Goal: Task Accomplishment & Management: Manage account settings

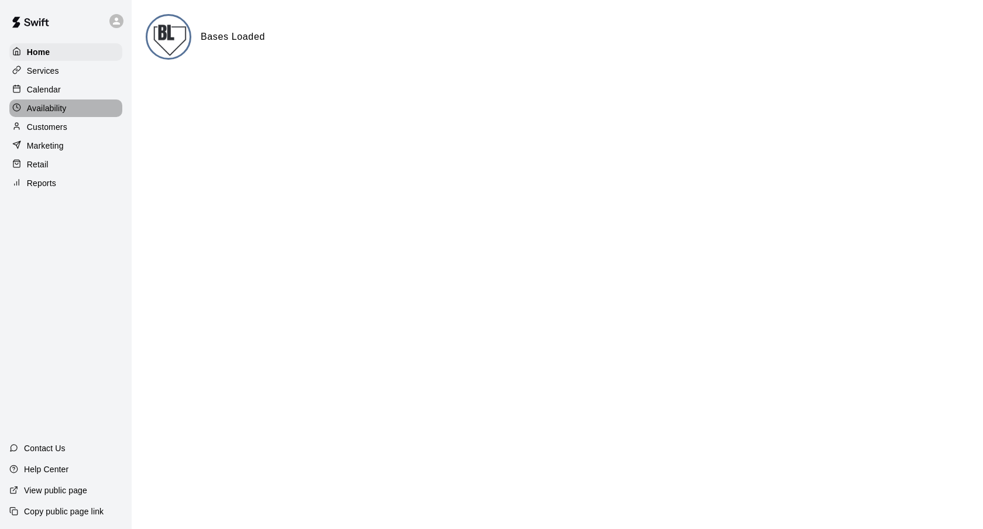
click at [62, 104] on p "Availability" at bounding box center [47, 108] width 40 height 12
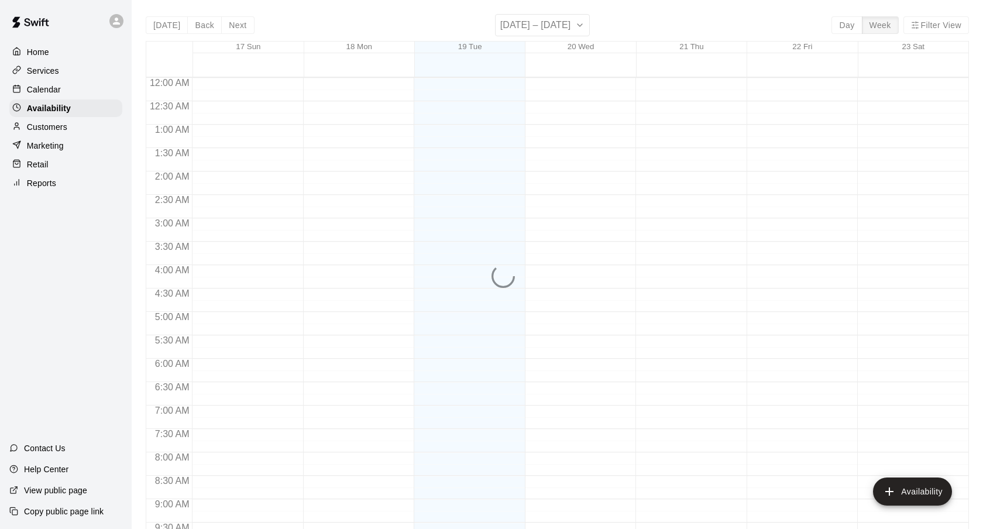
scroll to position [659, 0]
click at [84, 85] on div "Calendar" at bounding box center [65, 90] width 113 height 18
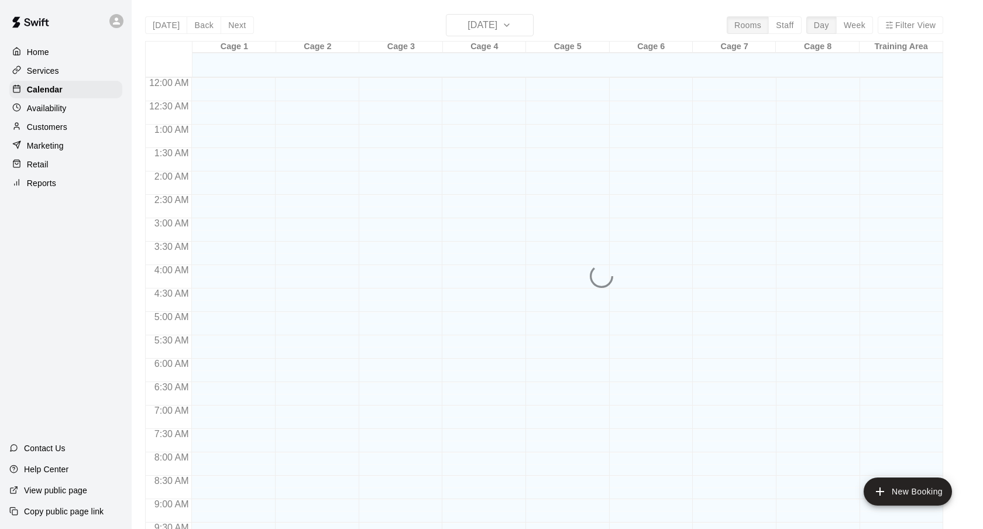
scroll to position [624, 0]
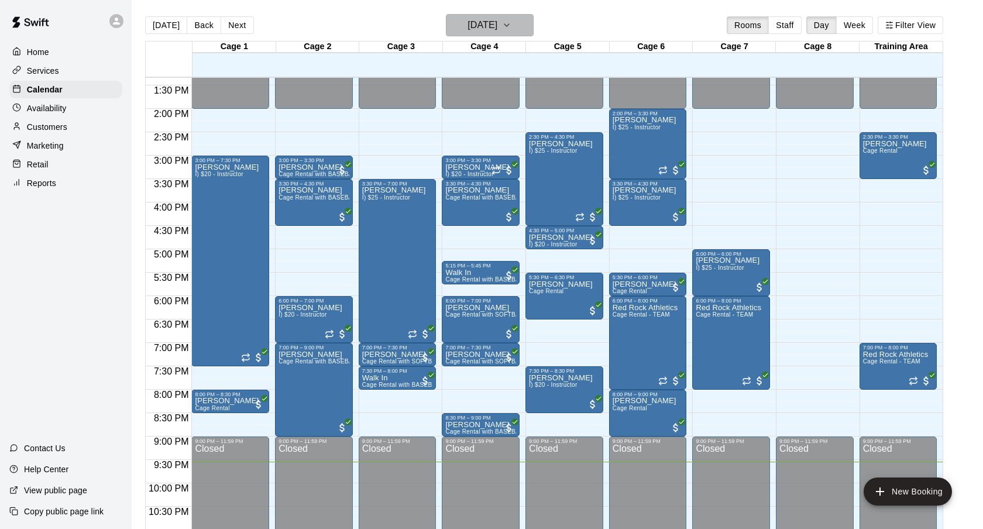
click at [497, 28] on h6 "[DATE]" at bounding box center [483, 25] width 30 height 16
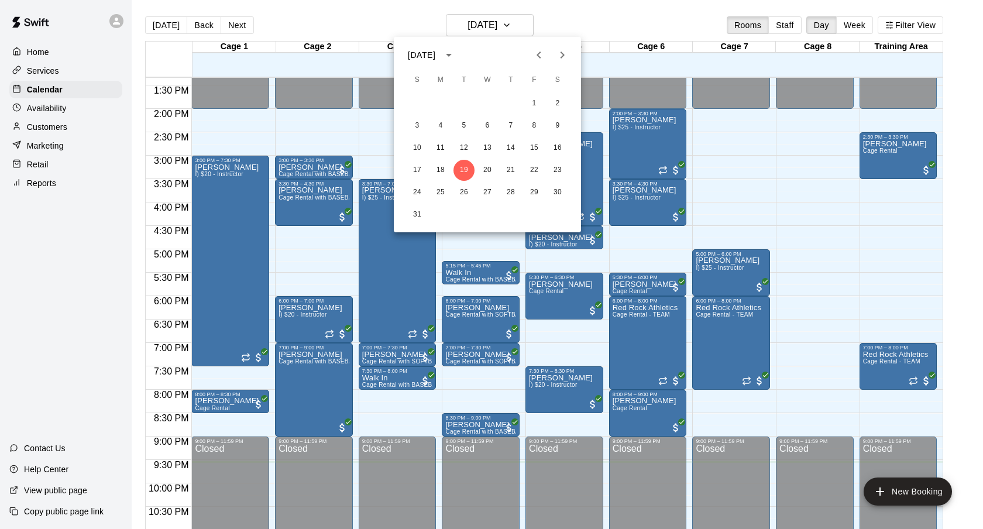
click at [582, 20] on div at bounding box center [491, 264] width 983 height 529
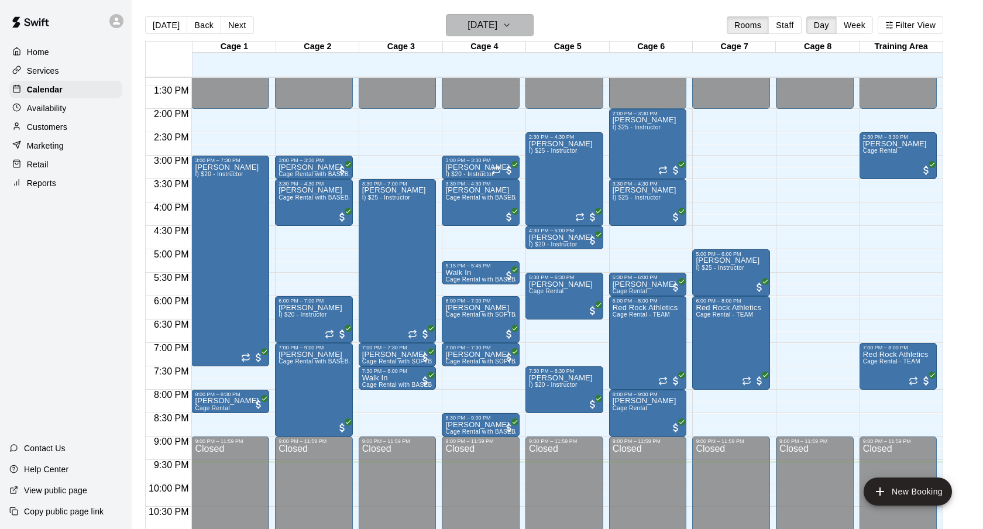
click at [497, 30] on h6 "[DATE]" at bounding box center [483, 25] width 30 height 16
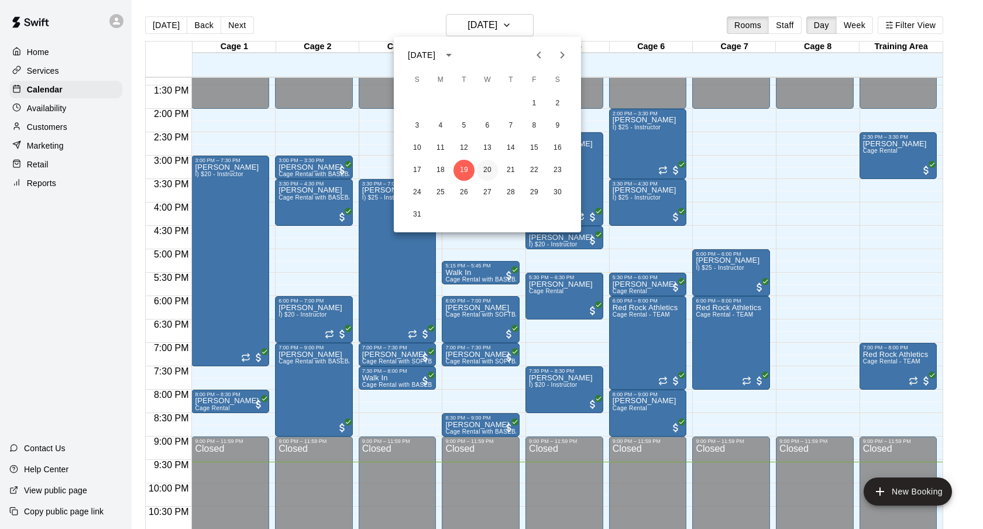
click at [487, 167] on button "20" at bounding box center [487, 170] width 21 height 21
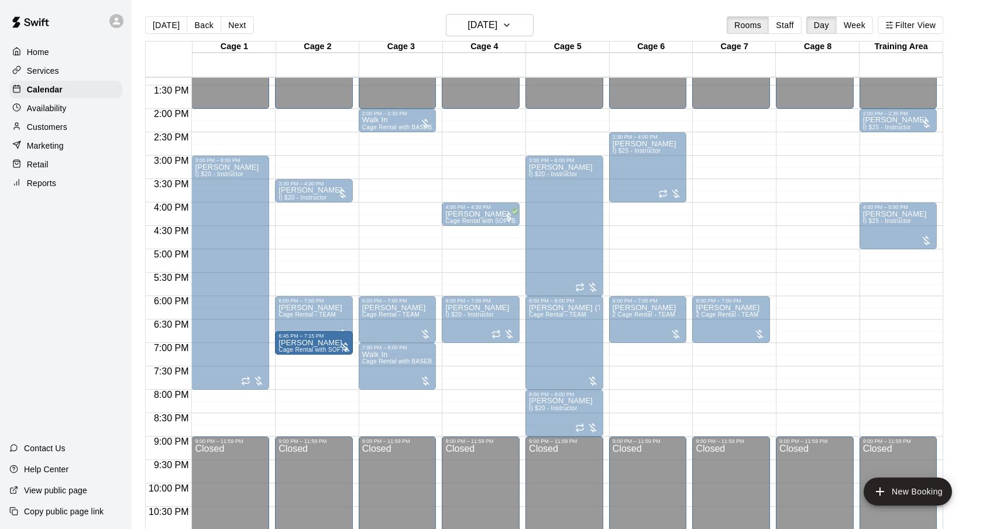
drag, startPoint x: 480, startPoint y: 355, endPoint x: 322, endPoint y: 353, distance: 158.0
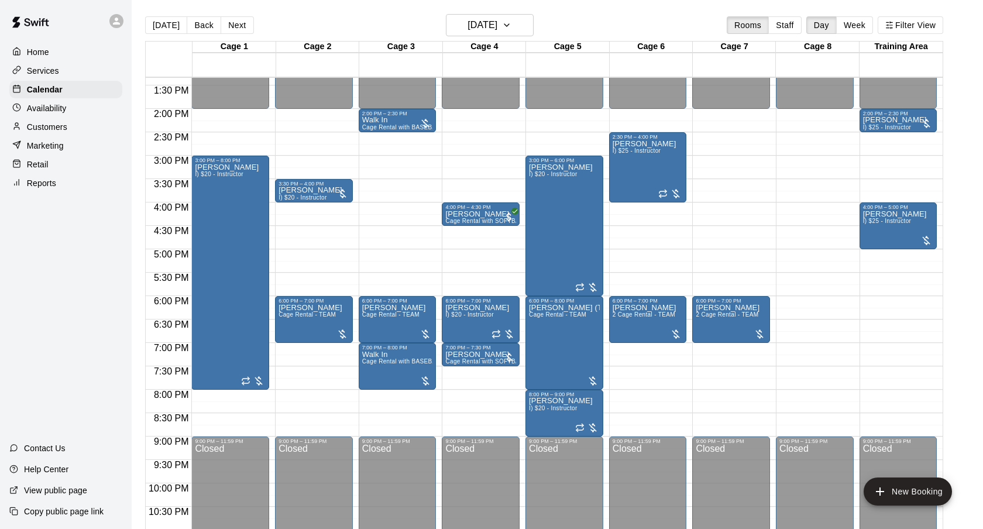
click at [322, 353] on div "12:00 AM – 2:00 PM Closed 3:30 PM – 4:00 PM [PERSON_NAME] I) $20 - Instructor 6…" at bounding box center [314, 15] width 78 height 1123
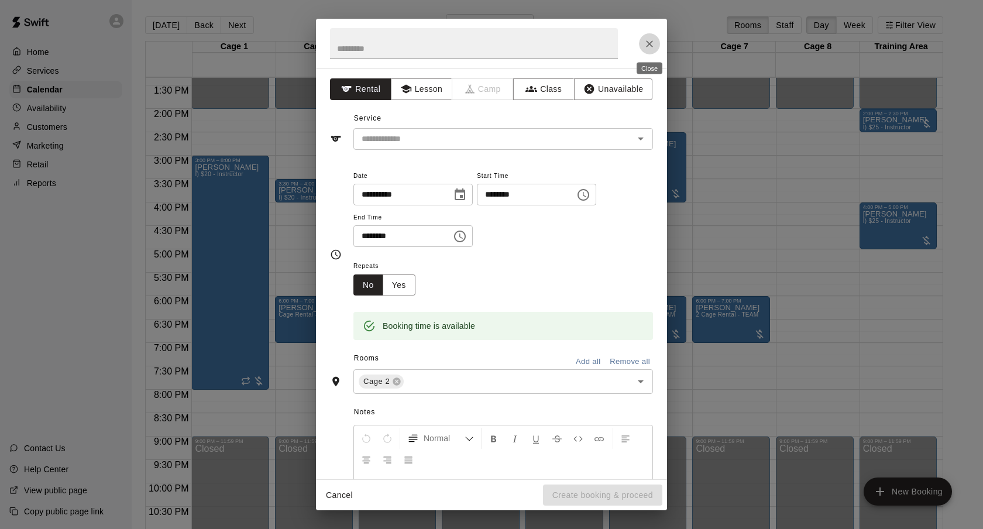
click at [647, 49] on icon "Close" at bounding box center [650, 44] width 12 height 12
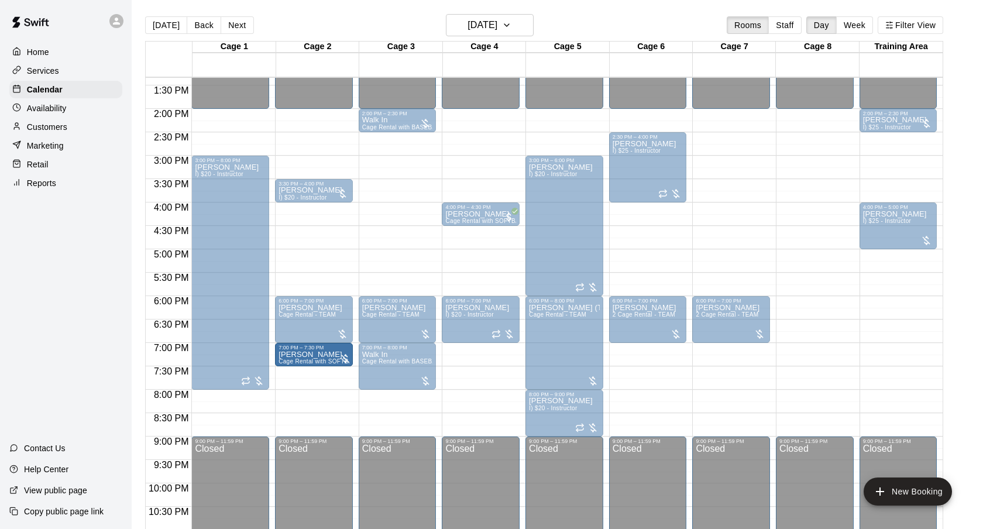
drag, startPoint x: 491, startPoint y: 356, endPoint x: 355, endPoint y: 359, distance: 136.4
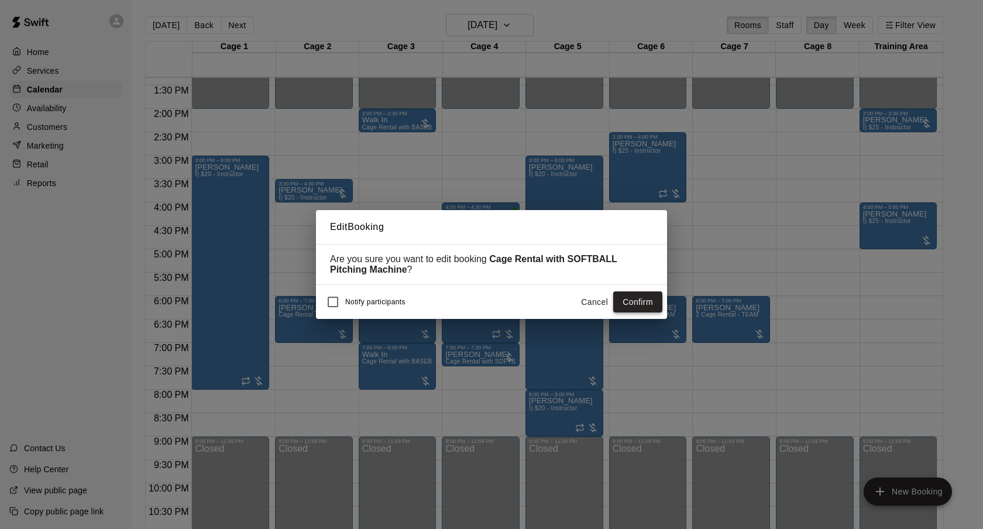
click at [647, 295] on button "Confirm" at bounding box center [637, 302] width 49 height 22
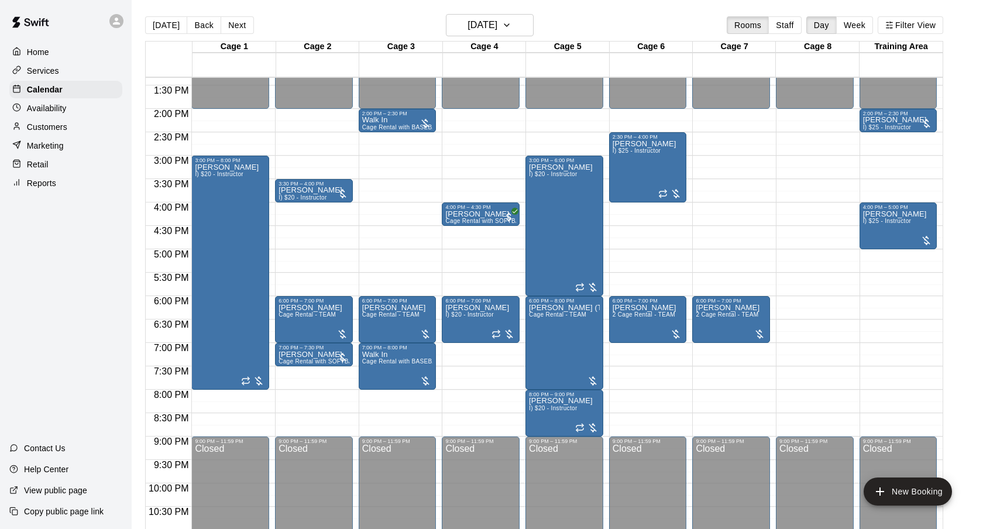
click at [507, 6] on main "[DATE] Back [DATE][DATE] Rooms Staff Day Week Filter View Cage 1 20 Wed Cage 2 …" at bounding box center [557, 274] width 851 height 548
click at [497, 23] on h6 "[DATE]" at bounding box center [483, 25] width 30 height 16
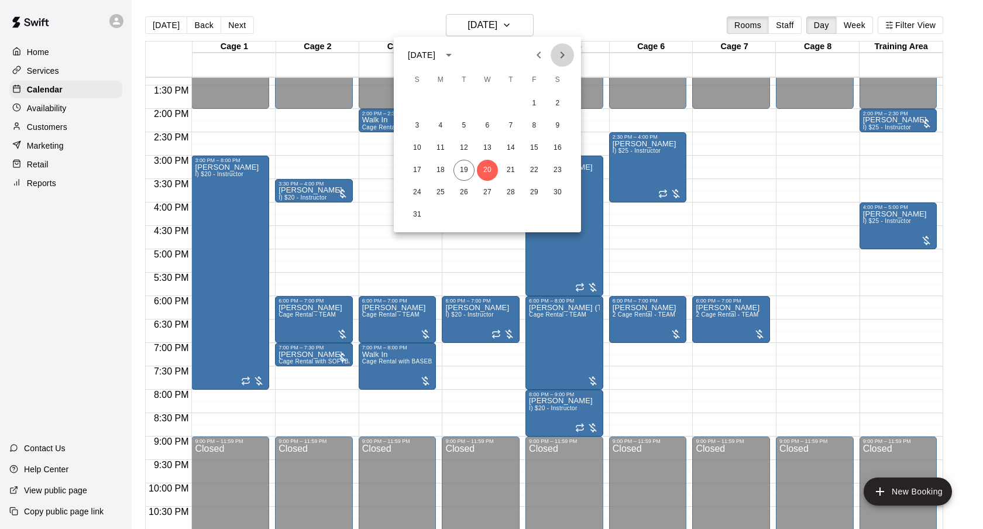
click at [554, 56] on button "Next month" at bounding box center [562, 54] width 23 height 23
click at [440, 100] on button "1" at bounding box center [440, 103] width 21 height 21
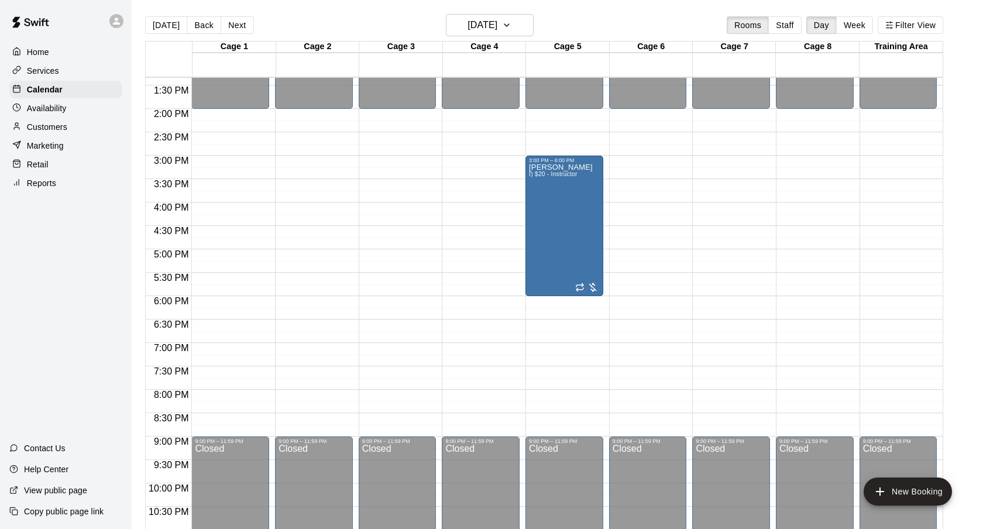
click at [616, 35] on div "[DATE] Back [DATE][DATE] Rooms Staff Day Week Filter View" at bounding box center [544, 27] width 798 height 27
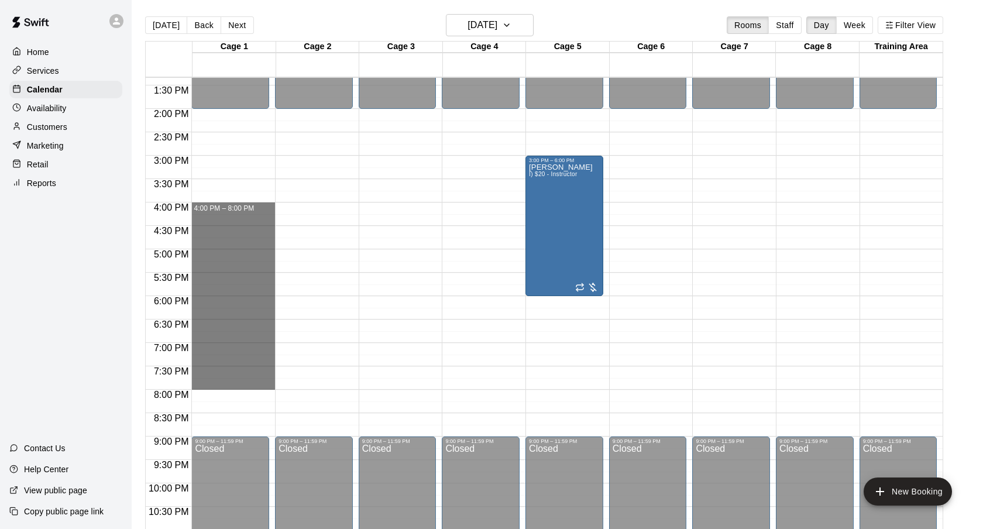
drag, startPoint x: 236, startPoint y: 208, endPoint x: 229, endPoint y: 386, distance: 178.6
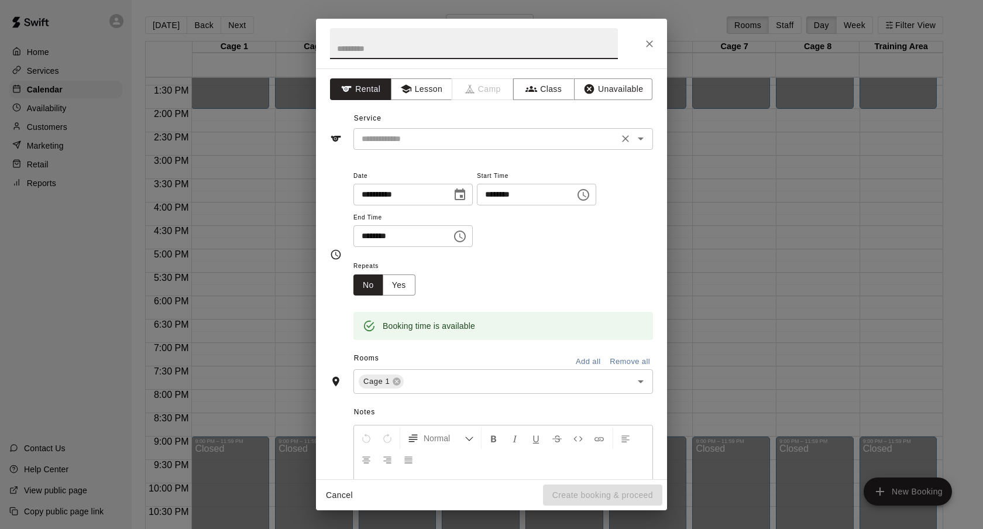
click at [488, 132] on input "text" at bounding box center [486, 139] width 258 height 15
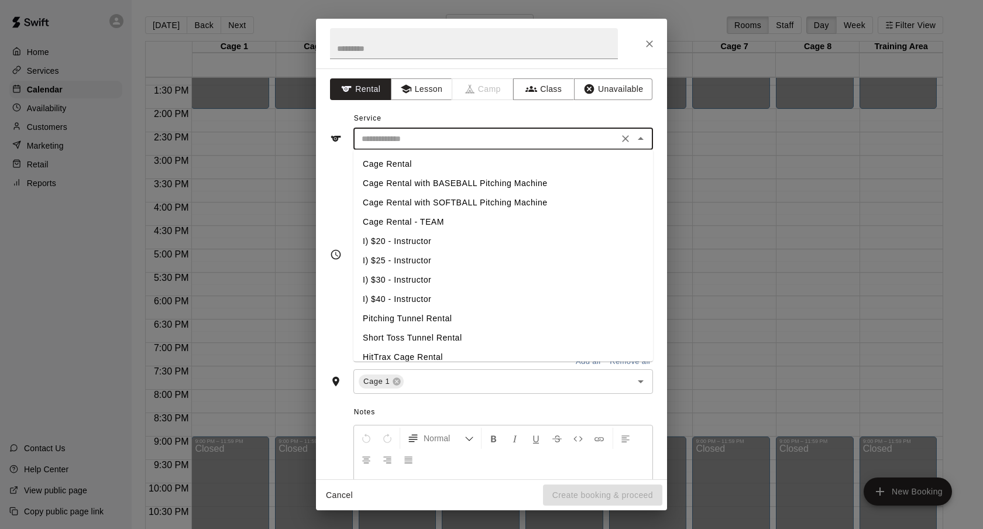
click at [424, 241] on li "I) $20 - Instructor" at bounding box center [503, 241] width 300 height 19
type input "**********"
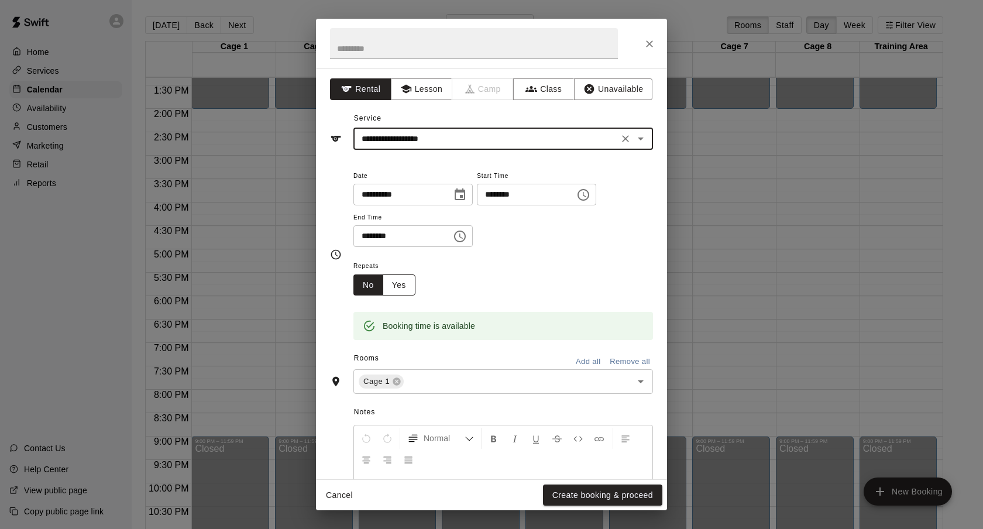
click at [393, 284] on button "Yes" at bounding box center [399, 285] width 33 height 22
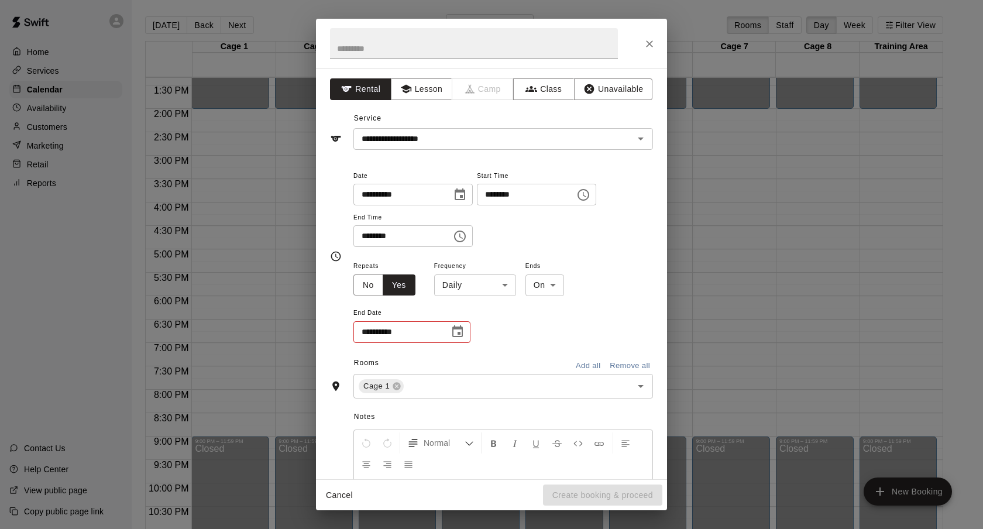
click at [455, 288] on body "Home Services Calendar Availability Customers Marketing Retail Reports Contact …" at bounding box center [491, 274] width 983 height 548
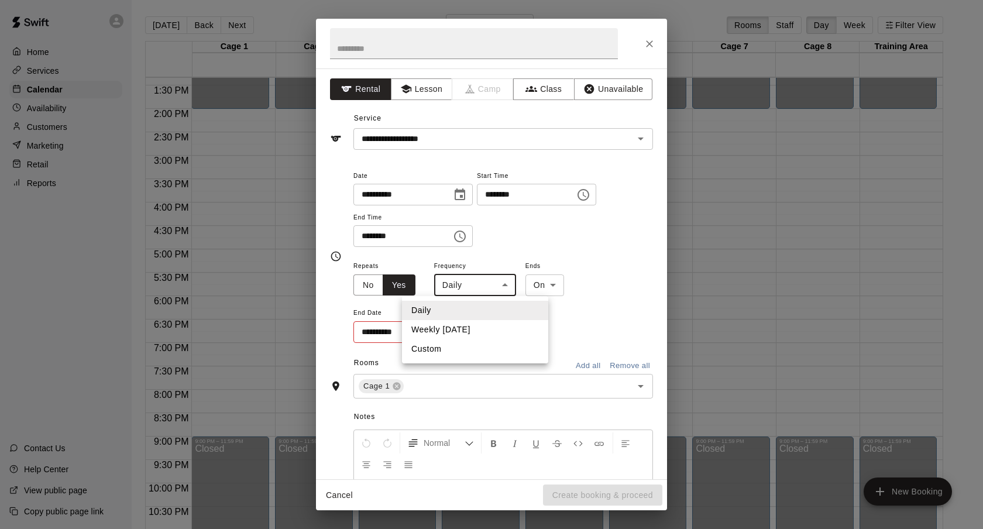
click at [466, 332] on li "Weekly [DATE]" at bounding box center [475, 329] width 146 height 19
type input "******"
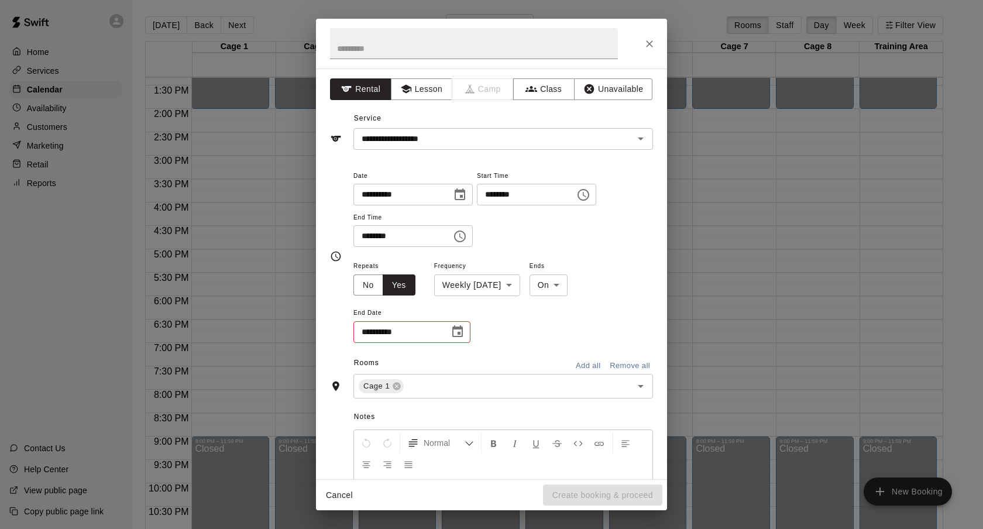
click at [469, 335] on div "**********" at bounding box center [411, 332] width 117 height 22
click at [459, 334] on icon "Choose date" at bounding box center [457, 331] width 11 height 12
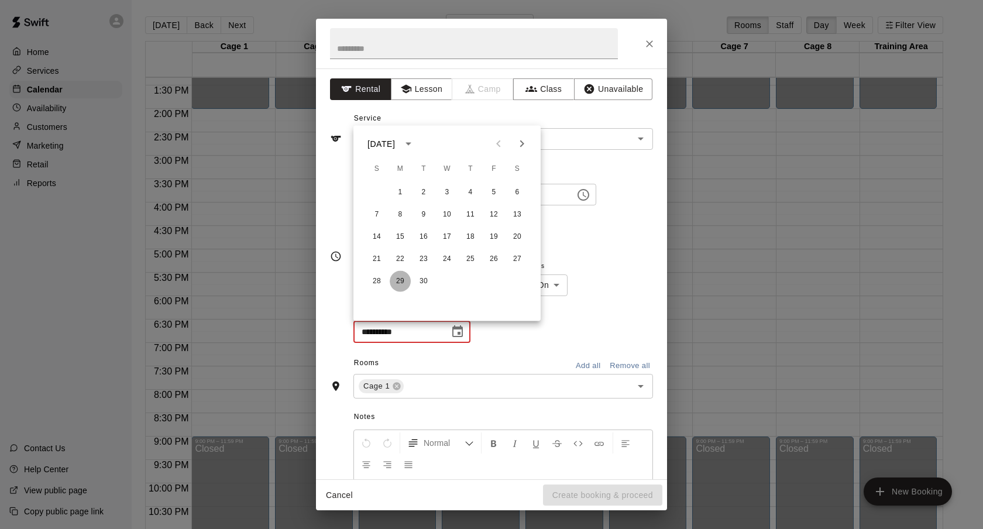
click at [398, 281] on button "29" at bounding box center [400, 281] width 21 height 21
type input "**********"
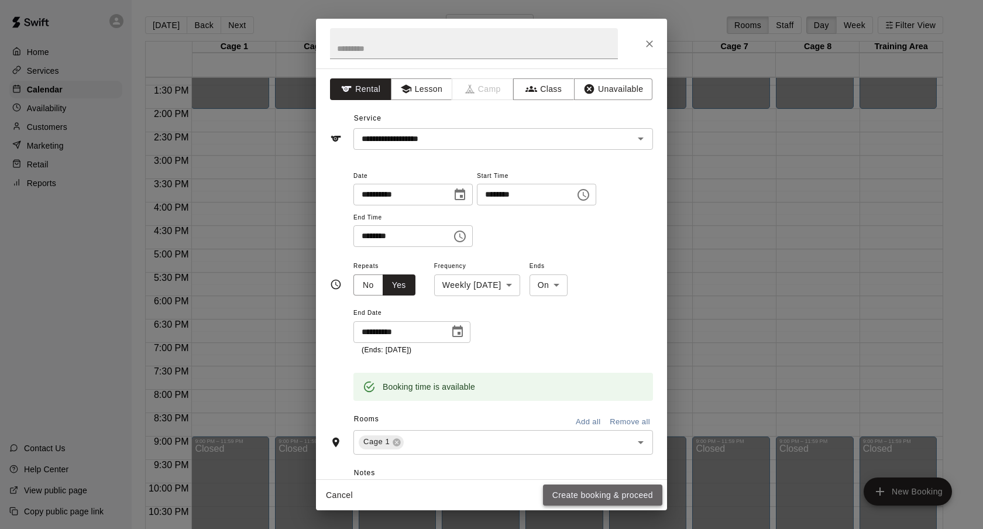
click at [595, 499] on button "Create booking & proceed" at bounding box center [602, 495] width 119 height 22
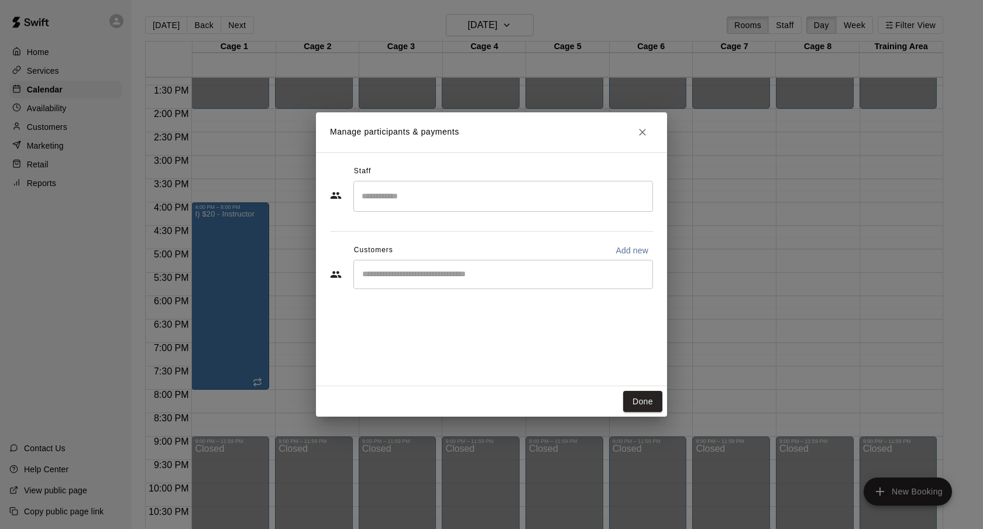
click at [456, 264] on div "​" at bounding box center [503, 274] width 300 height 29
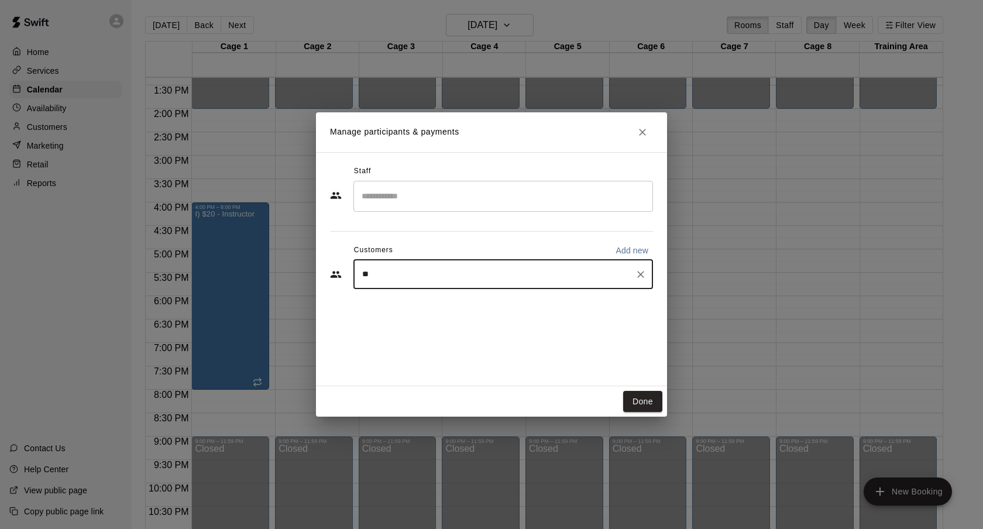
type input "*"
type input "******"
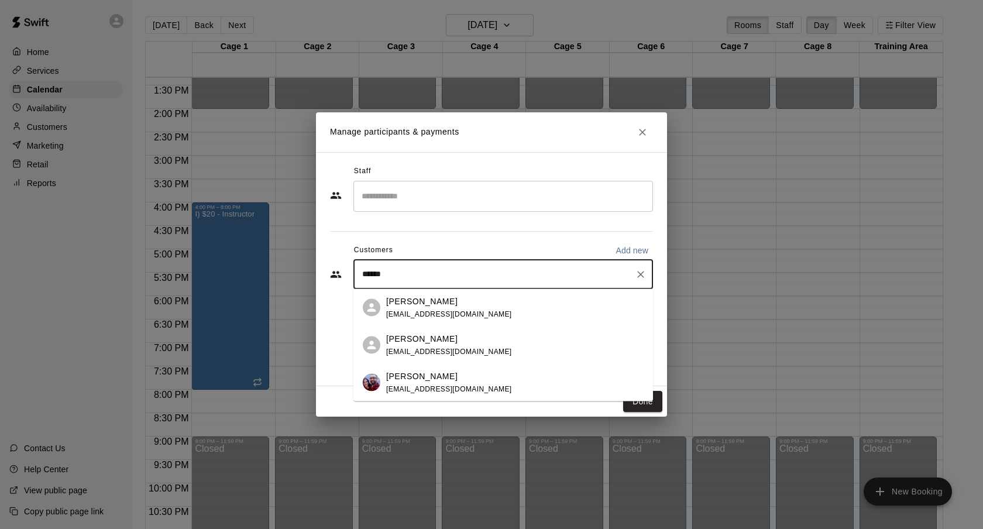
click at [465, 380] on div "[PERSON_NAME] [EMAIL_ADDRESS][DOMAIN_NAME]" at bounding box center [514, 382] width 257 height 25
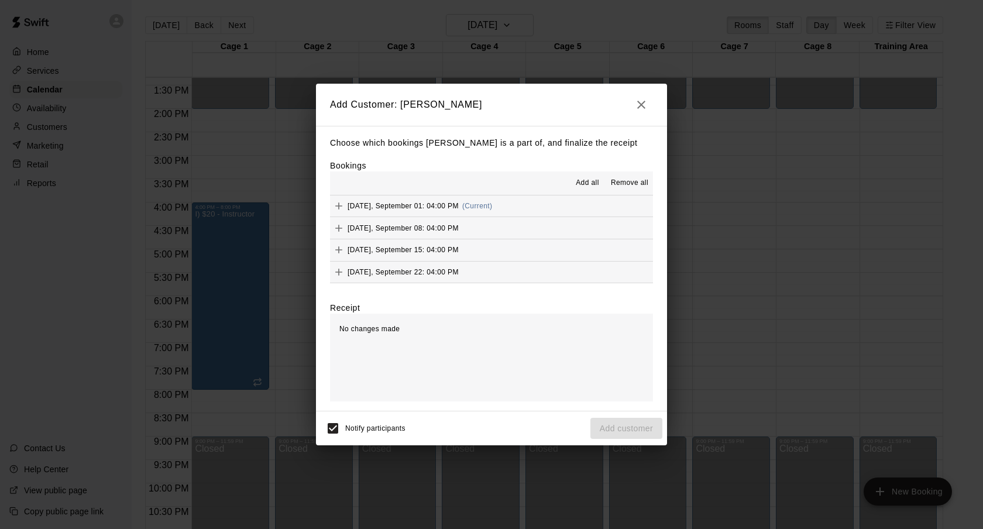
click at [515, 208] on button "[DATE], September 01: 04:00 PM (Current)" at bounding box center [491, 206] width 323 height 22
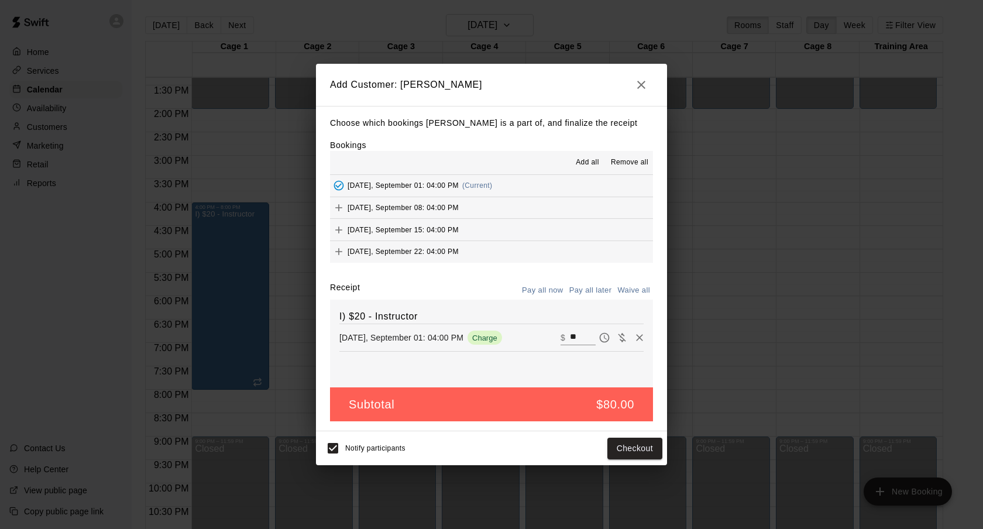
click at [578, 166] on span "Add all" at bounding box center [587, 163] width 23 height 12
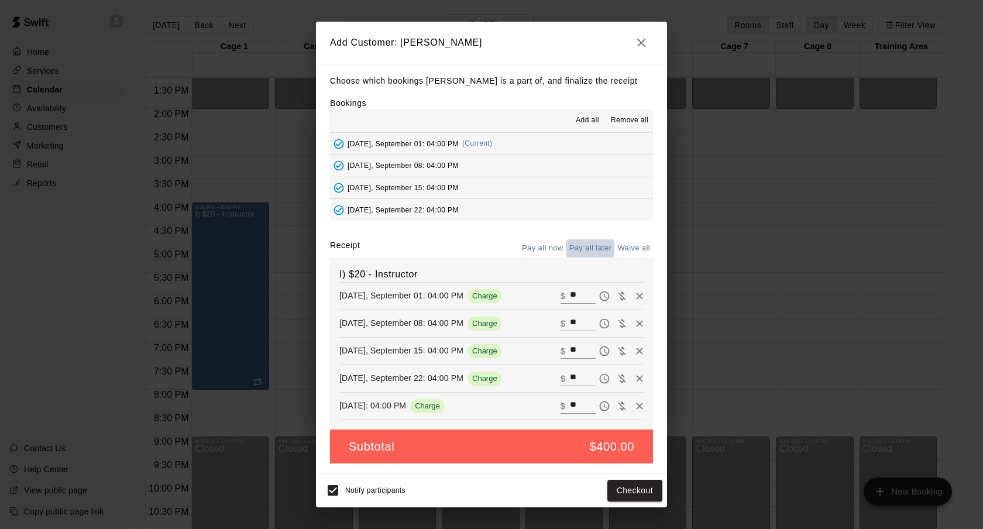
click at [582, 241] on button "Pay all later" at bounding box center [590, 248] width 49 height 18
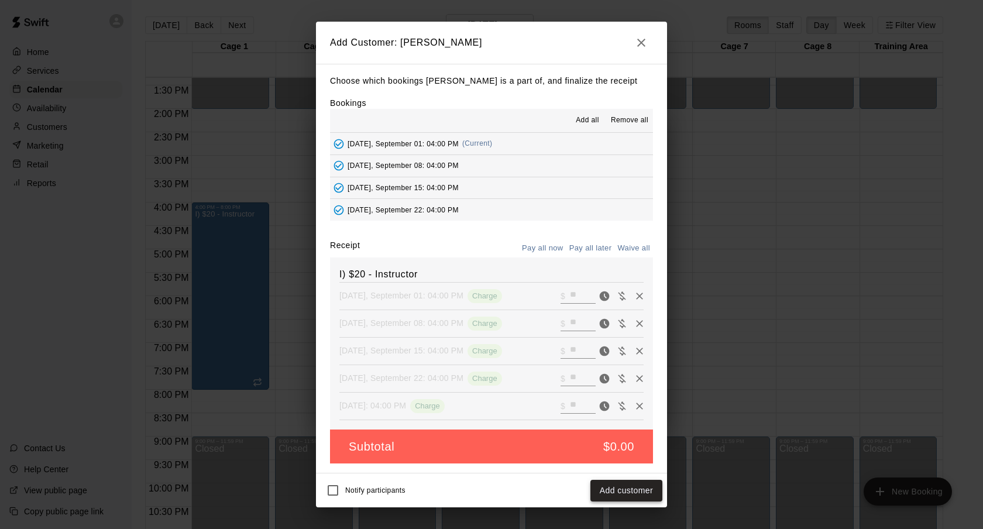
click at [607, 481] on button "Add customer" at bounding box center [626, 491] width 72 height 22
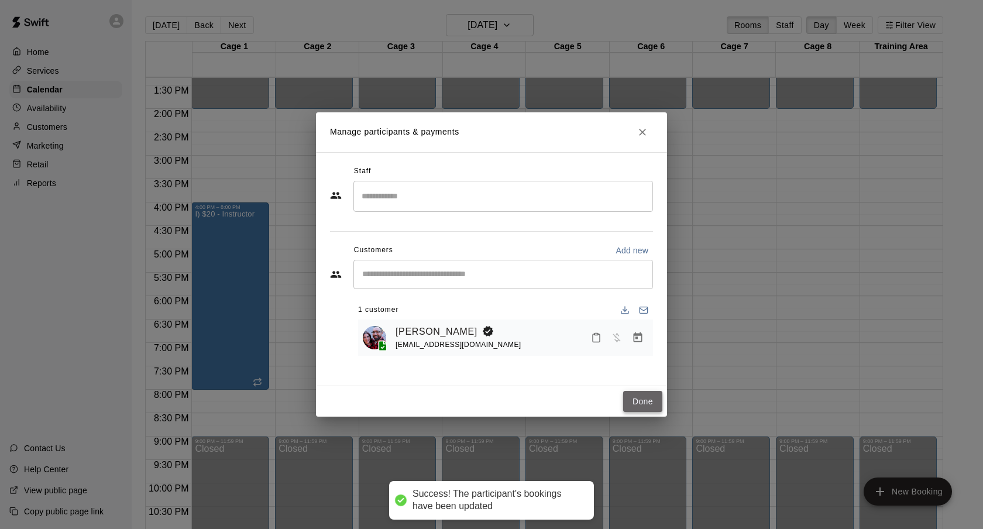
click at [648, 408] on button "Done" at bounding box center [642, 402] width 39 height 22
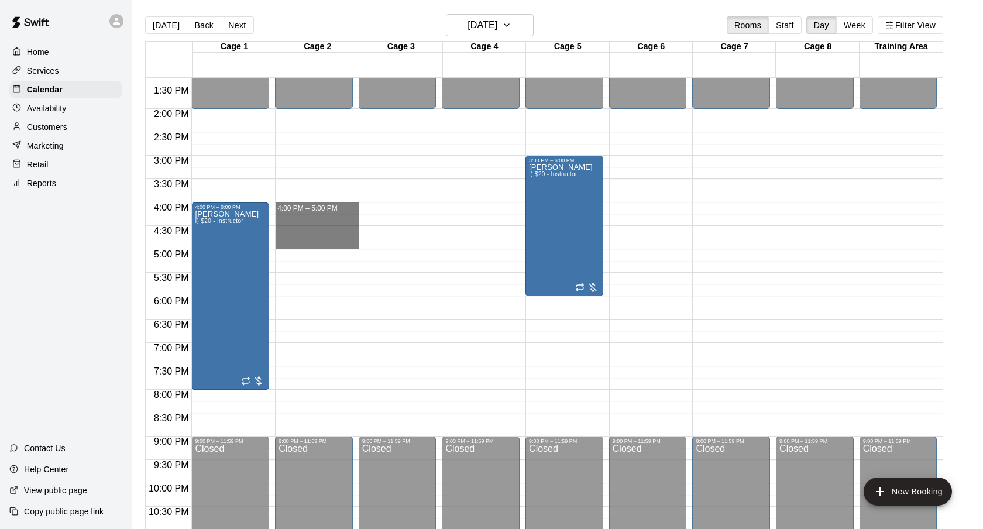
drag, startPoint x: 294, startPoint y: 208, endPoint x: 293, endPoint y: 243, distance: 35.7
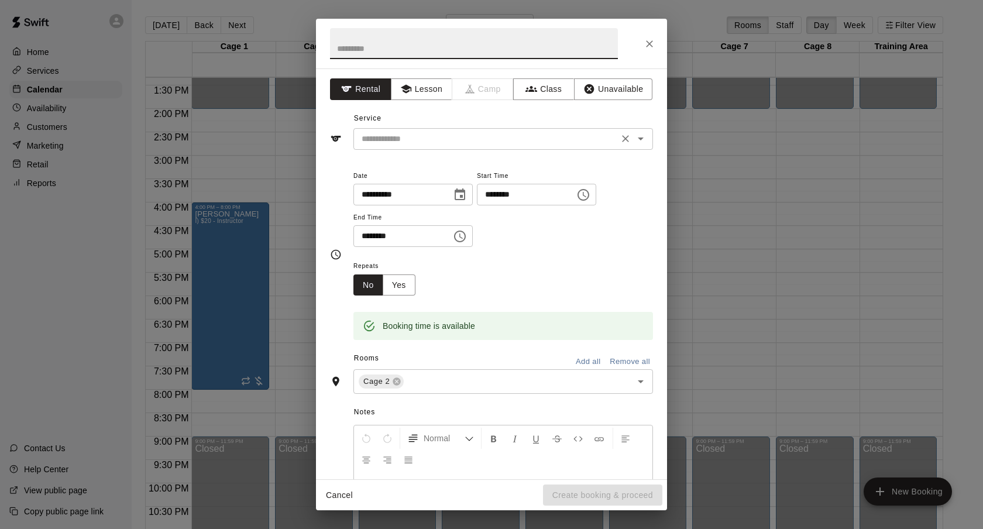
click at [593, 135] on input "text" at bounding box center [486, 139] width 258 height 15
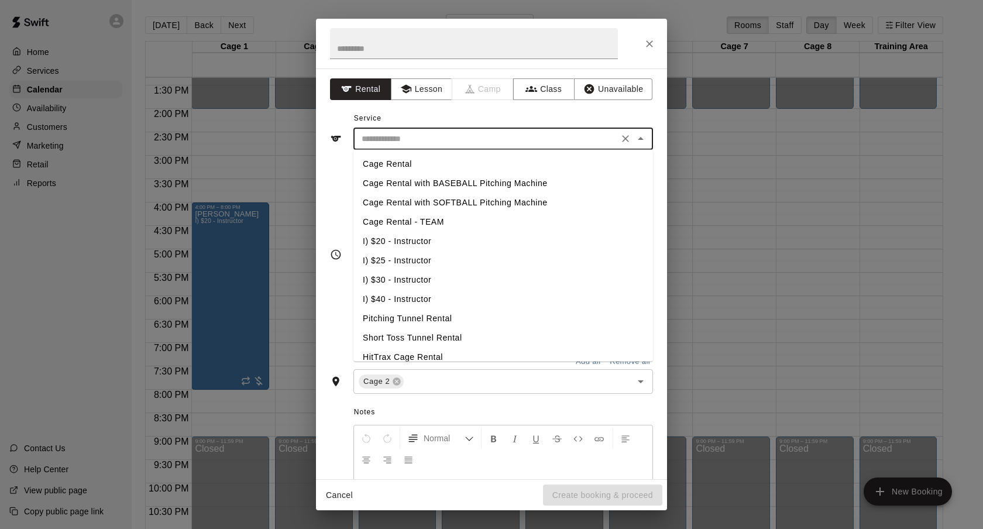
click at [422, 243] on li "I) $20 - Instructor" at bounding box center [503, 241] width 300 height 19
type input "**********"
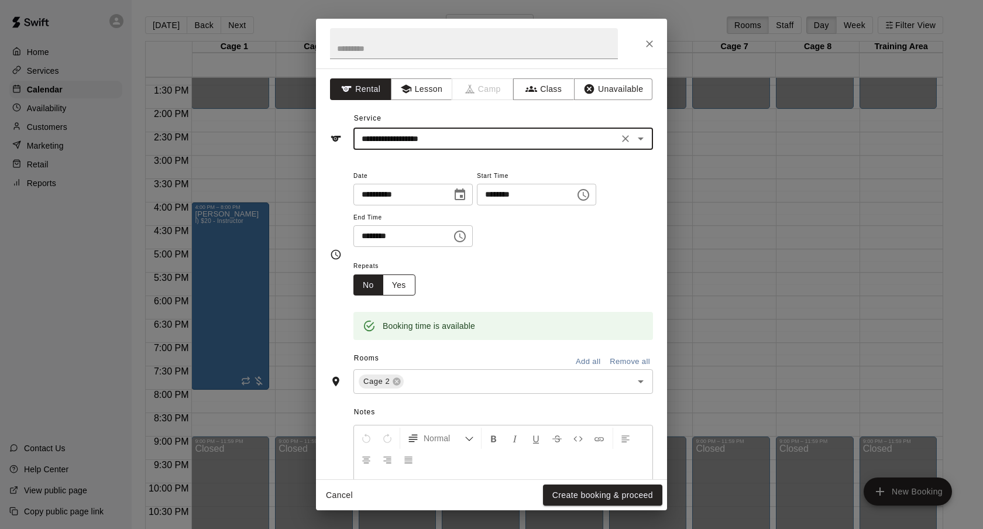
click at [407, 288] on button "Yes" at bounding box center [399, 285] width 33 height 22
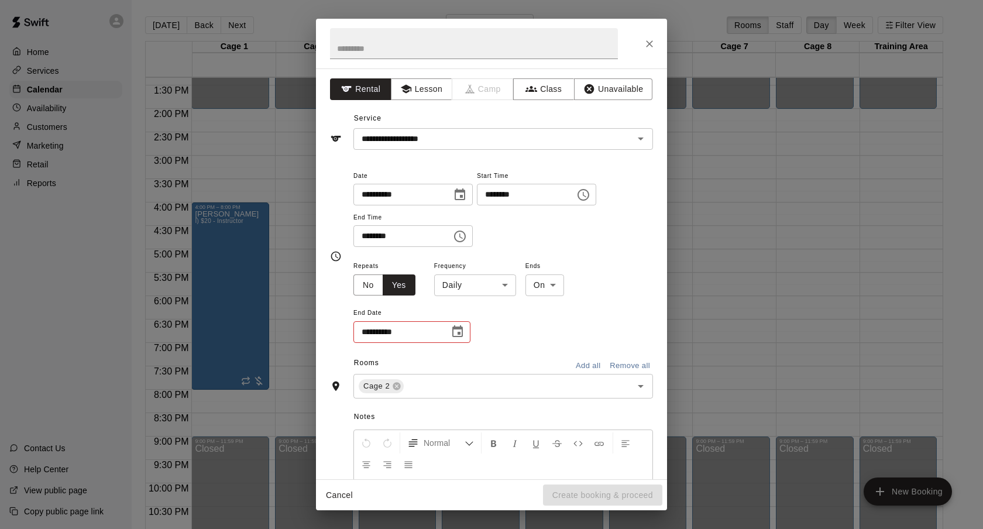
click at [477, 276] on body "Home Services Calendar Availability Customers Marketing Retail Reports Contact …" at bounding box center [491, 274] width 983 height 548
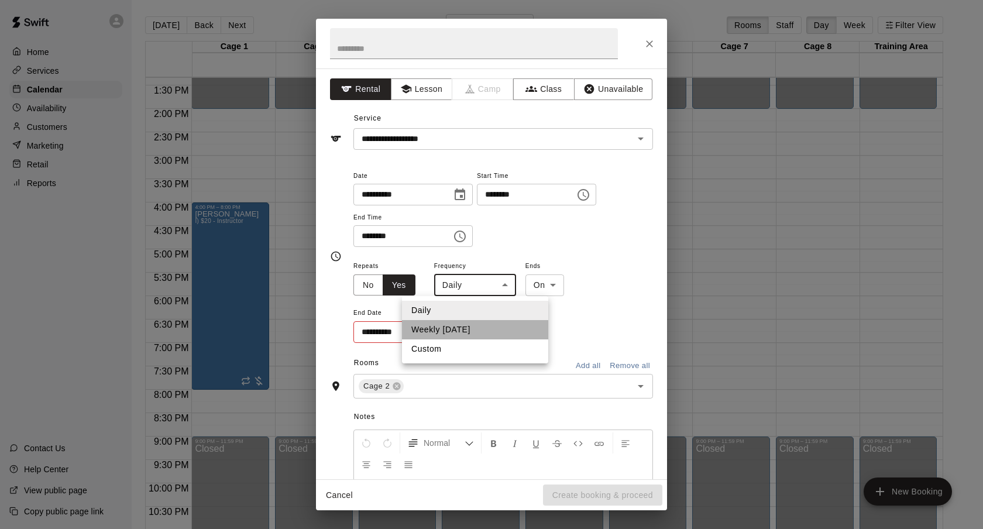
click at [492, 328] on li "Weekly [DATE]" at bounding box center [475, 329] width 146 height 19
type input "******"
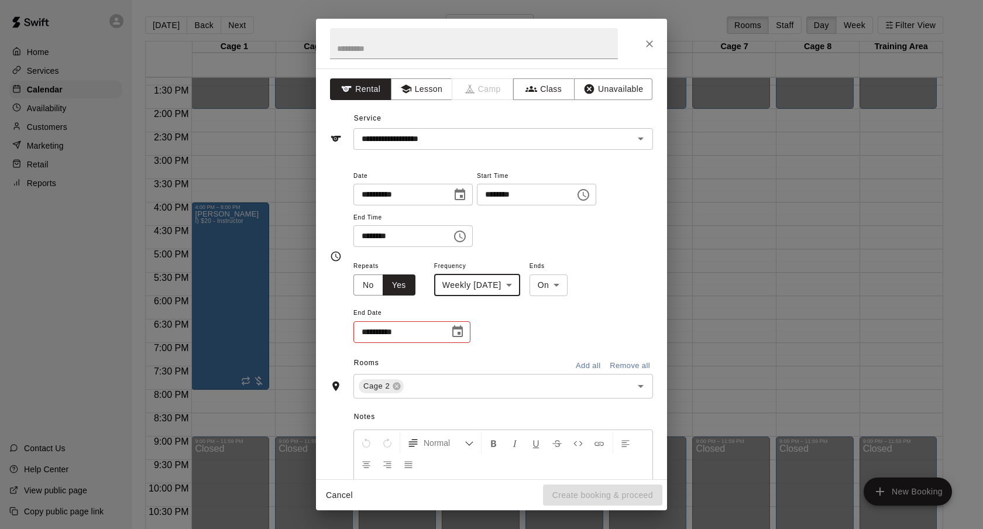
click at [448, 330] on button "Choose date" at bounding box center [457, 331] width 23 height 23
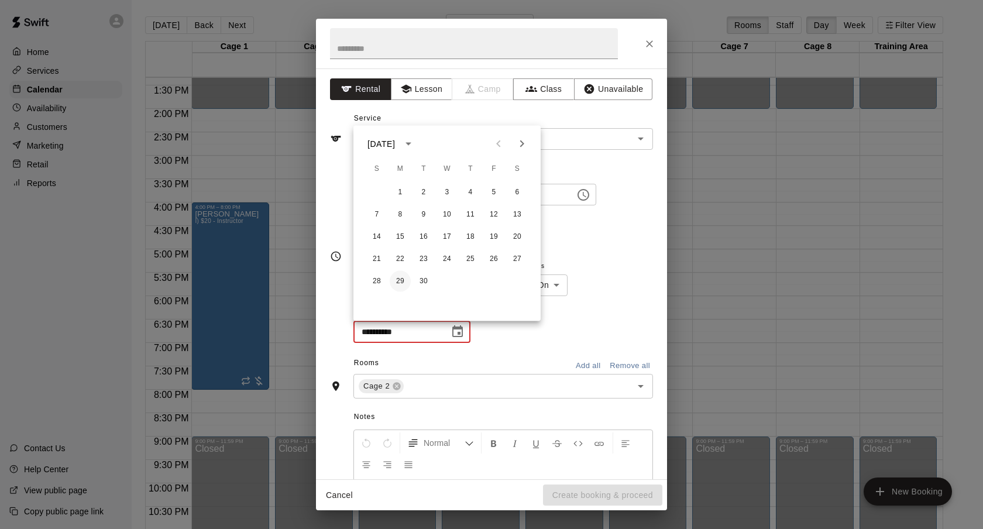
click at [397, 274] on button "29" at bounding box center [400, 281] width 21 height 21
type input "**********"
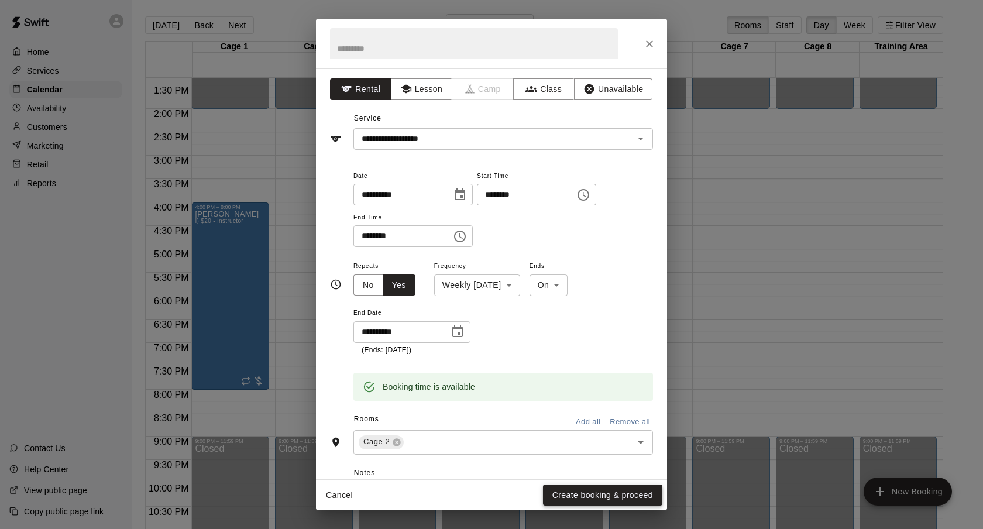
click at [585, 496] on button "Create booking & proceed" at bounding box center [602, 495] width 119 height 22
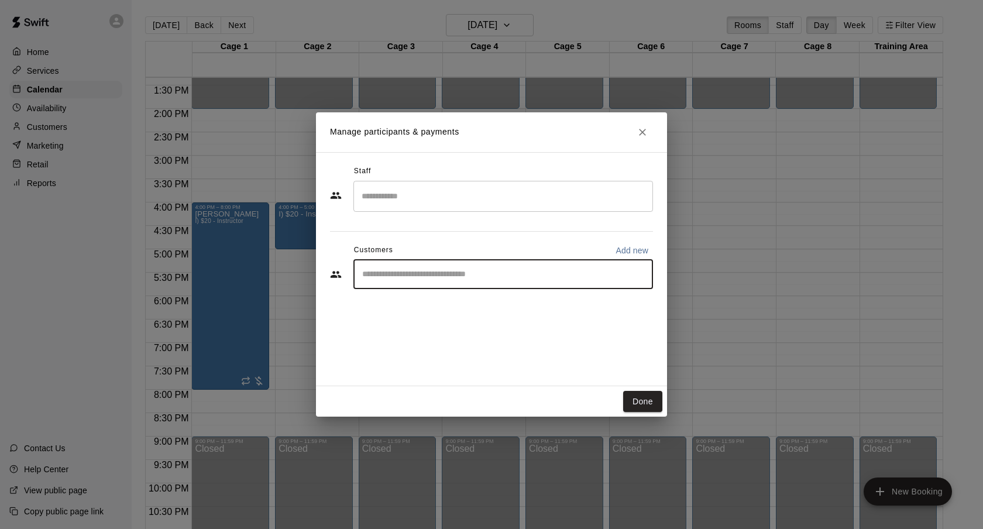
click at [457, 270] on input "Start typing to search customers..." at bounding box center [503, 275] width 289 height 12
type input "******"
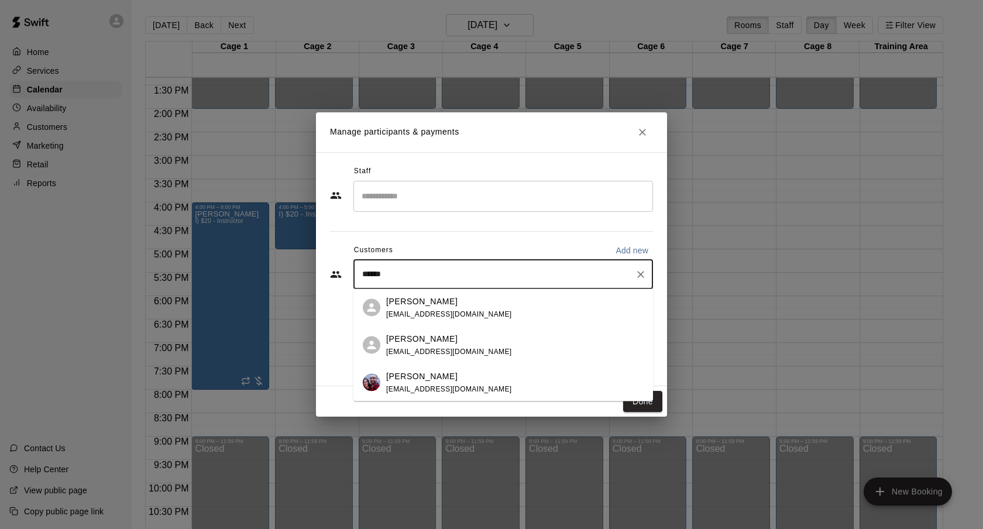
click at [440, 377] on p "[PERSON_NAME]" at bounding box center [421, 376] width 71 height 12
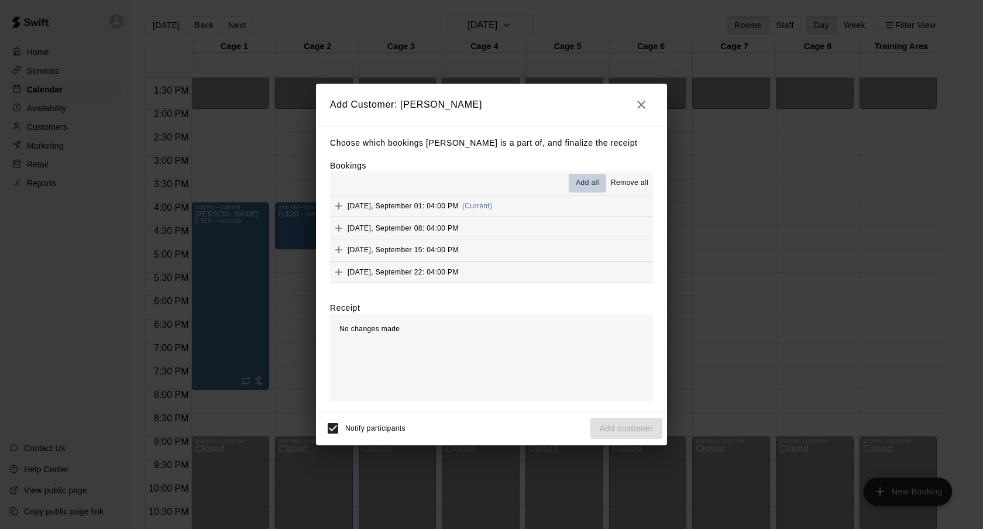
click at [579, 190] on button "Add all" at bounding box center [587, 183] width 37 height 19
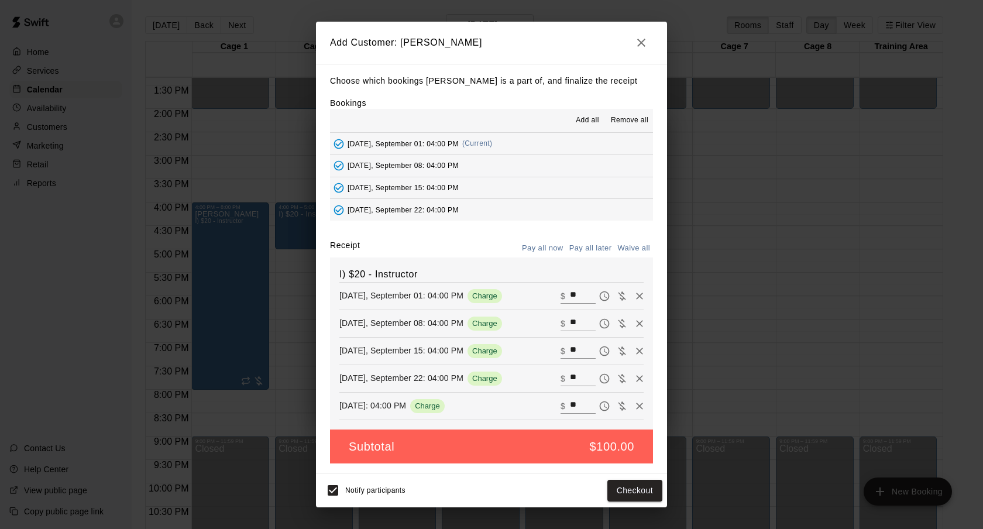
click at [604, 253] on button "Pay all later" at bounding box center [590, 248] width 49 height 18
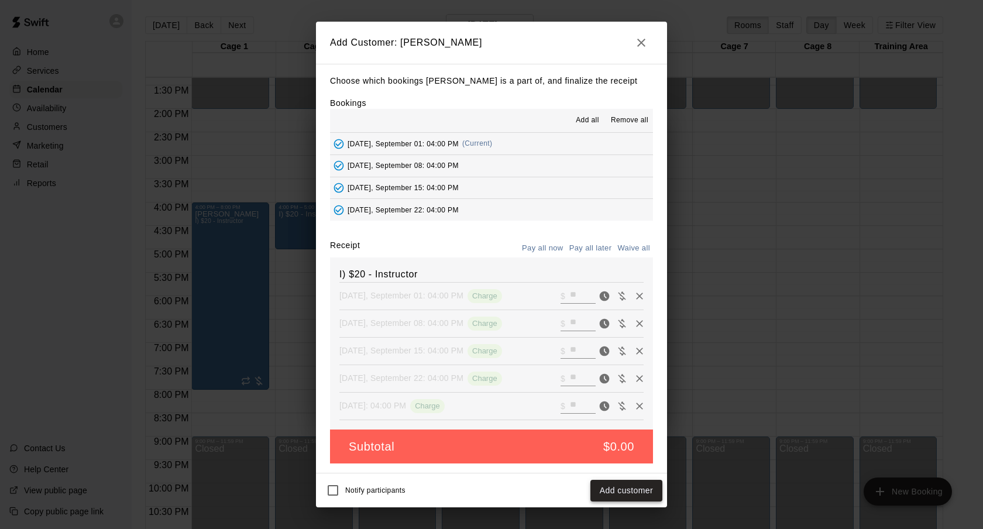
click at [638, 486] on button "Add customer" at bounding box center [626, 491] width 72 height 22
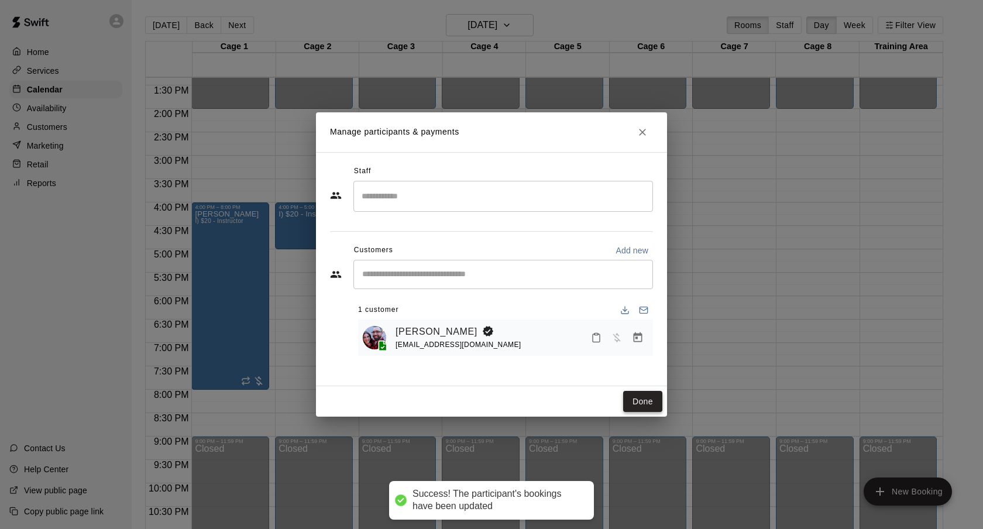
click at [635, 403] on button "Done" at bounding box center [642, 402] width 39 height 22
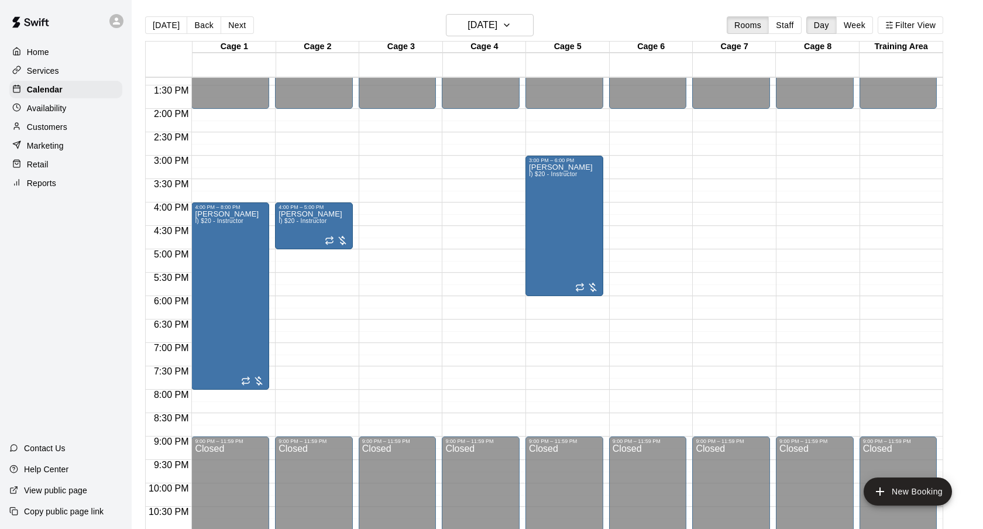
click at [489, 37] on div "[DATE] Back [DATE][DATE] Rooms Staff Day Week Filter View" at bounding box center [544, 27] width 798 height 27
click at [484, 30] on h6 "[DATE]" at bounding box center [483, 25] width 30 height 16
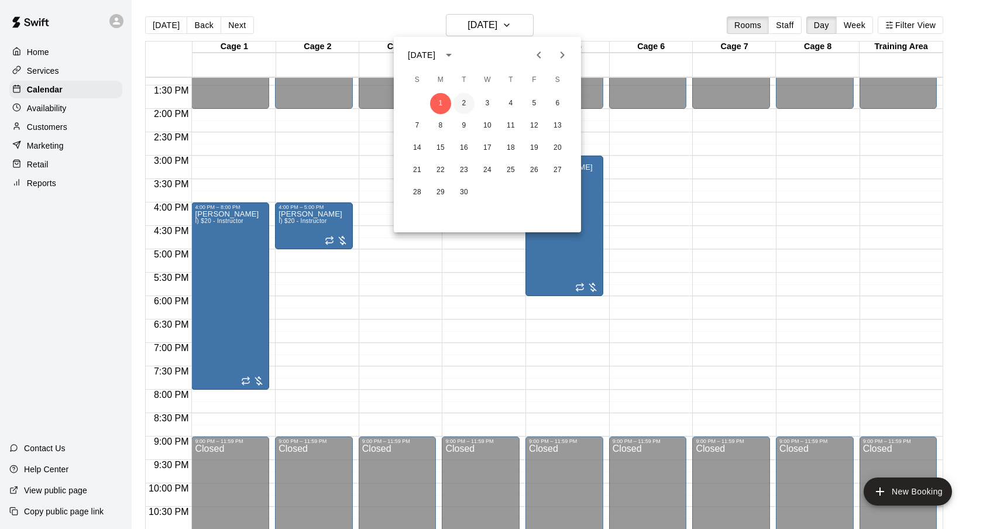
click at [466, 109] on button "2" at bounding box center [463, 103] width 21 height 21
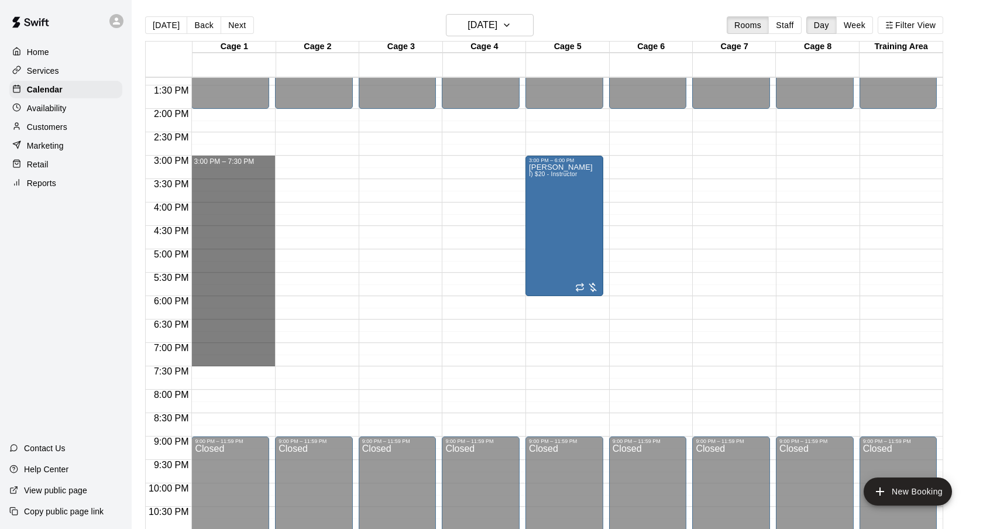
drag, startPoint x: 244, startPoint y: 161, endPoint x: 216, endPoint y: 366, distance: 206.0
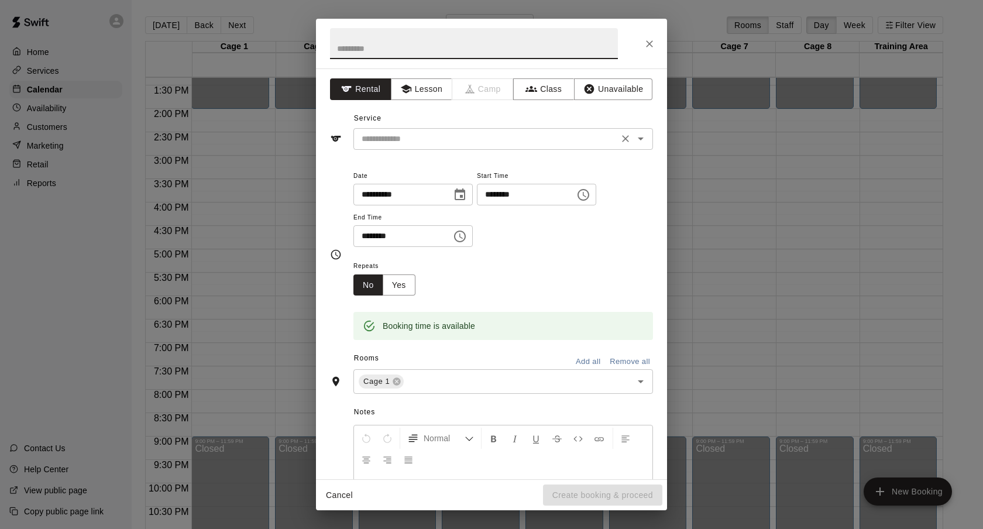
click at [477, 133] on input "text" at bounding box center [486, 139] width 258 height 15
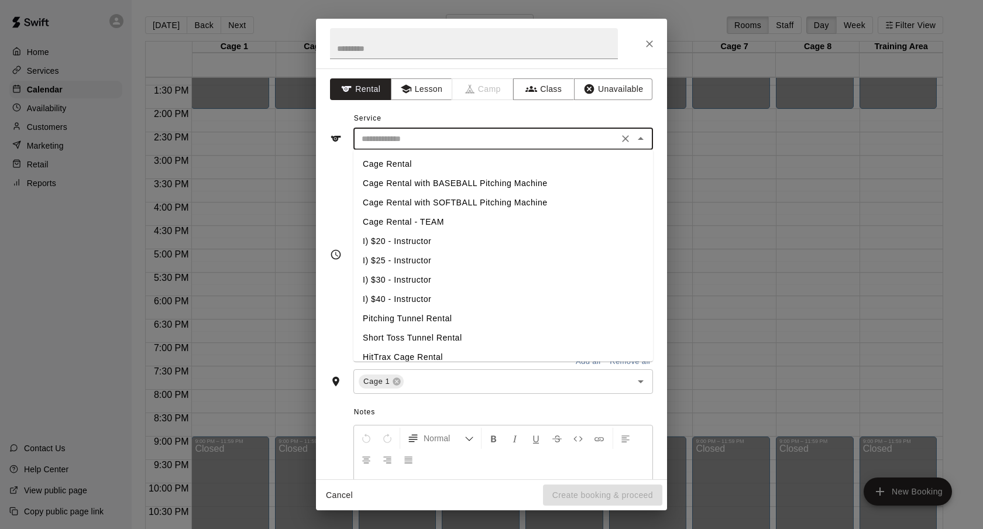
click at [400, 242] on li "I) $20 - Instructor" at bounding box center [503, 241] width 300 height 19
type input "**********"
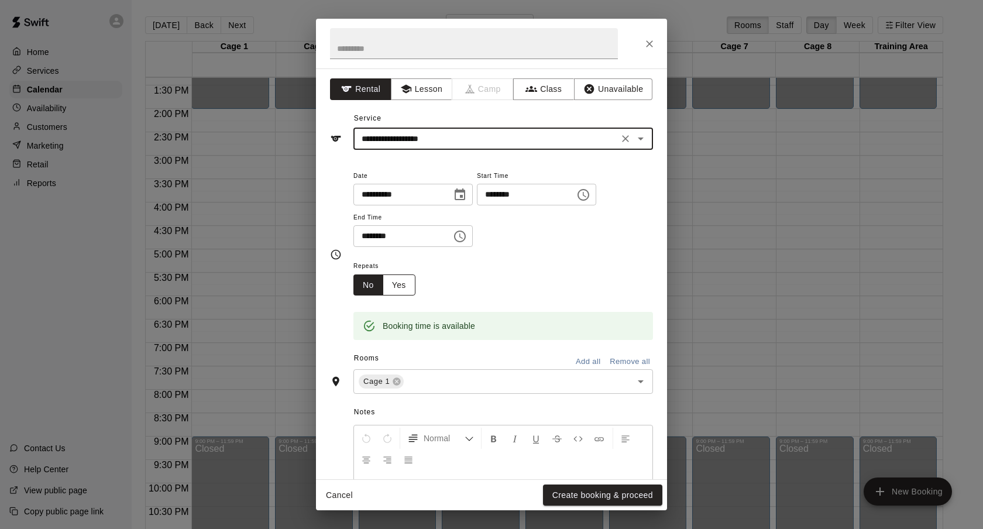
click at [400, 288] on button "Yes" at bounding box center [399, 285] width 33 height 22
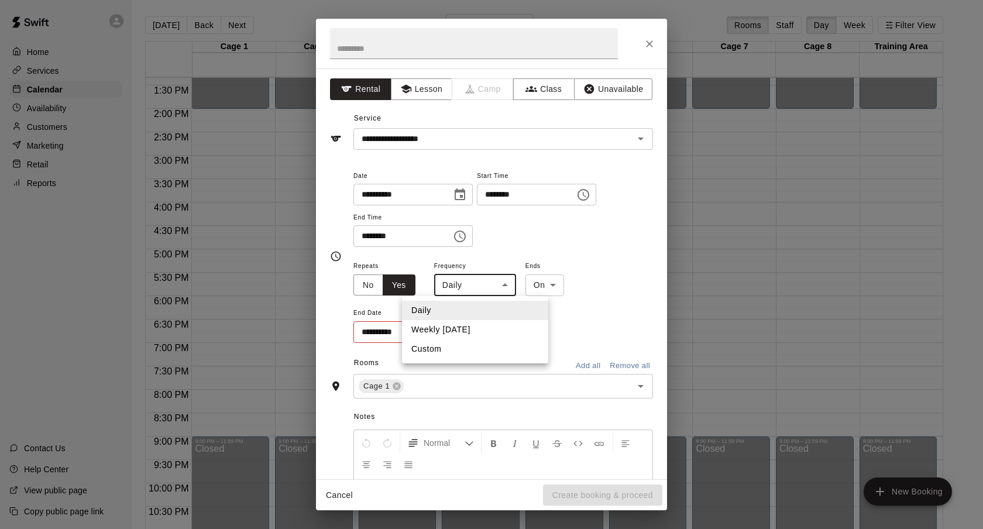
click at [449, 285] on body "Home Services Calendar Availability Customers Marketing Retail Reports Contact …" at bounding box center [491, 274] width 983 height 548
click at [450, 329] on li "Weekly [DATE]" at bounding box center [475, 329] width 146 height 19
type input "******"
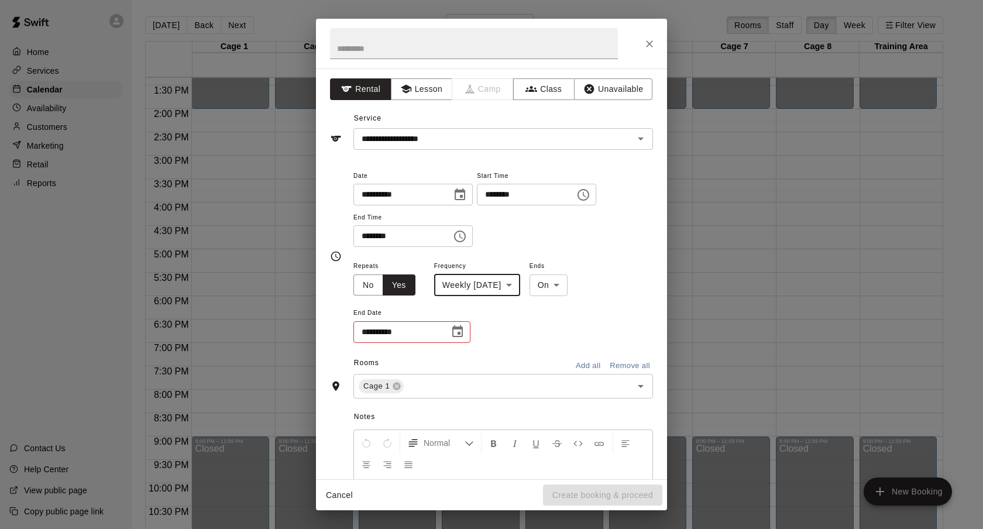
click at [450, 329] on button "Choose date" at bounding box center [457, 331] width 23 height 23
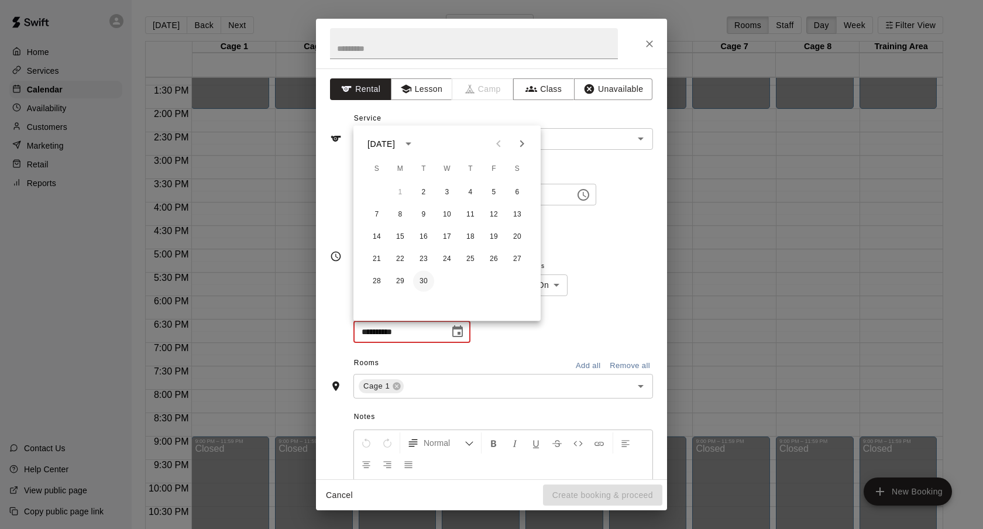
click at [427, 287] on button "30" at bounding box center [423, 281] width 21 height 21
type input "**********"
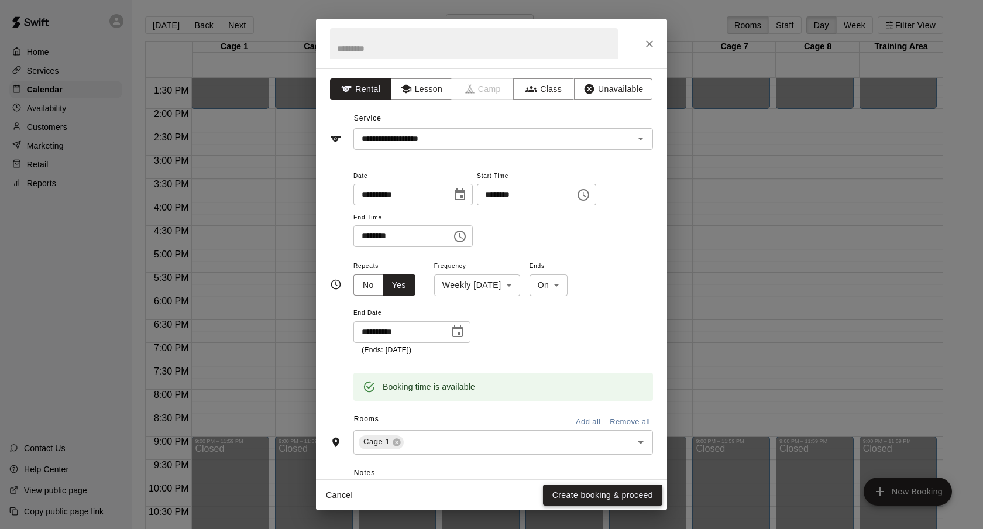
click at [577, 490] on button "Create booking & proceed" at bounding box center [602, 495] width 119 height 22
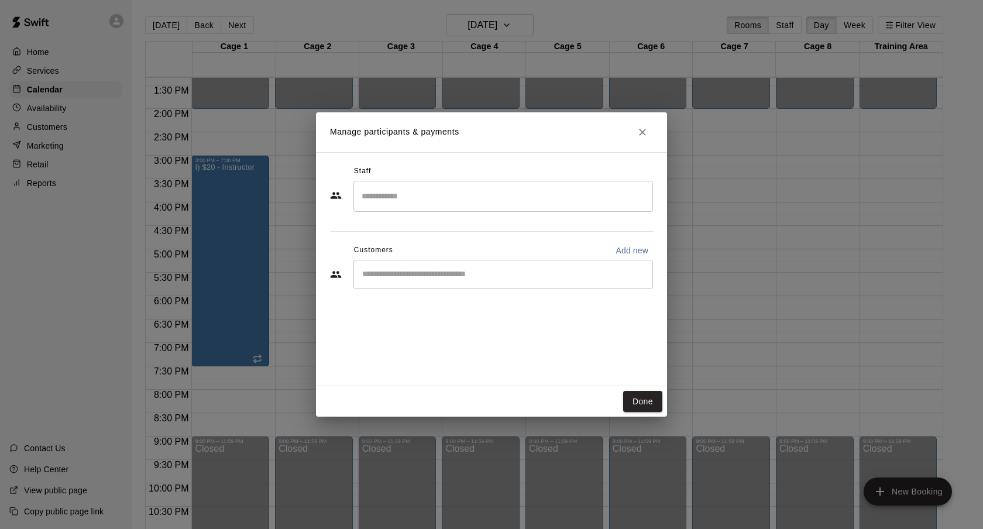
click at [438, 267] on div "​" at bounding box center [503, 274] width 300 height 29
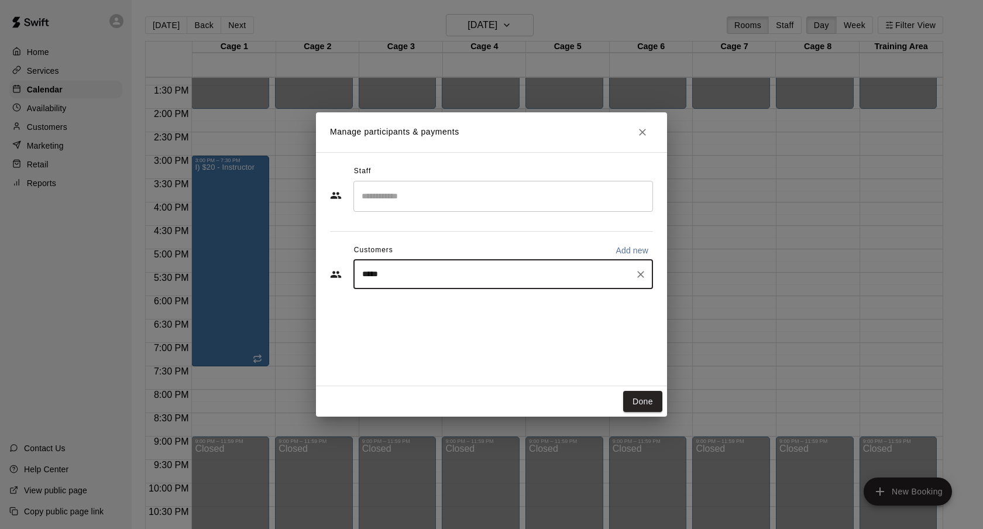
type input "******"
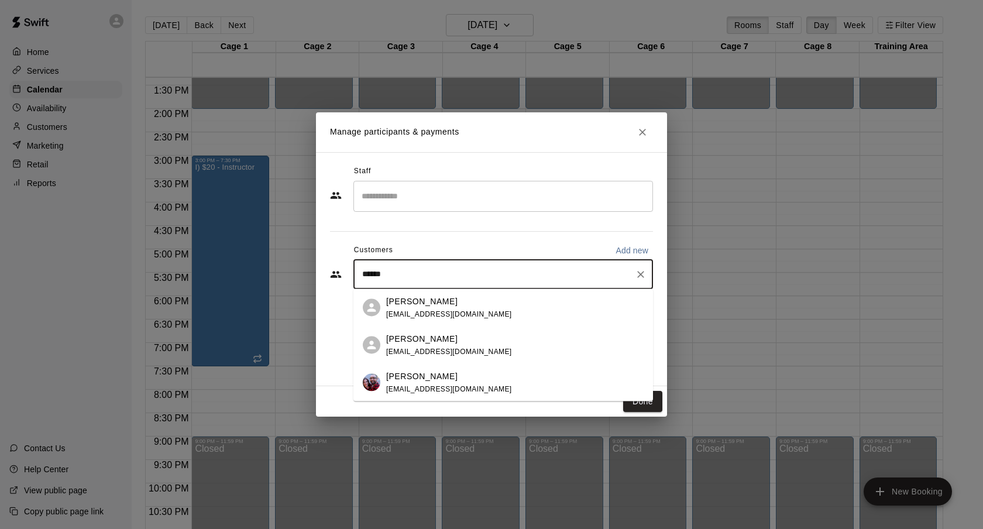
click at [453, 375] on div "[PERSON_NAME]" at bounding box center [449, 376] width 126 height 12
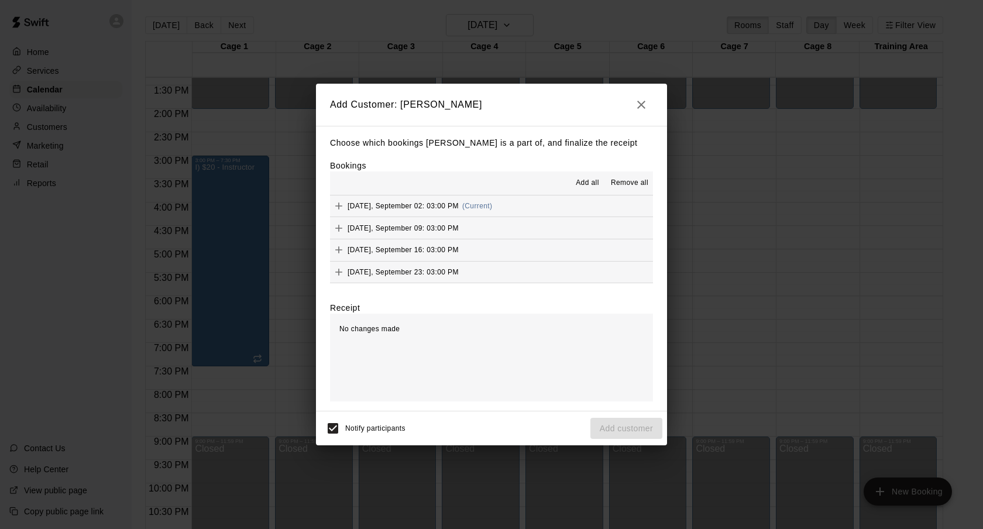
click at [586, 182] on span "Add all" at bounding box center [587, 183] width 23 height 12
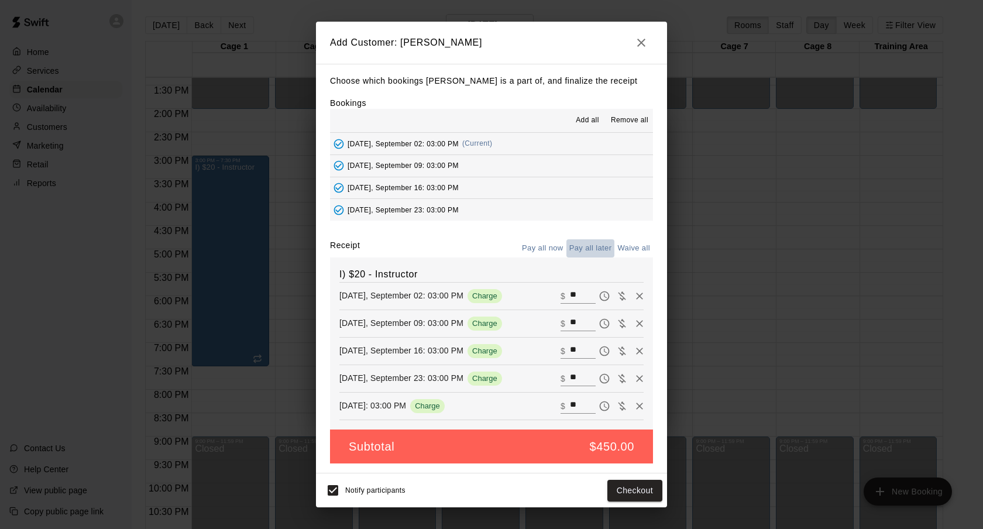
click at [581, 254] on button "Pay all later" at bounding box center [590, 248] width 49 height 18
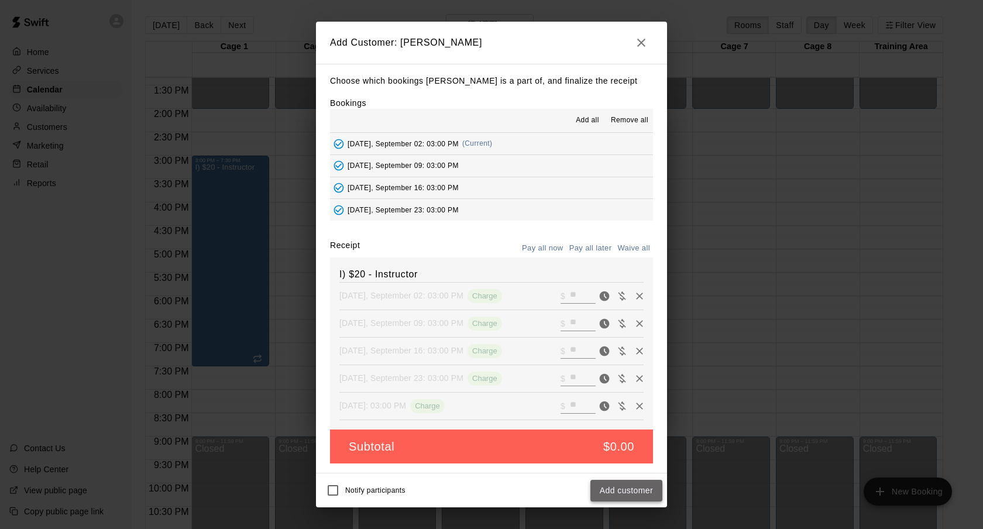
click at [635, 490] on button "Add customer" at bounding box center [626, 491] width 72 height 22
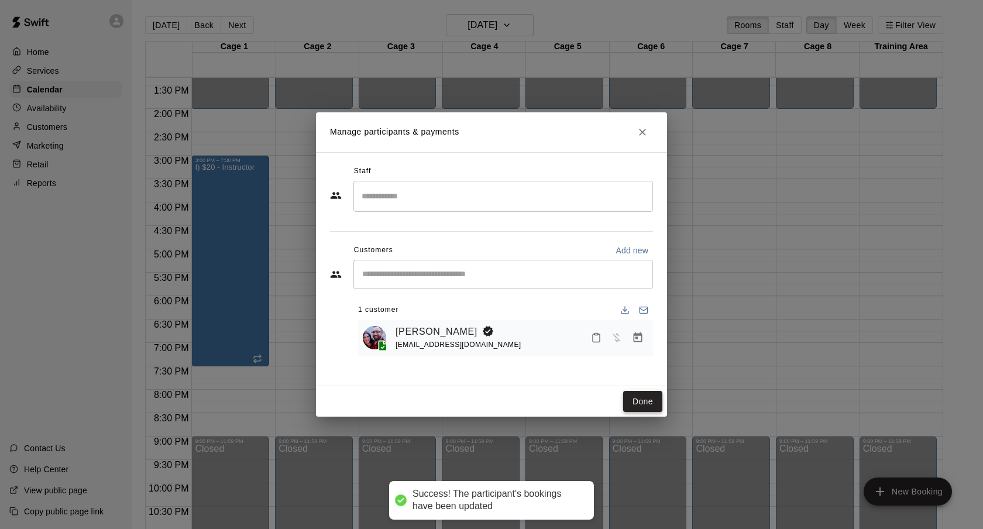
click at [649, 401] on button "Done" at bounding box center [642, 402] width 39 height 22
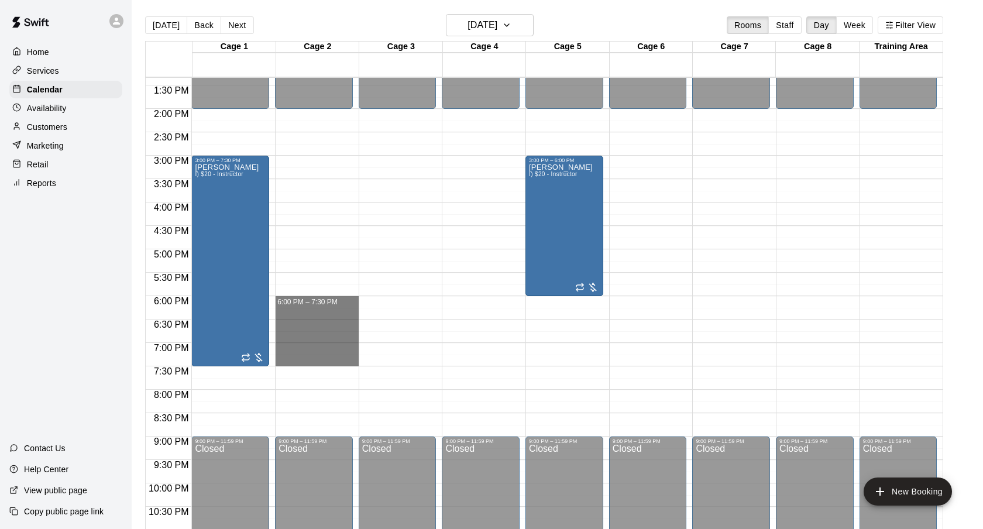
drag, startPoint x: 317, startPoint y: 300, endPoint x: 314, endPoint y: 356, distance: 56.8
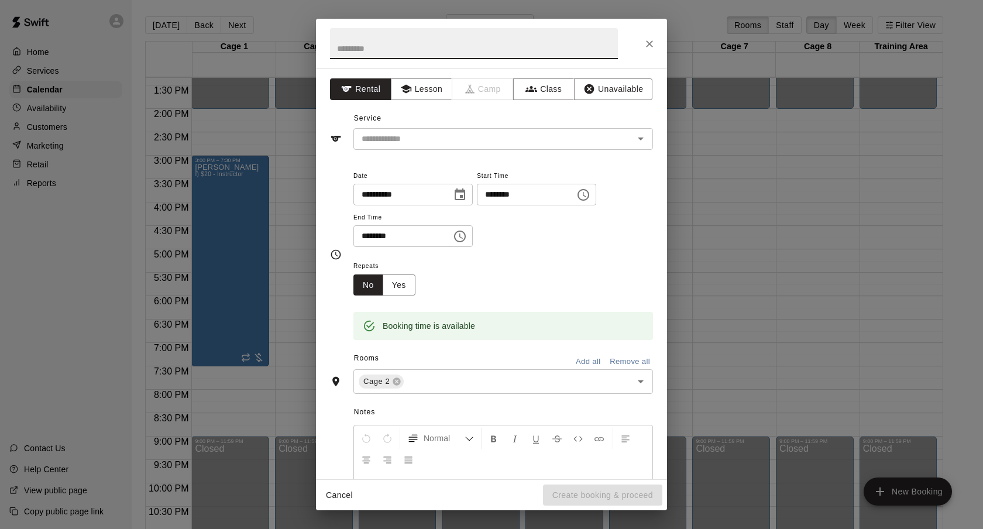
click at [482, 127] on div "Service ​" at bounding box center [491, 129] width 323 height 40
click at [475, 142] on input "text" at bounding box center [486, 139] width 258 height 15
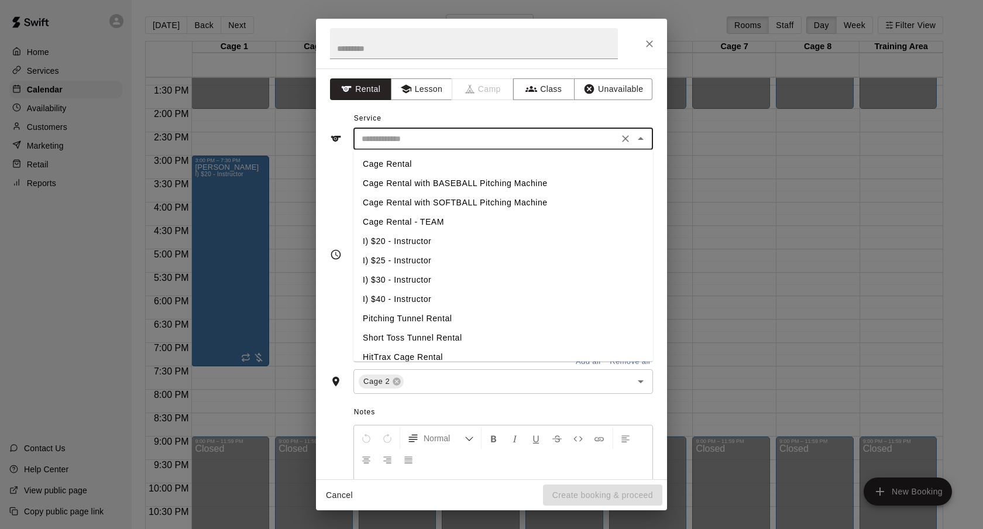
click at [414, 245] on li "I) $20 - Instructor" at bounding box center [503, 241] width 300 height 19
type input "**********"
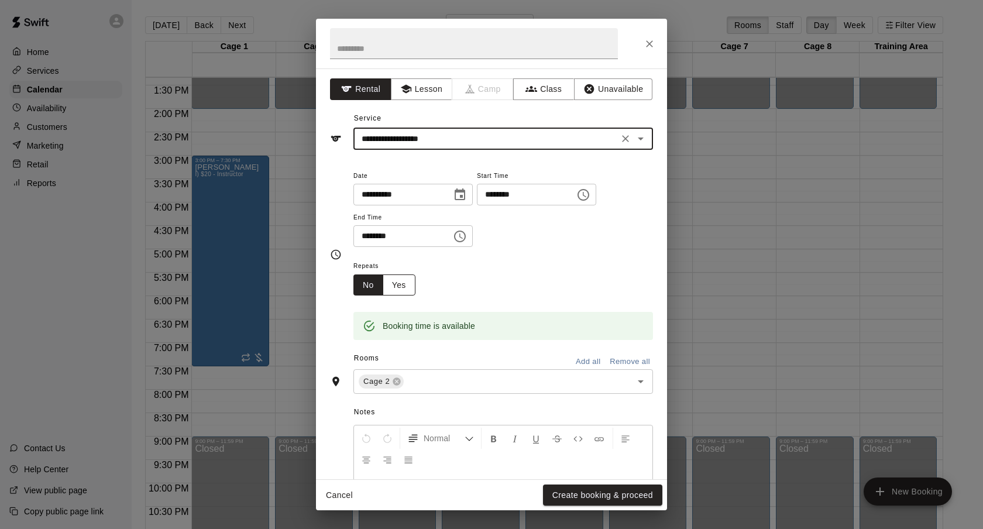
click at [403, 290] on button "Yes" at bounding box center [399, 285] width 33 height 22
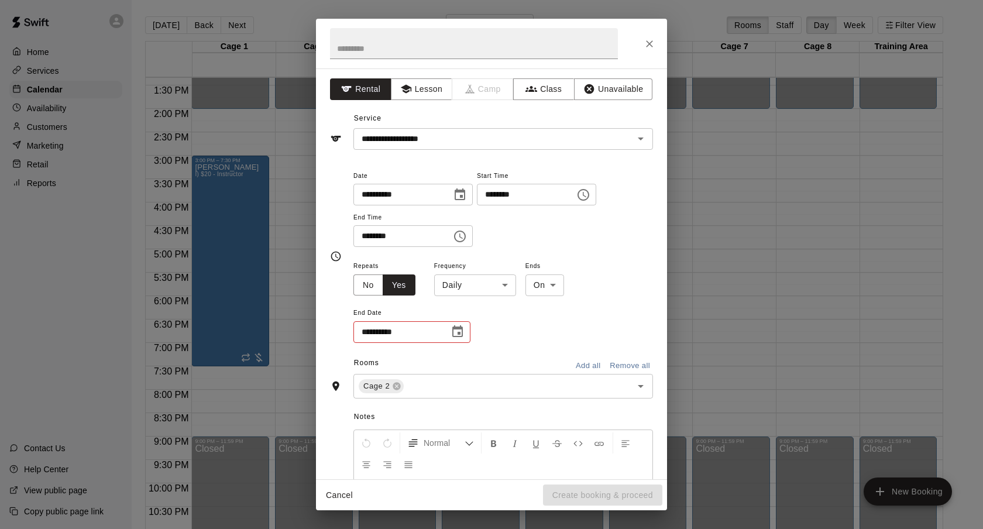
click at [445, 288] on body "Home Services Calendar Availability Customers Marketing Retail Reports Contact …" at bounding box center [491, 274] width 983 height 548
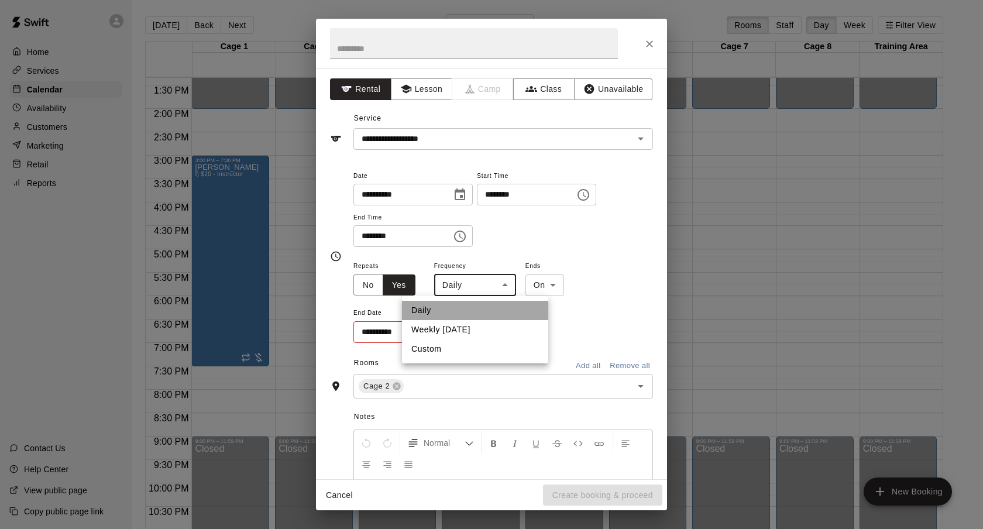
click at [445, 313] on li "Daily" at bounding box center [475, 310] width 146 height 19
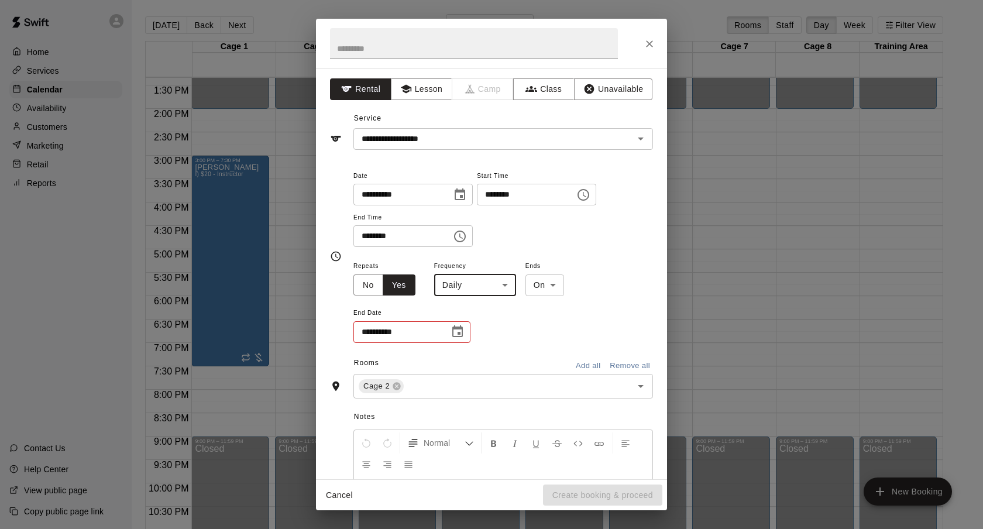
click at [463, 293] on body "Home Services Calendar Availability Customers Marketing Retail Reports Contact …" at bounding box center [491, 274] width 983 height 548
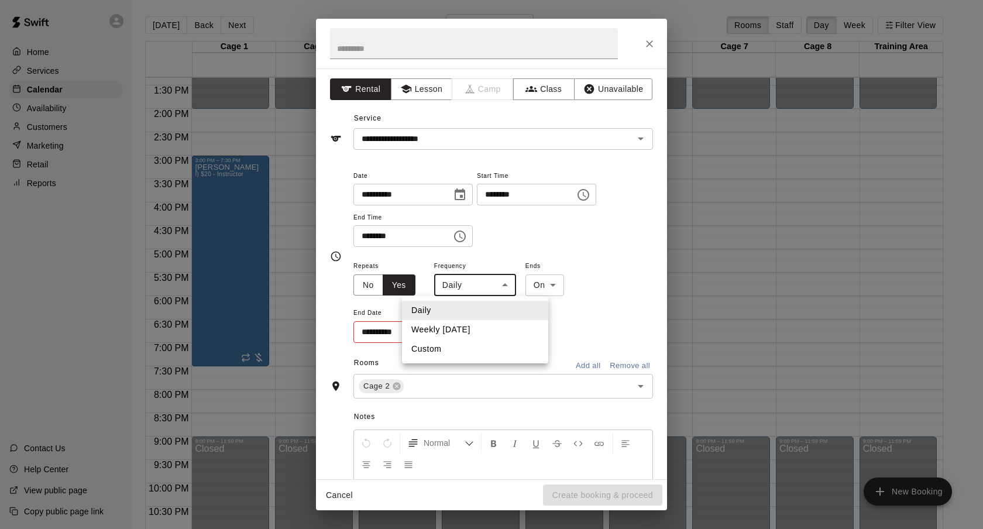
click at [457, 336] on li "Weekly [DATE]" at bounding box center [475, 329] width 146 height 19
type input "******"
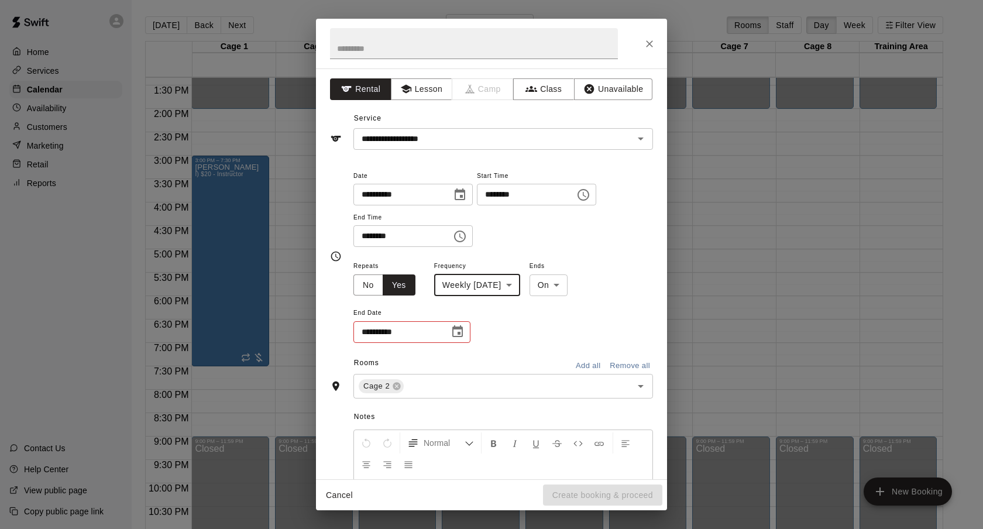
click at [460, 334] on icon "Choose date" at bounding box center [458, 332] width 14 height 14
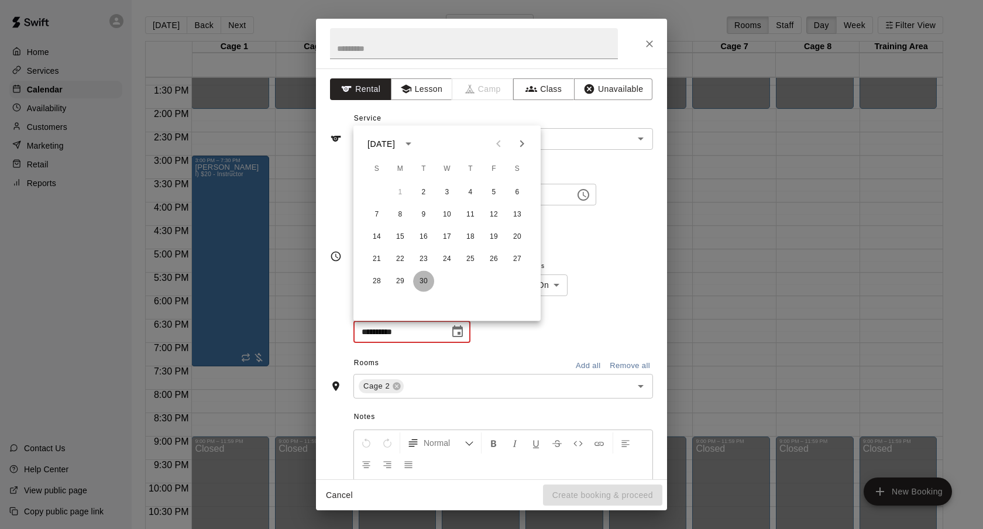
click at [422, 277] on button "30" at bounding box center [423, 281] width 21 height 21
type input "**********"
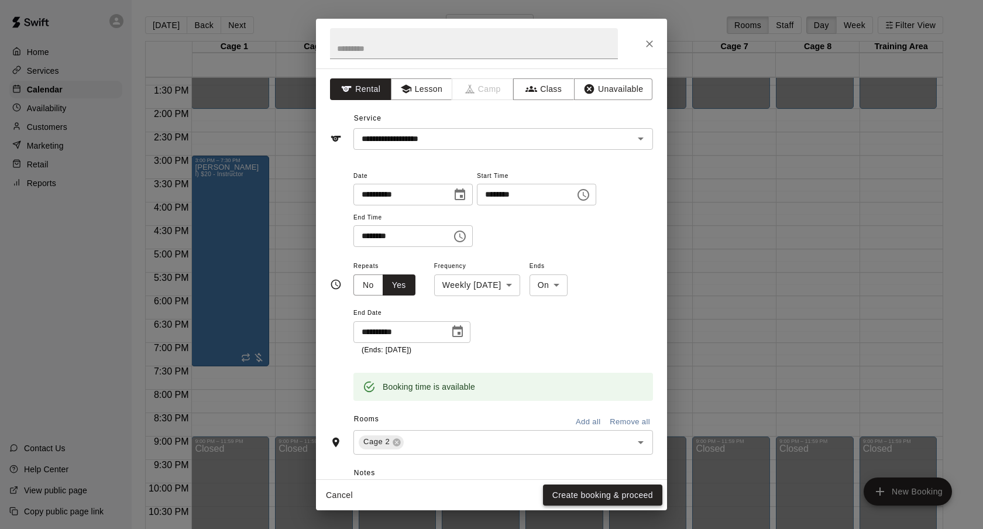
click at [554, 484] on button "Create booking & proceed" at bounding box center [602, 495] width 119 height 22
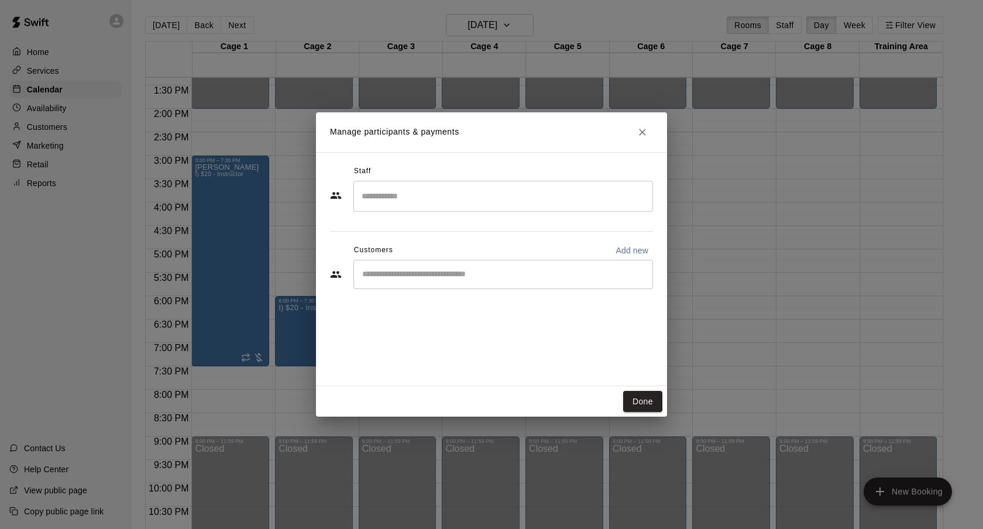
click at [459, 269] on input "Start typing to search customers..." at bounding box center [503, 275] width 289 height 12
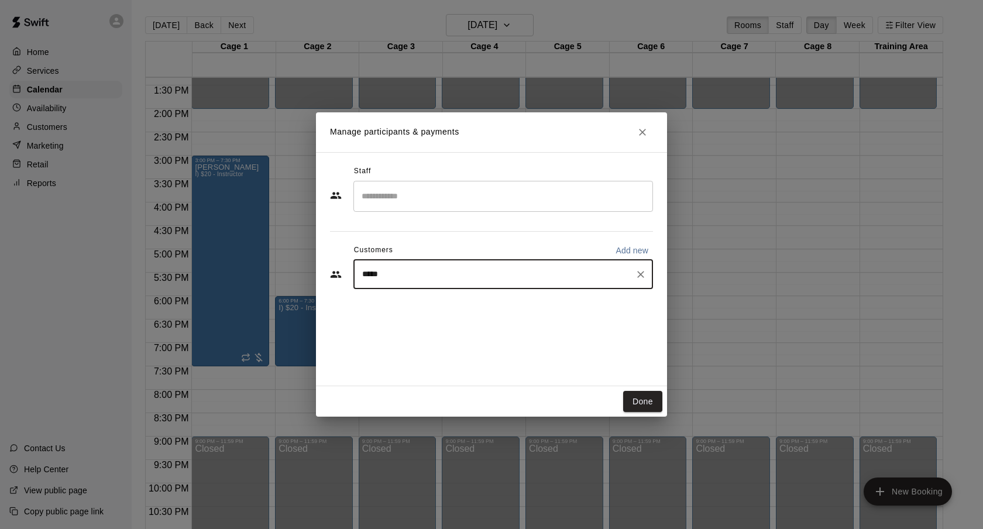
type input "******"
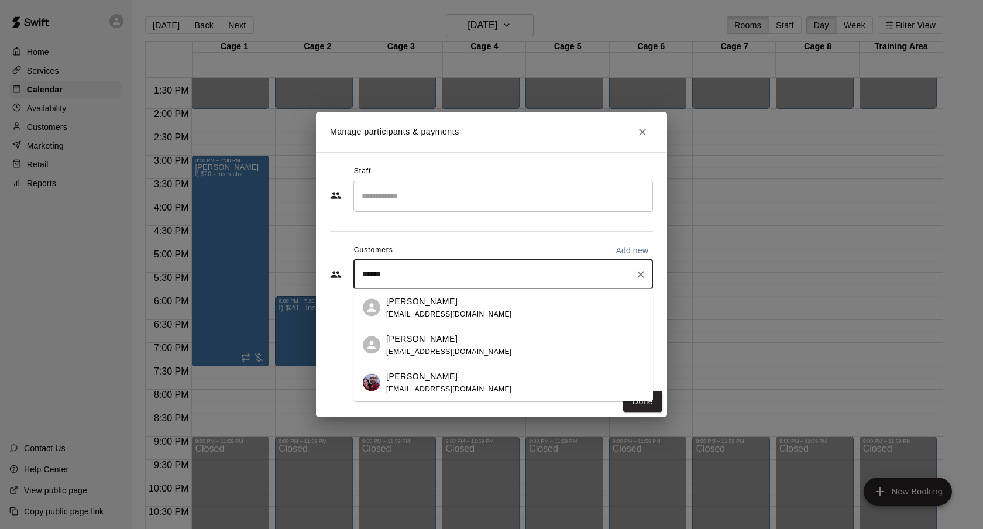
click at [466, 379] on div "[PERSON_NAME] [EMAIL_ADDRESS][DOMAIN_NAME]" at bounding box center [514, 382] width 257 height 25
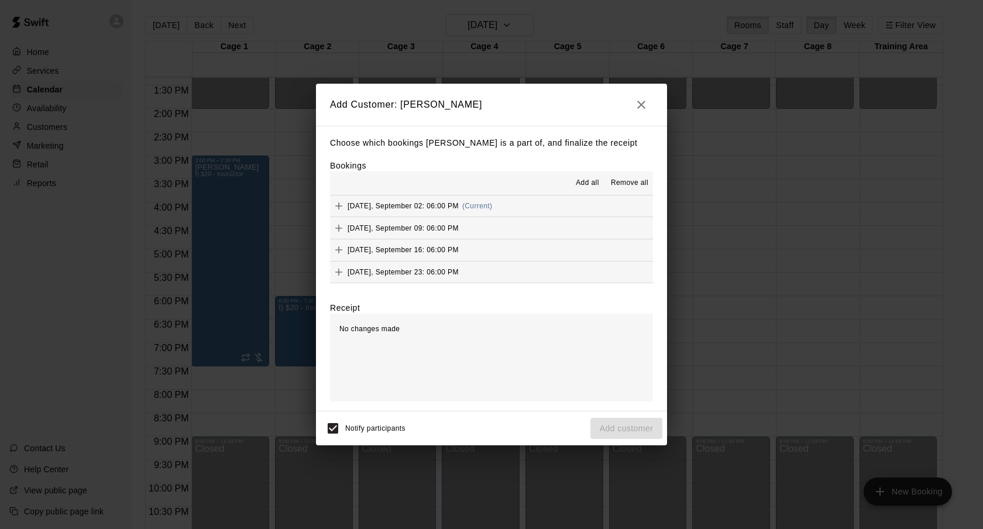
click at [575, 174] on button "Add all" at bounding box center [587, 183] width 37 height 19
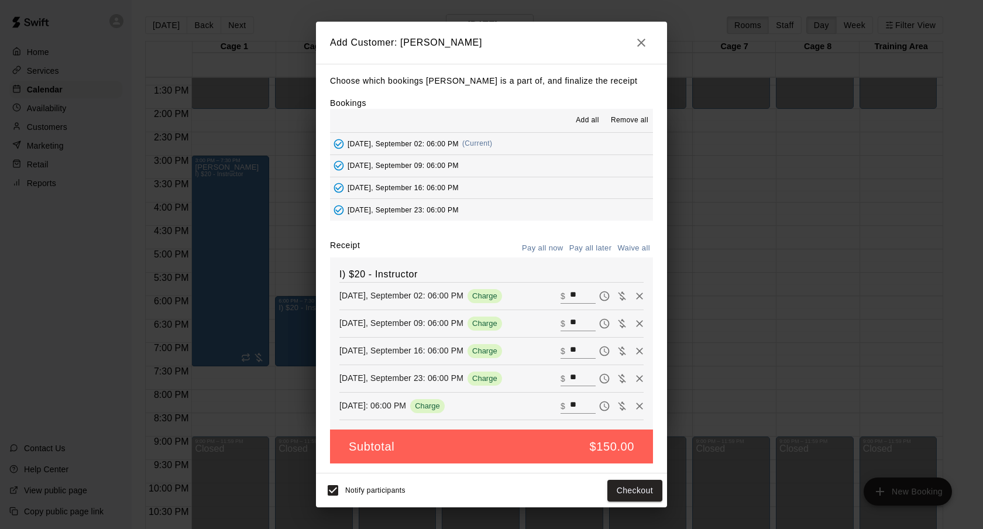
click at [601, 253] on button "Pay all later" at bounding box center [590, 248] width 49 height 18
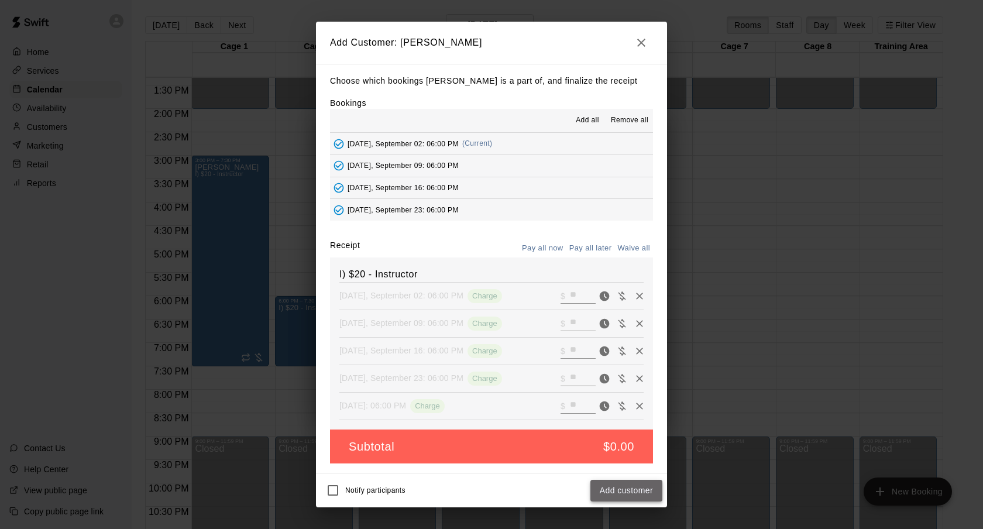
click at [614, 487] on button "Add customer" at bounding box center [626, 491] width 72 height 22
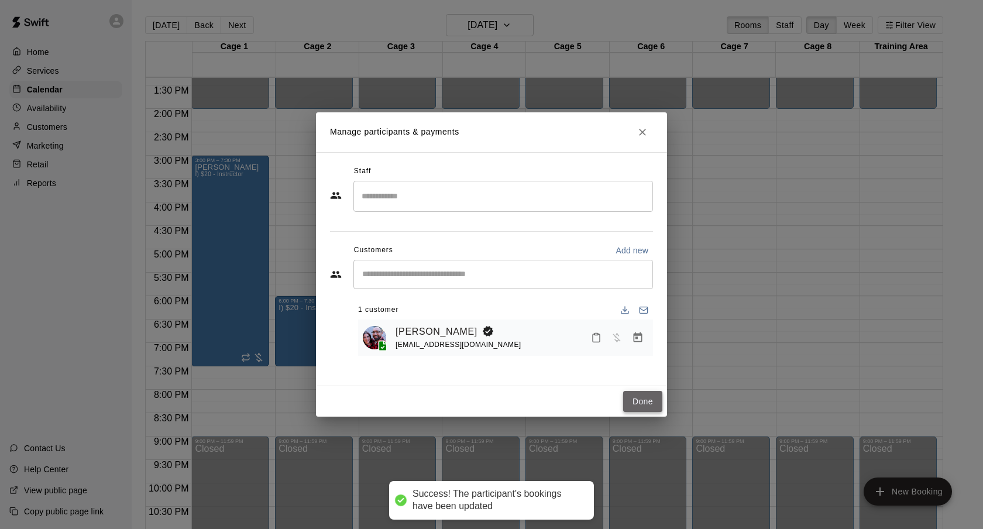
click at [642, 394] on button "Done" at bounding box center [642, 402] width 39 height 22
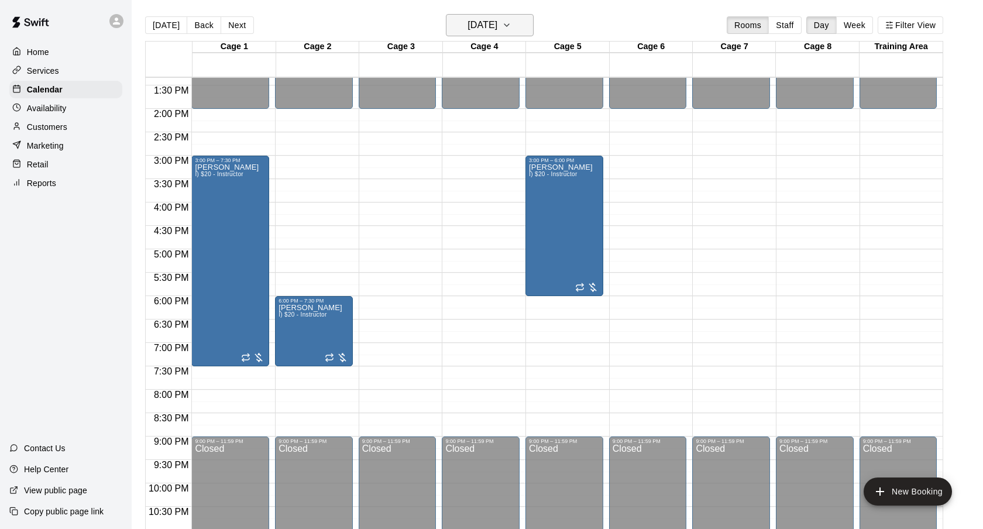
click at [511, 26] on icon "button" at bounding box center [506, 25] width 9 height 14
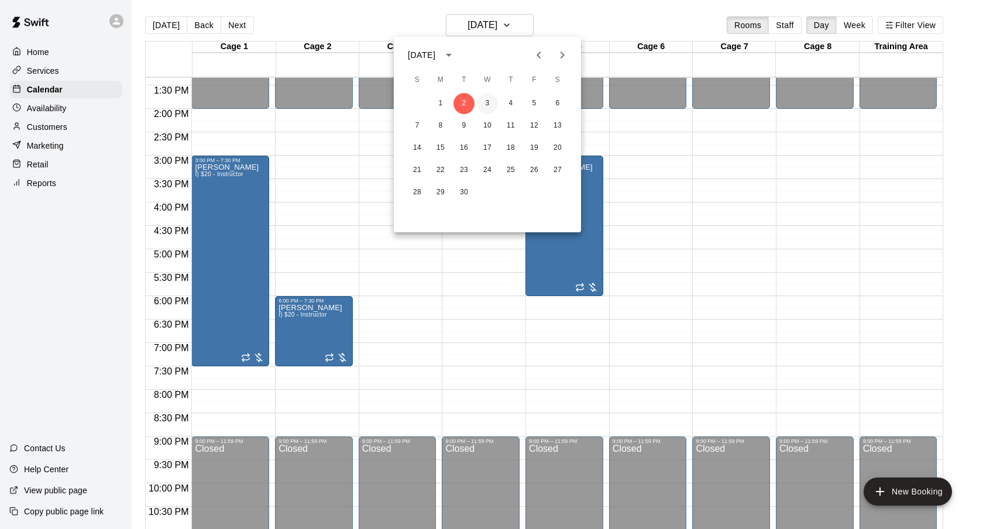
click at [488, 98] on button "3" at bounding box center [487, 103] width 21 height 21
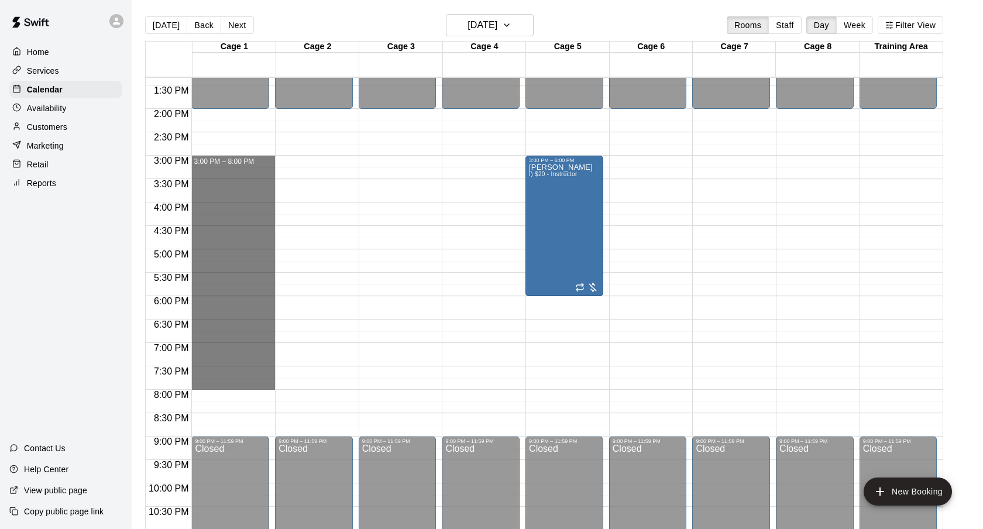
drag, startPoint x: 224, startPoint y: 162, endPoint x: 225, endPoint y: 383, distance: 221.2
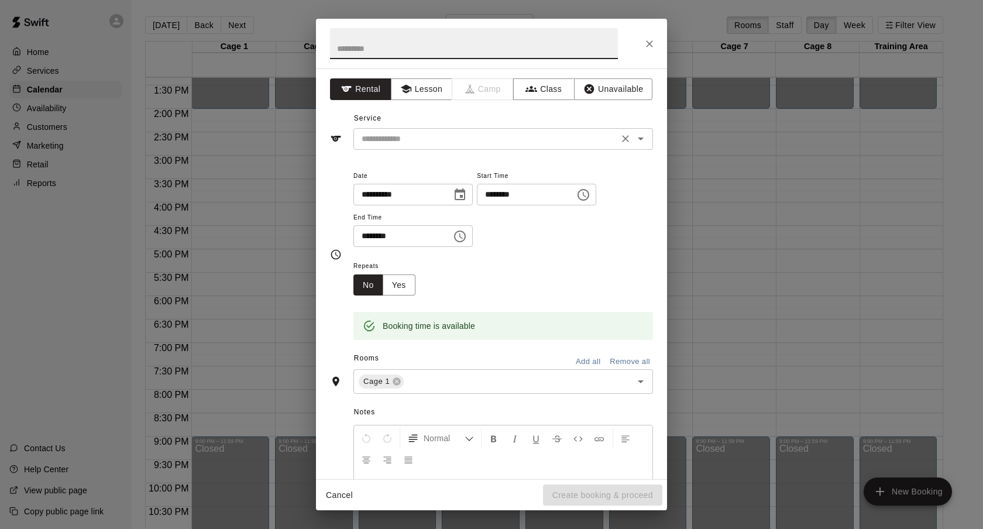
click at [442, 144] on input "text" at bounding box center [486, 139] width 258 height 15
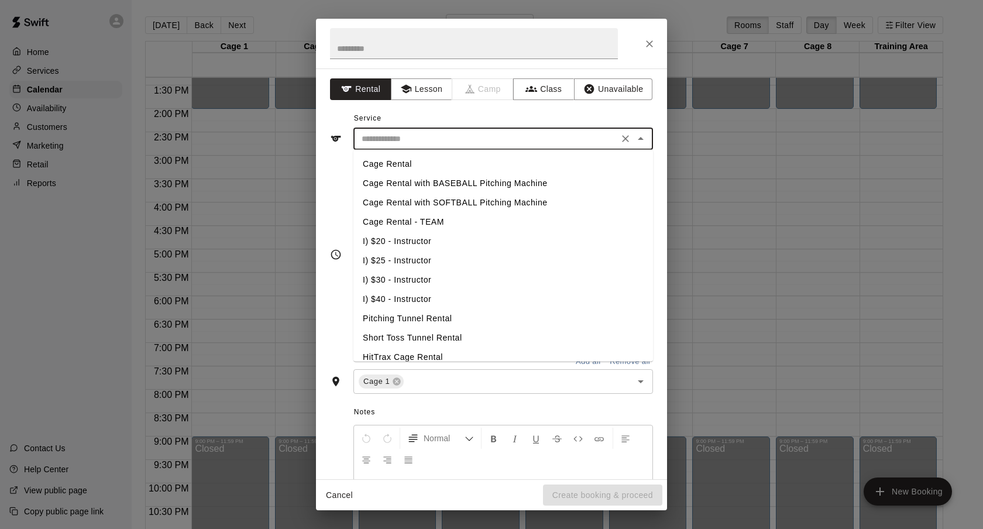
click at [420, 239] on li "I) $20 - Instructor" at bounding box center [503, 241] width 300 height 19
type input "**********"
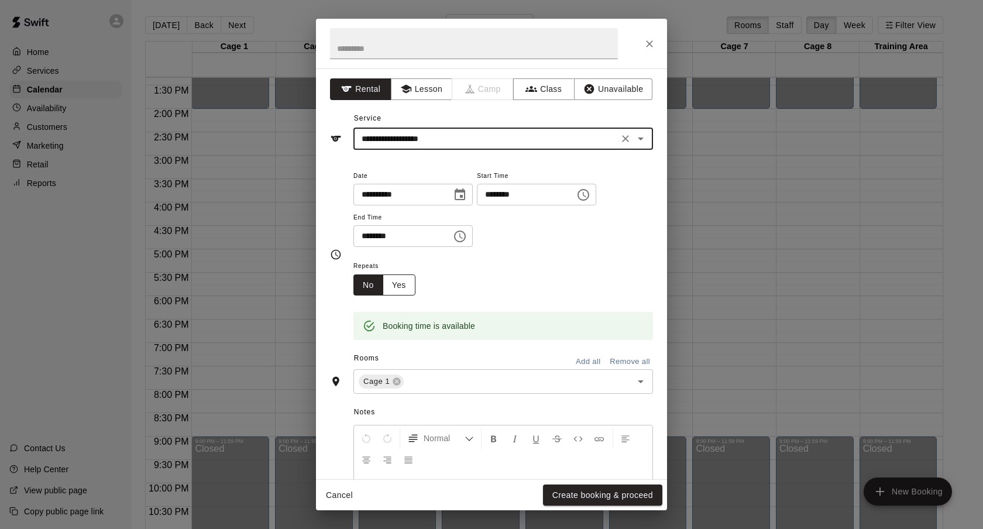
click at [410, 275] on button "Yes" at bounding box center [399, 285] width 33 height 22
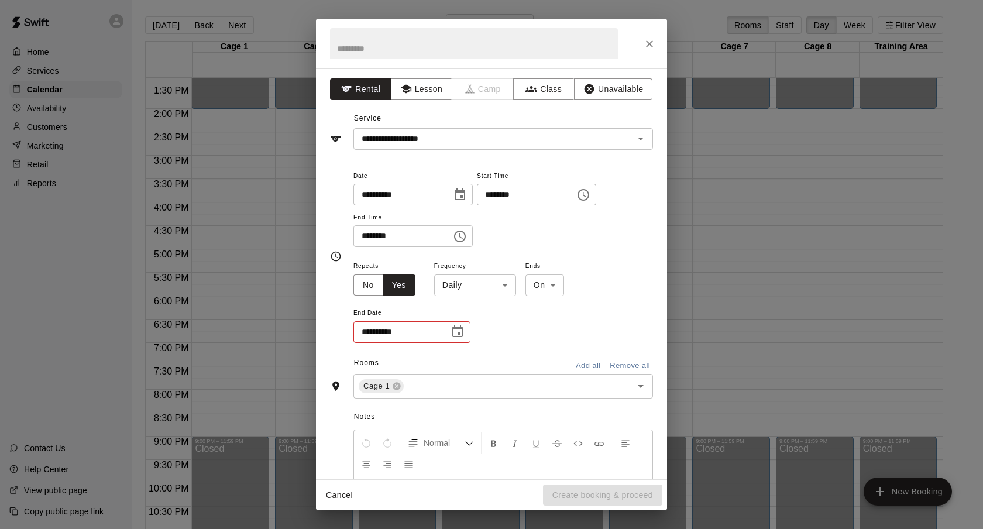
click at [435, 280] on body "Home Services Calendar Availability Customers Marketing Retail Reports Contact …" at bounding box center [491, 274] width 983 height 548
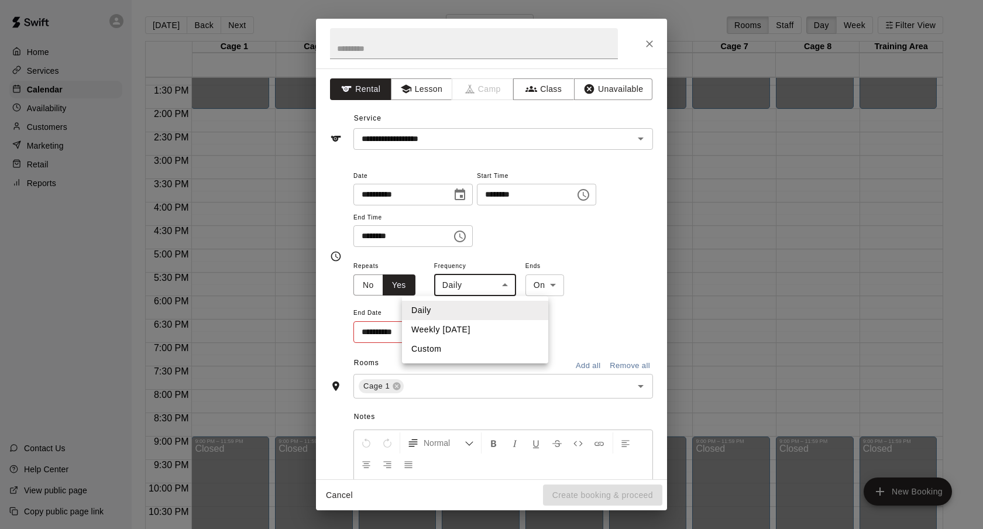
click at [435, 324] on li "Weekly [DATE]" at bounding box center [475, 329] width 146 height 19
type input "******"
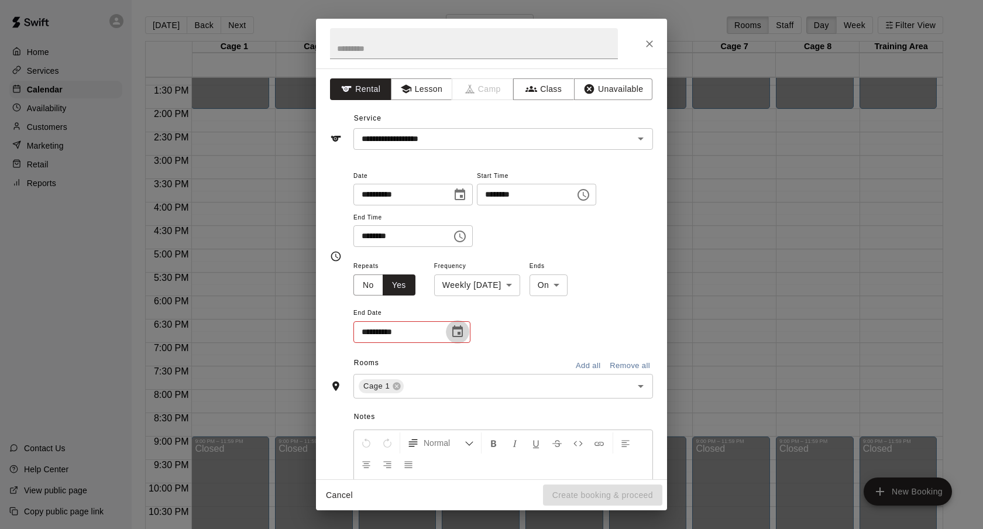
click at [460, 336] on icon "Choose date" at bounding box center [457, 331] width 11 height 12
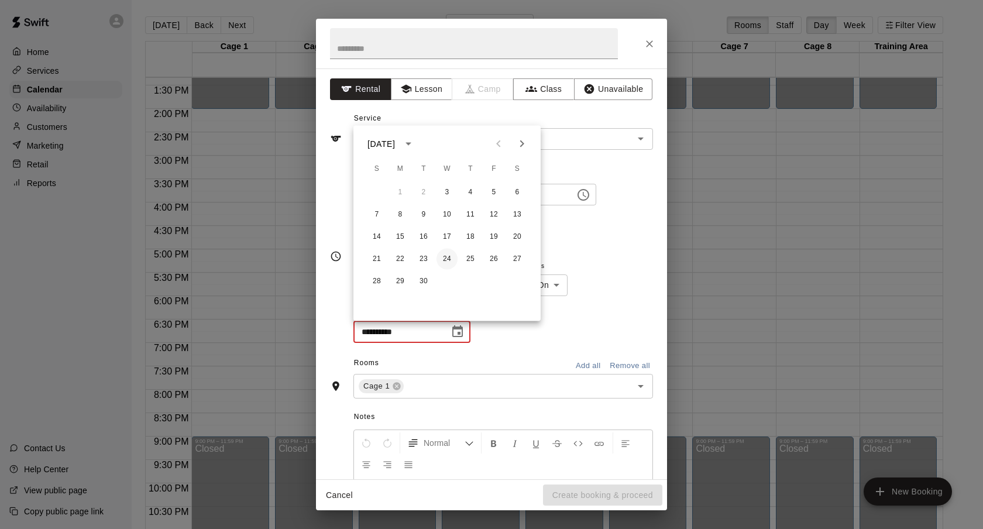
click at [448, 258] on button "24" at bounding box center [446, 259] width 21 height 21
type input "**********"
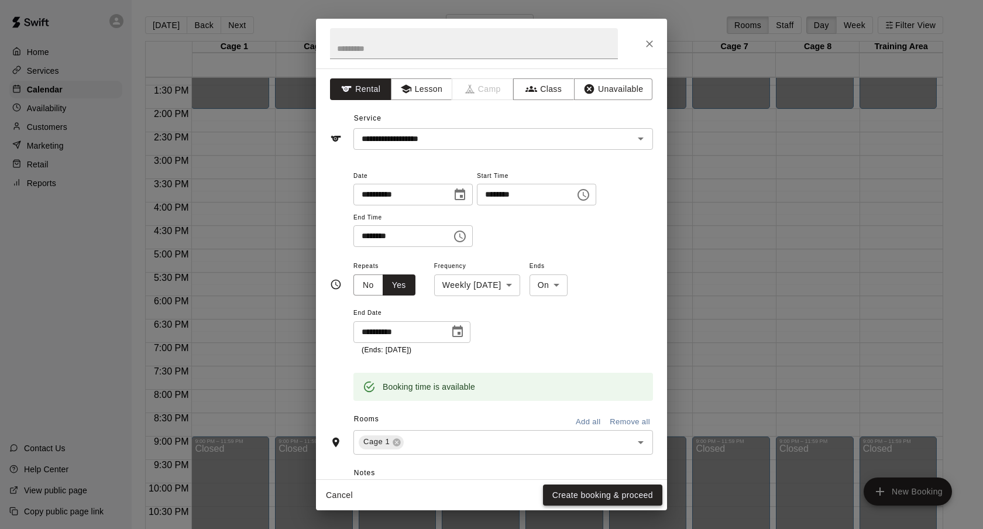
click at [591, 496] on button "Create booking & proceed" at bounding box center [602, 495] width 119 height 22
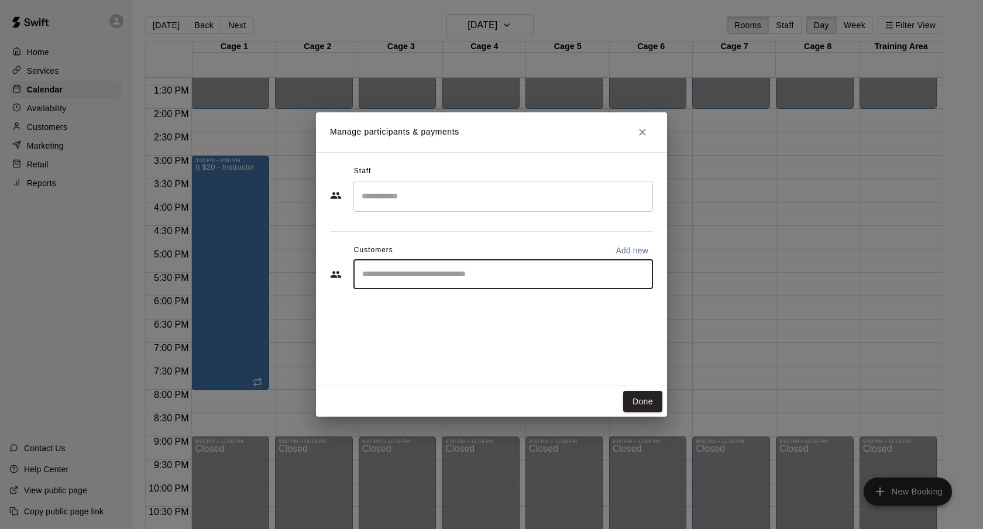
click at [468, 279] on input "Start typing to search customers..." at bounding box center [503, 275] width 289 height 12
type input "******"
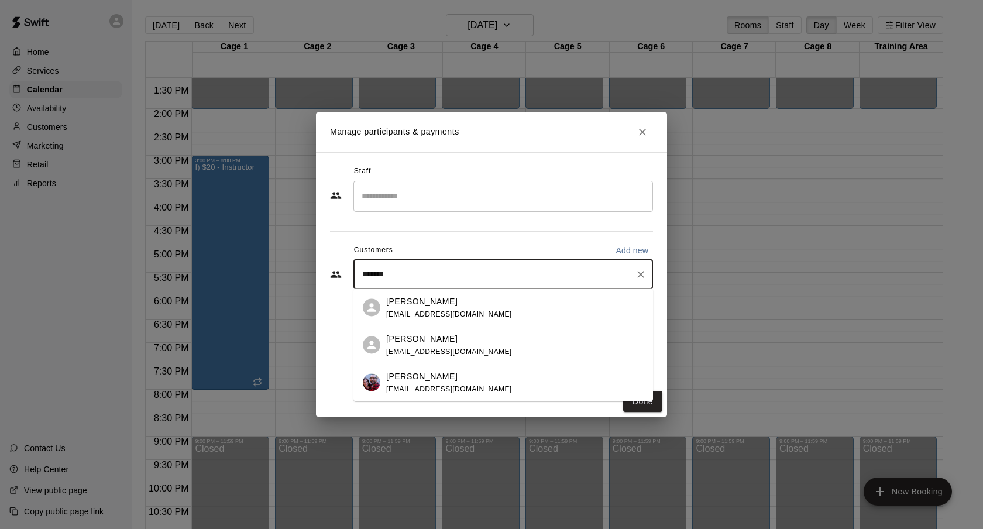
click at [437, 380] on p "[PERSON_NAME]" at bounding box center [421, 376] width 71 height 12
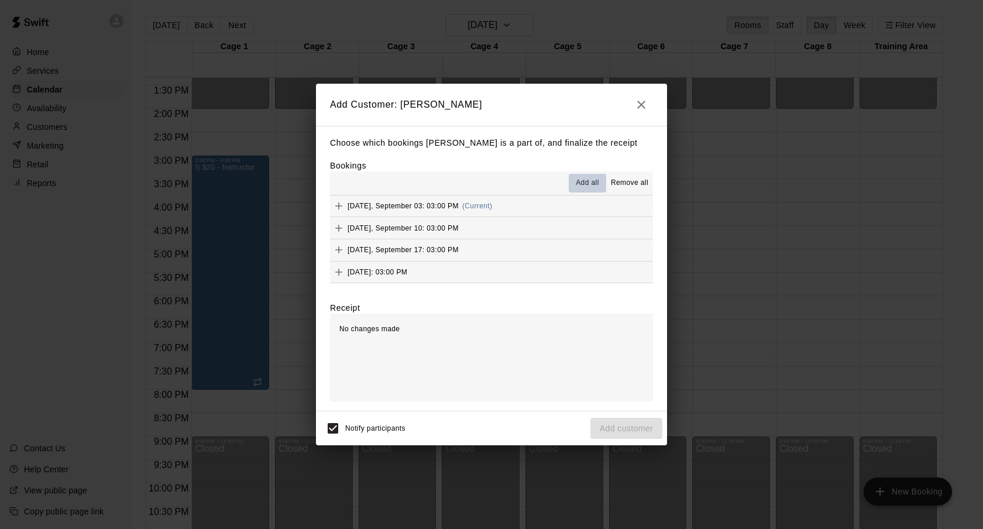
click at [587, 176] on button "Add all" at bounding box center [587, 183] width 37 height 19
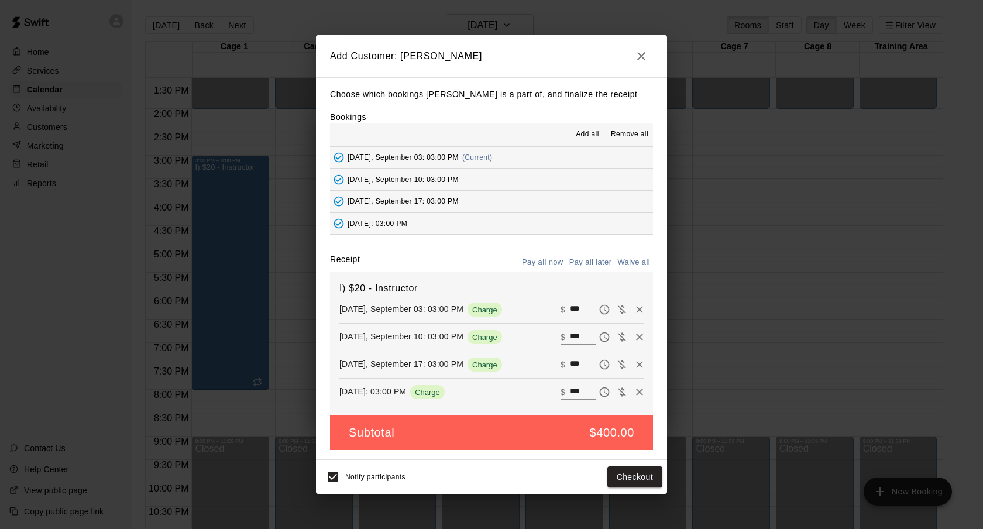
click at [583, 273] on div "I) $20 - Instructor [DATE], September 03: 03:00 PM Charge ​ $ *** [DATE], Septe…" at bounding box center [491, 343] width 323 height 145
click at [585, 263] on button "Pay all later" at bounding box center [590, 262] width 49 height 18
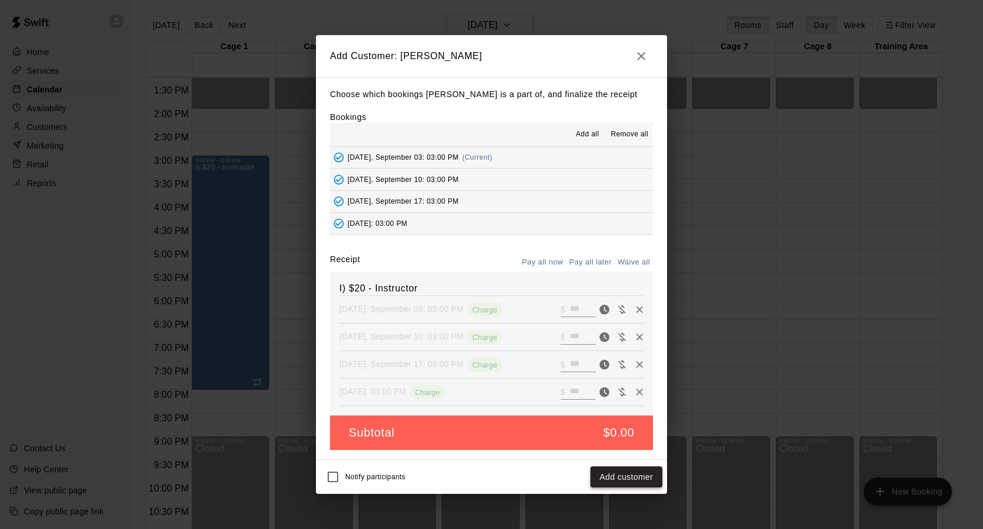
click at [603, 473] on button "Add customer" at bounding box center [626, 477] width 72 height 22
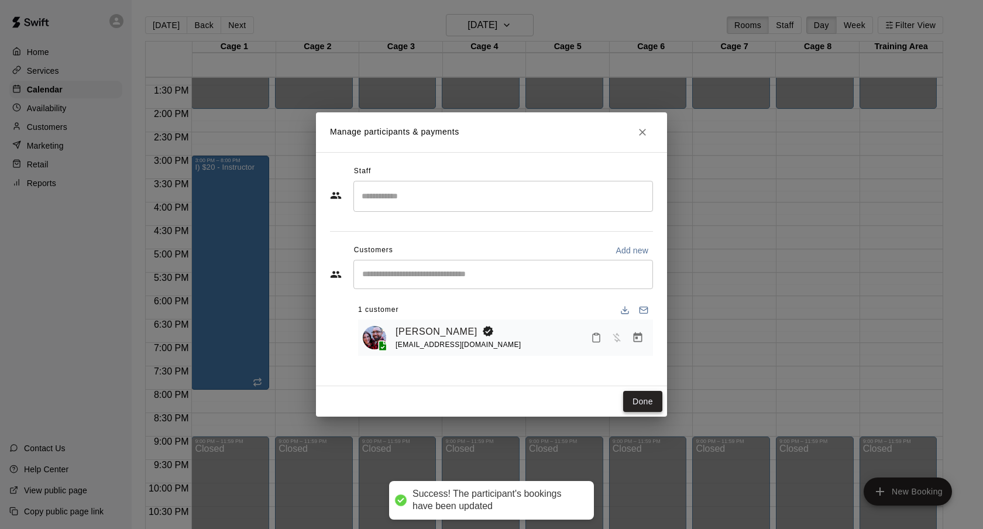
click at [643, 408] on button "Done" at bounding box center [642, 402] width 39 height 22
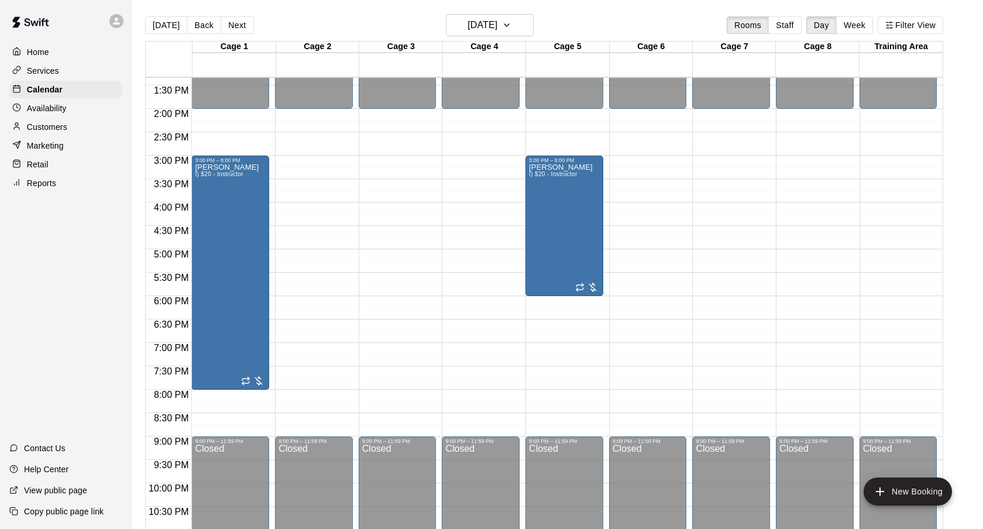
click at [482, 40] on div "[DATE] Back [DATE][DATE] Rooms Staff Day Week Filter View" at bounding box center [544, 27] width 798 height 27
click at [497, 27] on h6 "[DATE]" at bounding box center [483, 25] width 30 height 16
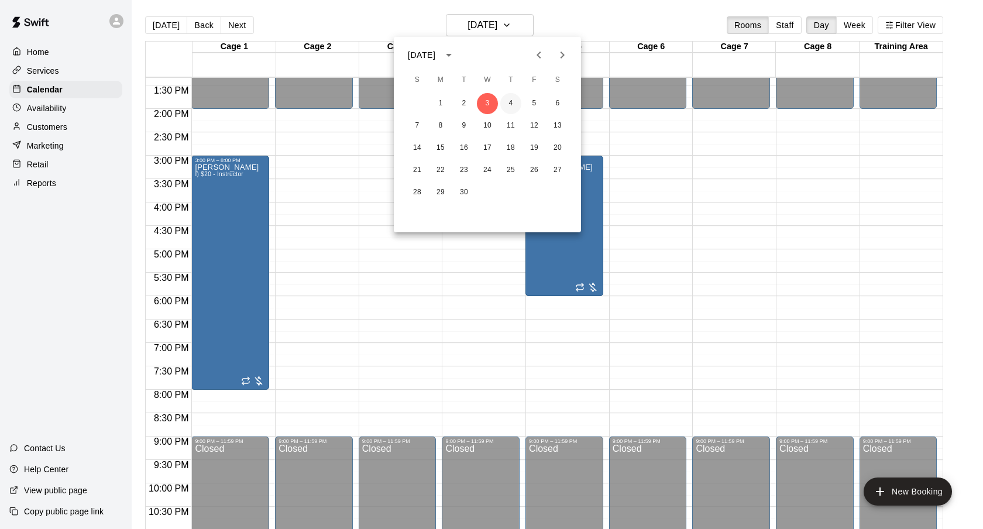
click at [515, 99] on button "4" at bounding box center [510, 103] width 21 height 21
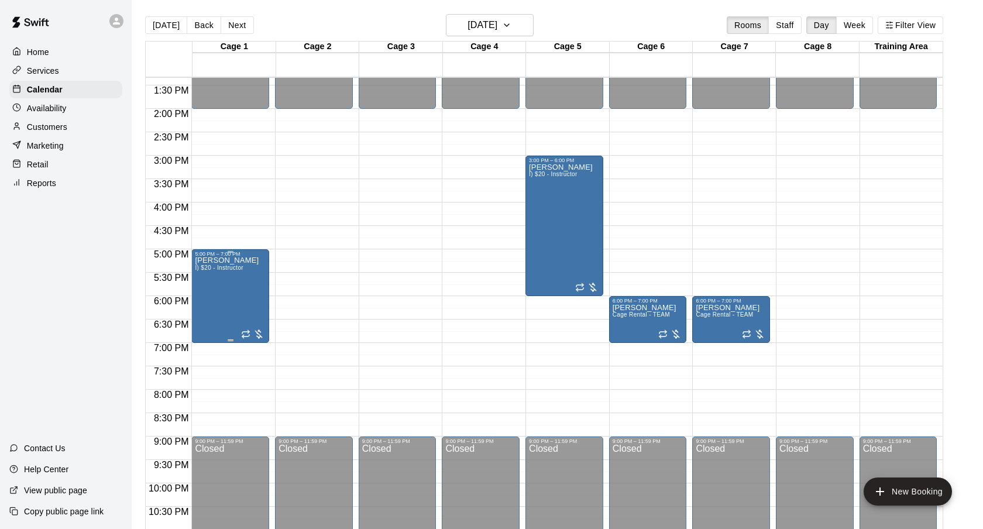
click at [218, 280] on div "[PERSON_NAME] I) $20 - Instructor" at bounding box center [227, 521] width 64 height 529
click at [207, 321] on icon "delete" at bounding box center [207, 325] width 8 height 11
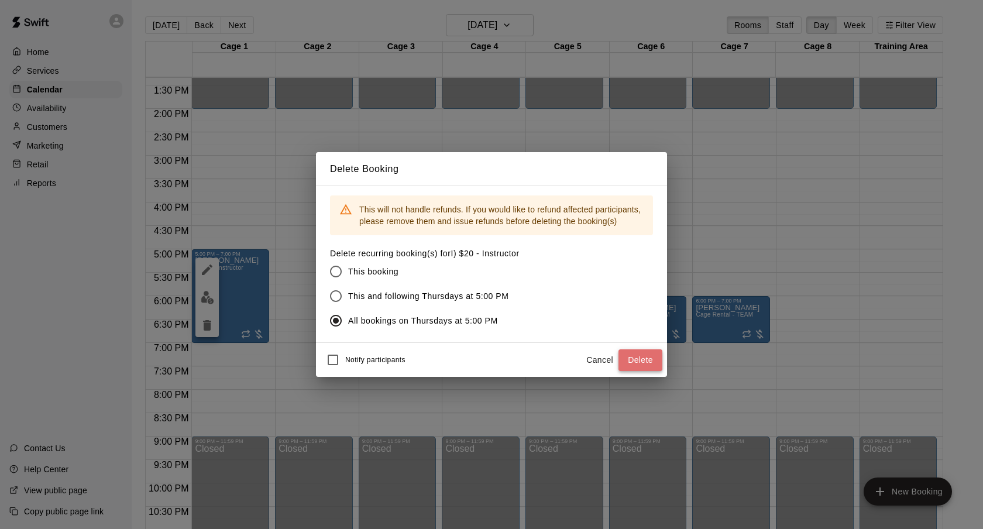
click at [643, 355] on button "Delete" at bounding box center [640, 360] width 44 height 22
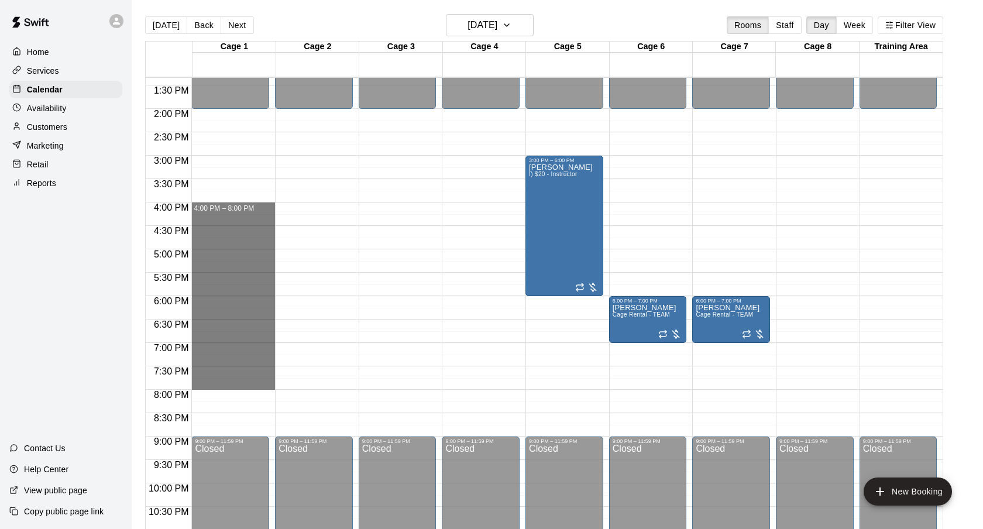
drag, startPoint x: 232, startPoint y: 208, endPoint x: 225, endPoint y: 386, distance: 178.0
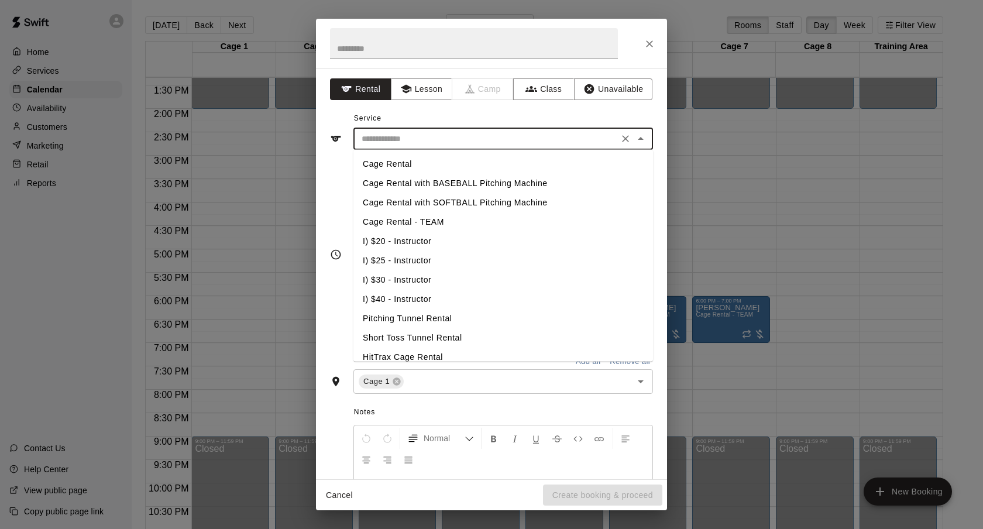
click at [547, 138] on input "text" at bounding box center [486, 139] width 258 height 15
click at [408, 243] on li "I) $20 - Instructor" at bounding box center [503, 241] width 300 height 19
type input "**********"
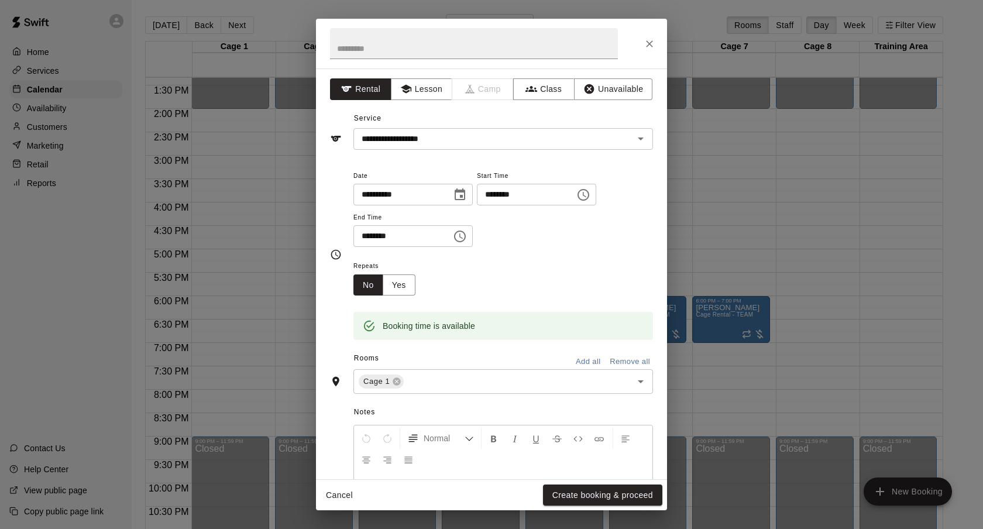
click at [408, 272] on span "Repeats" at bounding box center [388, 267] width 71 height 16
click at [408, 279] on button "Yes" at bounding box center [399, 285] width 33 height 22
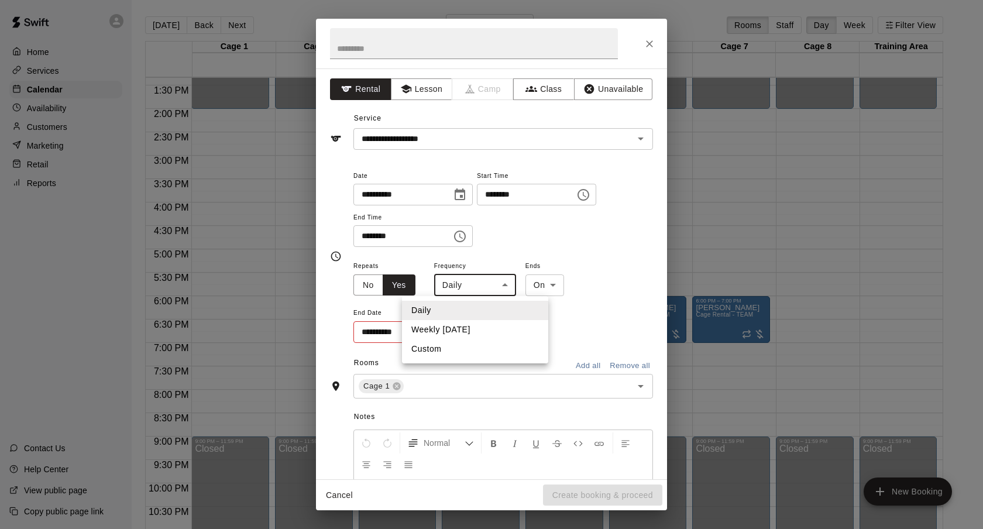
click at [451, 281] on body "Home Services Calendar Availability Customers Marketing Retail Reports Contact …" at bounding box center [491, 274] width 983 height 548
click at [452, 328] on li "Weekly [DATE]" at bounding box center [475, 329] width 146 height 19
type input "******"
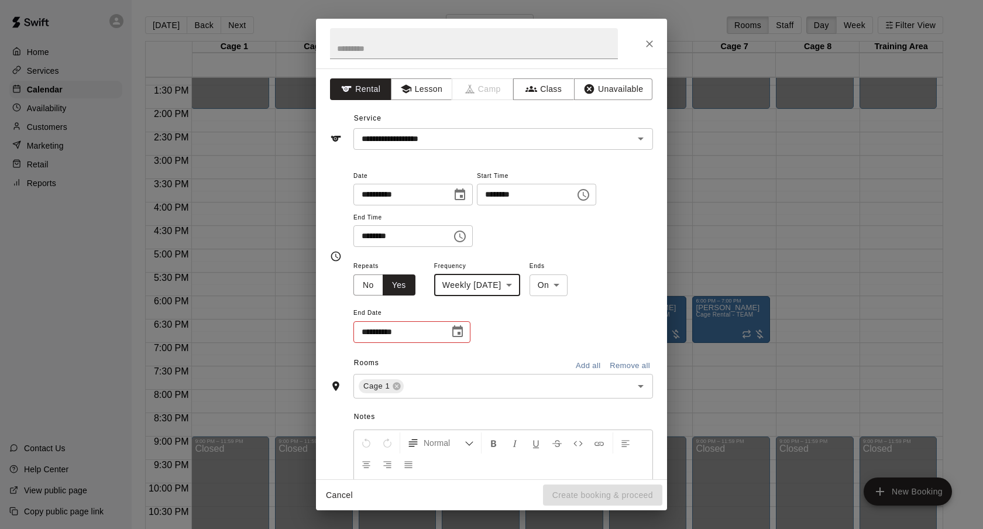
click at [453, 332] on icon "Choose date" at bounding box center [457, 331] width 11 height 12
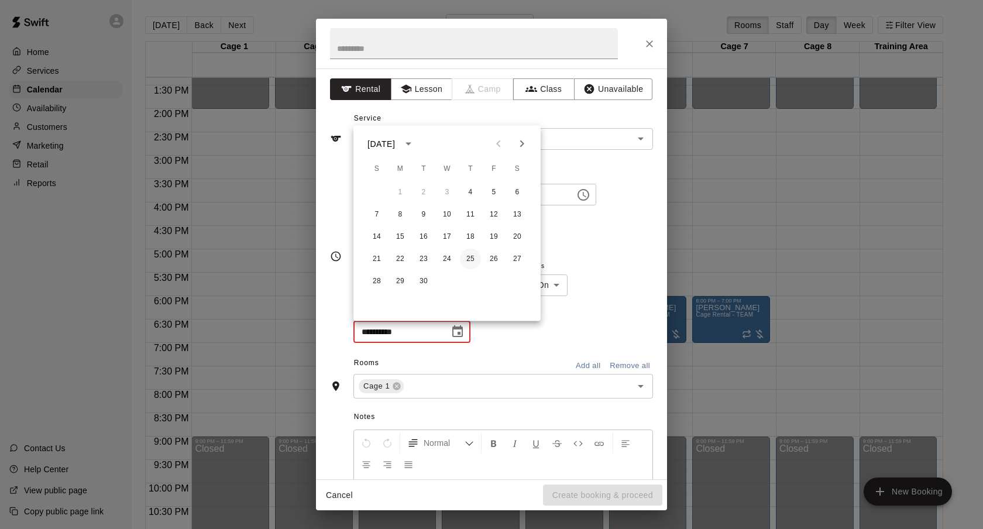
click at [475, 263] on button "25" at bounding box center [470, 259] width 21 height 21
type input "**********"
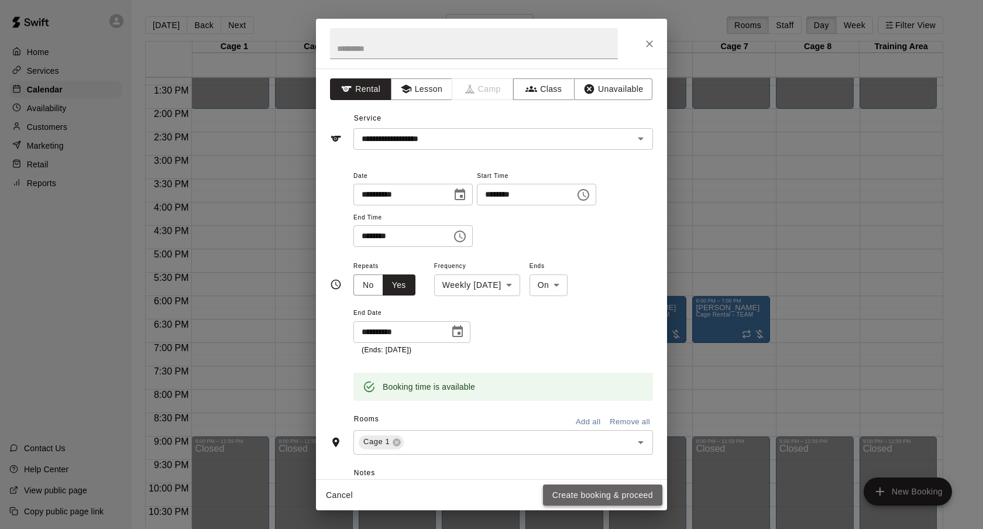
click at [561, 490] on button "Create booking & proceed" at bounding box center [602, 495] width 119 height 22
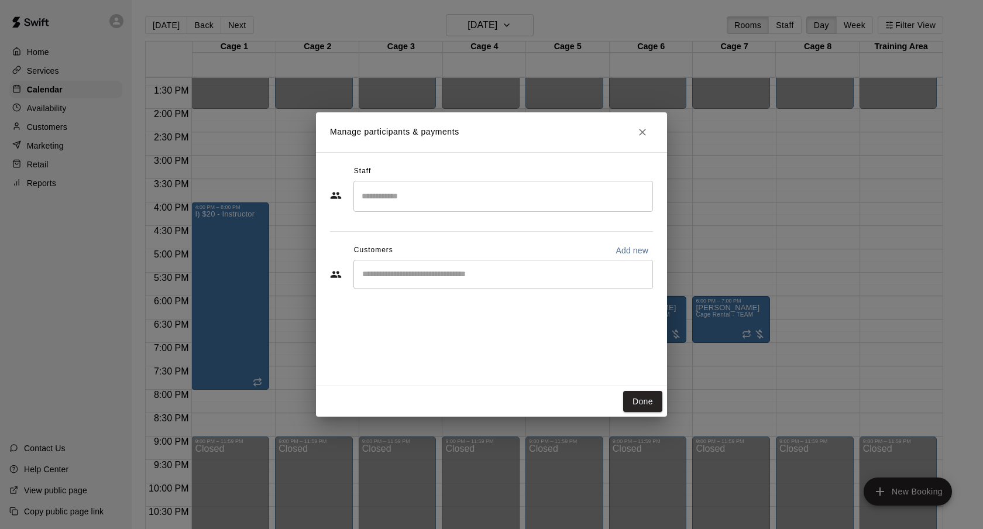
click at [435, 278] on input "Start typing to search customers..." at bounding box center [503, 275] width 289 height 12
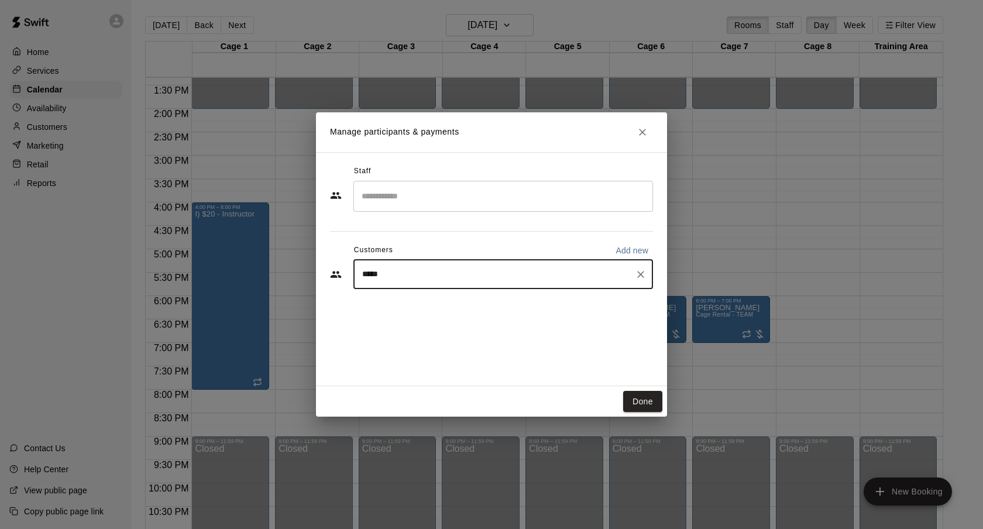
type input "******"
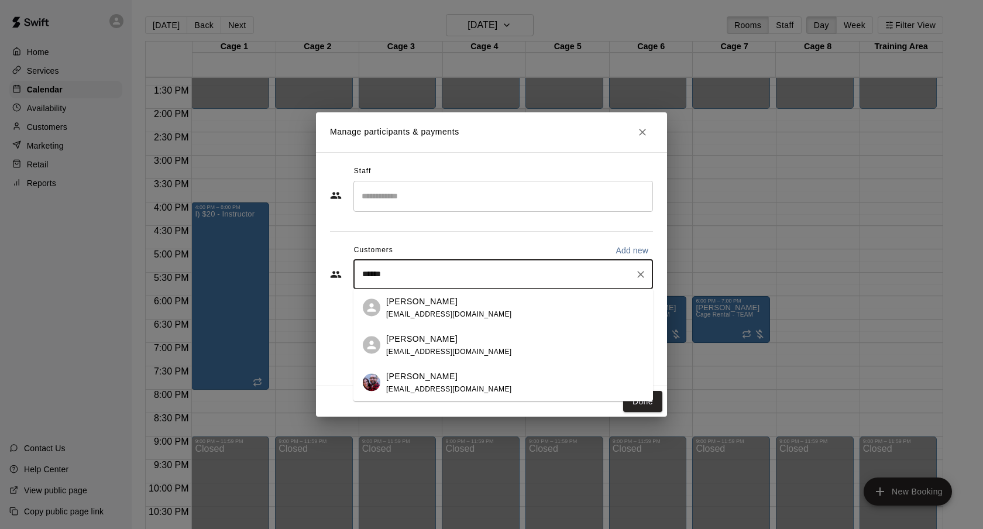
click at [435, 385] on span "[EMAIL_ADDRESS][DOMAIN_NAME]" at bounding box center [449, 388] width 126 height 8
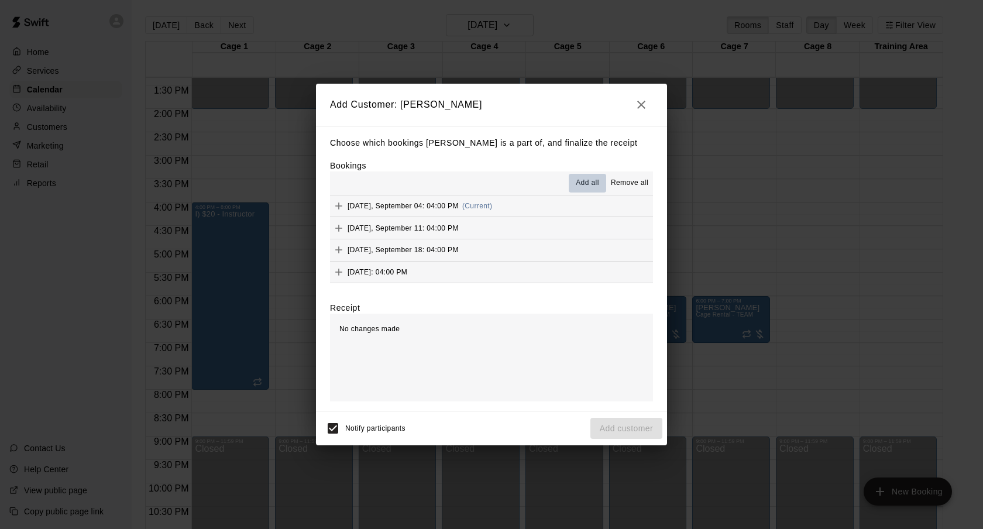
click at [576, 177] on button "Add all" at bounding box center [587, 183] width 37 height 19
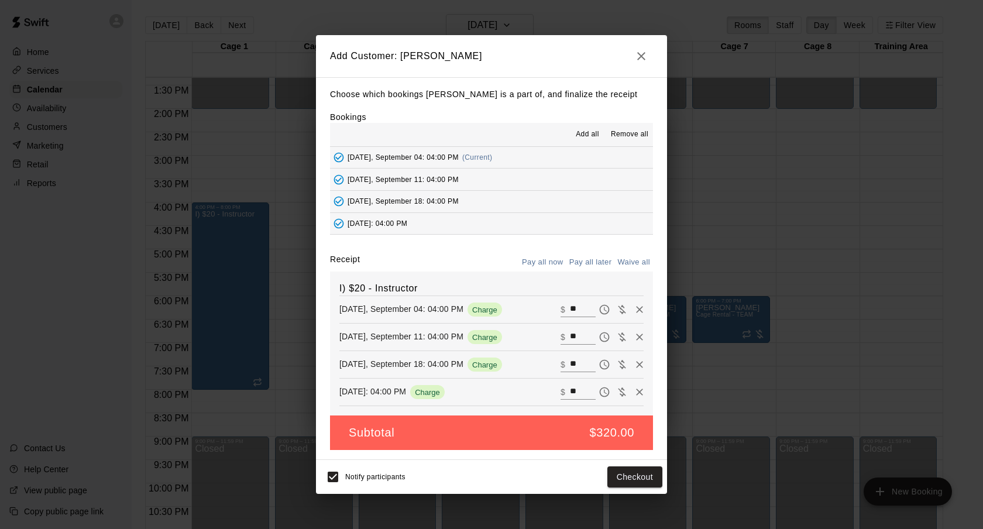
click at [589, 259] on button "Pay all later" at bounding box center [590, 262] width 49 height 18
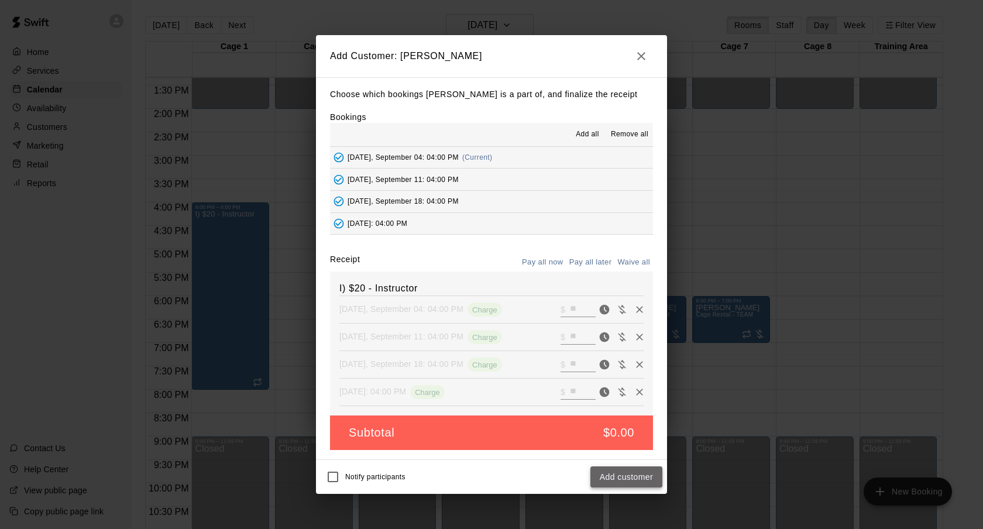
click at [648, 476] on button "Add customer" at bounding box center [626, 477] width 72 height 22
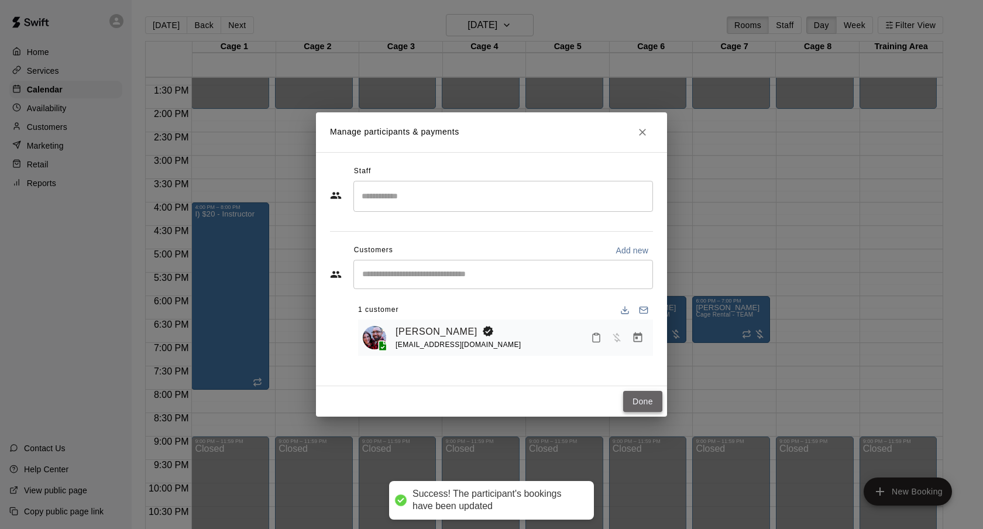
click at [655, 395] on button "Done" at bounding box center [642, 402] width 39 height 22
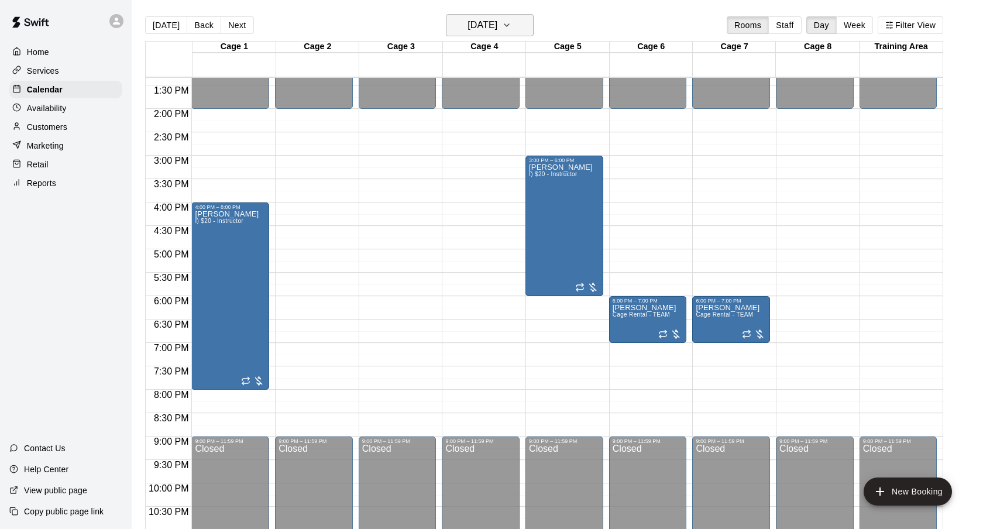
click at [511, 29] on icon "button" at bounding box center [506, 25] width 9 height 14
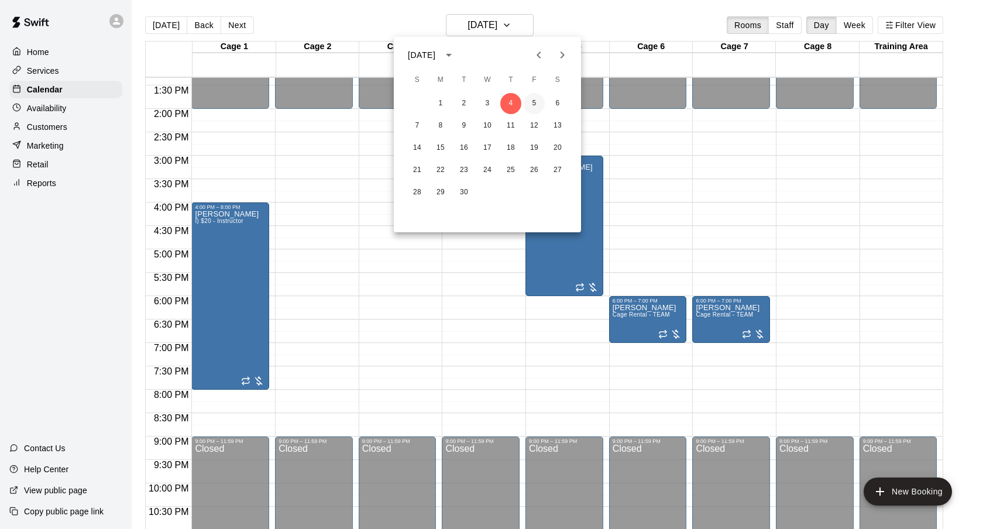
click at [534, 103] on button "5" at bounding box center [534, 103] width 21 height 21
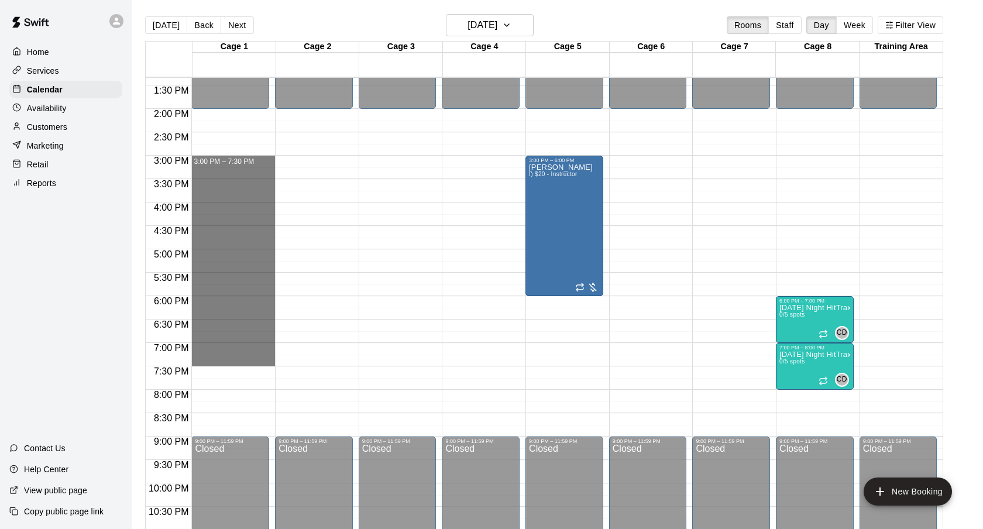
drag, startPoint x: 209, startPoint y: 160, endPoint x: 212, endPoint y: 355, distance: 194.9
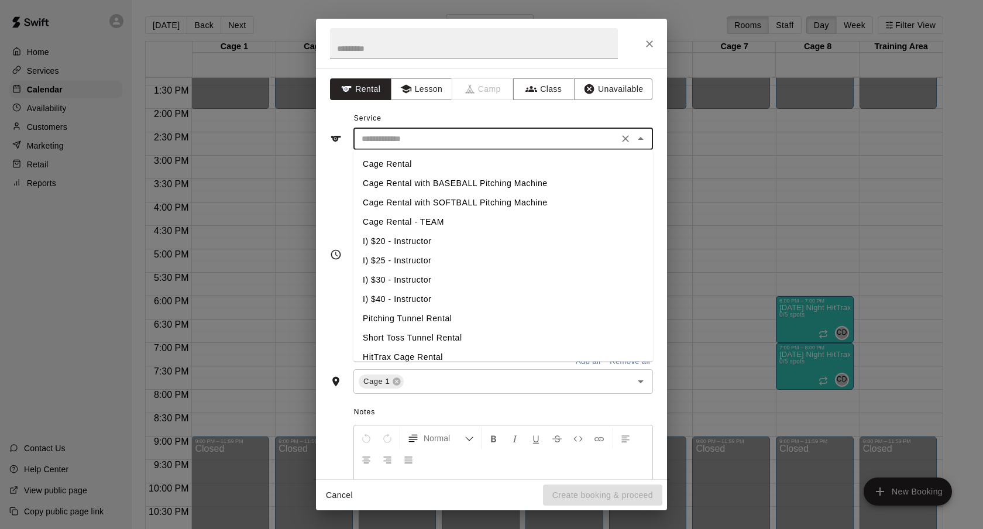
click at [408, 142] on input "text" at bounding box center [486, 139] width 258 height 15
click at [383, 238] on li "I) $20 - Instructor" at bounding box center [503, 241] width 300 height 19
type input "**********"
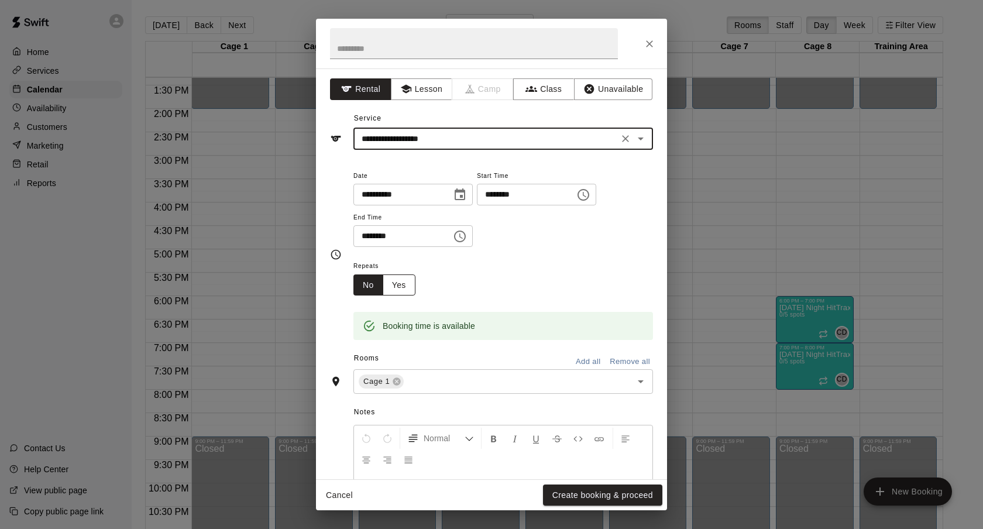
click at [394, 277] on button "Yes" at bounding box center [399, 285] width 33 height 22
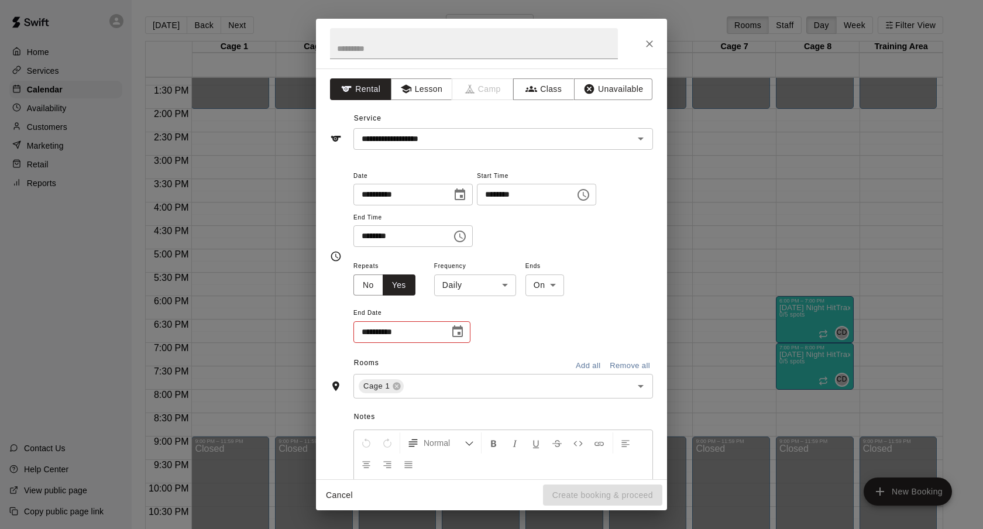
click at [457, 276] on body "Home Services Calendar Availability Customers Marketing Retail Reports Contact …" at bounding box center [491, 274] width 983 height 548
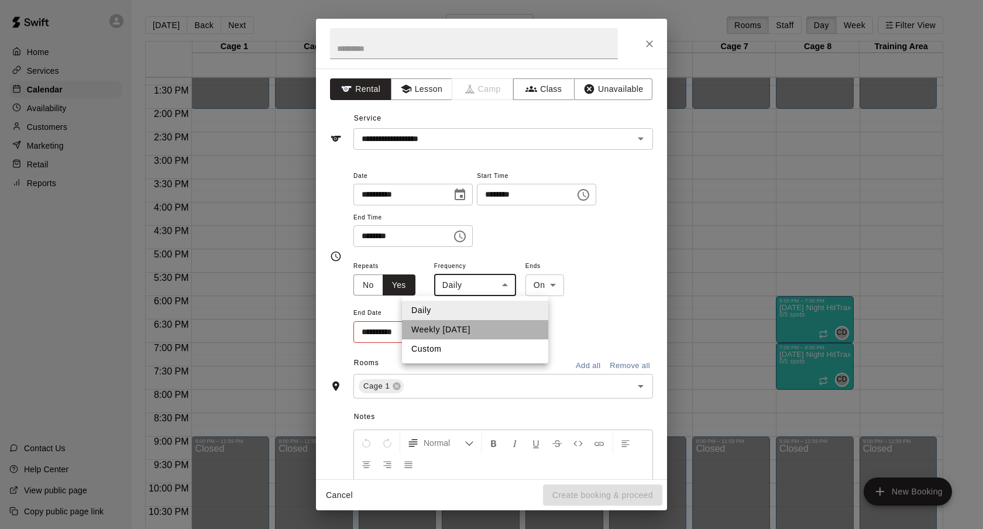
click at [461, 336] on li "Weekly [DATE]" at bounding box center [475, 329] width 146 height 19
type input "******"
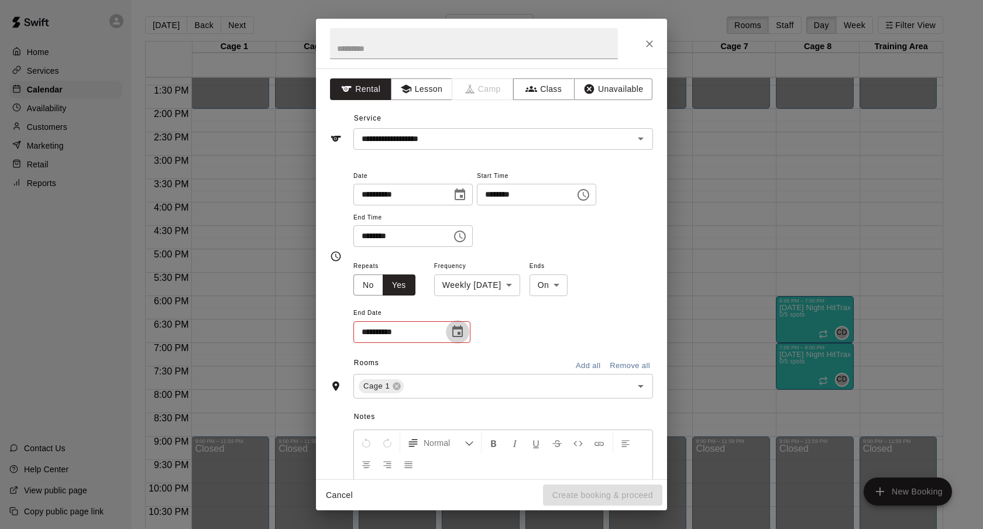
click at [462, 322] on button "Choose date" at bounding box center [457, 331] width 23 height 23
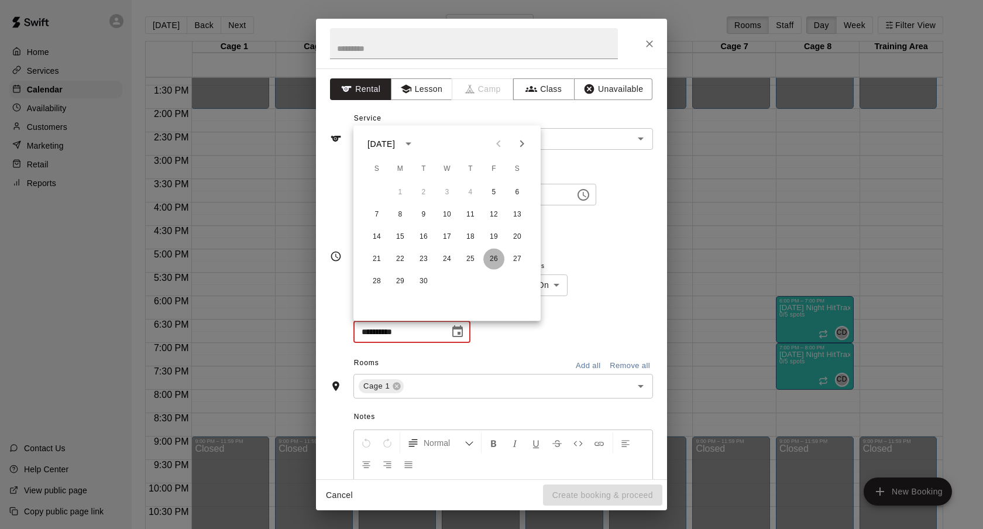
click at [493, 261] on button "26" at bounding box center [493, 259] width 21 height 21
type input "**********"
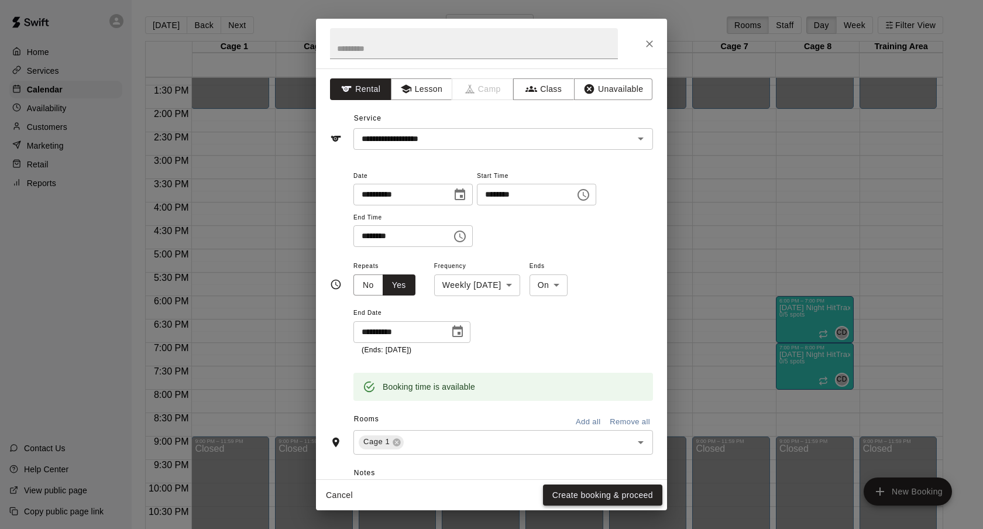
click at [636, 490] on button "Create booking & proceed" at bounding box center [602, 495] width 119 height 22
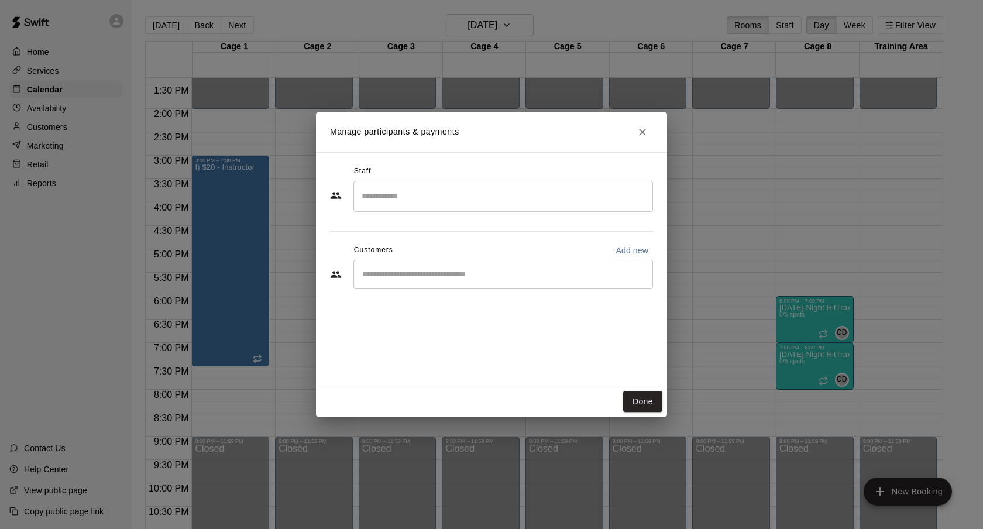
click at [472, 269] on input "Start typing to search customers..." at bounding box center [503, 275] width 289 height 12
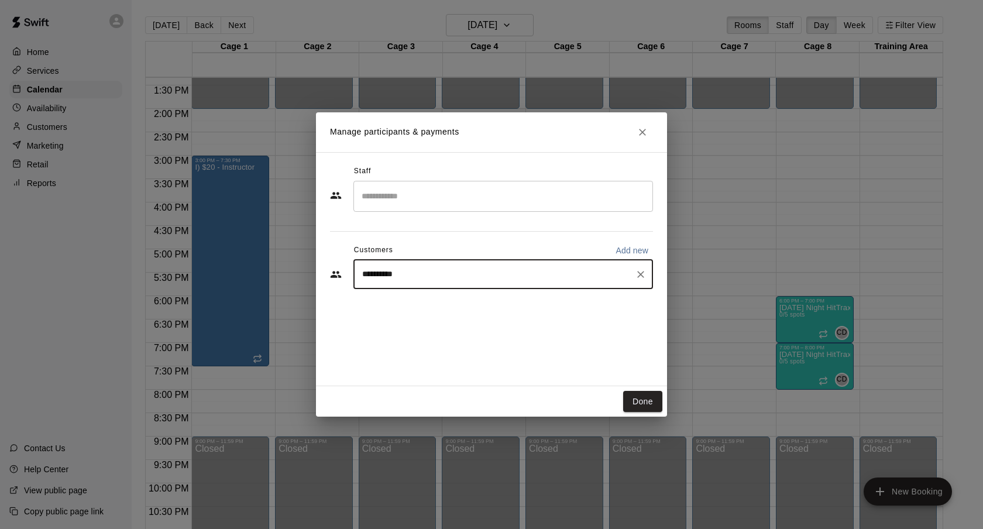
type input "**********"
click at [460, 306] on div "[PERSON_NAME] [EMAIL_ADDRESS][DOMAIN_NAME]" at bounding box center [514, 307] width 257 height 25
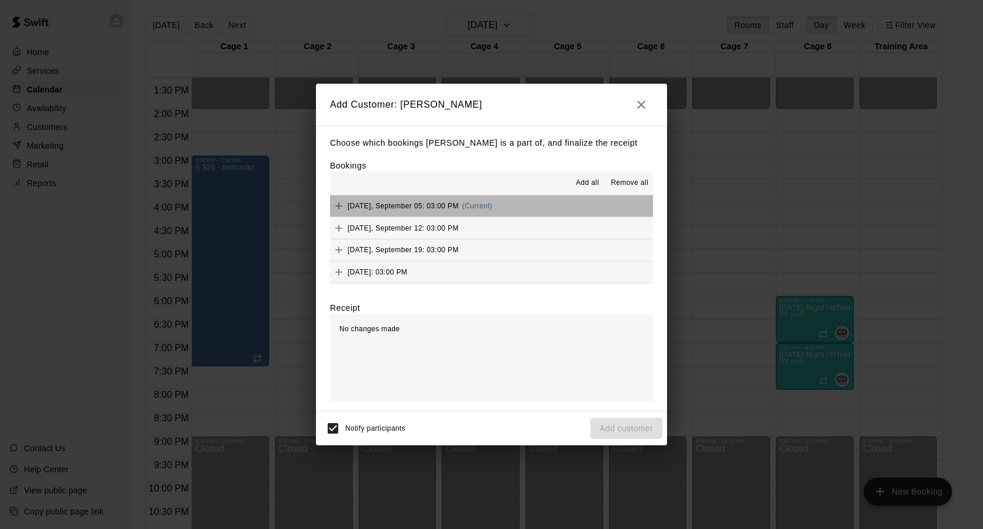
click at [538, 202] on button "[DATE], September 05: 03:00 PM (Current)" at bounding box center [491, 206] width 323 height 22
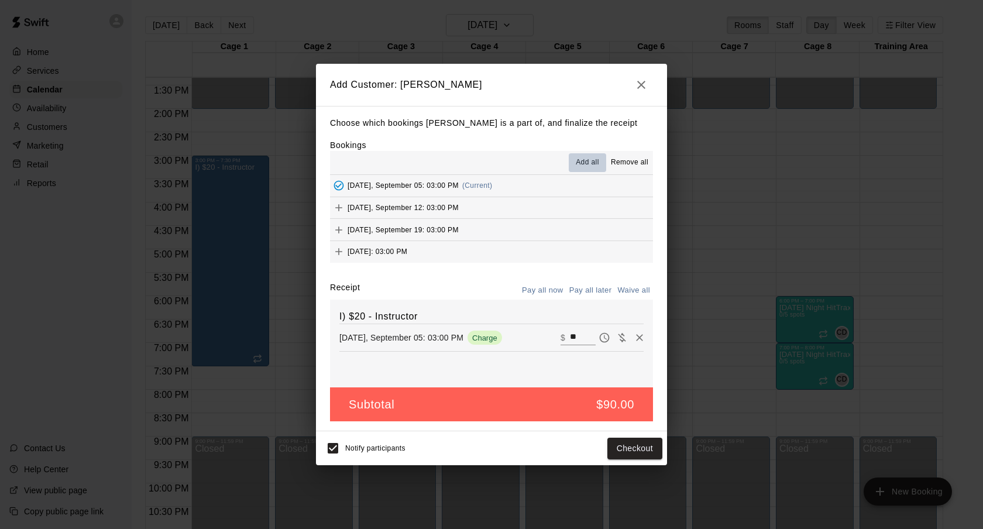
click at [589, 161] on span "Add all" at bounding box center [587, 163] width 23 height 12
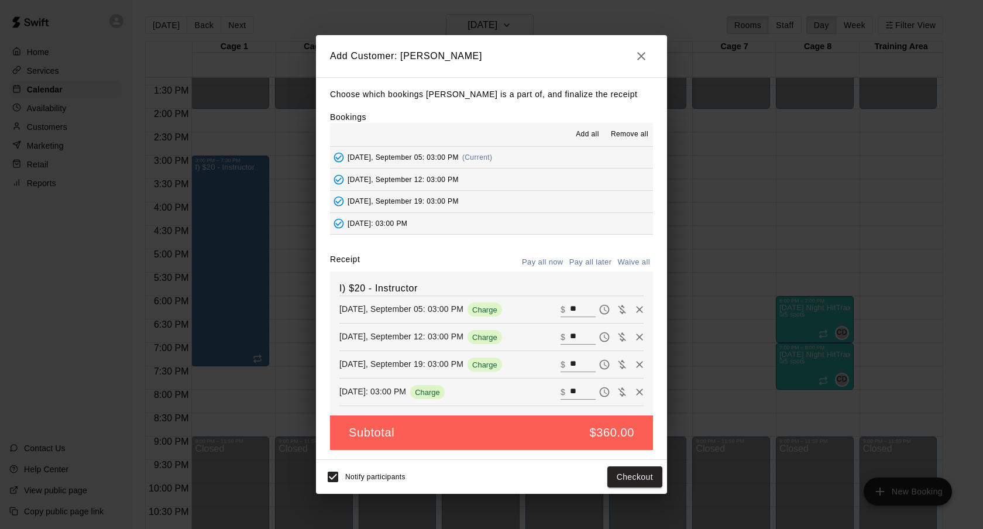
click at [583, 269] on button "Pay all later" at bounding box center [590, 262] width 49 height 18
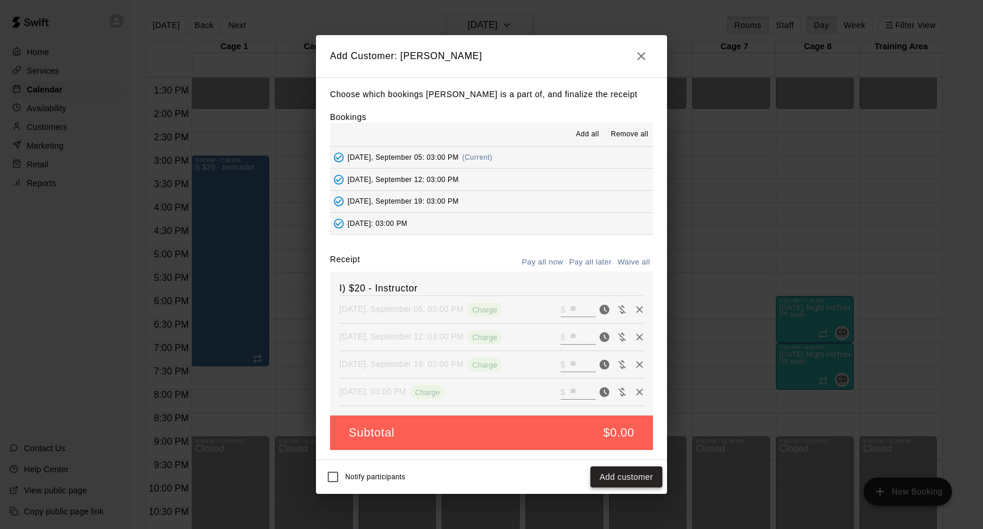
click at [655, 479] on button "Add customer" at bounding box center [626, 477] width 72 height 22
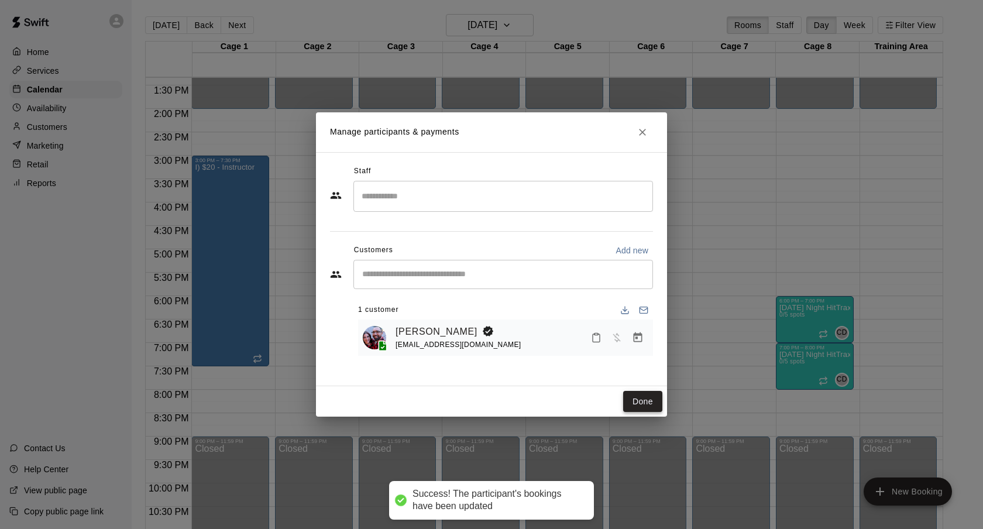
click at [655, 406] on button "Done" at bounding box center [642, 402] width 39 height 22
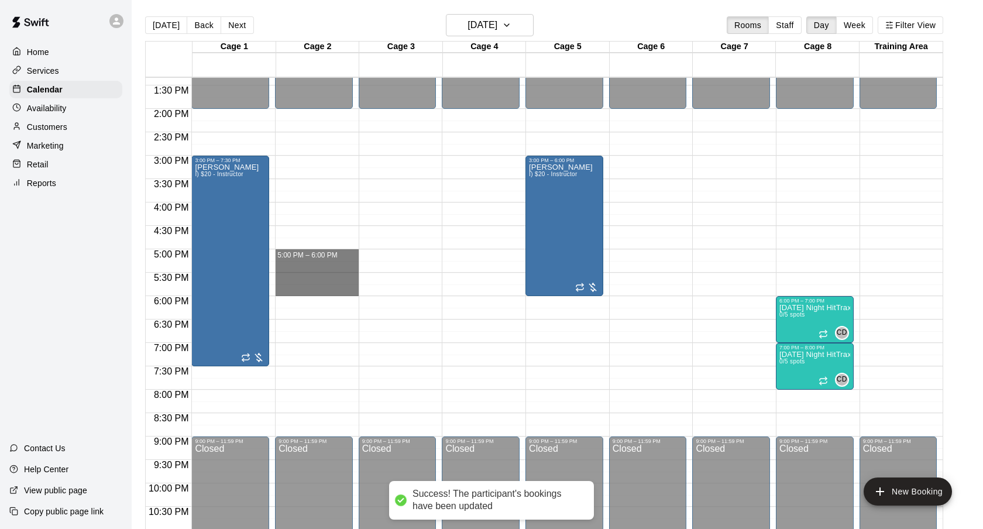
drag, startPoint x: 303, startPoint y: 253, endPoint x: 303, endPoint y: 291, distance: 38.0
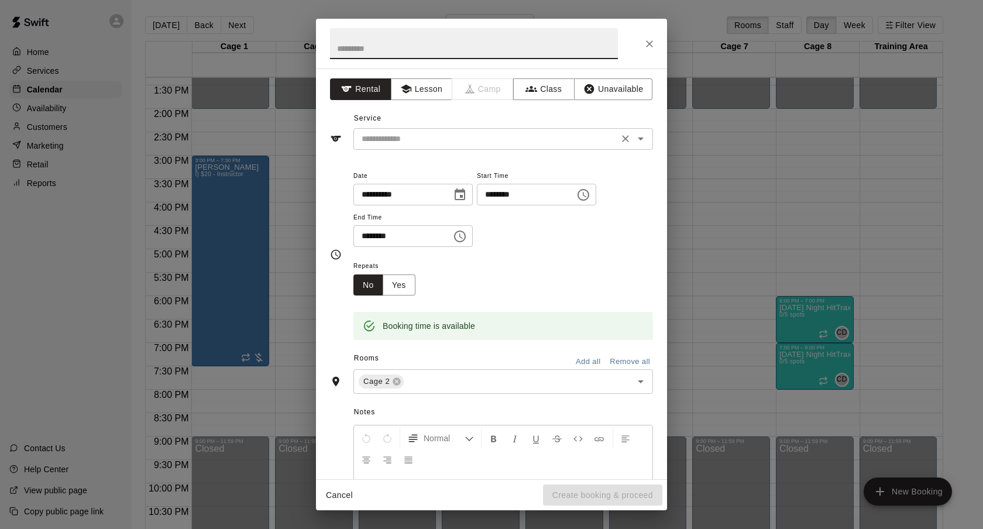
click at [473, 145] on input "text" at bounding box center [486, 139] width 258 height 15
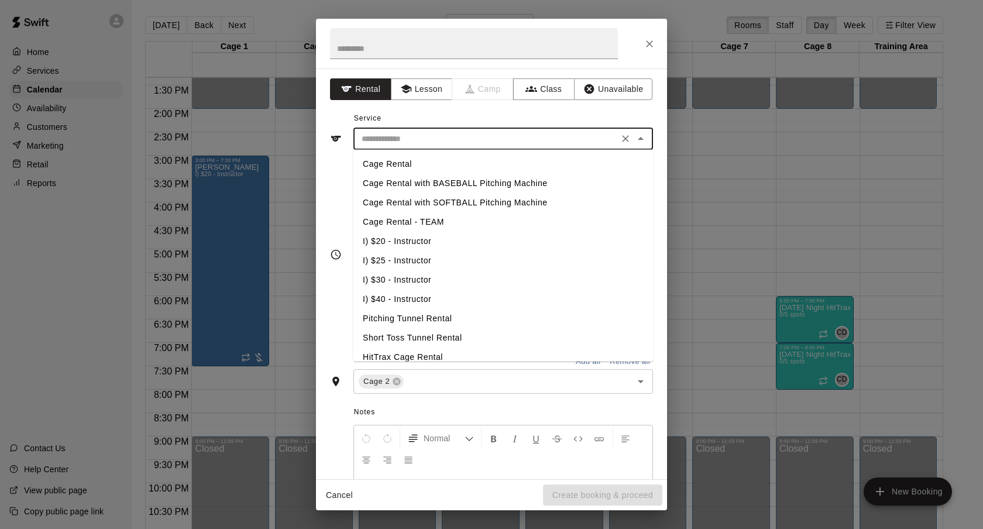
click at [429, 235] on li "I) $20 - Instructor" at bounding box center [503, 241] width 300 height 19
type input "**********"
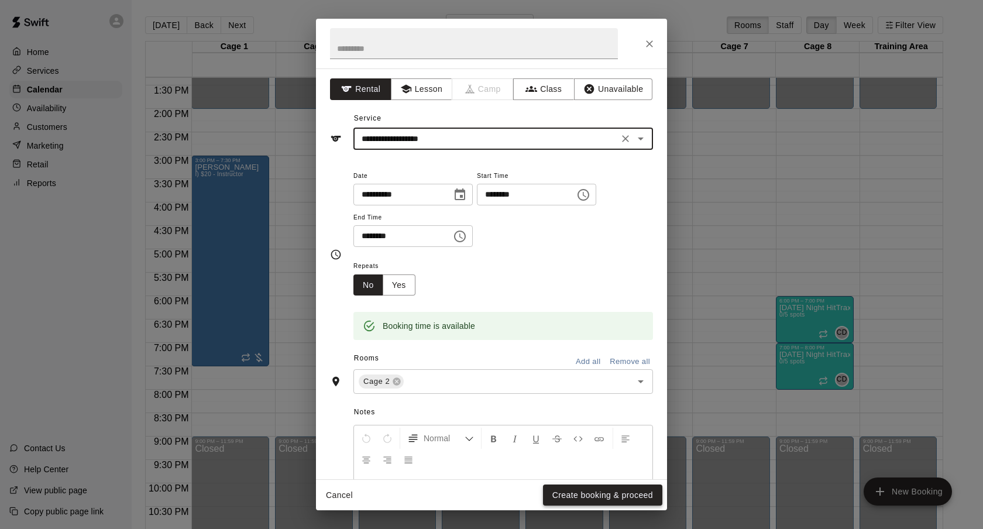
click at [599, 485] on button "Create booking & proceed" at bounding box center [602, 495] width 119 height 22
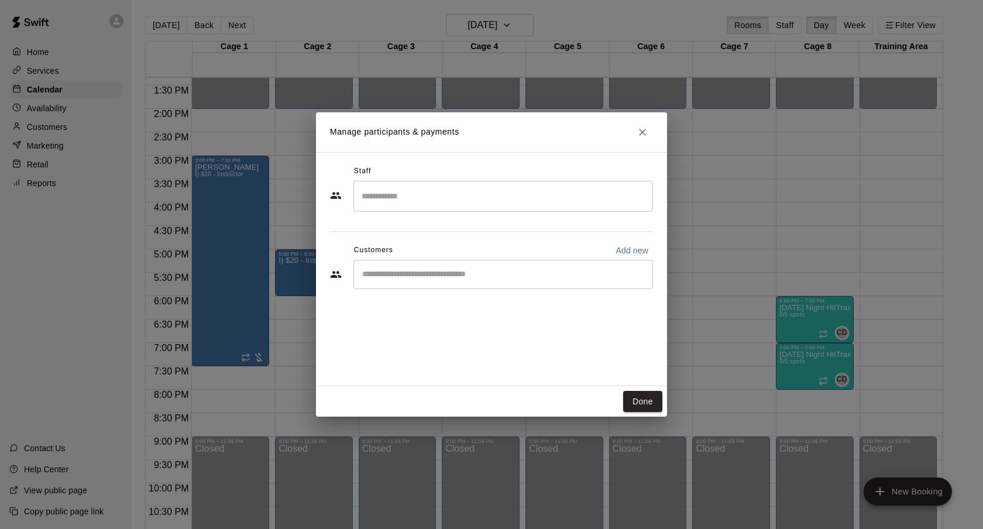
click at [640, 140] on button "Close" at bounding box center [642, 132] width 21 height 21
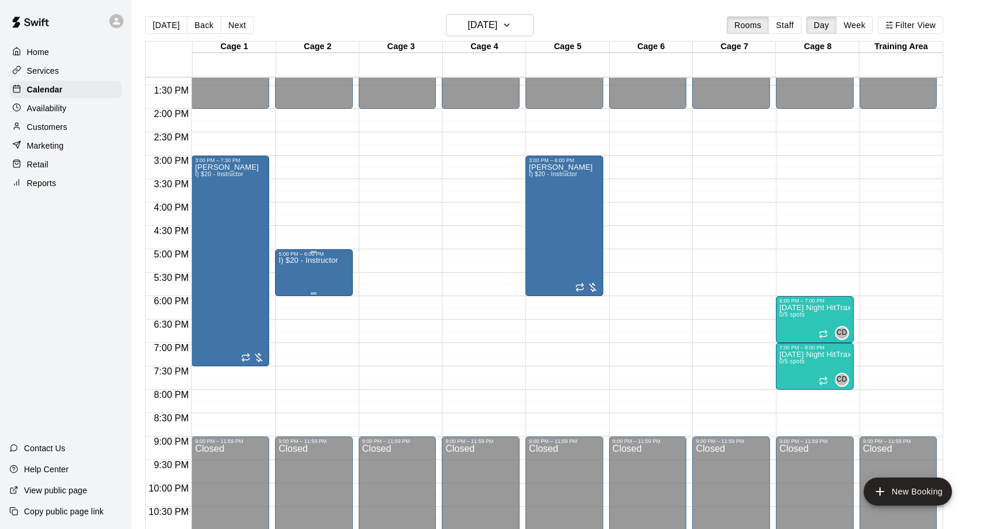
click at [331, 260] on p "I) $20 - Instructor" at bounding box center [309, 260] width 60 height 0
click at [285, 333] on icon "delete" at bounding box center [291, 329] width 14 height 14
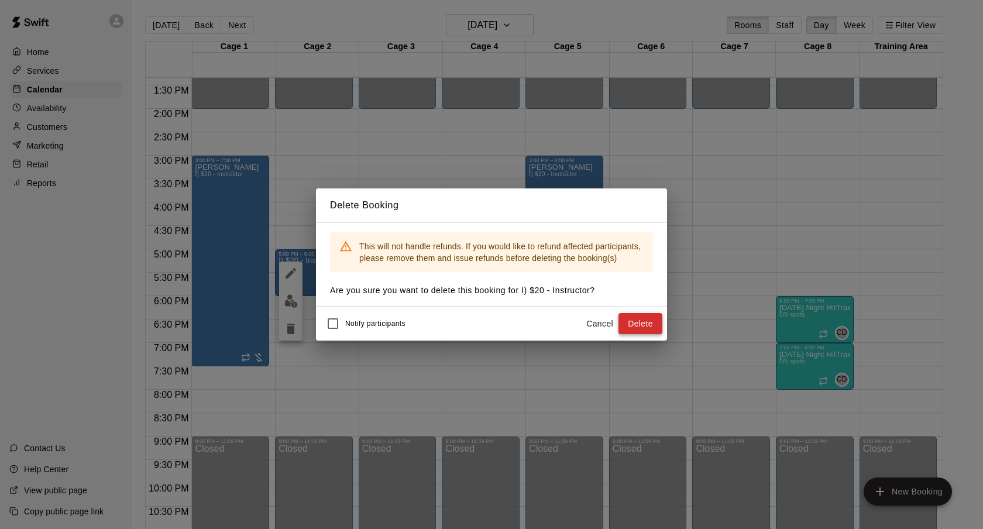
click at [653, 326] on button "Delete" at bounding box center [640, 324] width 44 height 22
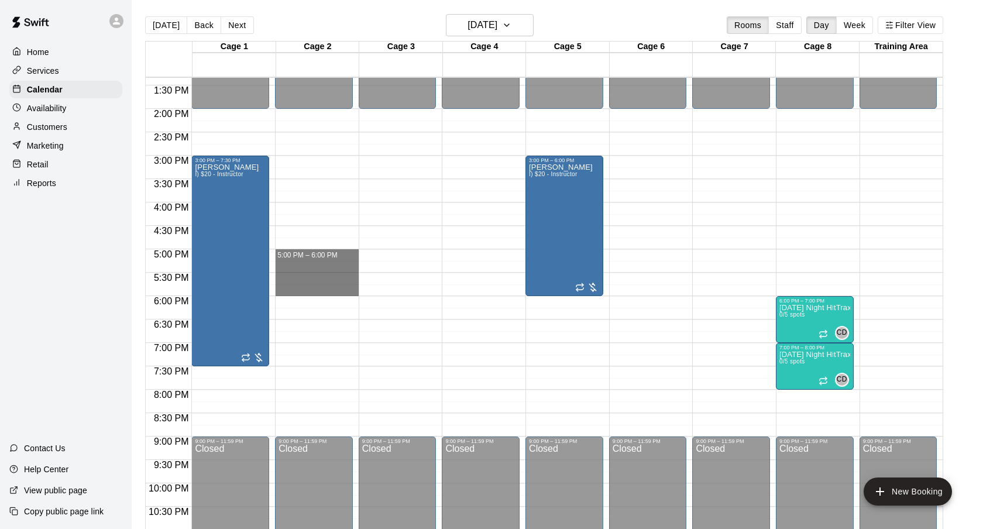
drag, startPoint x: 330, startPoint y: 255, endPoint x: 330, endPoint y: 286, distance: 31.0
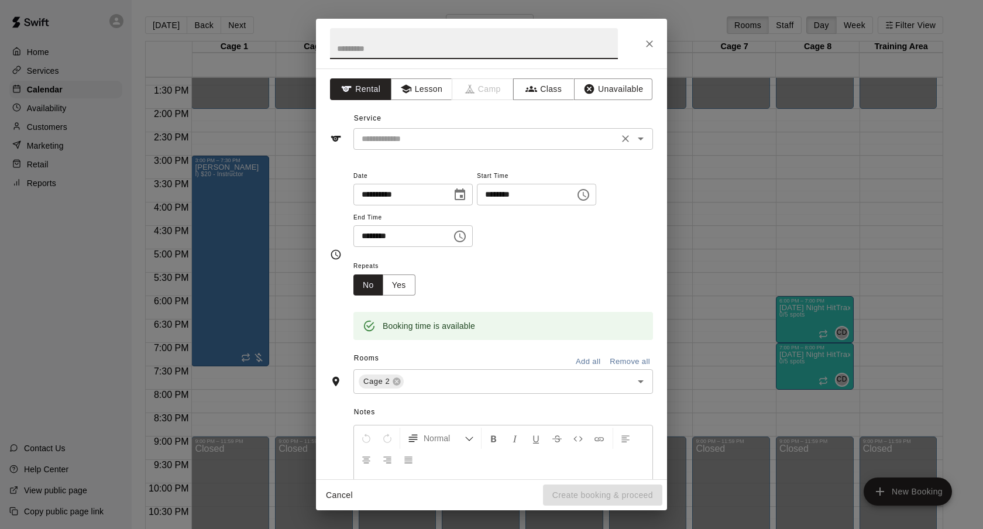
click at [468, 148] on div "​" at bounding box center [503, 139] width 300 height 22
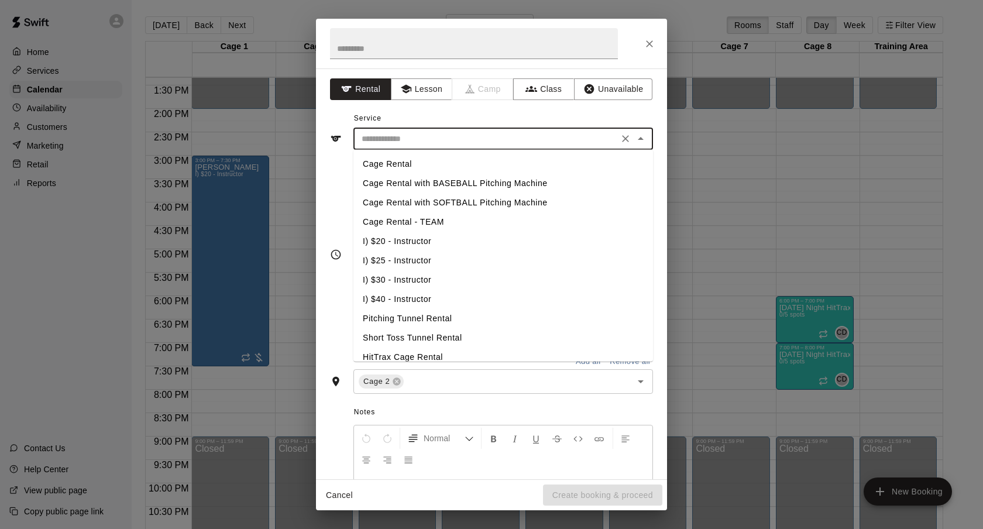
click at [413, 240] on li "I) $20 - Instructor" at bounding box center [503, 241] width 300 height 19
type input "**********"
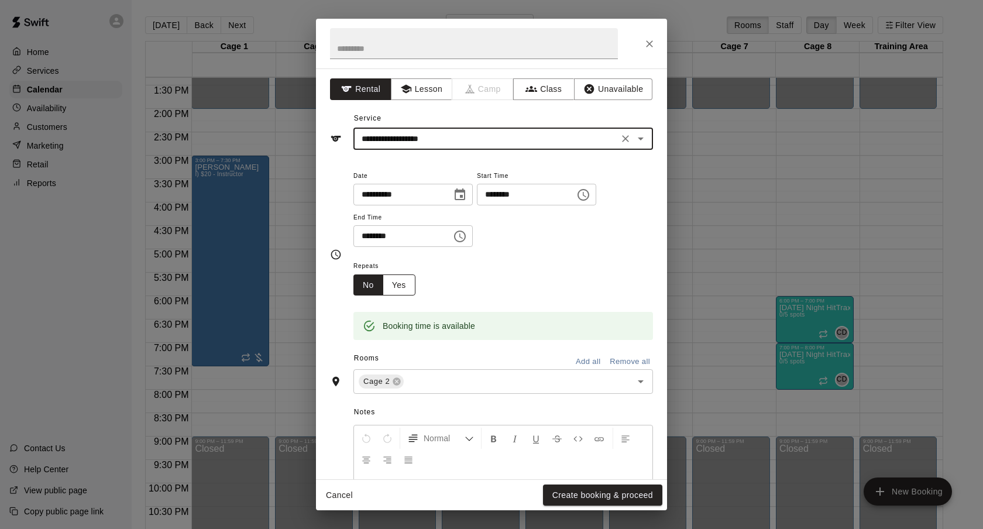
click at [397, 284] on button "Yes" at bounding box center [399, 285] width 33 height 22
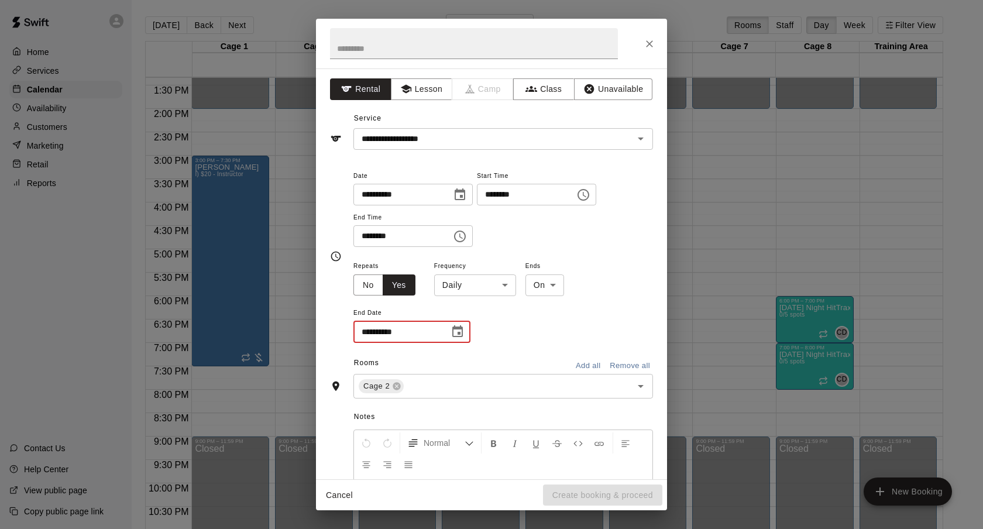
click at [427, 336] on input "**********" at bounding box center [397, 332] width 88 height 22
click at [451, 335] on icon "Choose date" at bounding box center [458, 332] width 14 height 14
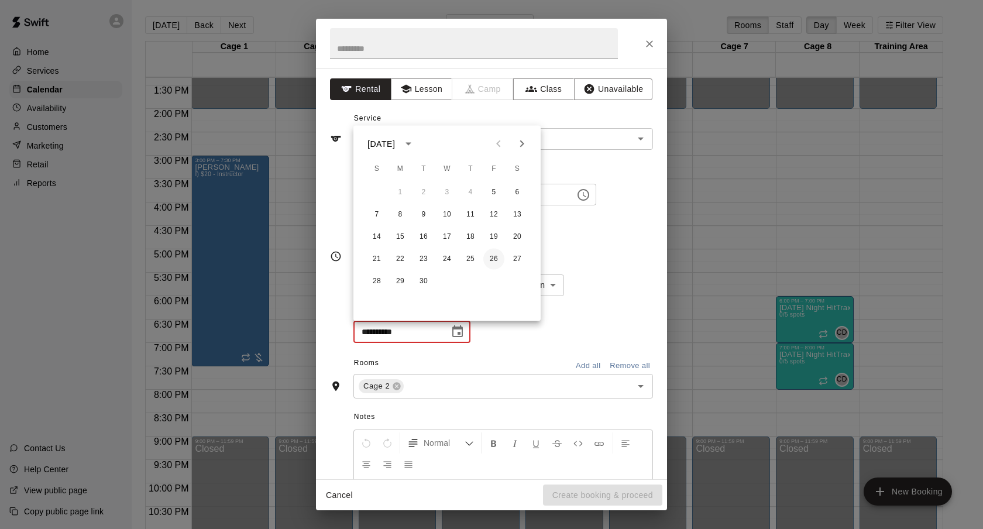
click at [494, 252] on button "26" at bounding box center [493, 259] width 21 height 21
type input "**********"
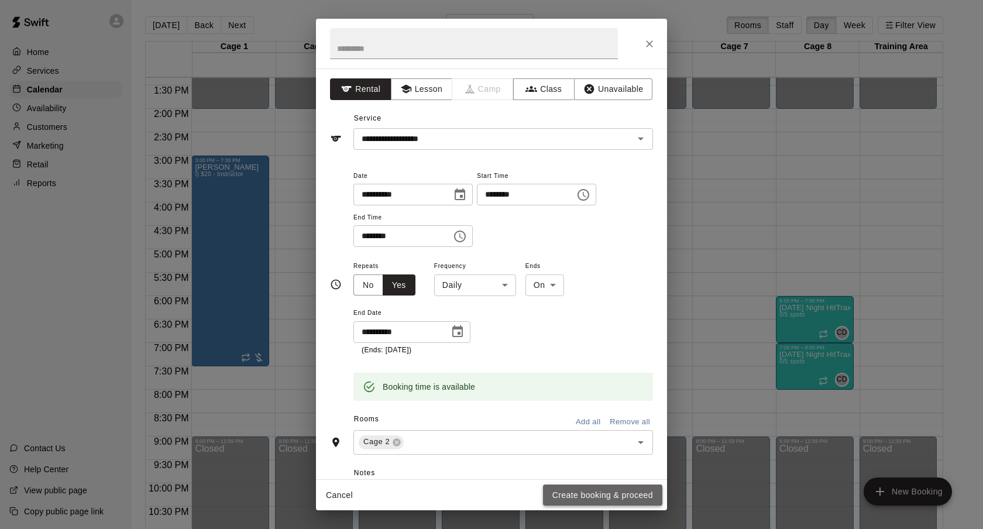
click at [607, 494] on button "Create booking & proceed" at bounding box center [602, 495] width 119 height 22
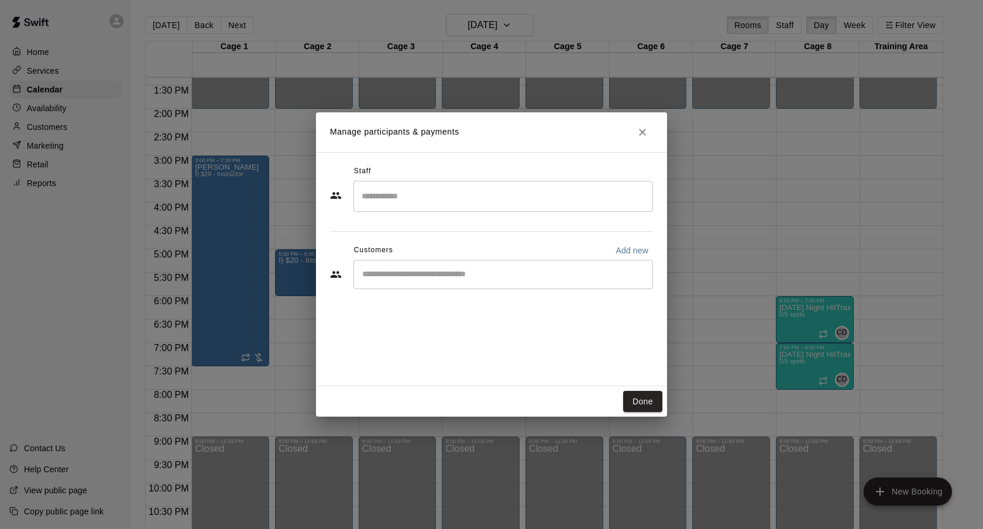
click at [477, 283] on div "​" at bounding box center [503, 274] width 300 height 29
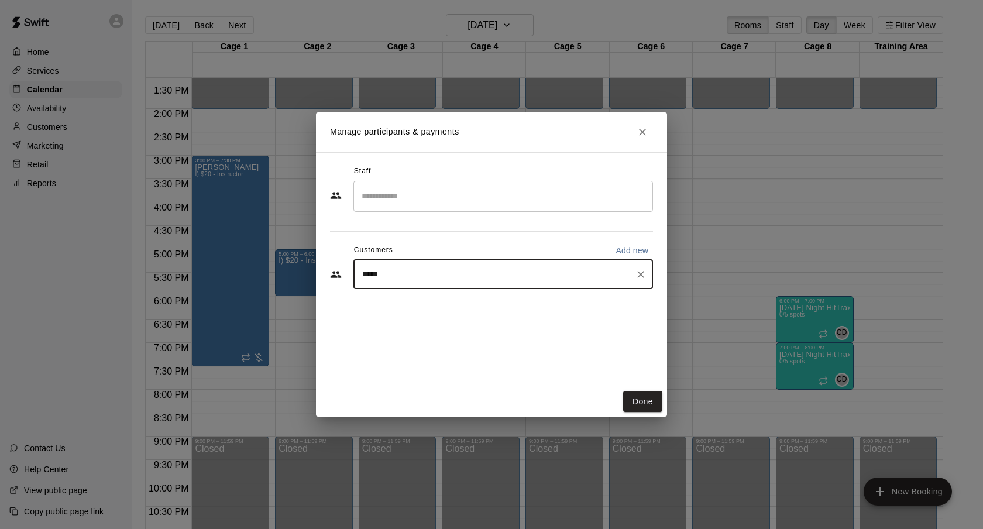
type input "******"
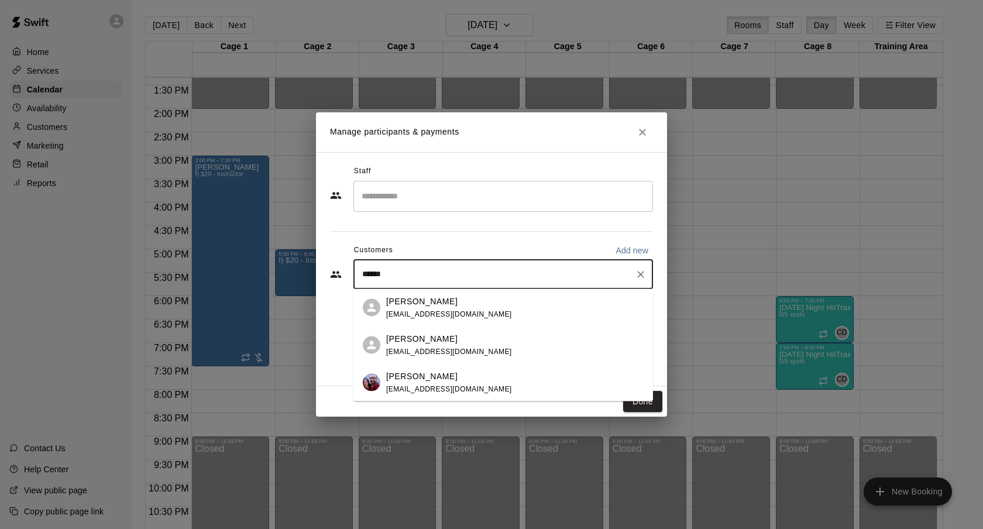
click at [469, 387] on div "[PERSON_NAME] [EMAIL_ADDRESS][DOMAIN_NAME]" at bounding box center [514, 382] width 257 height 25
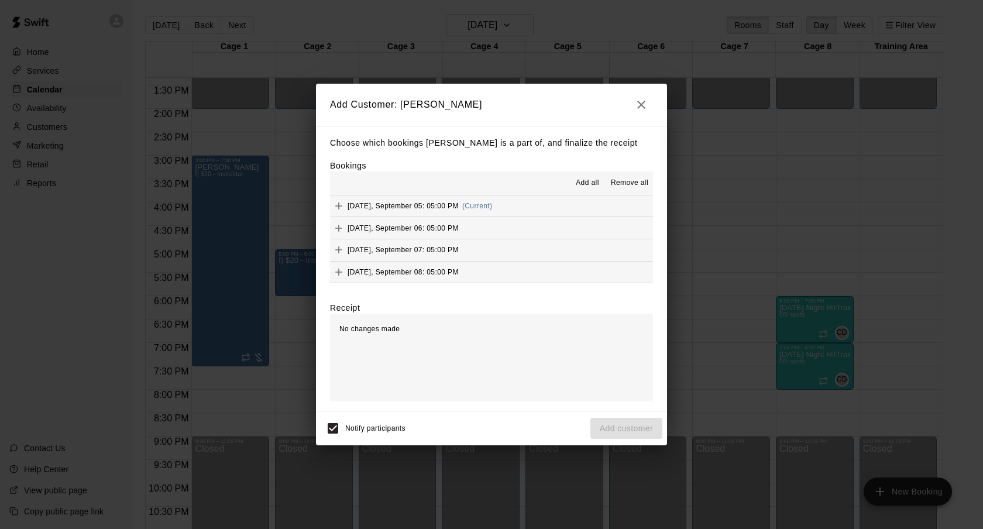
click at [592, 180] on span "Add all" at bounding box center [587, 183] width 23 height 12
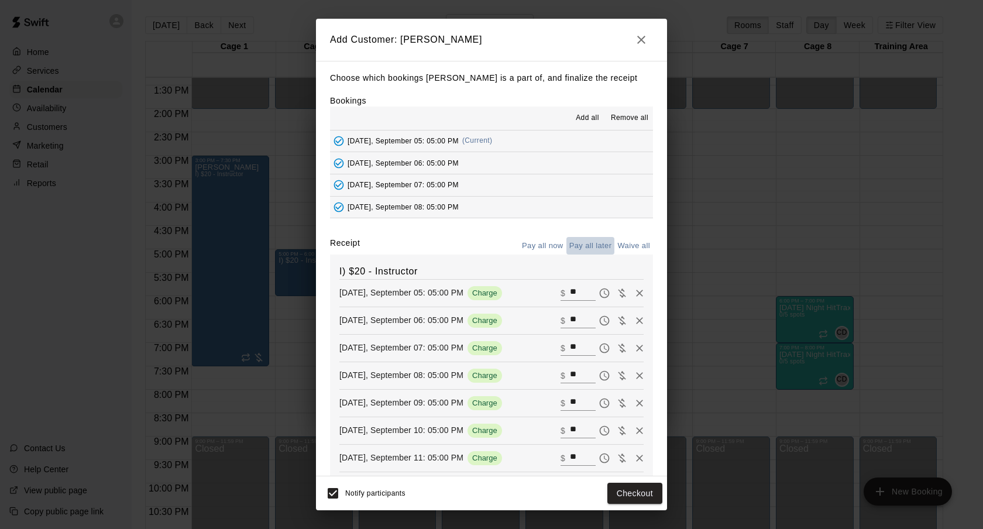
click at [595, 243] on button "Pay all later" at bounding box center [590, 246] width 49 height 18
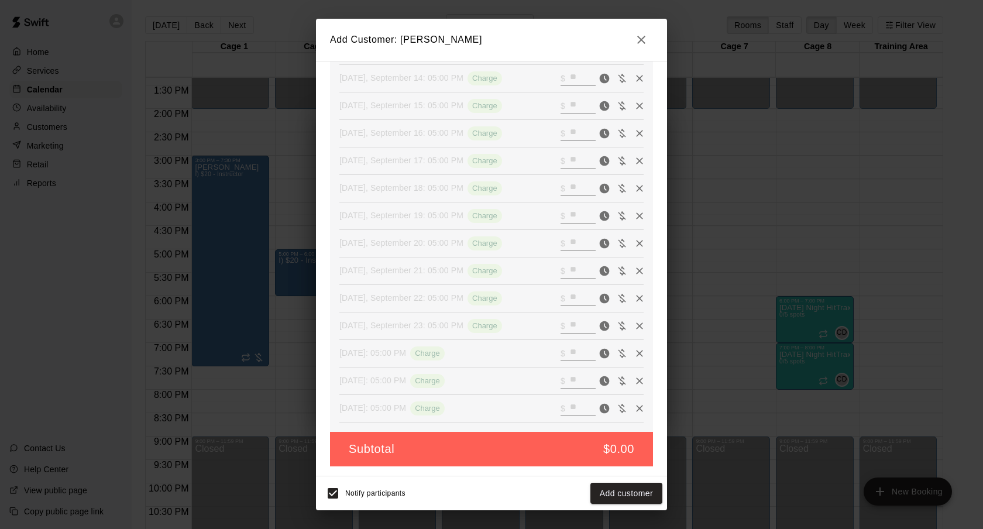
scroll to position [0, 0]
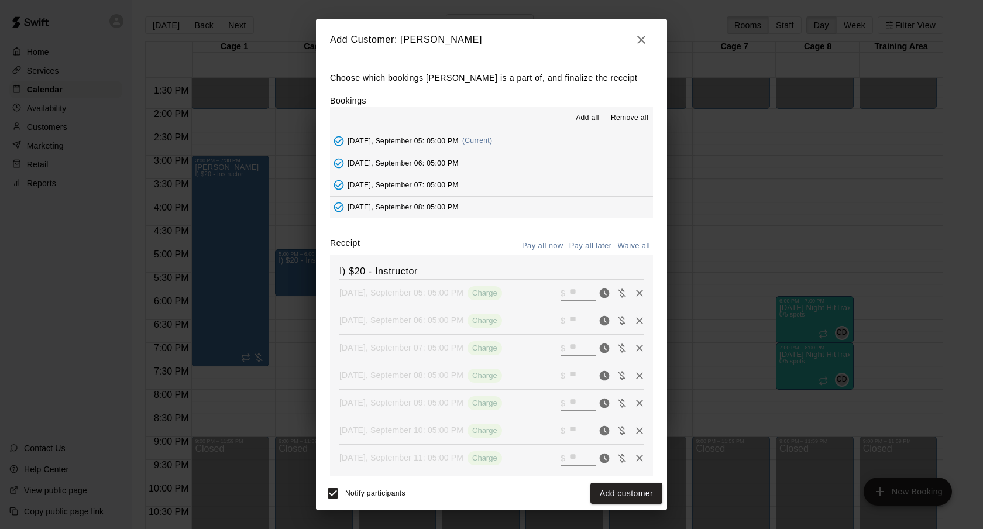
click at [647, 39] on icon "button" at bounding box center [641, 40] width 14 height 14
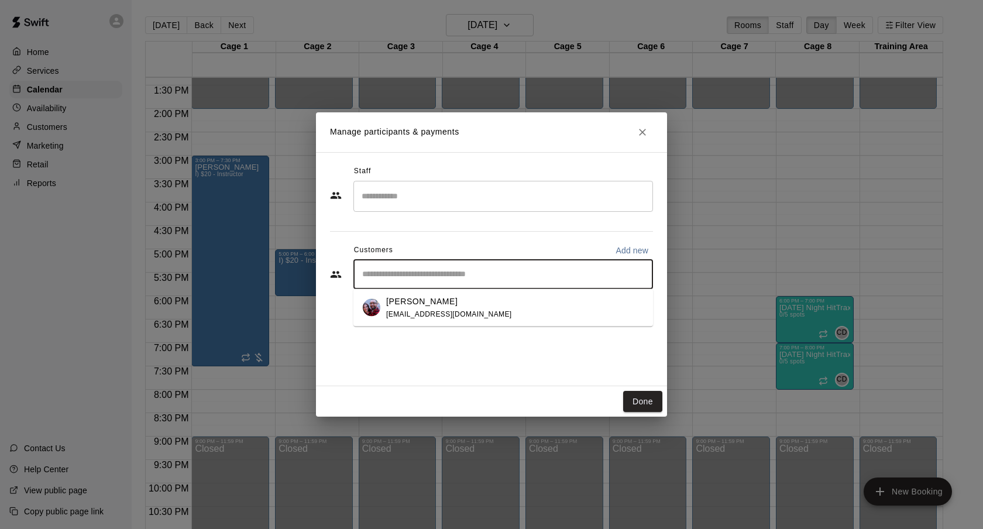
click at [545, 270] on input "Start typing to search customers..." at bounding box center [503, 275] width 289 height 12
type input "*****"
click at [500, 311] on div "[PERSON_NAME] [EMAIL_ADDRESS][DOMAIN_NAME]" at bounding box center [514, 307] width 257 height 25
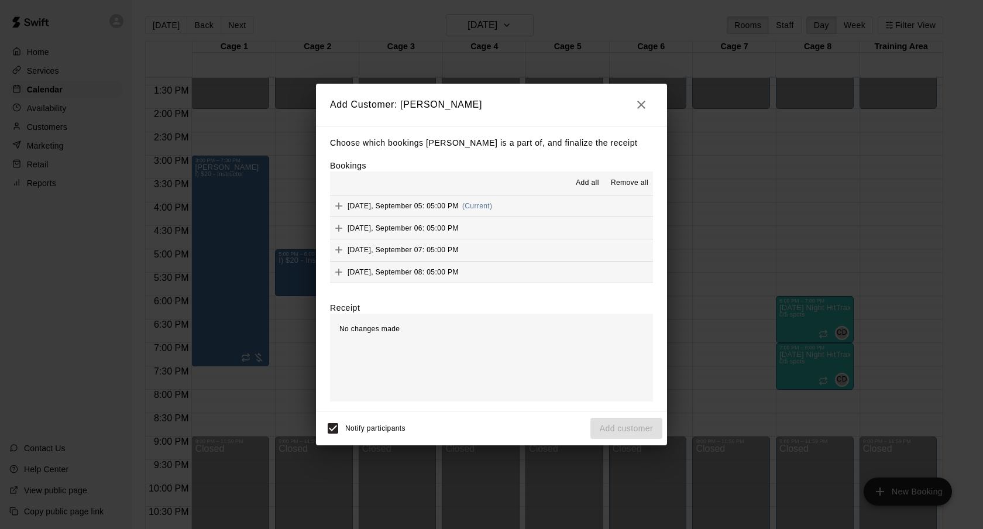
click at [585, 188] on span "Add all" at bounding box center [587, 183] width 23 height 12
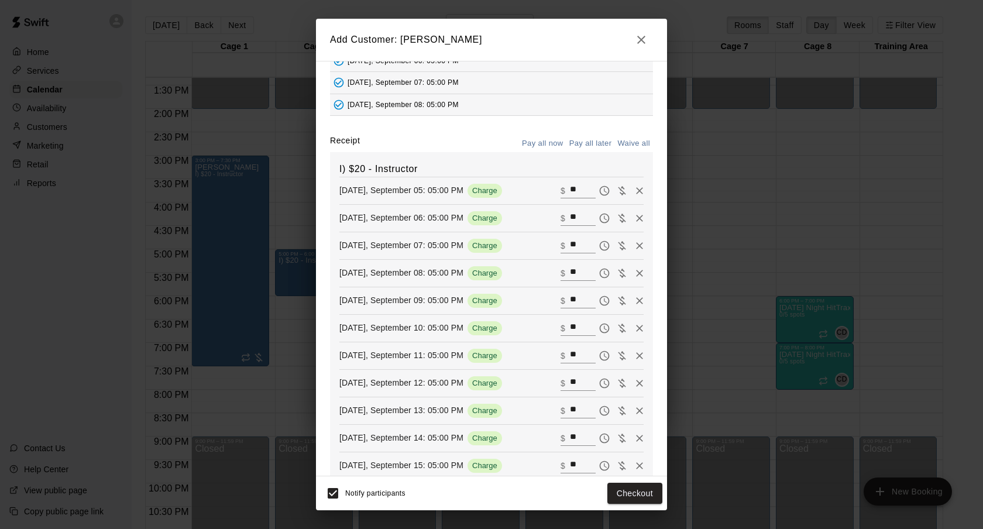
scroll to position [143, 0]
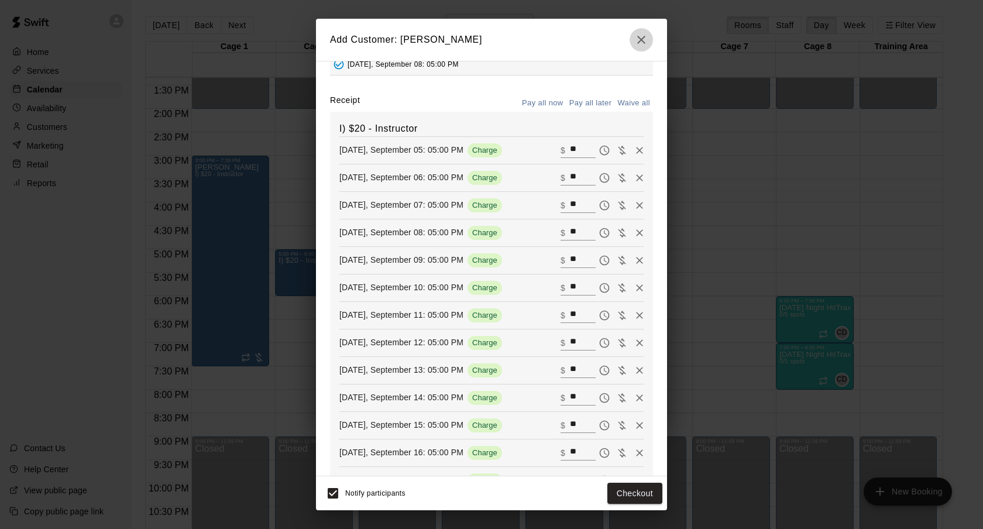
click at [641, 43] on icon "button" at bounding box center [641, 40] width 14 height 14
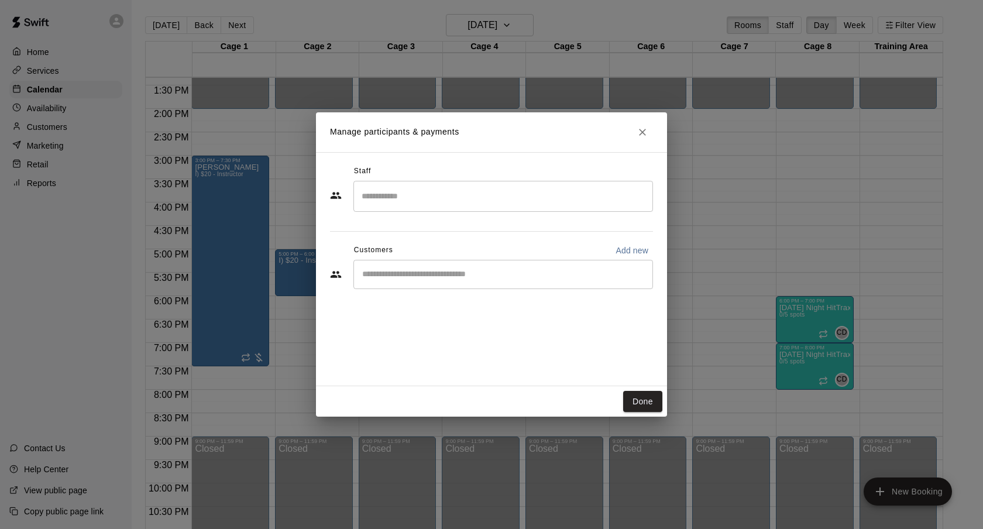
click at [645, 132] on icon "Close" at bounding box center [643, 132] width 12 height 12
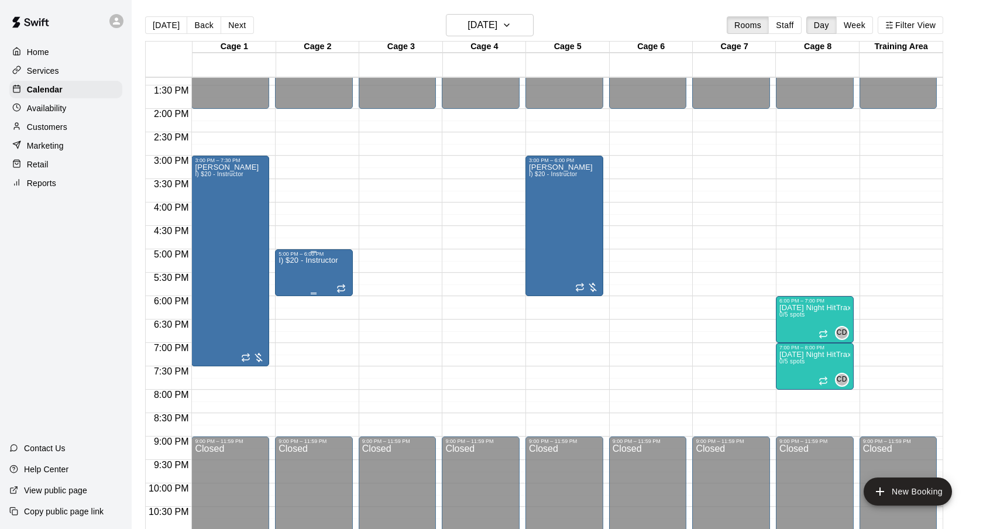
click at [307, 269] on div "I) $20 - Instructor" at bounding box center [309, 521] width 60 height 529
click at [290, 318] on icon "delete" at bounding box center [291, 325] width 14 height 14
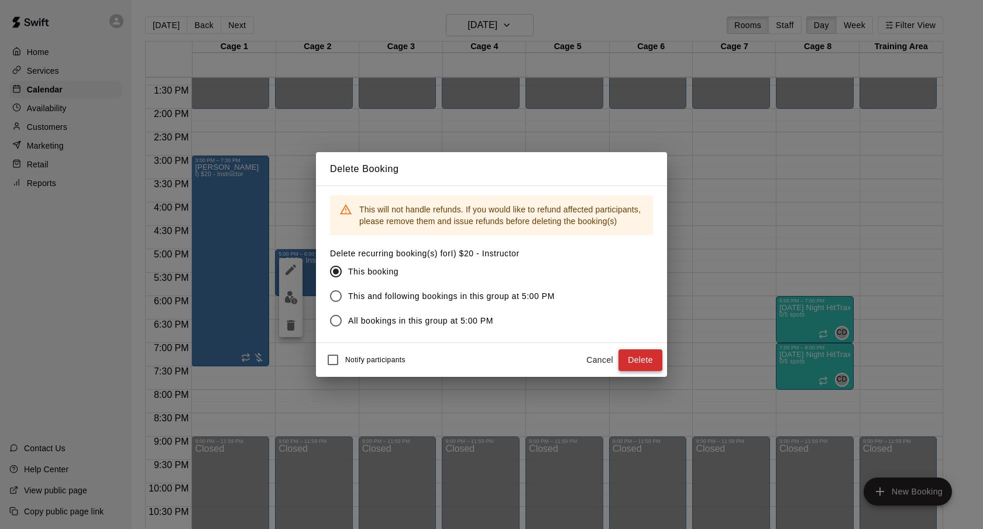
click at [626, 352] on button "Delete" at bounding box center [640, 360] width 44 height 22
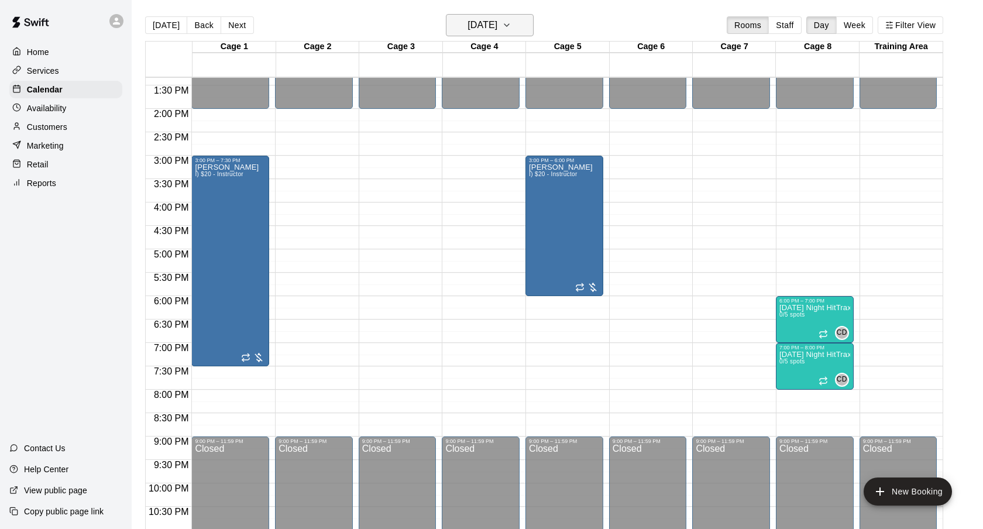
click at [490, 34] on button "[DATE]" at bounding box center [490, 25] width 88 height 22
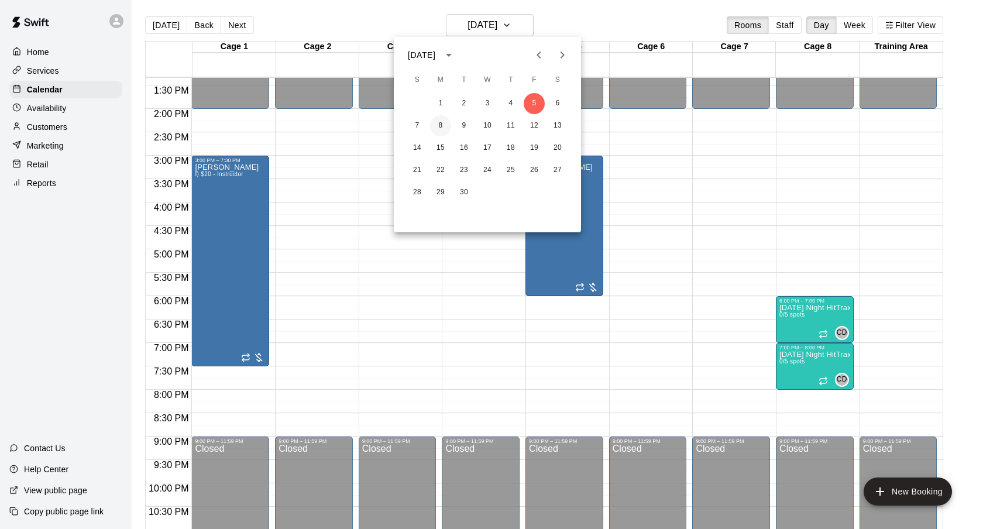
click at [444, 130] on button "8" at bounding box center [440, 125] width 21 height 21
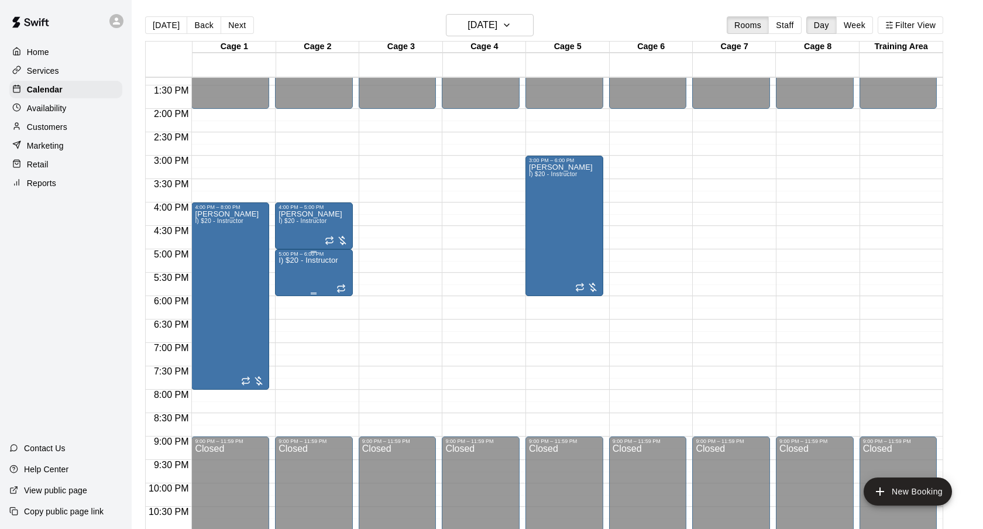
click at [305, 281] on div "I) $20 - Instructor" at bounding box center [309, 521] width 60 height 529
click at [283, 334] on button "delete" at bounding box center [290, 325] width 23 height 23
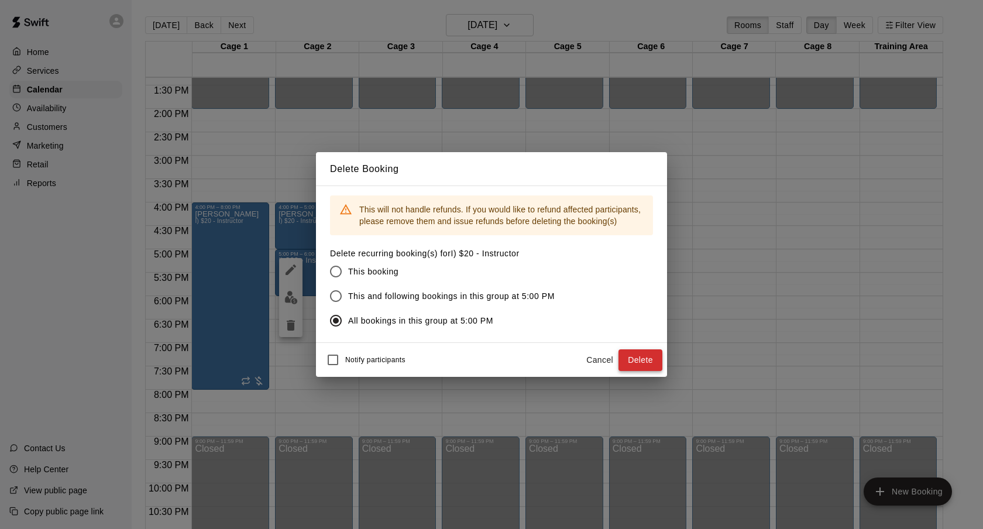
click at [623, 365] on button "Delete" at bounding box center [640, 360] width 44 height 22
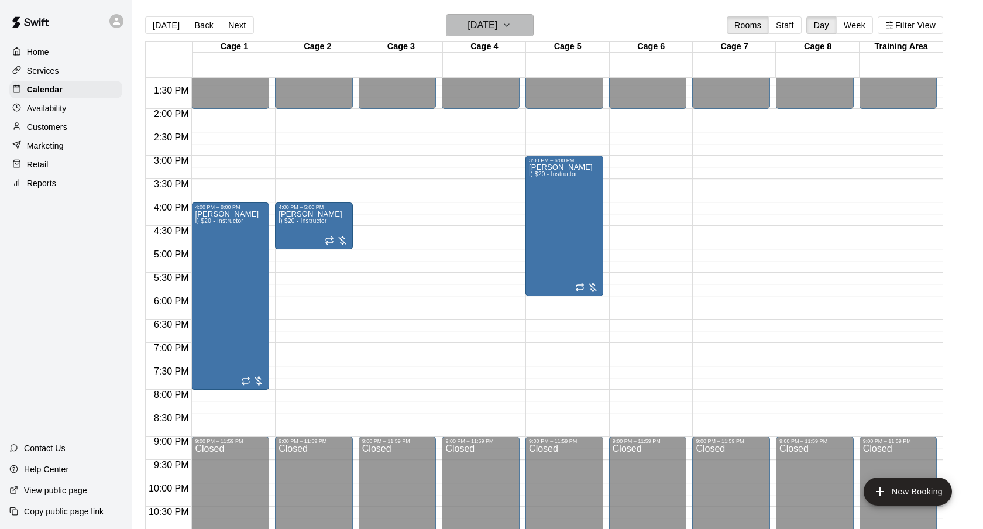
click at [511, 30] on icon "button" at bounding box center [506, 25] width 9 height 14
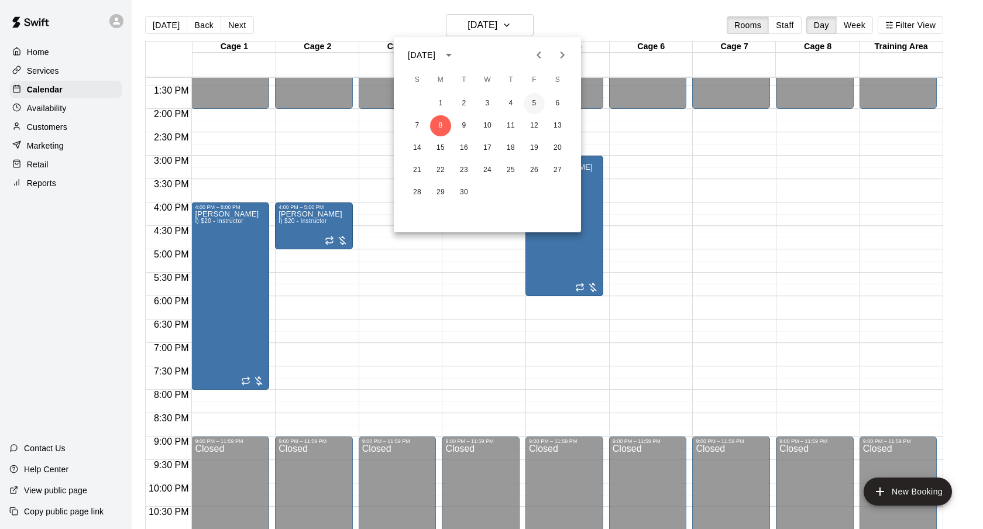
click at [539, 108] on button "5" at bounding box center [534, 103] width 21 height 21
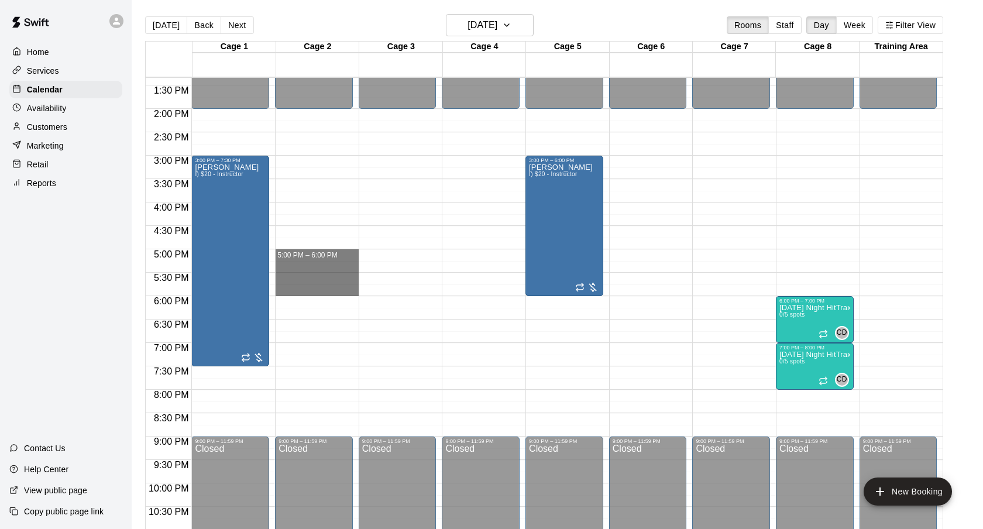
drag, startPoint x: 307, startPoint y: 250, endPoint x: 303, endPoint y: 286, distance: 36.0
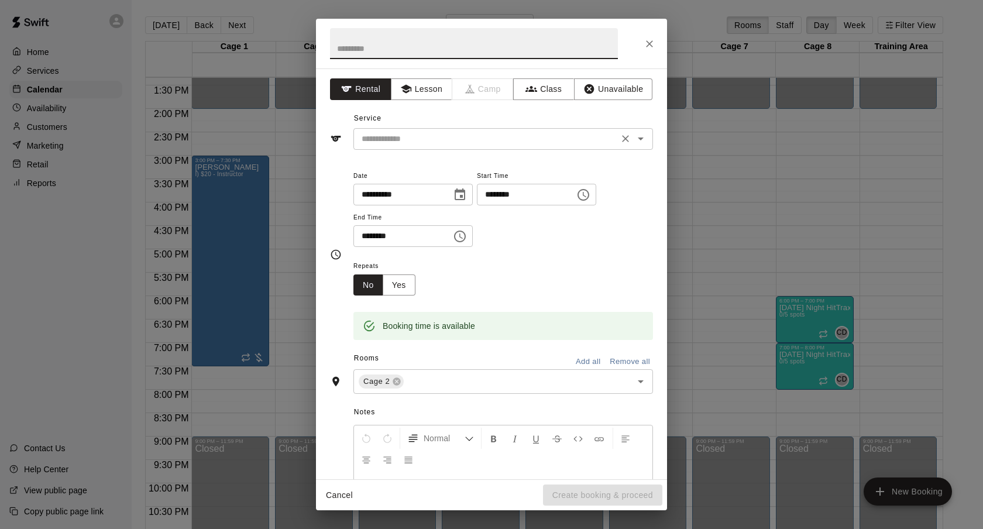
click at [455, 144] on input "text" at bounding box center [486, 139] width 258 height 15
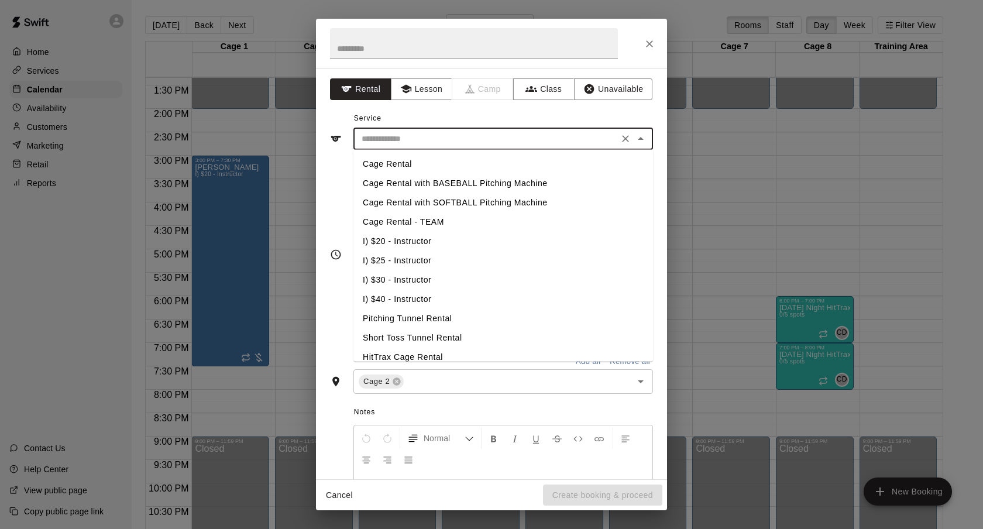
click at [411, 240] on li "I) $20 - Instructor" at bounding box center [503, 241] width 300 height 19
type input "**********"
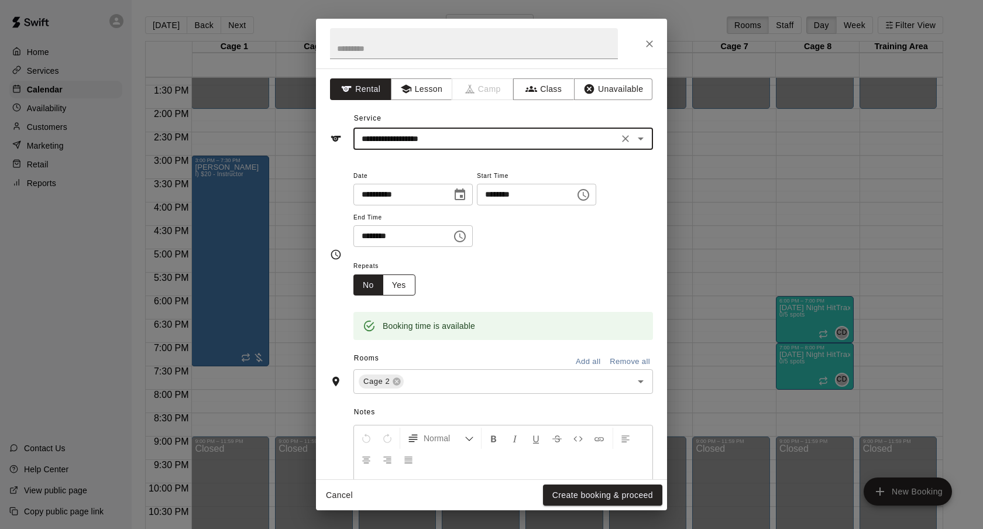
click at [397, 285] on button "Yes" at bounding box center [399, 285] width 33 height 22
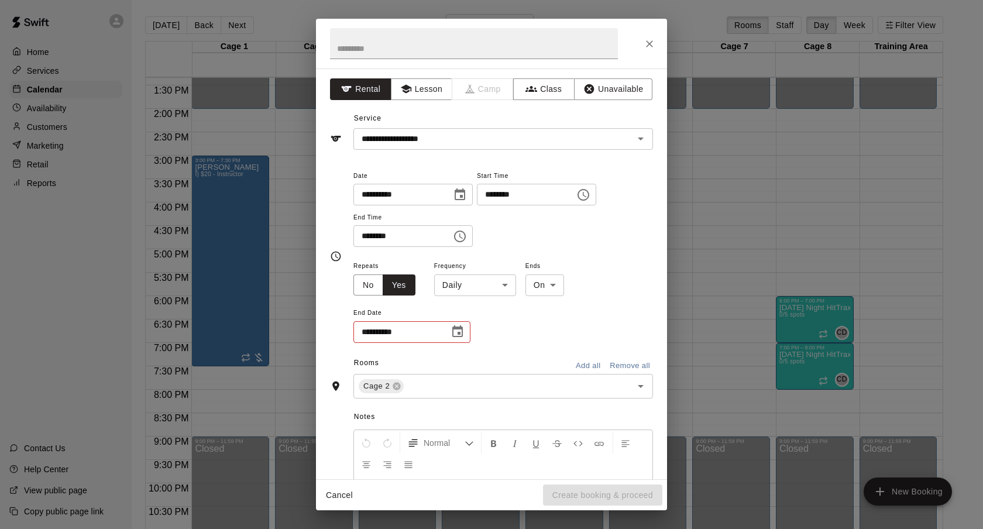
click at [458, 281] on body "Home Services Calendar Availability Customers Marketing Retail Reports Contact …" at bounding box center [491, 274] width 983 height 548
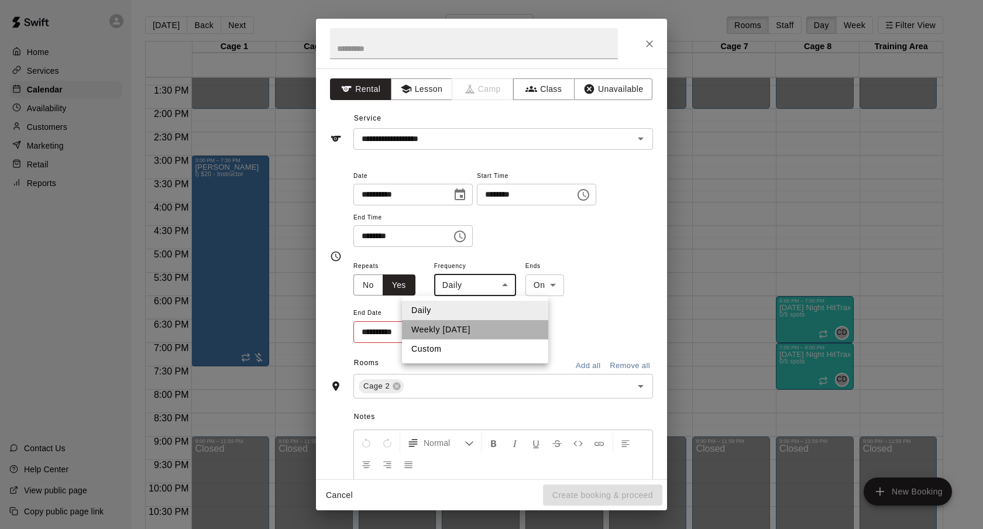
click at [459, 324] on li "Weekly [DATE]" at bounding box center [475, 329] width 146 height 19
type input "******"
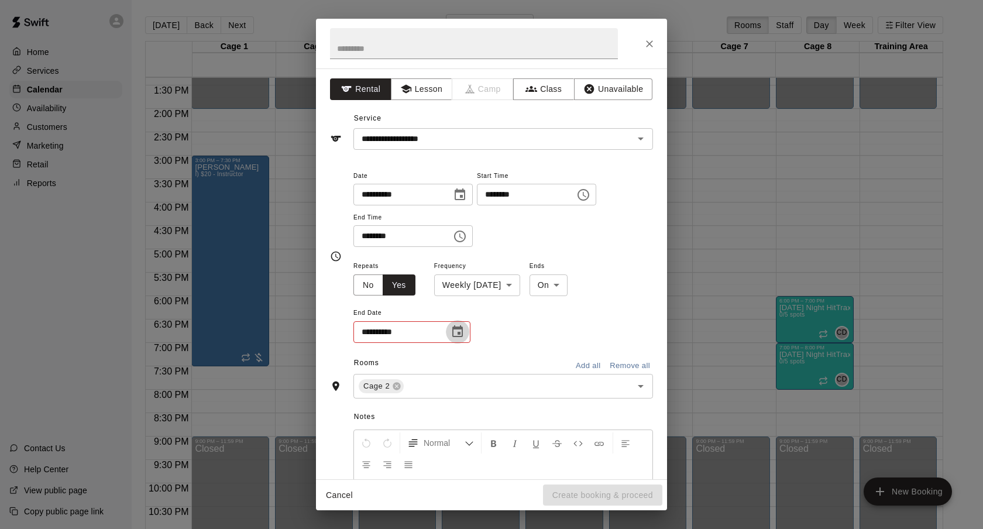
click at [455, 326] on icon "Choose date" at bounding box center [458, 332] width 14 height 14
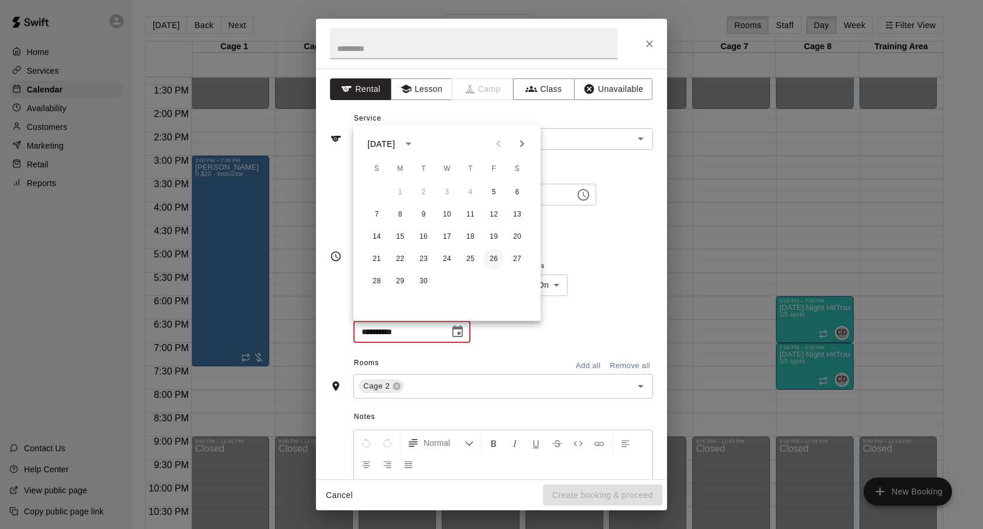
click at [490, 256] on button "26" at bounding box center [493, 259] width 21 height 21
type input "**********"
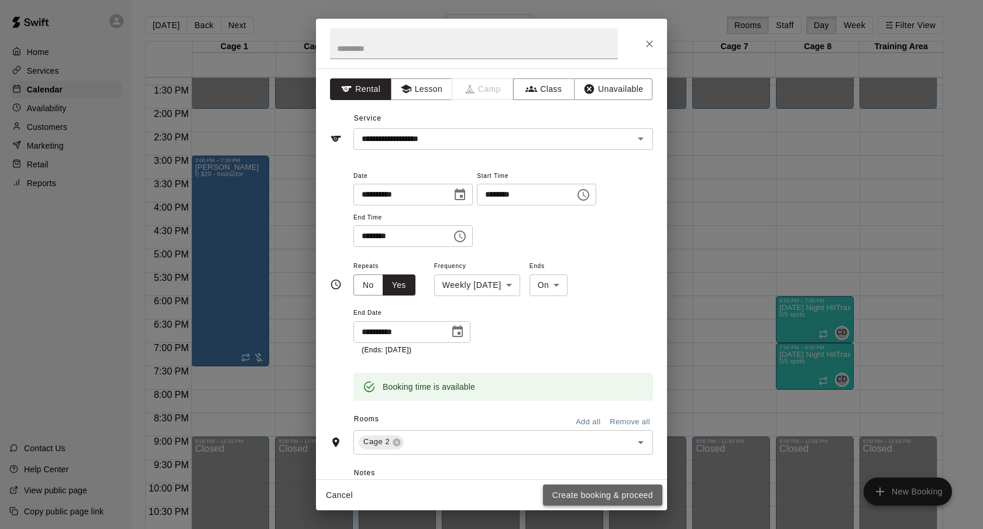
click at [578, 484] on button "Create booking & proceed" at bounding box center [602, 495] width 119 height 22
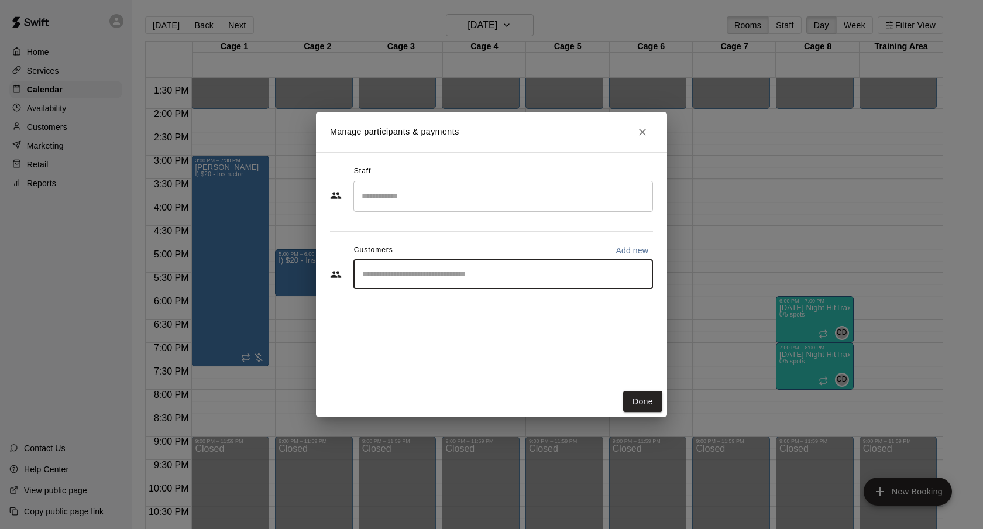
click at [511, 271] on input "Start typing to search customers..." at bounding box center [503, 275] width 289 height 12
type input "******"
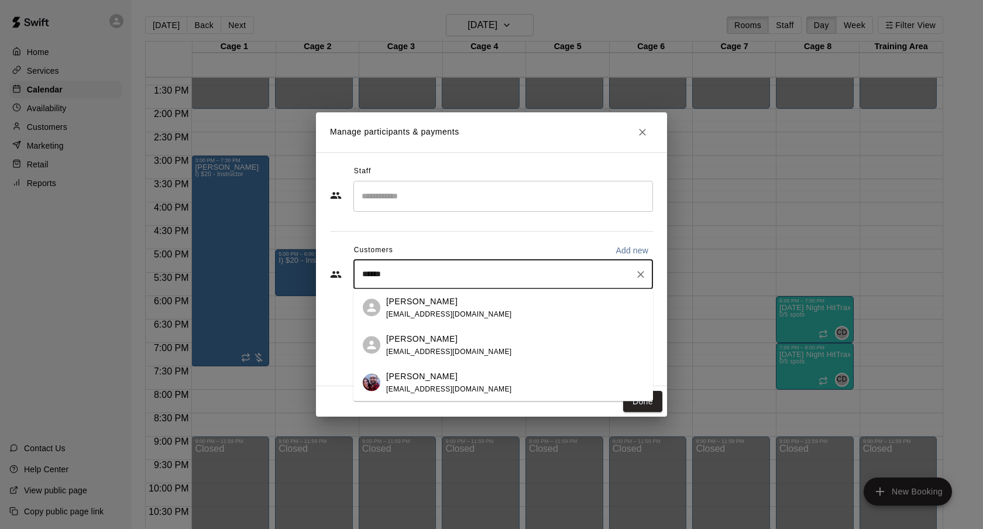
click at [463, 376] on div "[PERSON_NAME] [EMAIL_ADDRESS][DOMAIN_NAME]" at bounding box center [514, 382] width 257 height 25
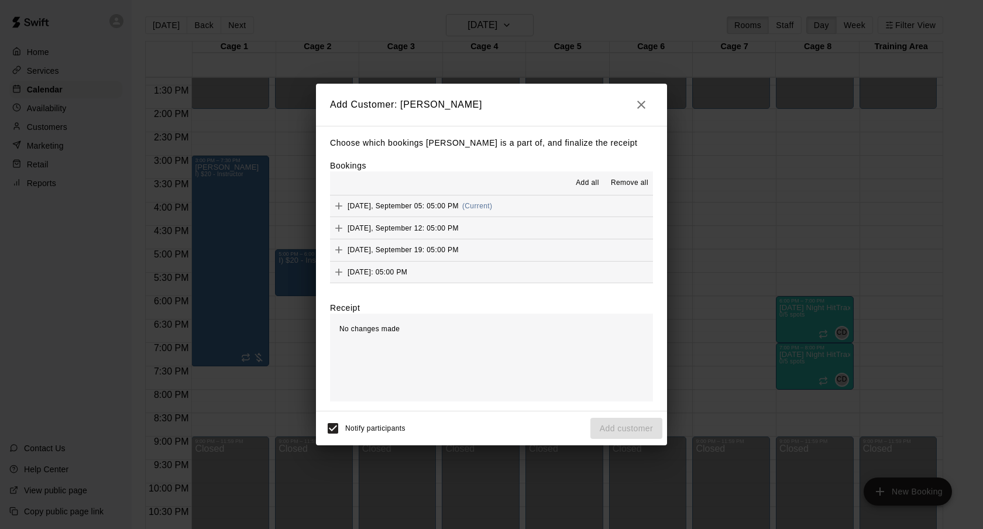
click at [598, 181] on span "Add all" at bounding box center [587, 183] width 23 height 12
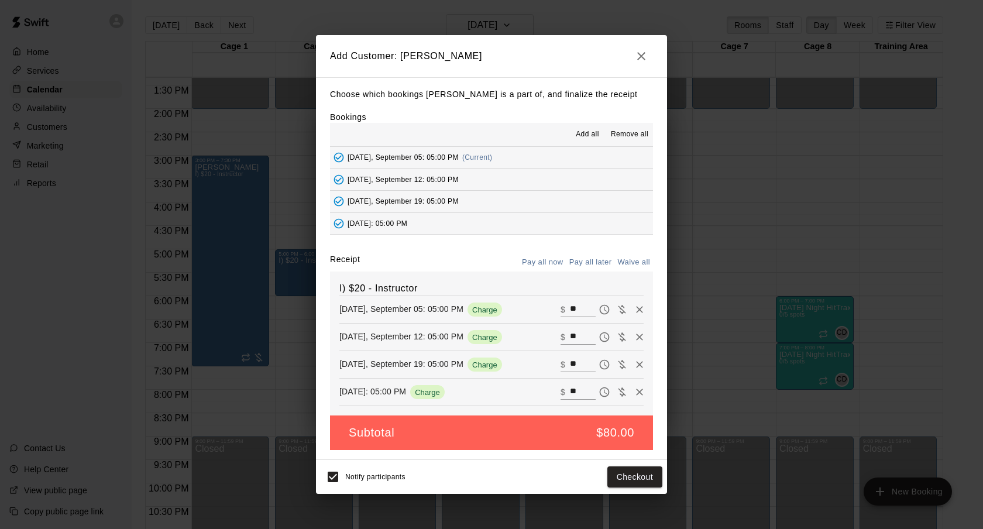
click at [592, 255] on button "Pay all later" at bounding box center [590, 262] width 49 height 18
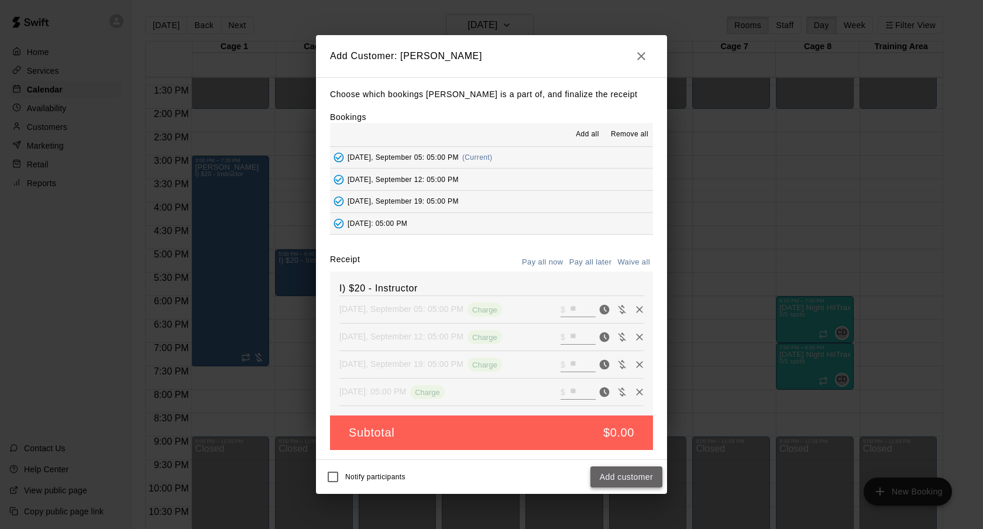
click at [651, 485] on button "Add customer" at bounding box center [626, 477] width 72 height 22
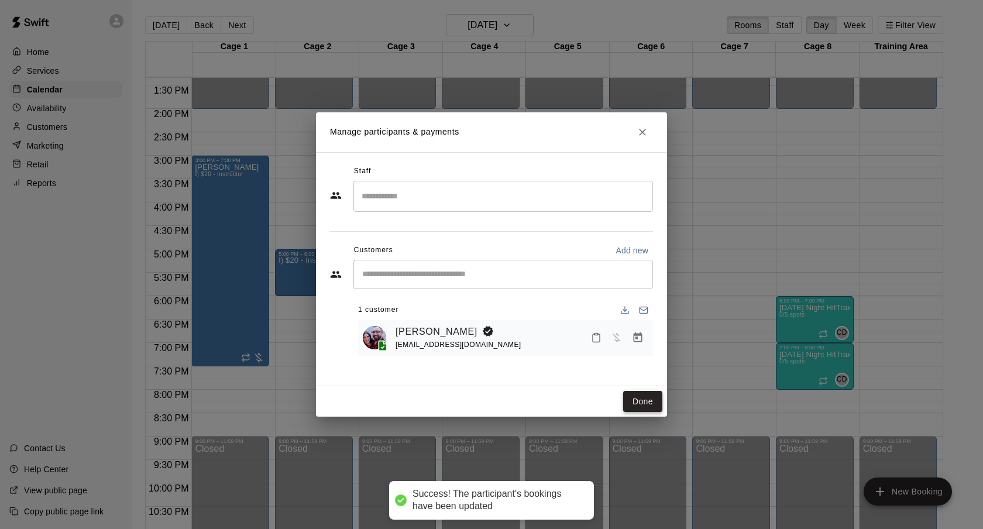
click at [647, 401] on button "Done" at bounding box center [642, 402] width 39 height 22
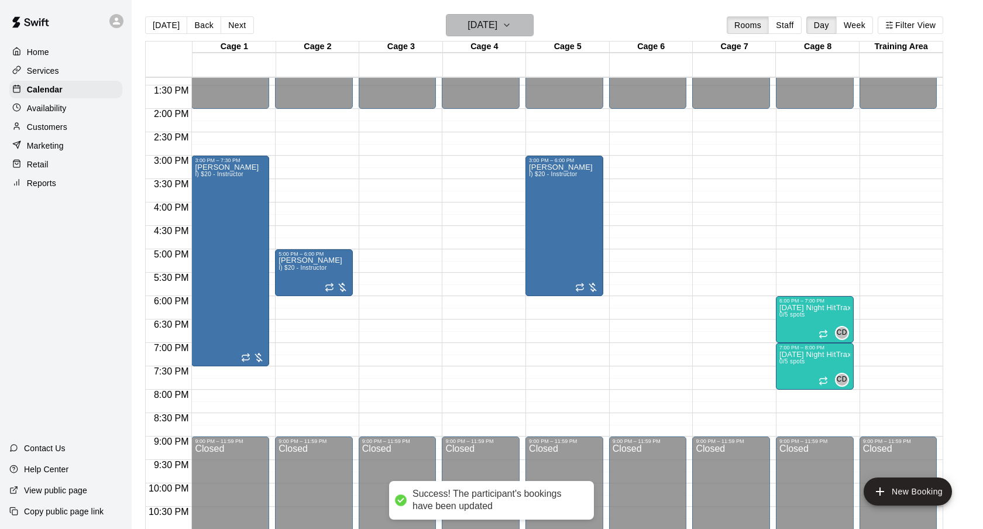
click at [510, 29] on button "[DATE]" at bounding box center [490, 25] width 88 height 22
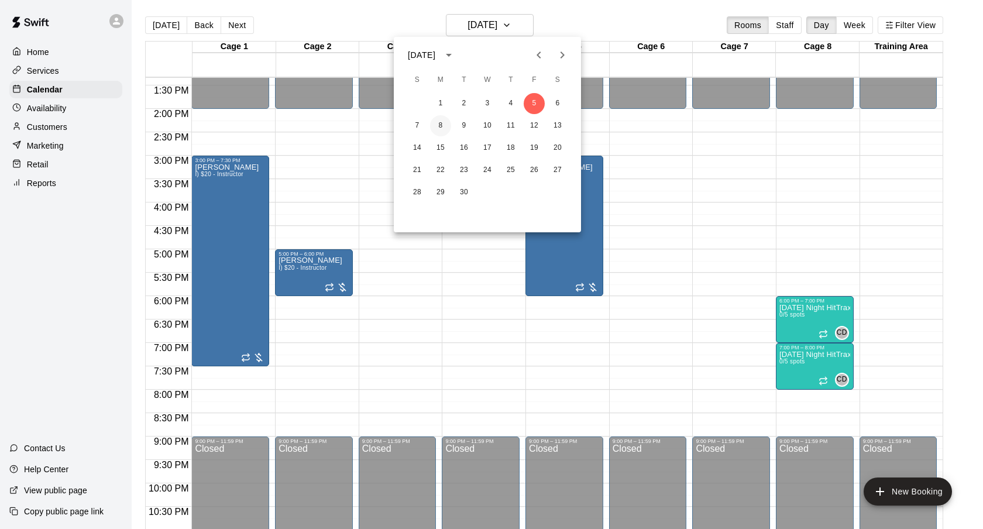
click at [439, 127] on button "8" at bounding box center [440, 125] width 21 height 21
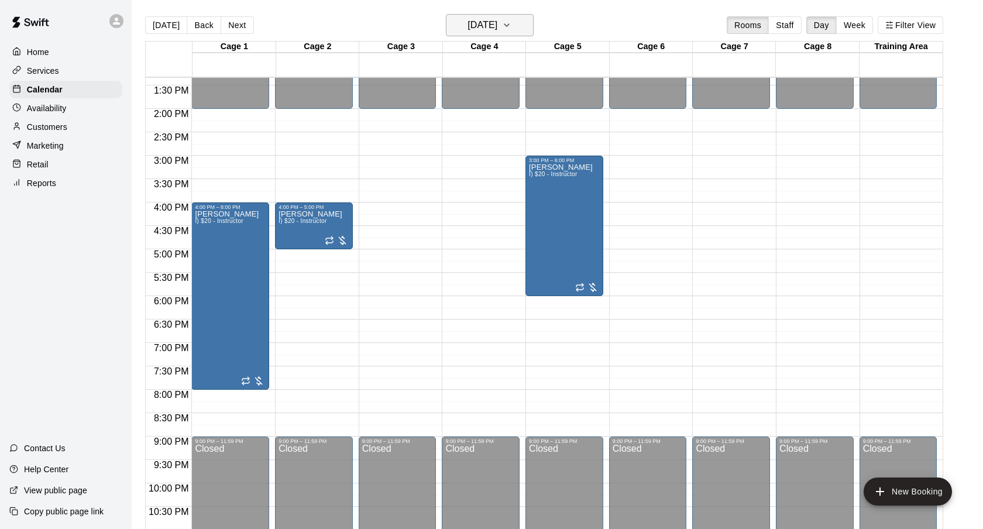
click at [497, 26] on h6 "[DATE]" at bounding box center [483, 25] width 30 height 16
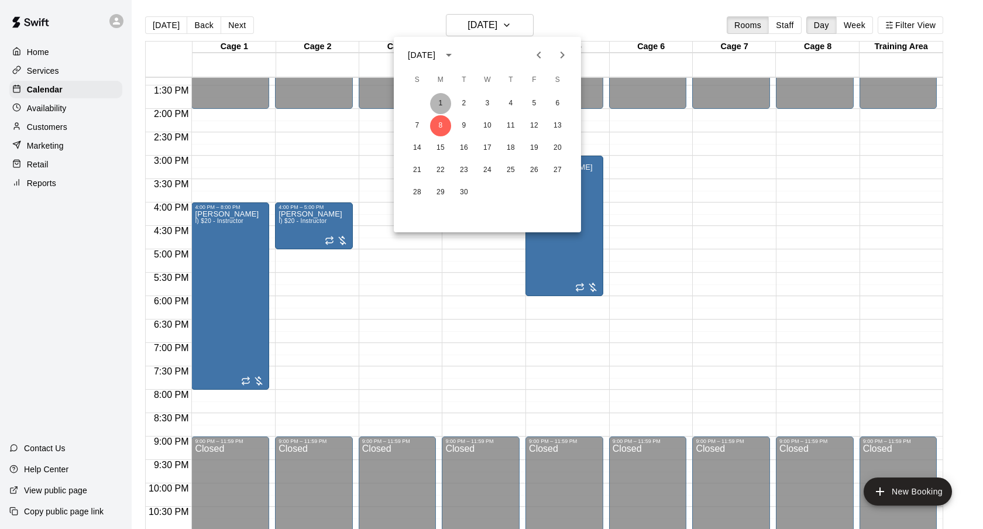
click at [446, 99] on button "1" at bounding box center [440, 103] width 21 height 21
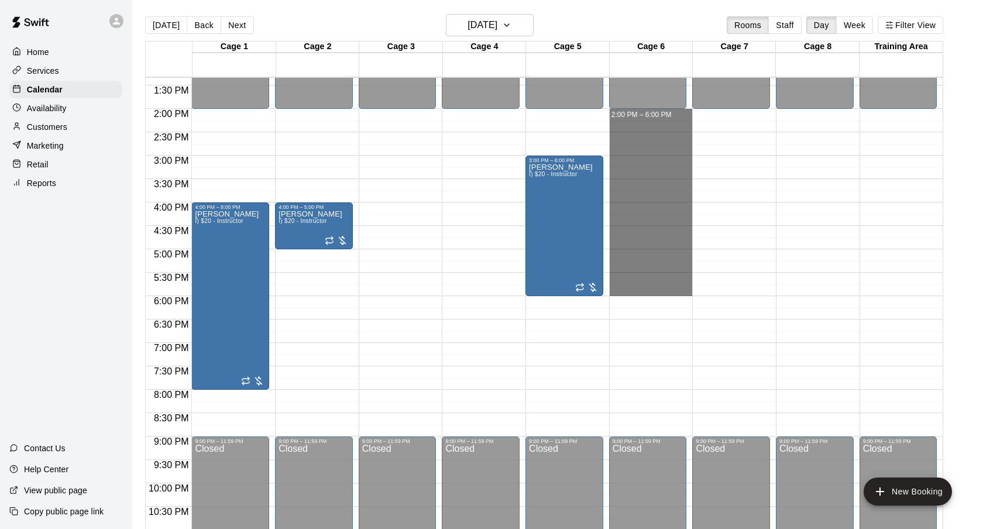
drag, startPoint x: 634, startPoint y: 114, endPoint x: 639, endPoint y: 288, distance: 174.4
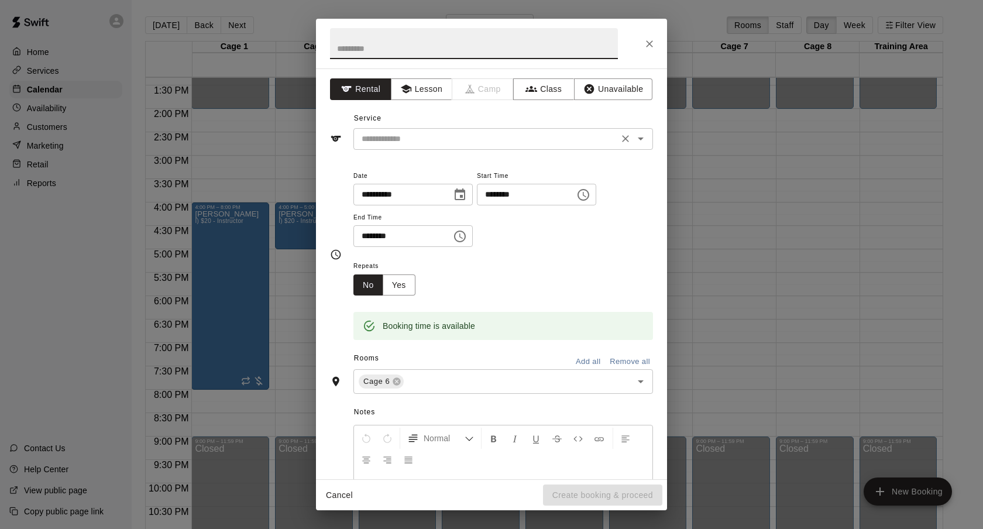
click at [508, 146] on div "​" at bounding box center [503, 139] width 300 height 22
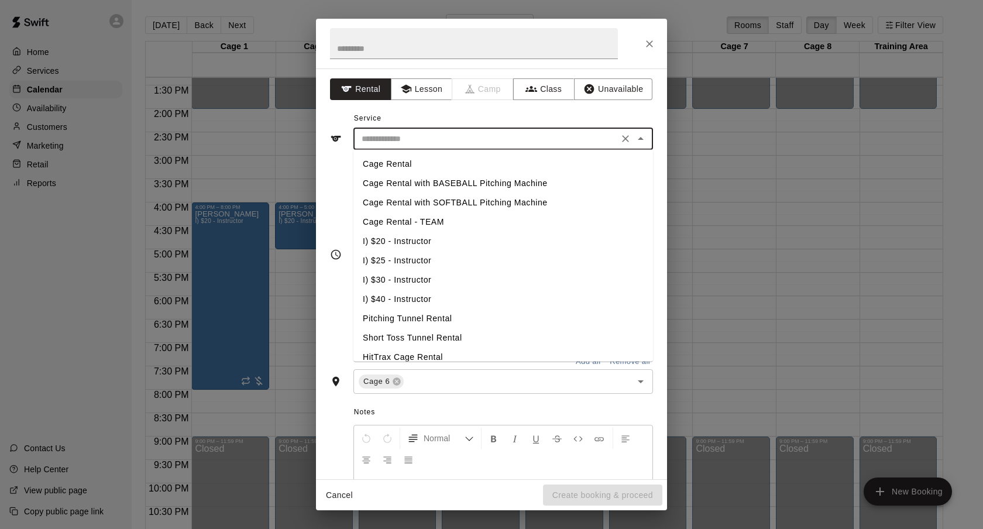
click at [408, 261] on li "I) $25 - Instructor" at bounding box center [503, 260] width 300 height 19
type input "**********"
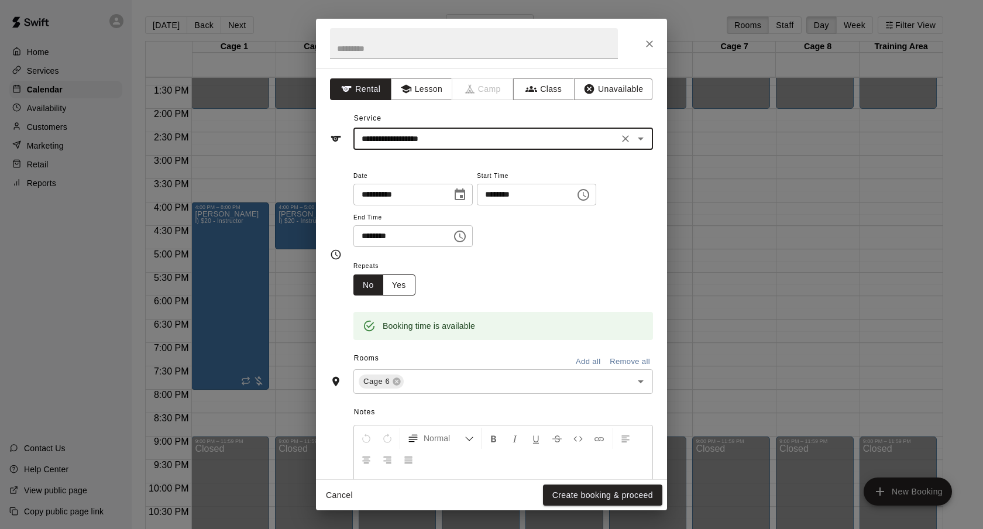
click at [405, 280] on button "Yes" at bounding box center [399, 285] width 33 height 22
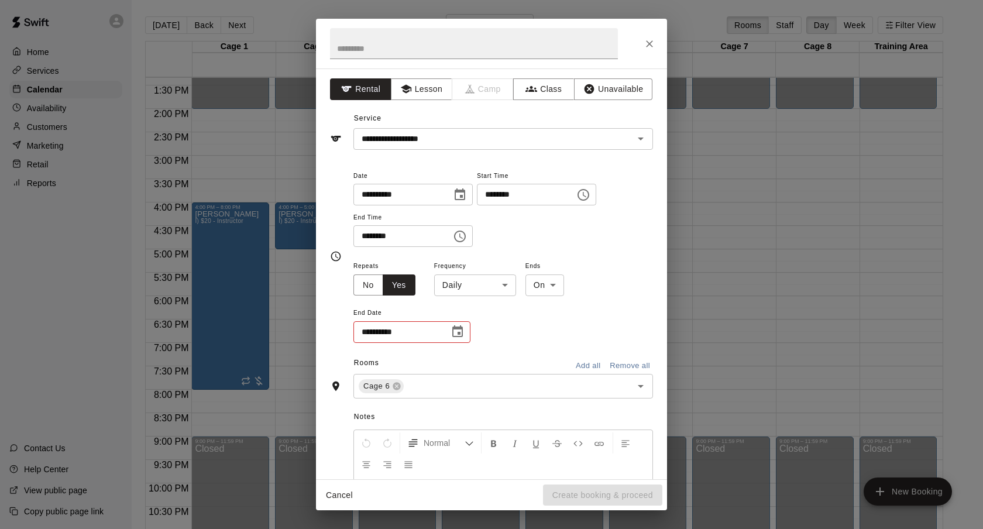
click at [465, 277] on body "Home Services Calendar Availability Customers Marketing Retail Reports Contact …" at bounding box center [491, 274] width 983 height 548
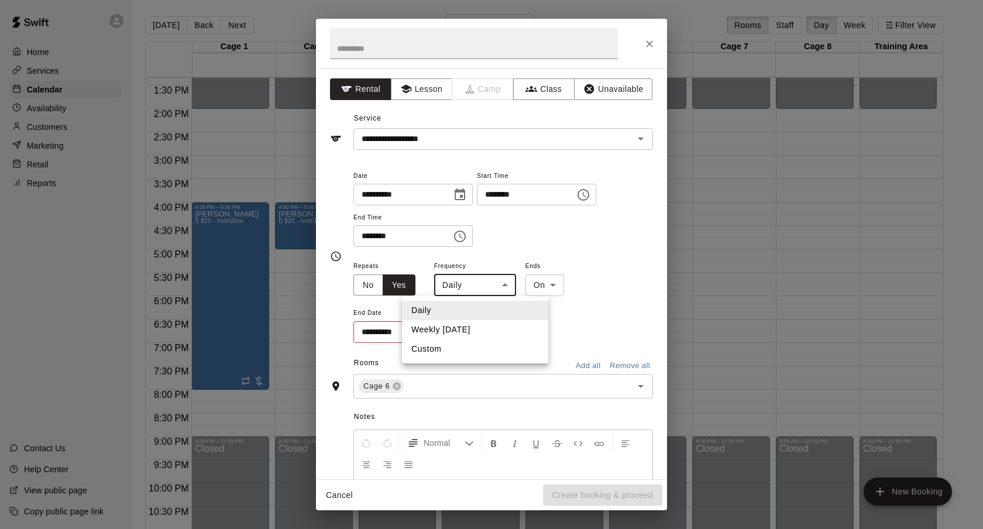
click at [465, 322] on li "Weekly [DATE]" at bounding box center [475, 329] width 146 height 19
type input "******"
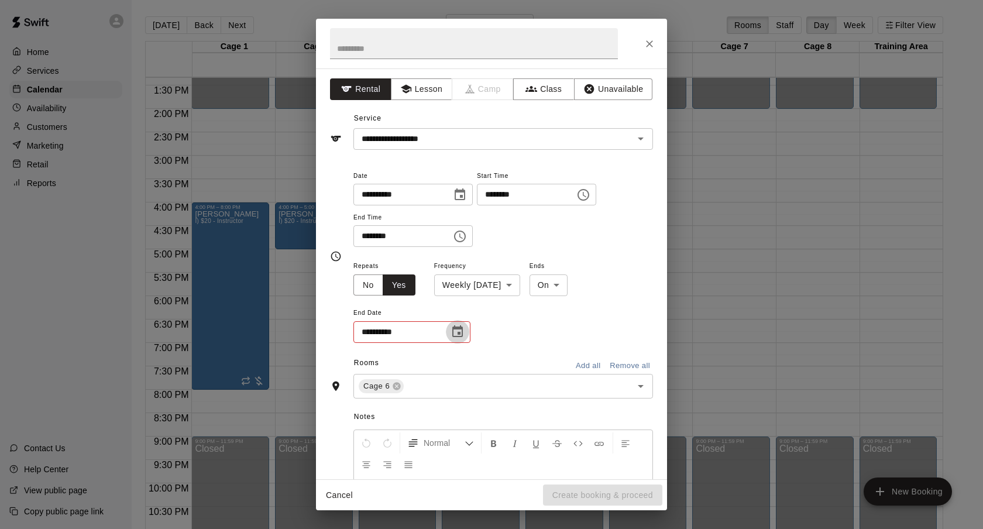
click at [459, 328] on icon "Choose date" at bounding box center [457, 331] width 11 height 12
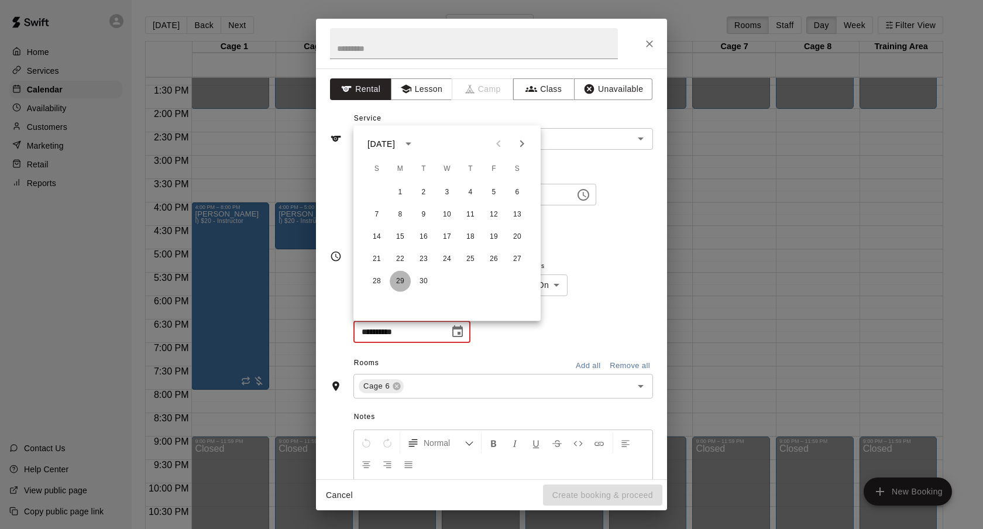
click at [395, 275] on button "29" at bounding box center [400, 281] width 21 height 21
type input "**********"
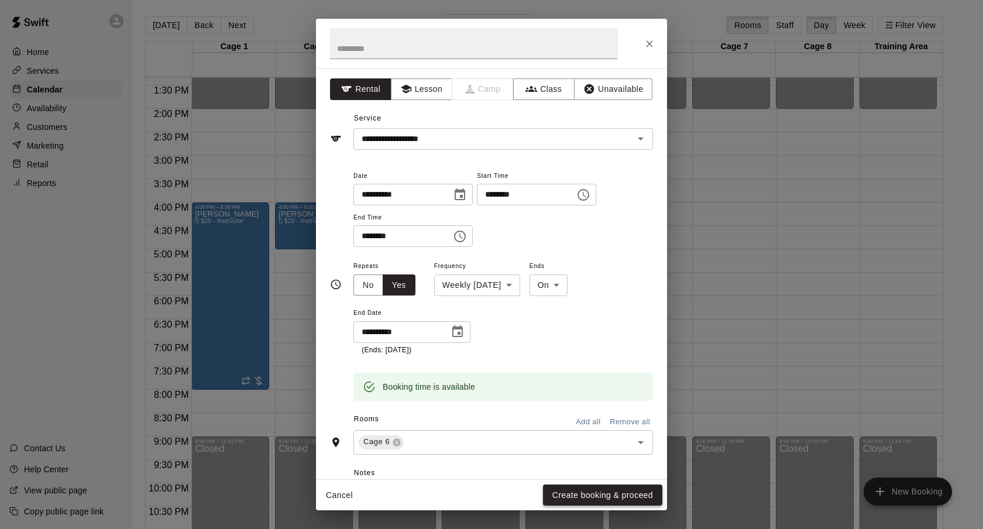
click at [617, 498] on button "Create booking & proceed" at bounding box center [602, 495] width 119 height 22
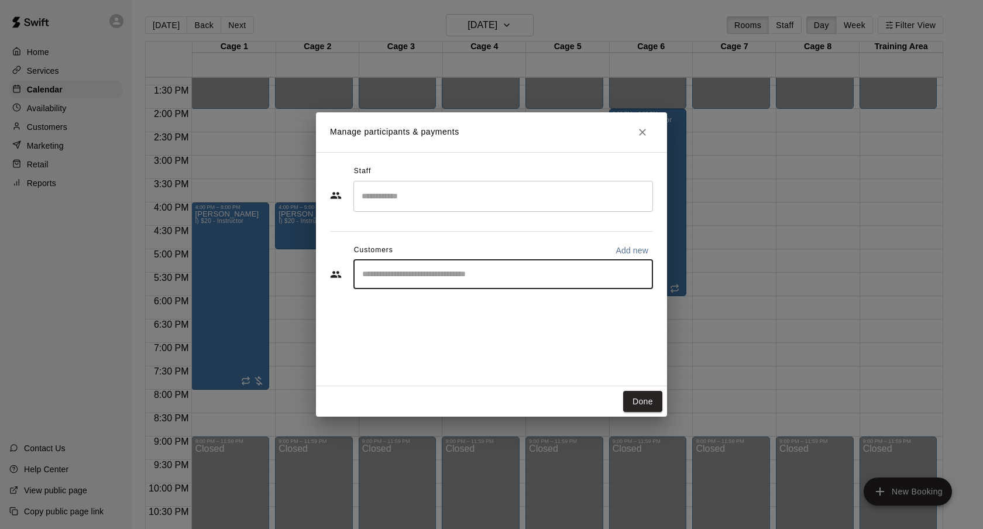
click at [476, 269] on input "Start typing to search customers..." at bounding box center [503, 275] width 289 height 12
type input "*****"
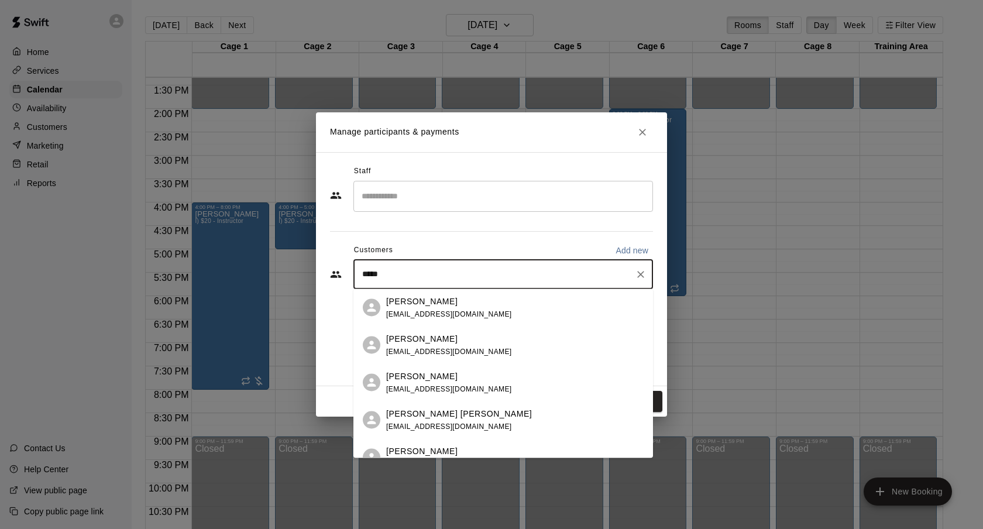
click at [454, 346] on div "[PERSON_NAME] [EMAIL_ADDRESS][DOMAIN_NAME]" at bounding box center [449, 344] width 126 height 25
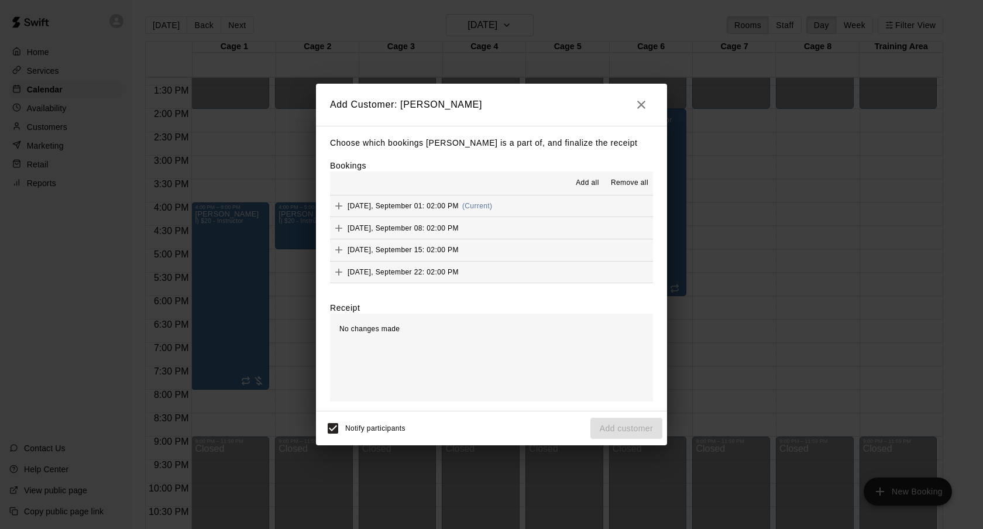
click at [586, 177] on span "Add all" at bounding box center [587, 183] width 23 height 12
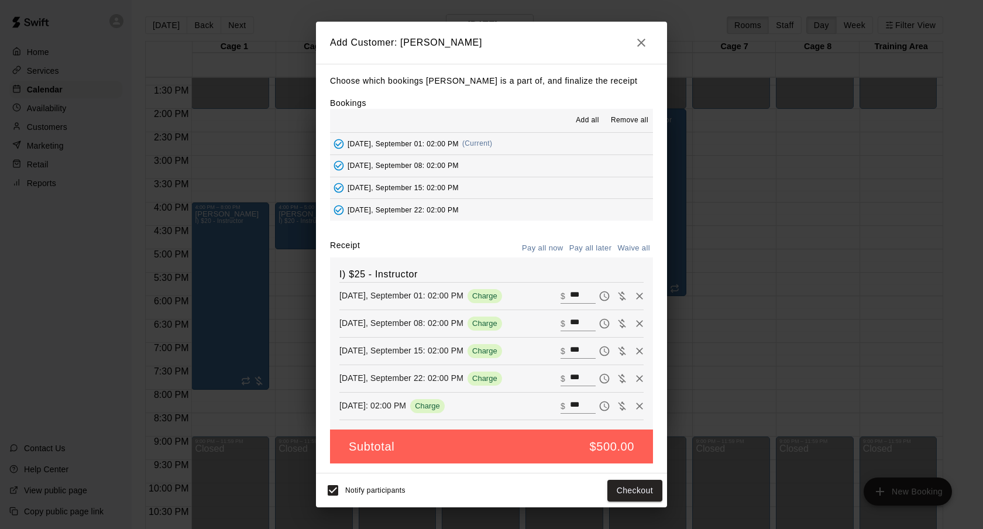
click at [586, 246] on button "Pay all later" at bounding box center [590, 248] width 49 height 18
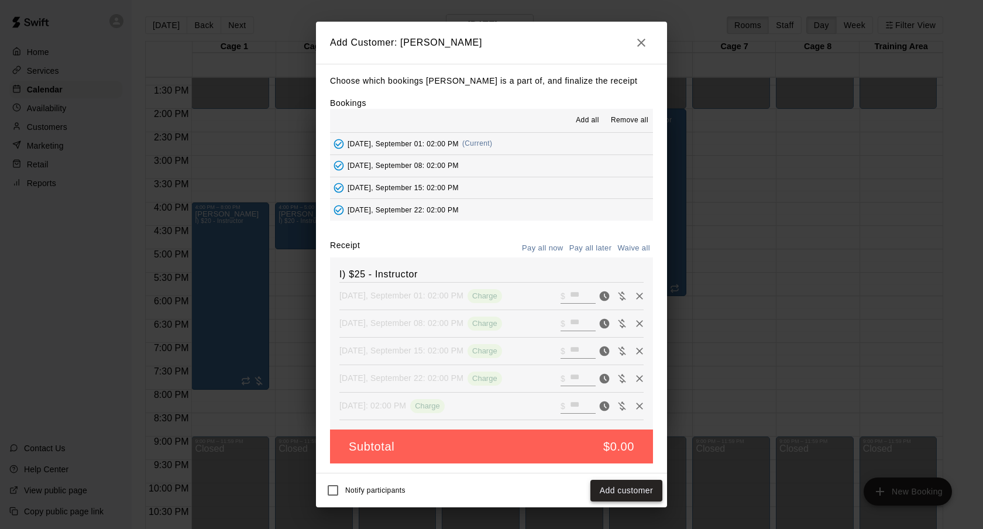
click at [607, 482] on button "Add customer" at bounding box center [626, 491] width 72 height 22
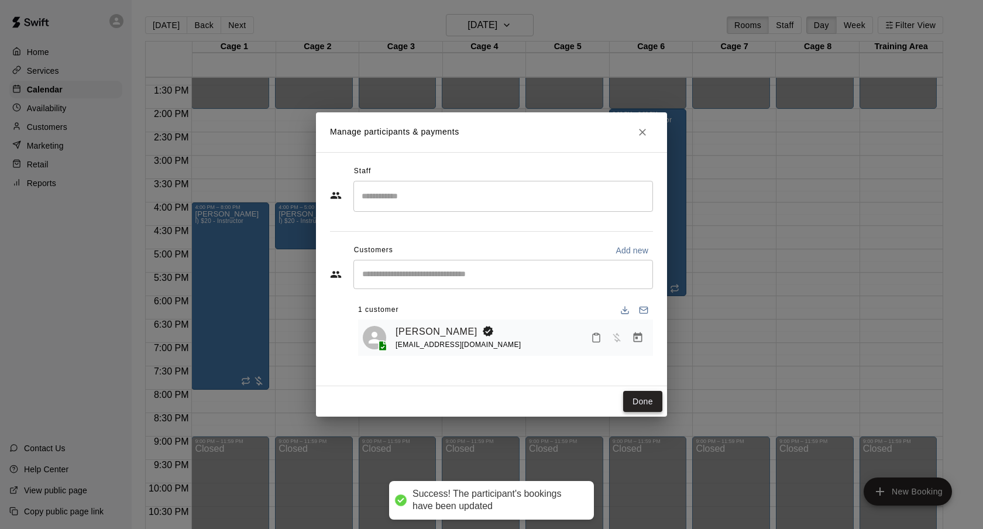
click at [654, 408] on button "Done" at bounding box center [642, 402] width 39 height 22
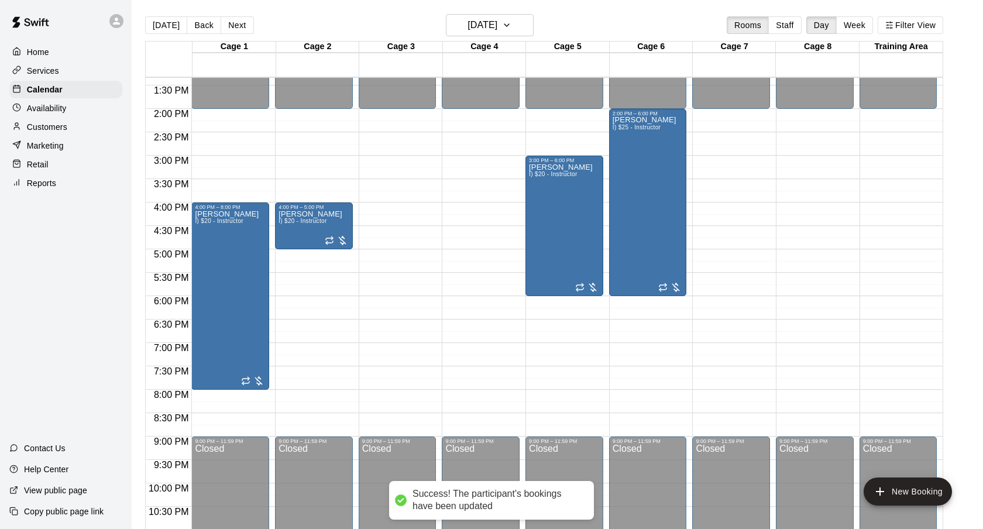
click at [493, 11] on main "[DATE] Back [DATE][DATE] Rooms Staff Day Week Filter View Cage 1 01 Mon Cage 2 …" at bounding box center [557, 274] width 851 height 548
click at [489, 30] on h6 "[DATE]" at bounding box center [483, 25] width 30 height 16
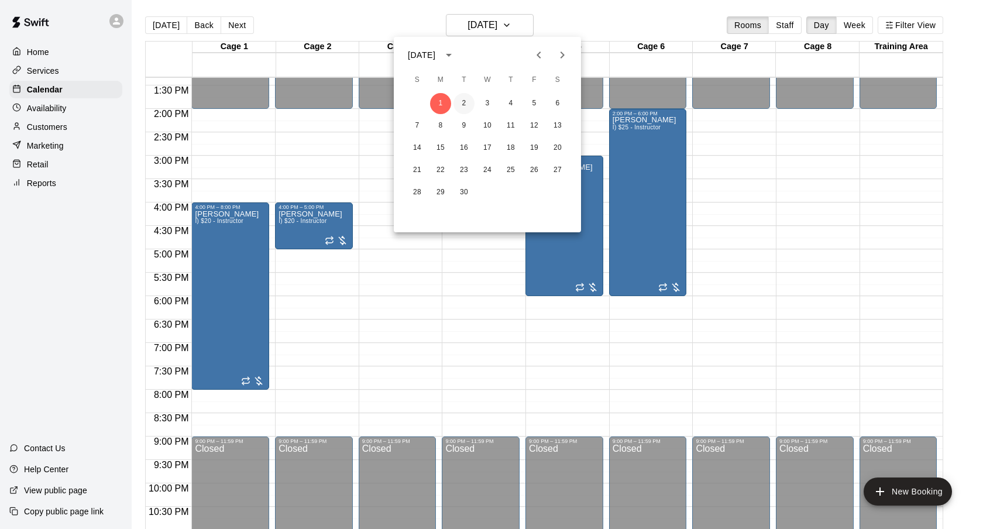
click at [468, 94] on button "2" at bounding box center [463, 103] width 21 height 21
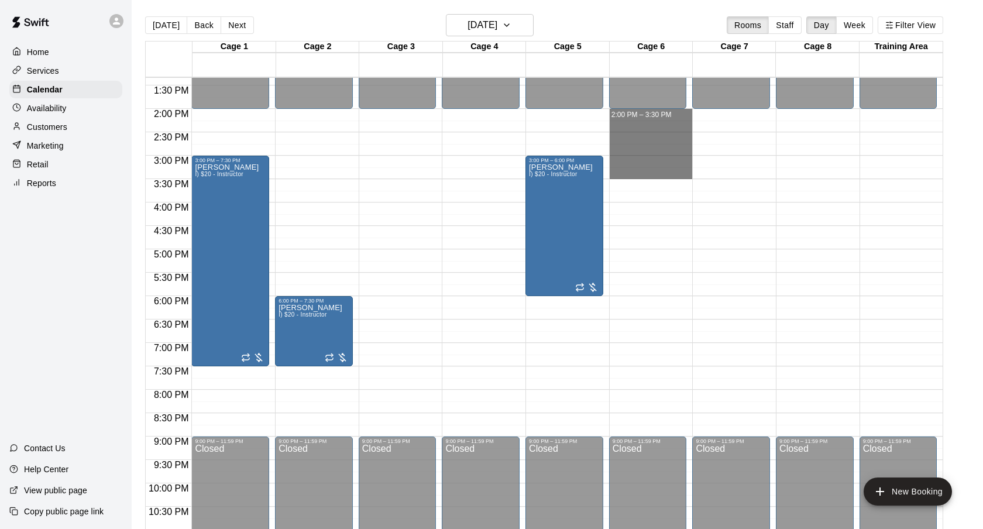
drag, startPoint x: 654, startPoint y: 114, endPoint x: 654, endPoint y: 173, distance: 59.1
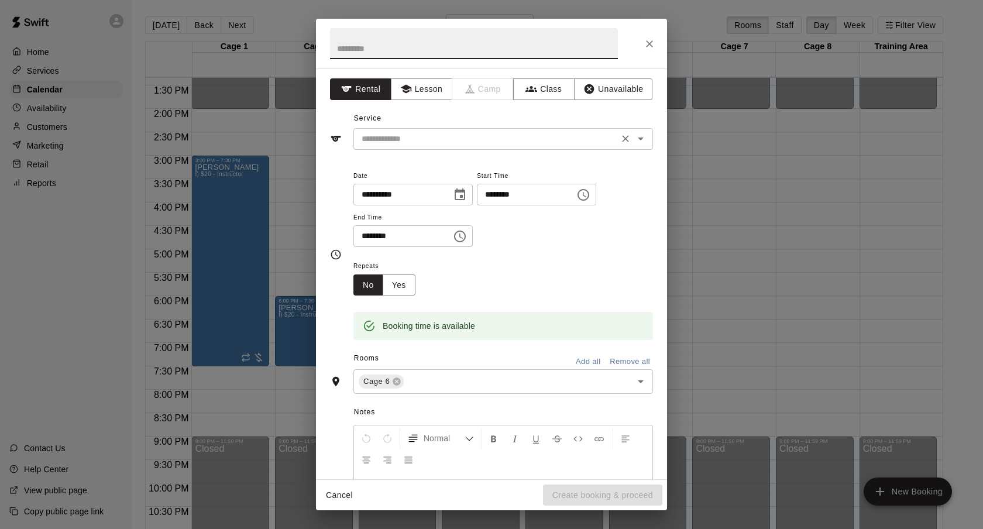
click at [492, 149] on div "​" at bounding box center [503, 139] width 300 height 22
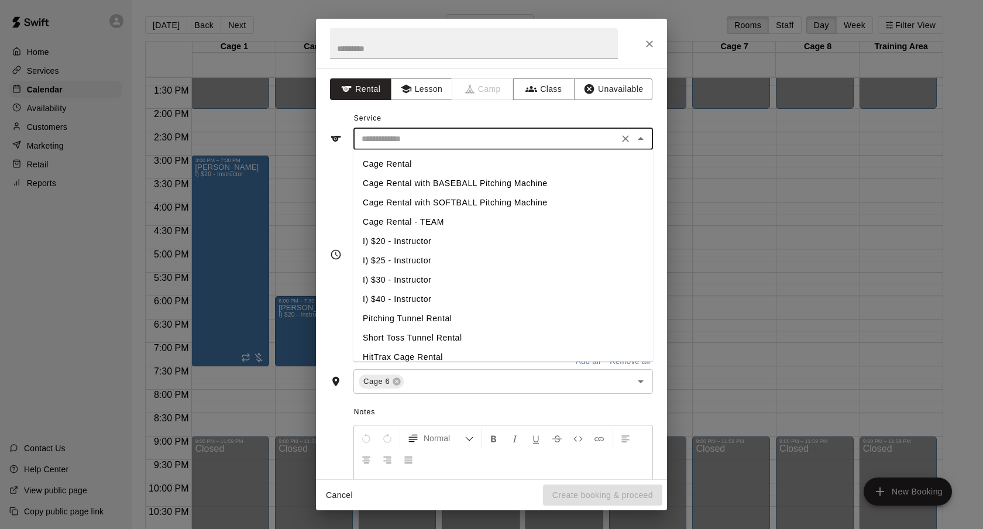
click at [415, 261] on li "I) $25 - Instructor" at bounding box center [503, 260] width 300 height 19
type input "**********"
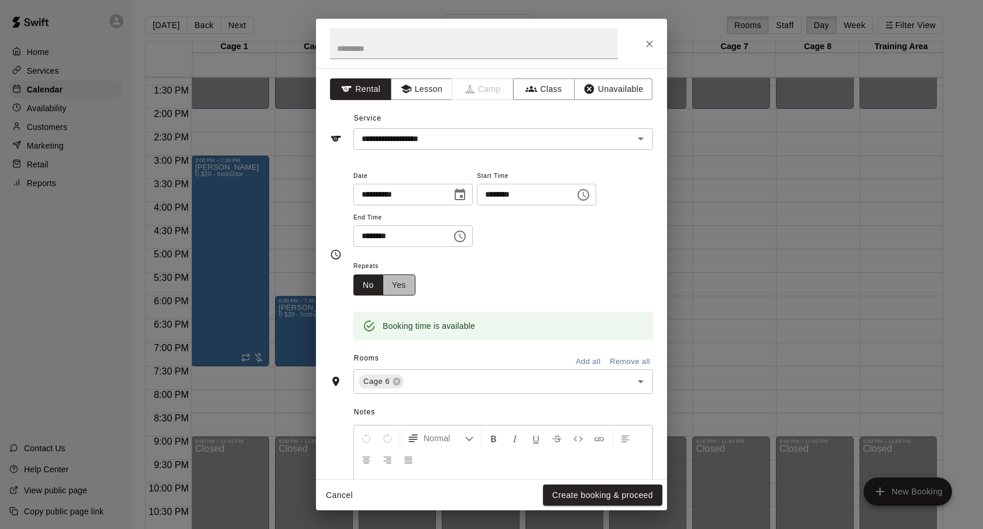
click at [399, 293] on button "Yes" at bounding box center [399, 285] width 33 height 22
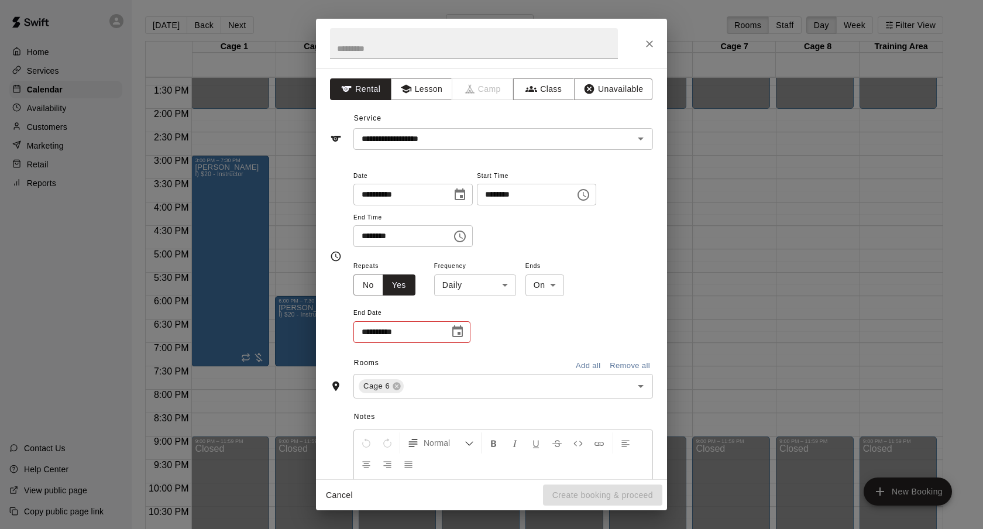
click at [462, 271] on span "Frequency" at bounding box center [475, 267] width 82 height 16
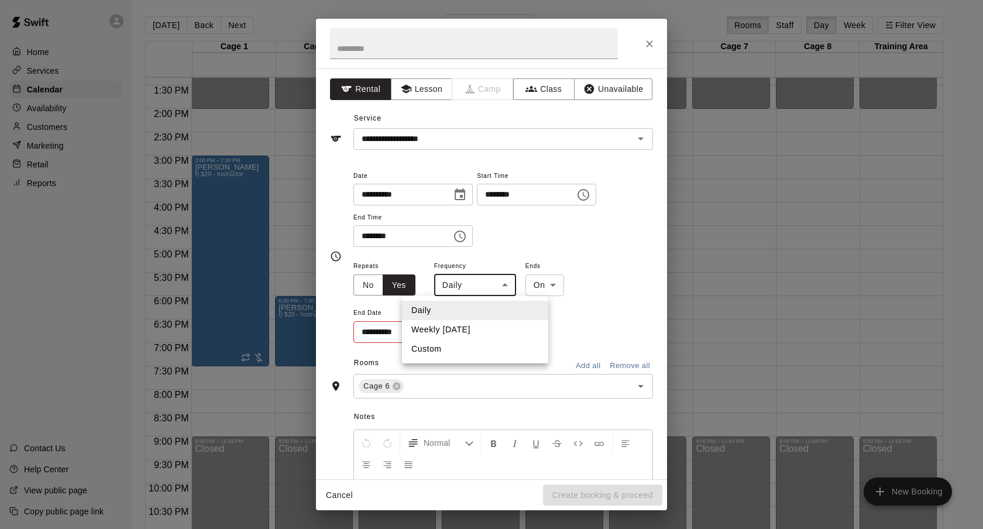
click at [461, 287] on body "Home Services Calendar Availability Customers Marketing Retail Reports Contact …" at bounding box center [491, 274] width 983 height 548
click at [462, 341] on li "Custom" at bounding box center [475, 348] width 146 height 19
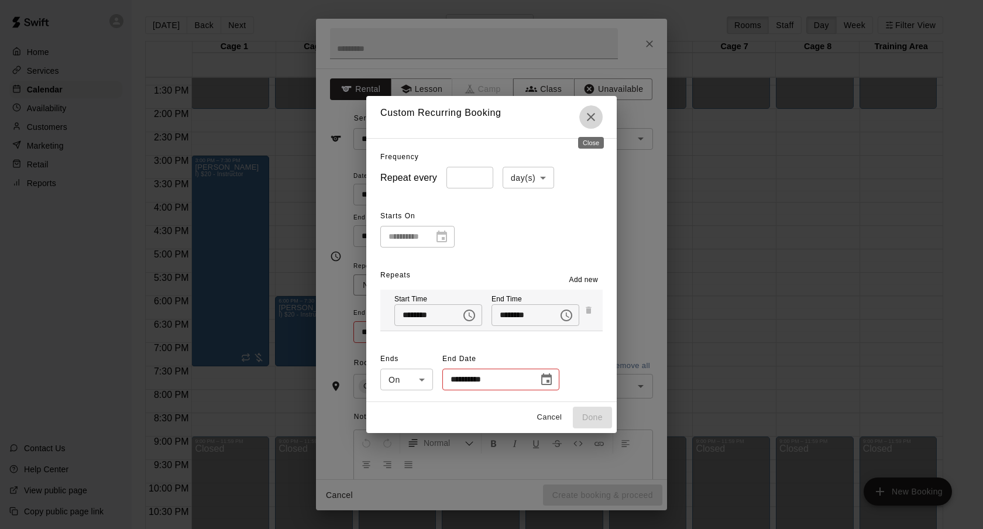
click at [601, 121] on button "Close" at bounding box center [590, 116] width 23 height 23
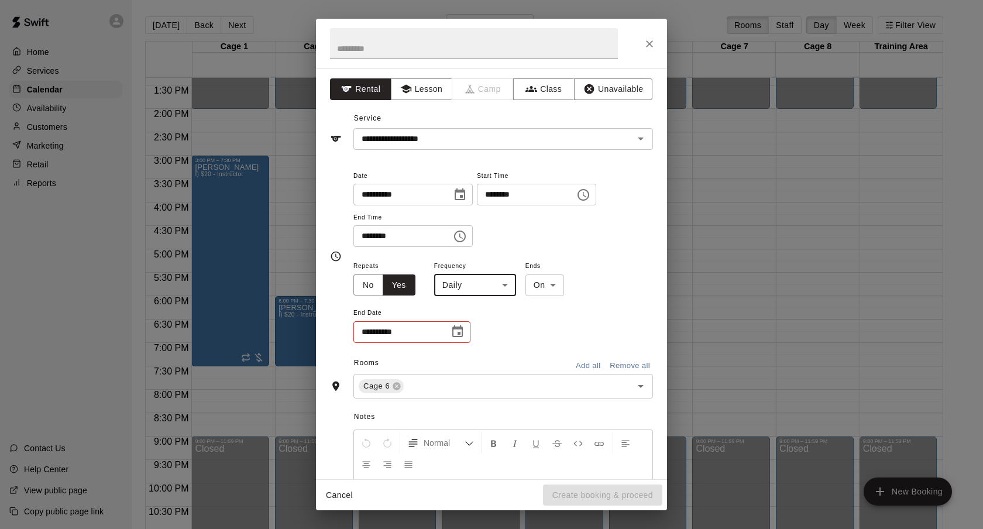
click at [462, 302] on div "**********" at bounding box center [503, 301] width 300 height 85
click at [465, 295] on body "Home Services Calendar Availability Customers Marketing Retail Reports Contact …" at bounding box center [491, 274] width 983 height 548
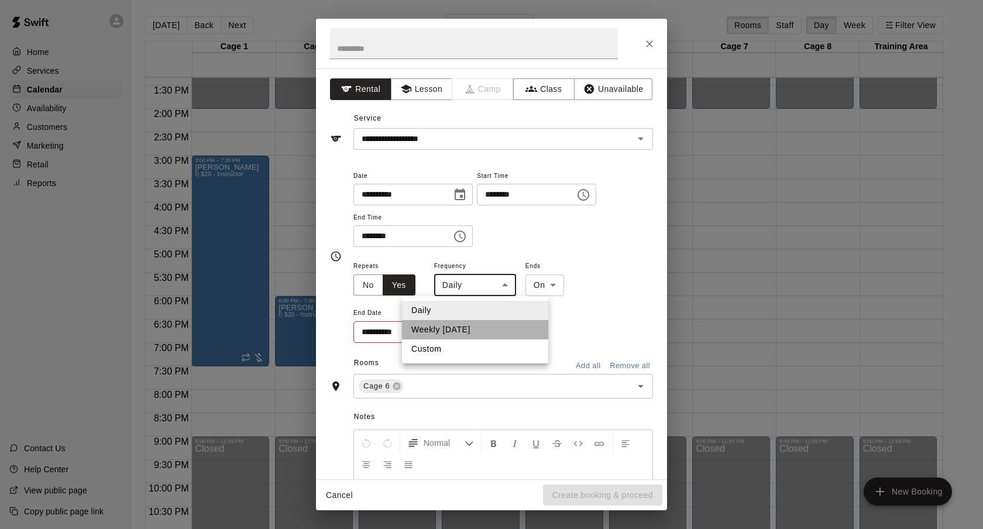
click at [465, 324] on li "Weekly [DATE]" at bounding box center [475, 329] width 146 height 19
type input "******"
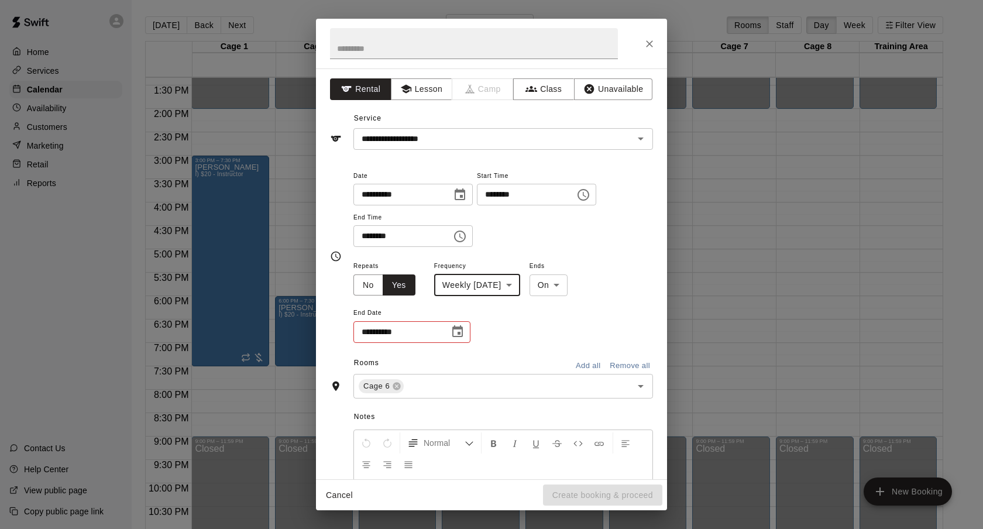
click at [464, 325] on icon "Choose date" at bounding box center [458, 332] width 14 height 14
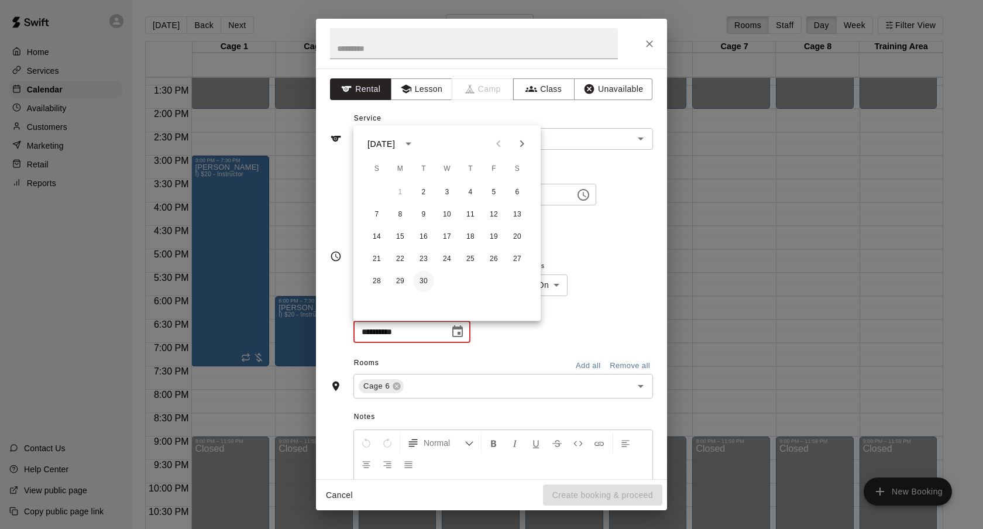
click at [431, 275] on button "30" at bounding box center [423, 281] width 21 height 21
type input "**********"
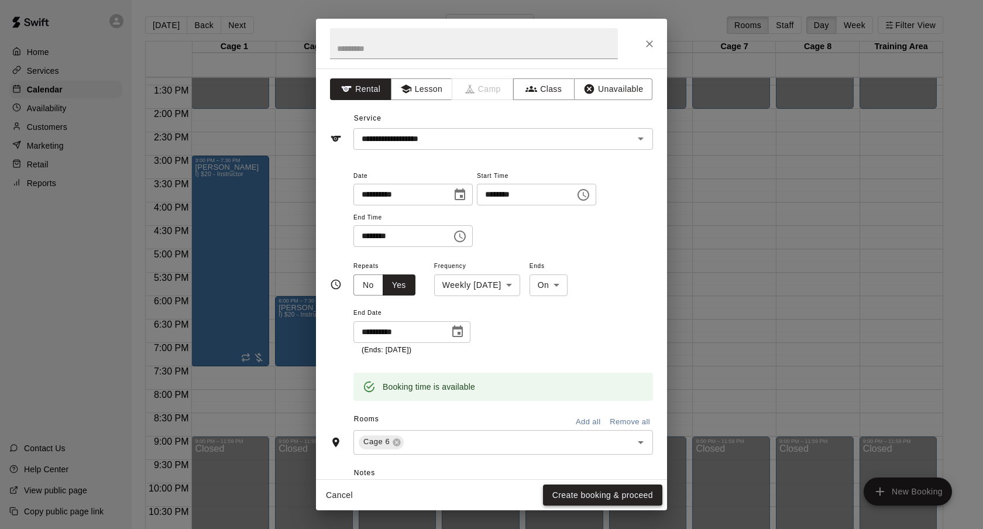
click at [578, 487] on button "Create booking & proceed" at bounding box center [602, 495] width 119 height 22
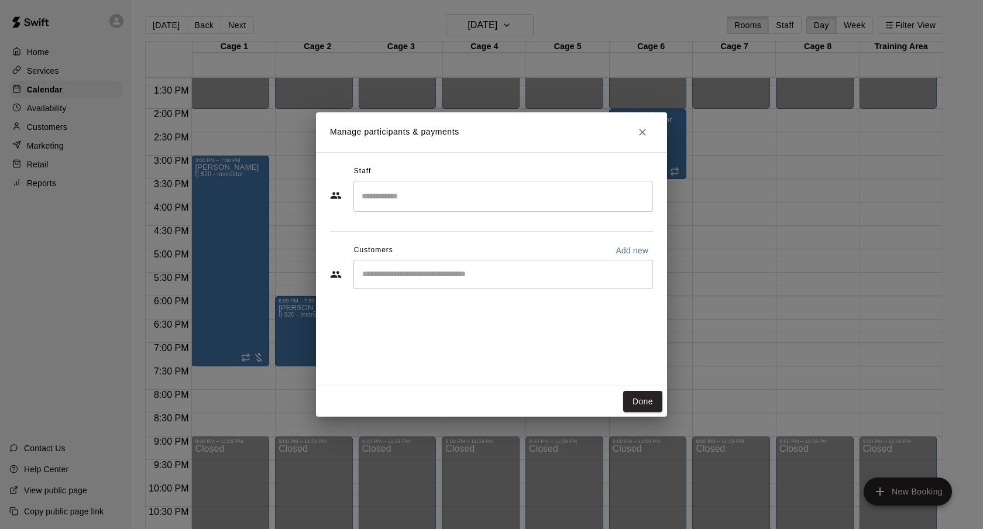
click at [455, 288] on div "​" at bounding box center [503, 274] width 300 height 29
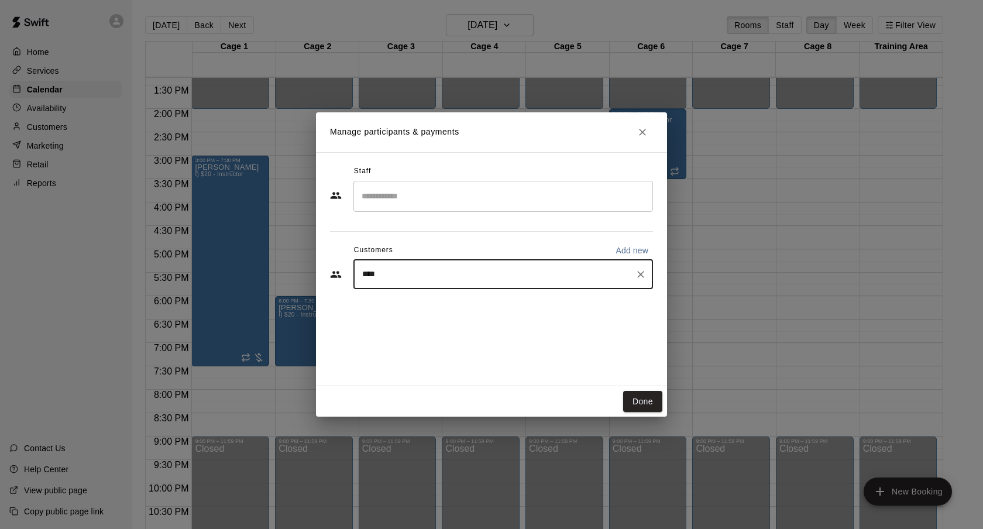
type input "*****"
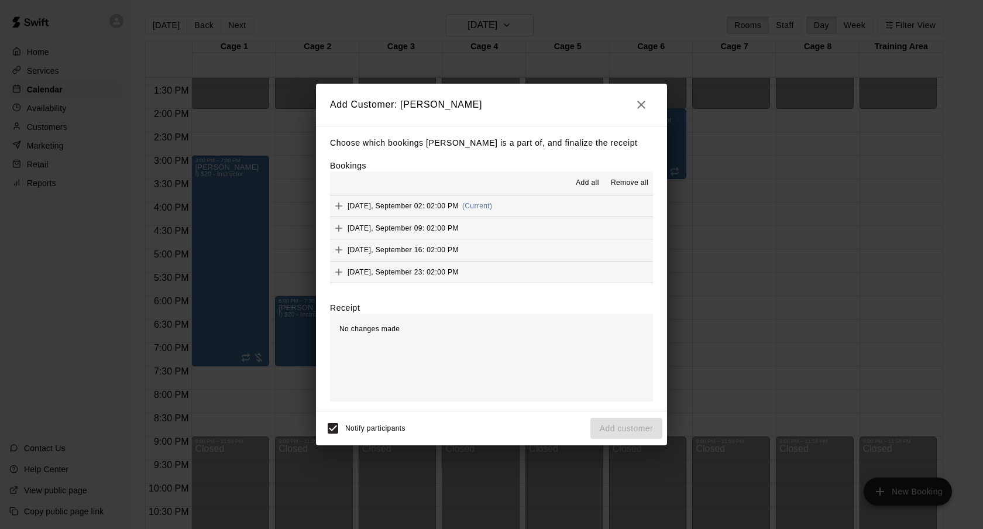
click at [575, 186] on button "Add all" at bounding box center [587, 183] width 37 height 19
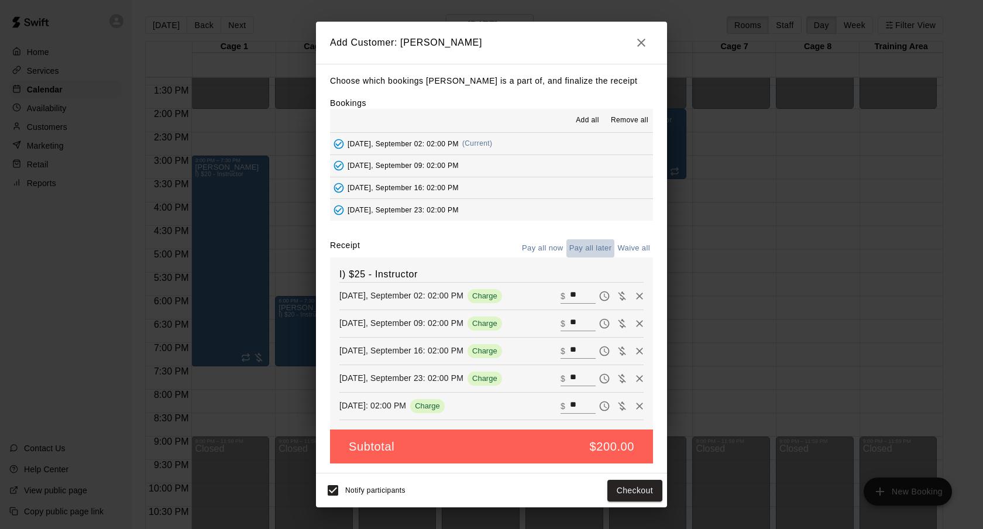
click at [592, 248] on button "Pay all later" at bounding box center [590, 248] width 49 height 18
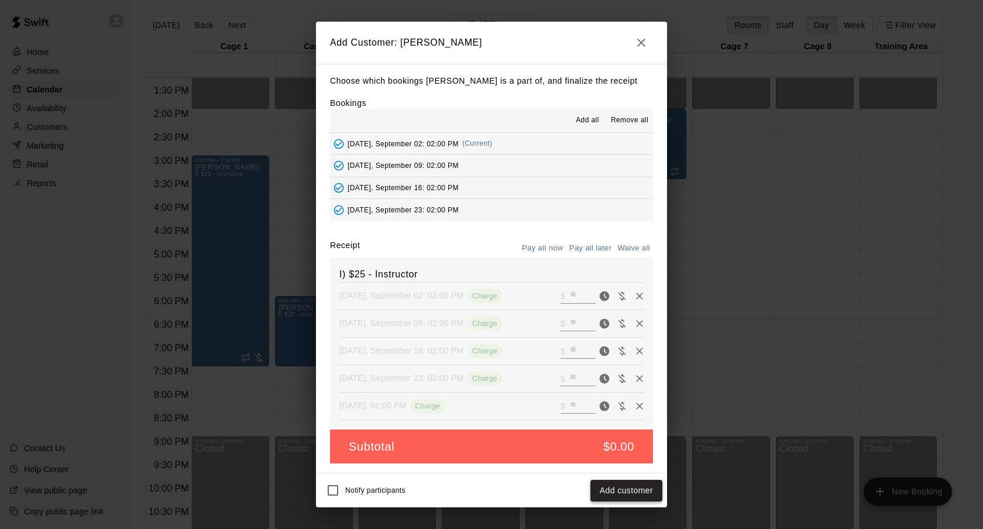
click at [603, 497] on button "Add customer" at bounding box center [626, 491] width 72 height 22
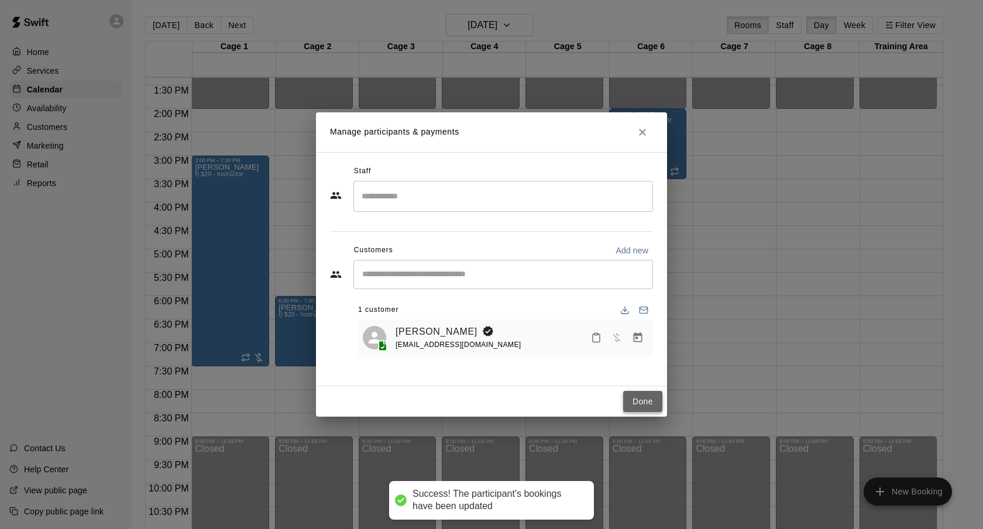
click at [650, 405] on button "Done" at bounding box center [642, 402] width 39 height 22
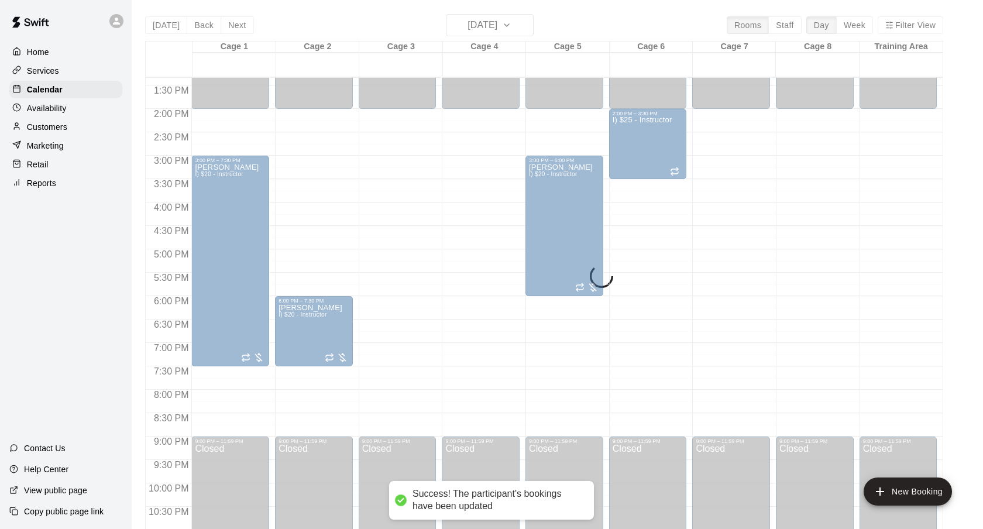
click at [517, 37] on div "[DATE] Back [DATE][DATE] Rooms Staff Day Week Filter View Cage 1 02 Tue Cage 2 …" at bounding box center [544, 278] width 798 height 529
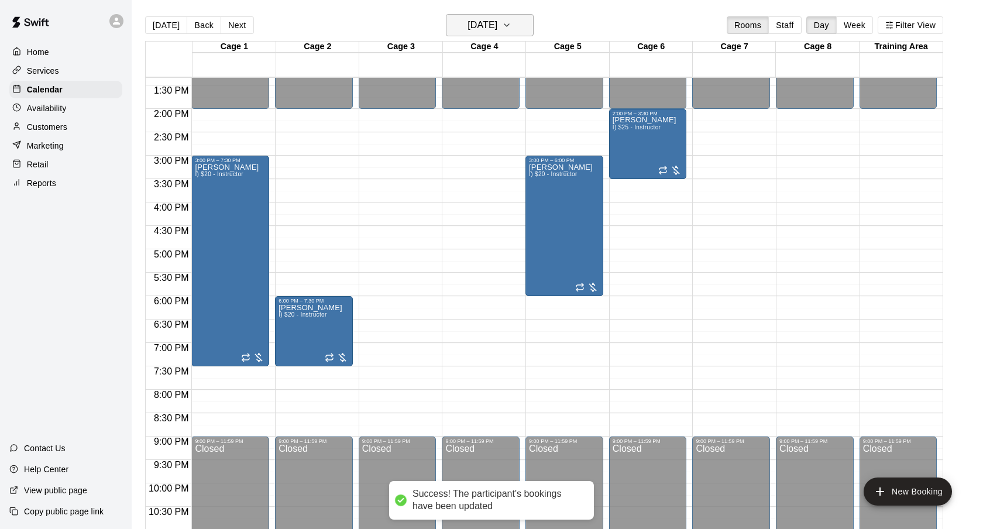
click at [497, 30] on h6 "[DATE]" at bounding box center [483, 25] width 30 height 16
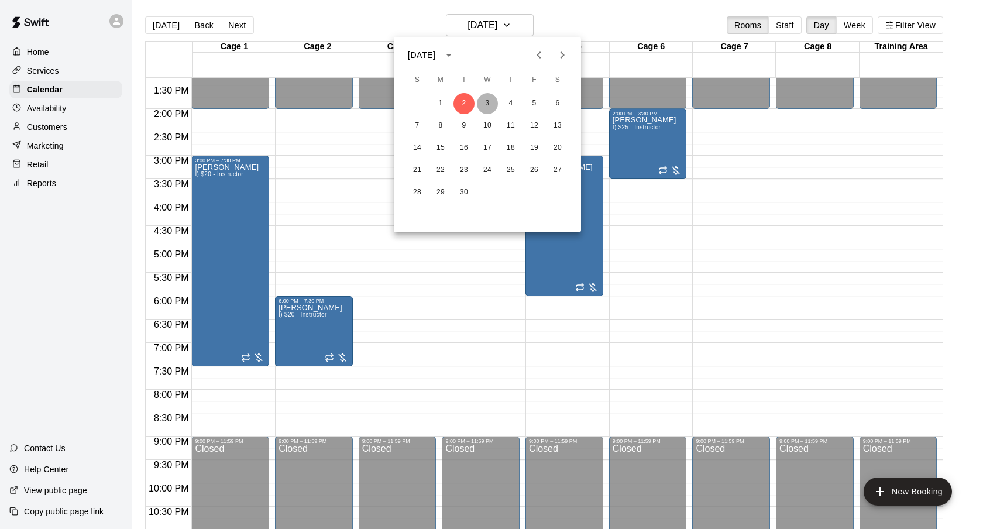
click at [492, 102] on button "3" at bounding box center [487, 103] width 21 height 21
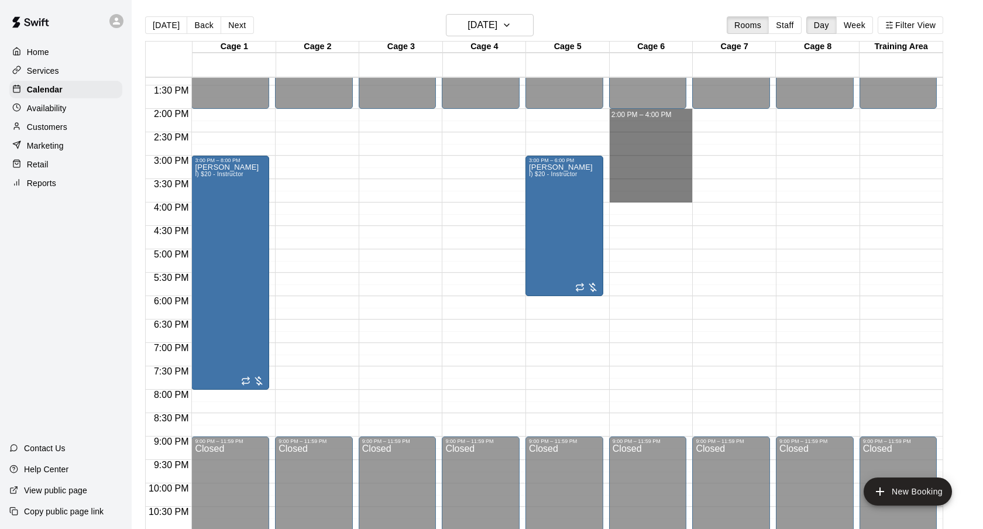
drag, startPoint x: 645, startPoint y: 113, endPoint x: 645, endPoint y: 196, distance: 83.1
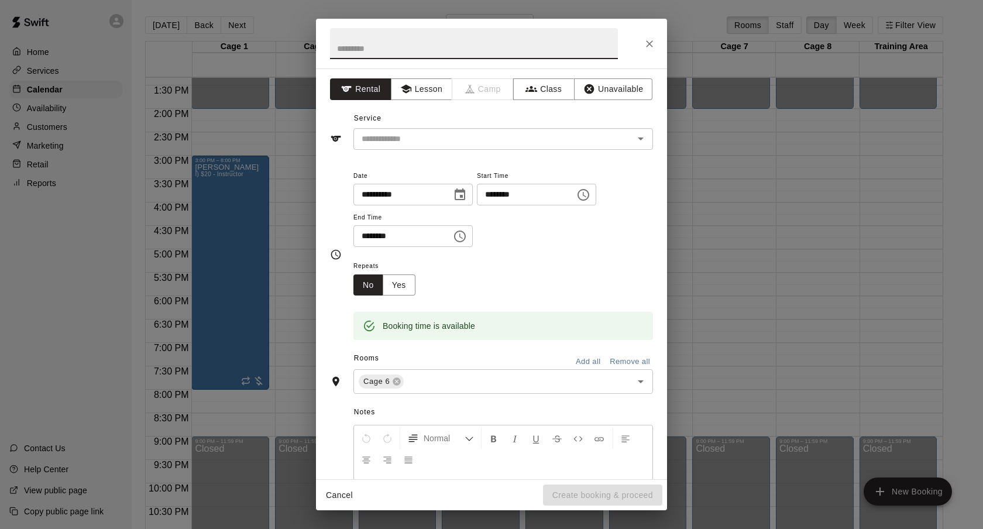
click at [506, 191] on input "********" at bounding box center [522, 195] width 90 height 22
type input "********"
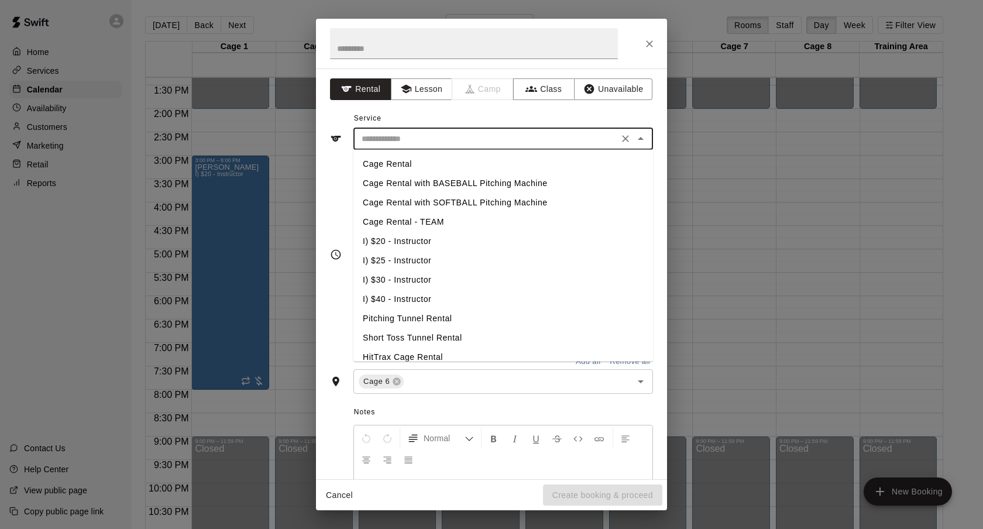
click at [463, 145] on input "text" at bounding box center [486, 139] width 258 height 15
click at [415, 260] on li "I) $25 - Instructor" at bounding box center [503, 260] width 300 height 19
type input "**********"
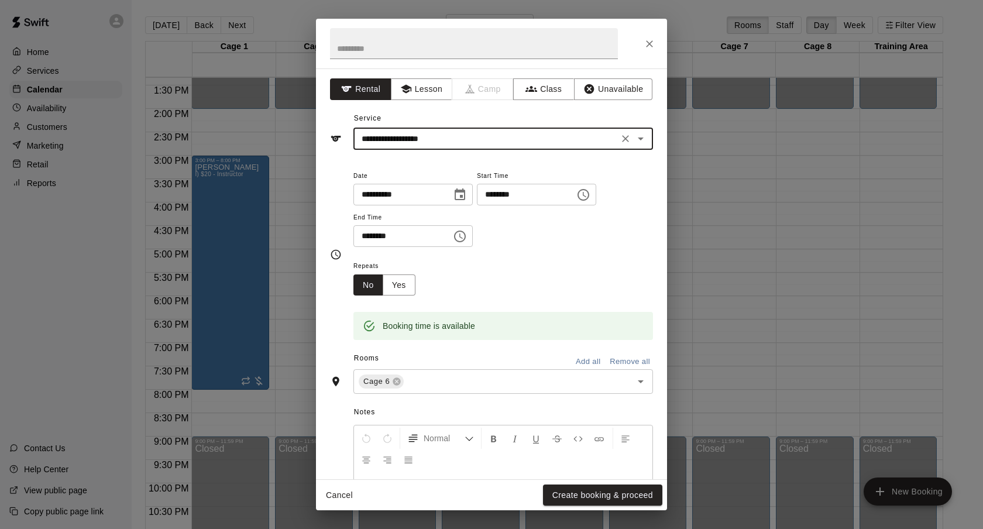
click at [397, 300] on div "Booking time is available" at bounding box center [503, 317] width 300 height 44
click at [413, 289] on button "Yes" at bounding box center [399, 285] width 33 height 22
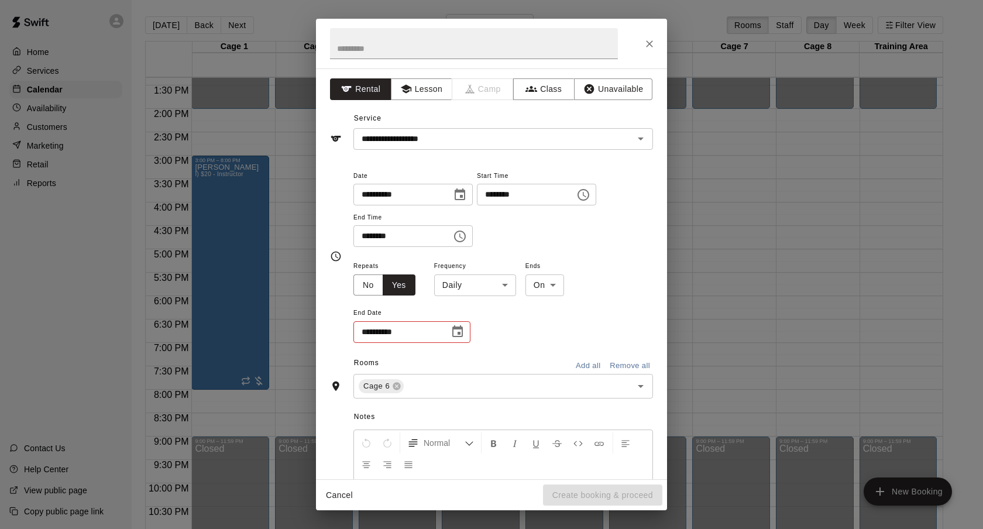
click at [473, 284] on body "Home Services Calendar Availability Customers Marketing Retail Reports Contact …" at bounding box center [491, 274] width 983 height 548
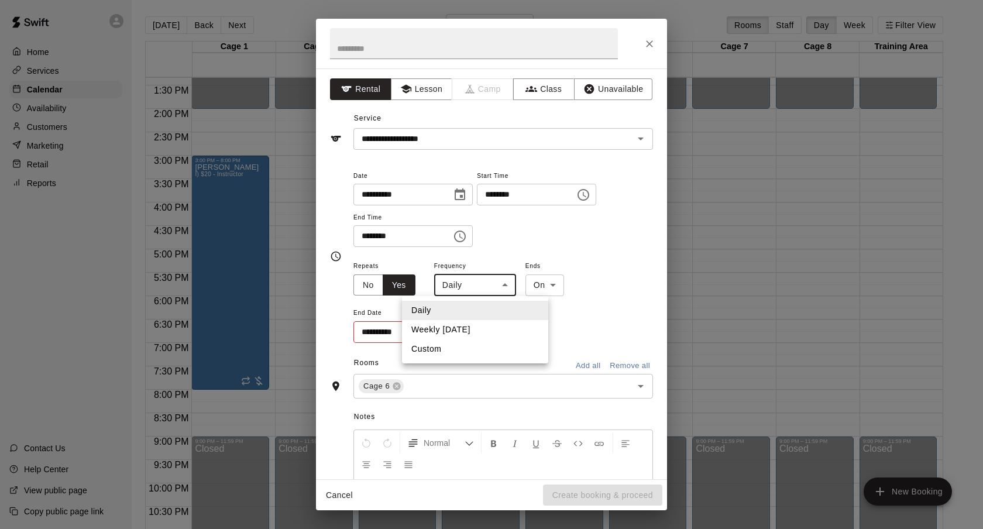
click at [464, 320] on li "Weekly [DATE]" at bounding box center [475, 329] width 146 height 19
type input "******"
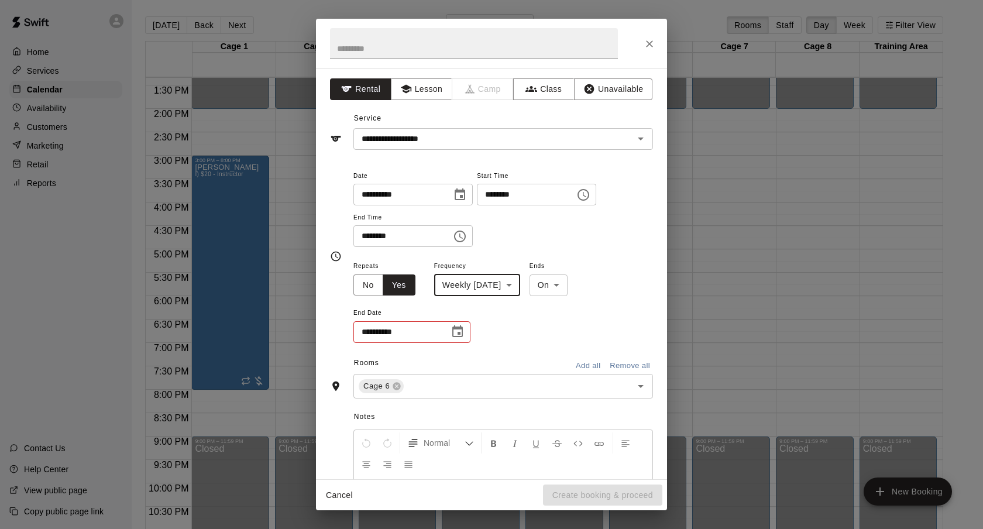
click at [444, 326] on div "**********" at bounding box center [411, 332] width 117 height 22
click at [453, 329] on icon "Choose date" at bounding box center [457, 331] width 11 height 12
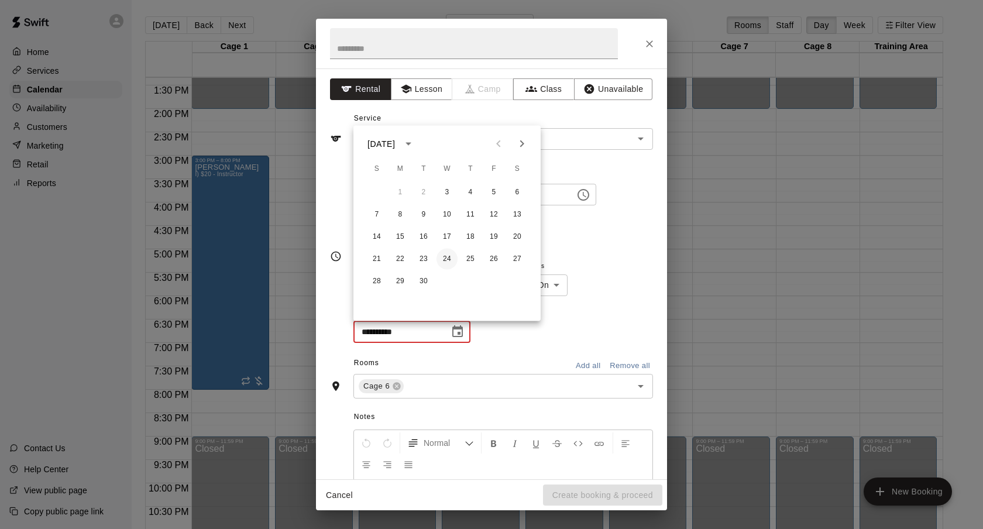
click at [447, 258] on button "24" at bounding box center [446, 259] width 21 height 21
type input "**********"
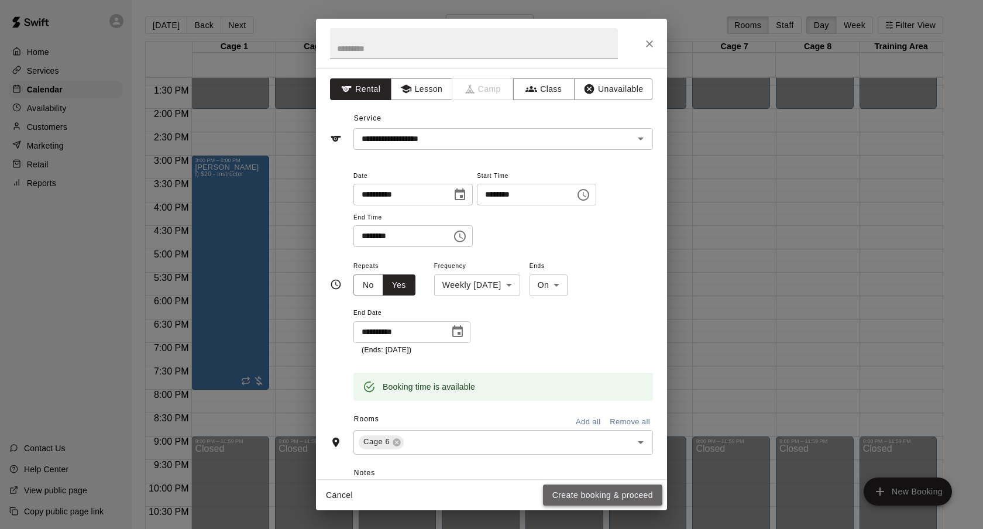
click at [592, 487] on button "Create booking & proceed" at bounding box center [602, 495] width 119 height 22
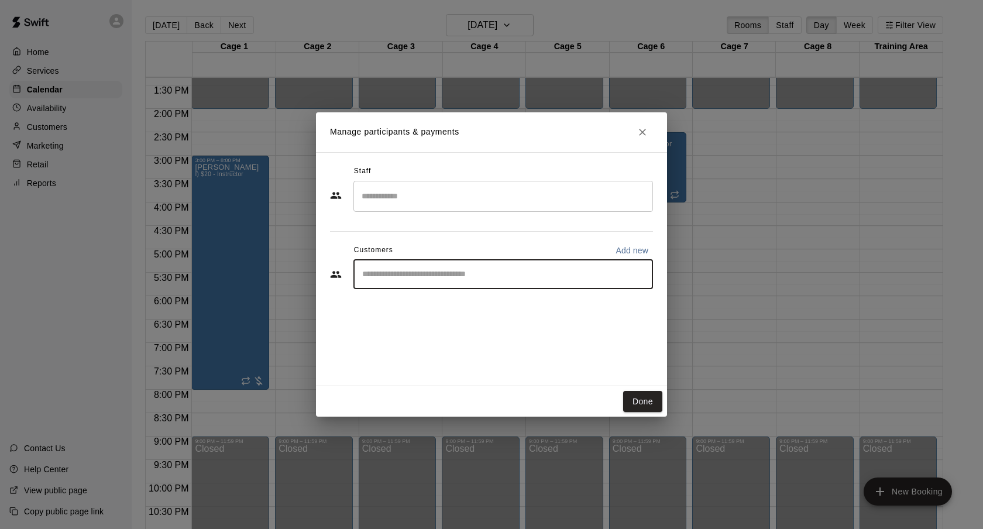
click at [472, 279] on input "Start typing to search customers..." at bounding box center [503, 275] width 289 height 12
type input "*****"
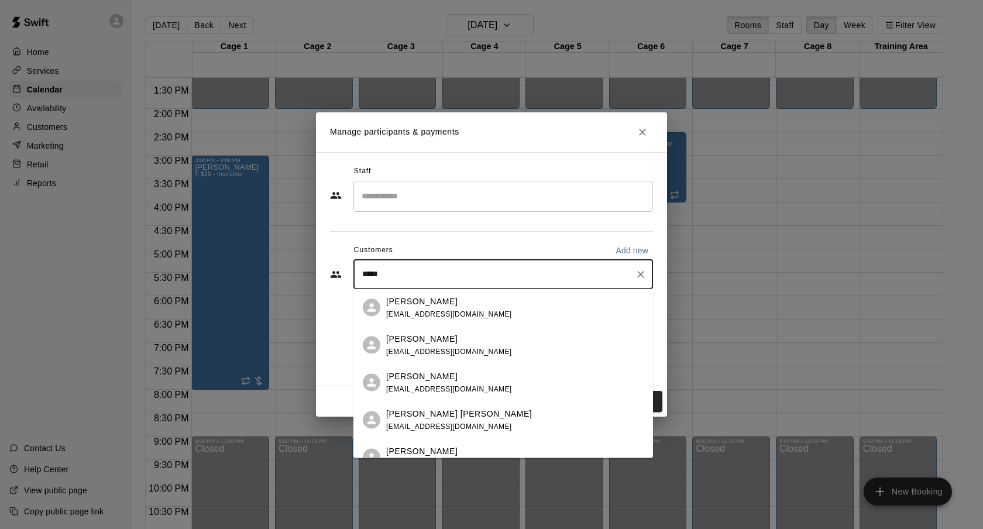
click at [466, 346] on div "[PERSON_NAME] [EMAIL_ADDRESS][DOMAIN_NAME]" at bounding box center [449, 344] width 126 height 25
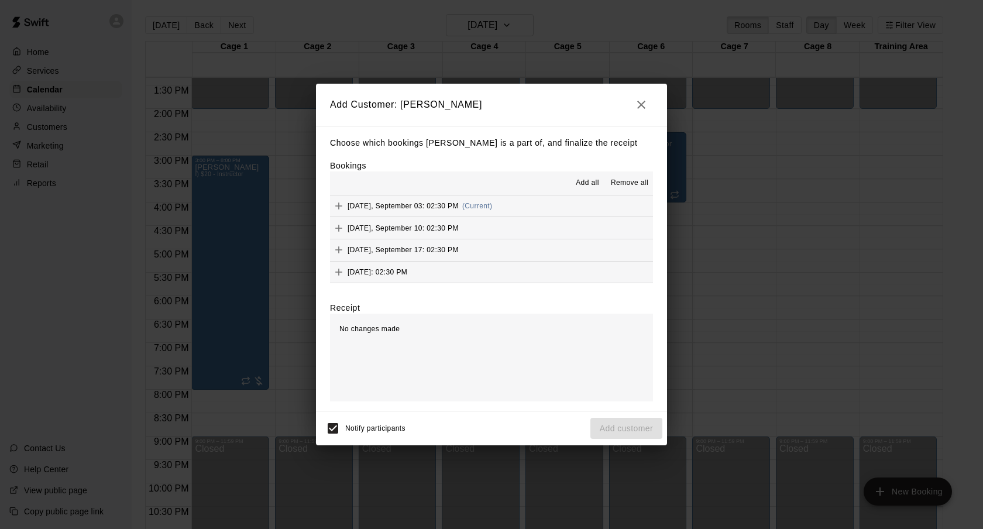
click at [585, 185] on span "Add all" at bounding box center [587, 183] width 23 height 12
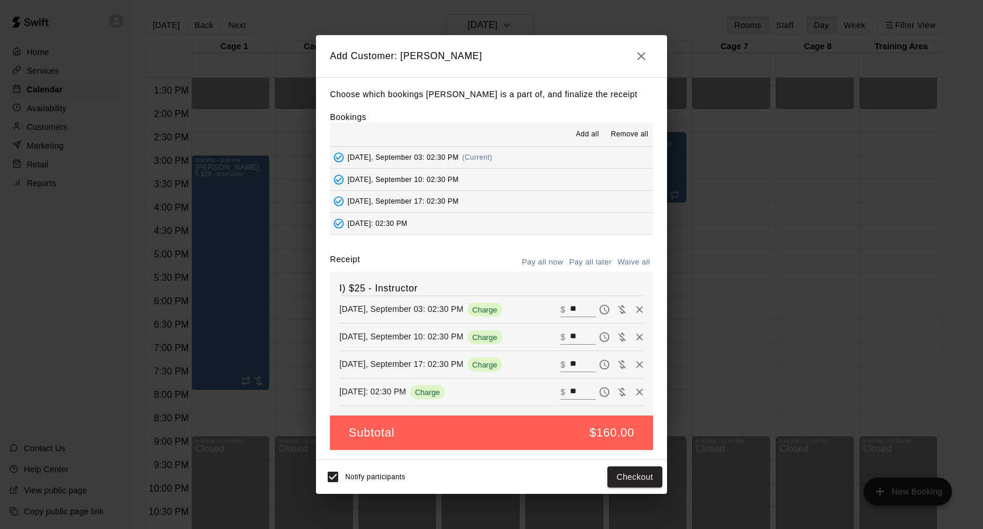
click at [594, 259] on button "Pay all later" at bounding box center [590, 262] width 49 height 18
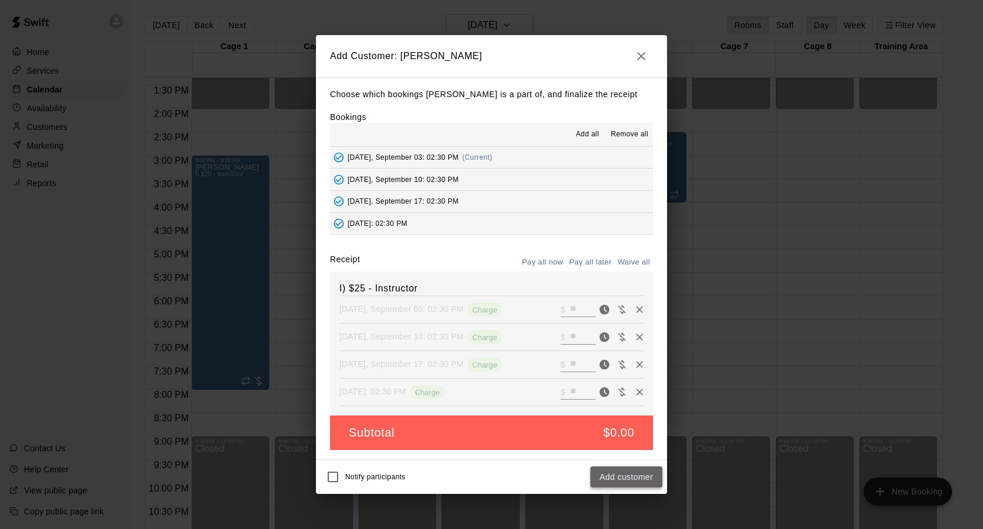
click at [604, 475] on button "Add customer" at bounding box center [626, 477] width 72 height 22
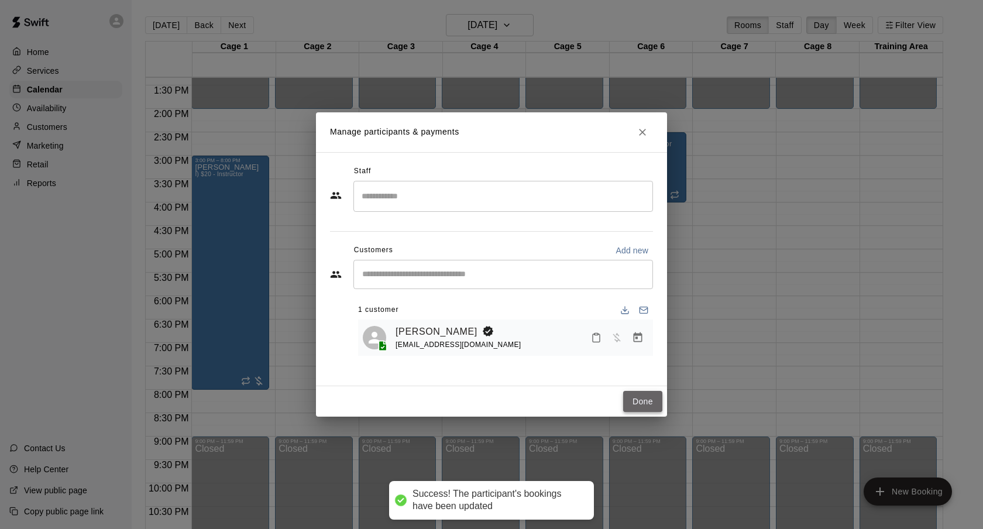
click at [651, 398] on button "Done" at bounding box center [642, 402] width 39 height 22
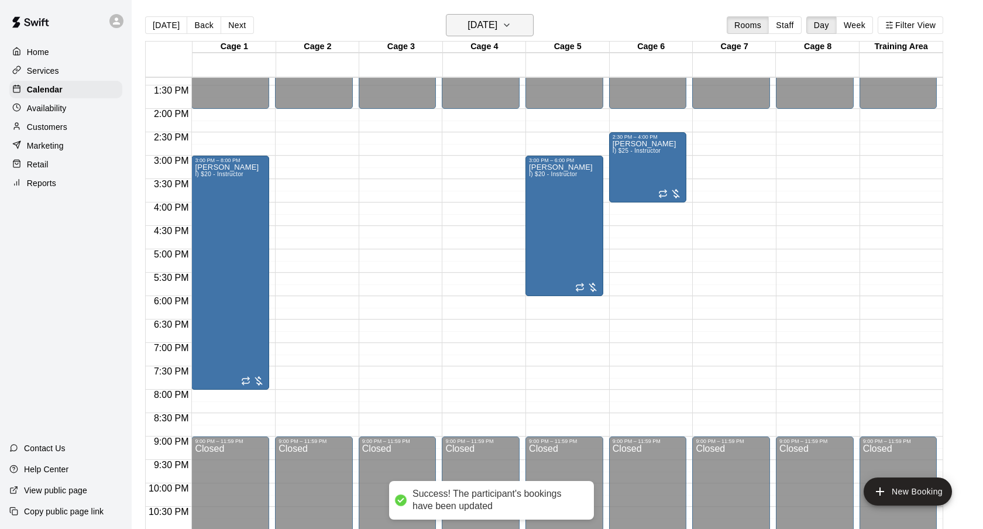
click at [497, 22] on h6 "[DATE]" at bounding box center [483, 25] width 30 height 16
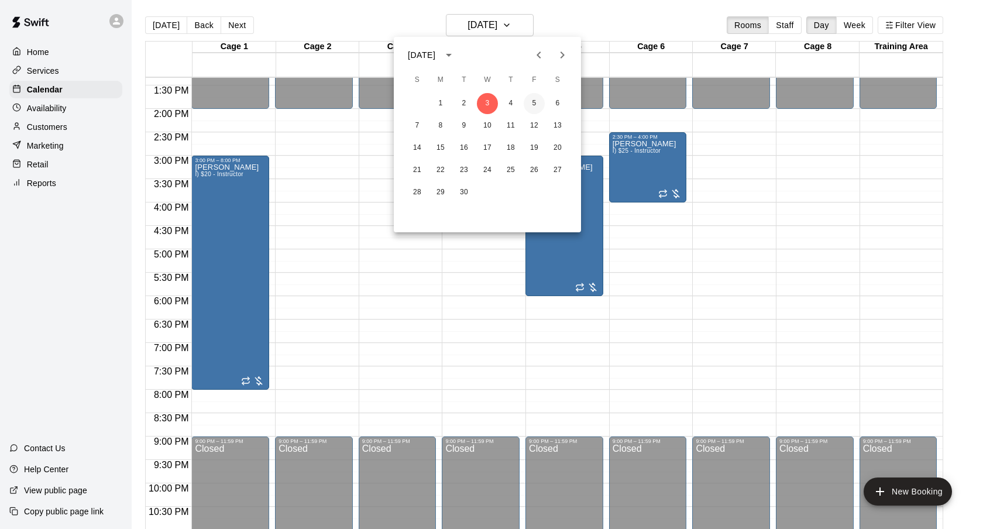
click at [532, 105] on button "5" at bounding box center [534, 103] width 21 height 21
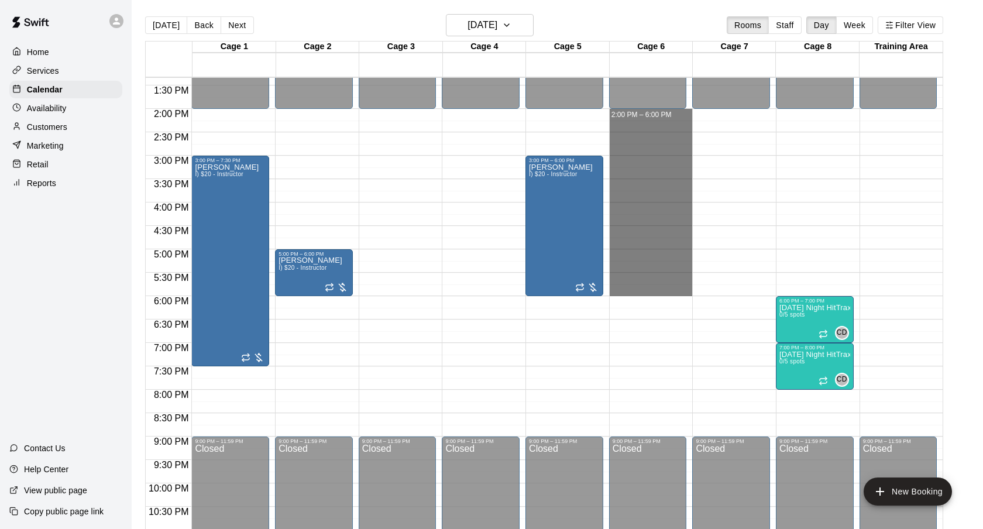
drag, startPoint x: 637, startPoint y: 114, endPoint x: 639, endPoint y: 293, distance: 178.5
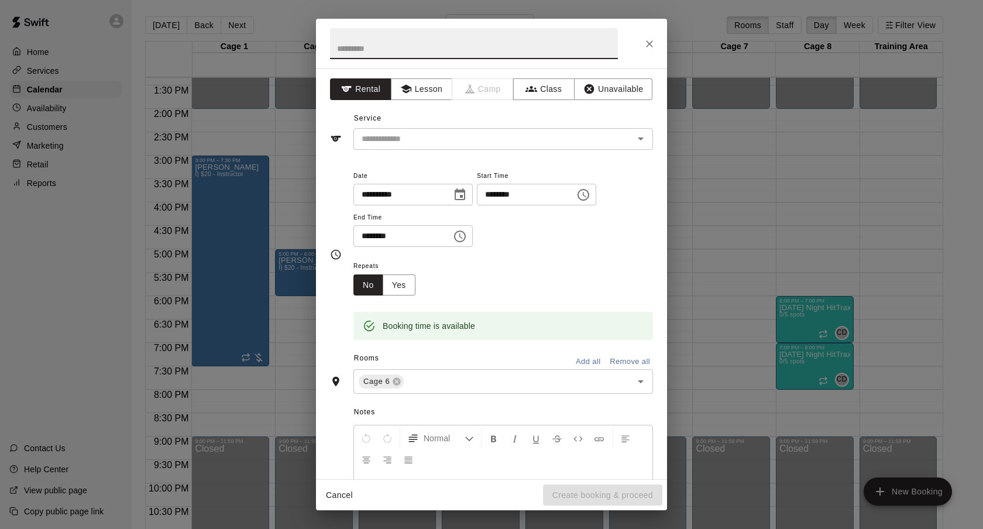
click at [497, 198] on input "********" at bounding box center [522, 195] width 90 height 22
type input "********"
click at [495, 146] on input "text" at bounding box center [486, 139] width 258 height 15
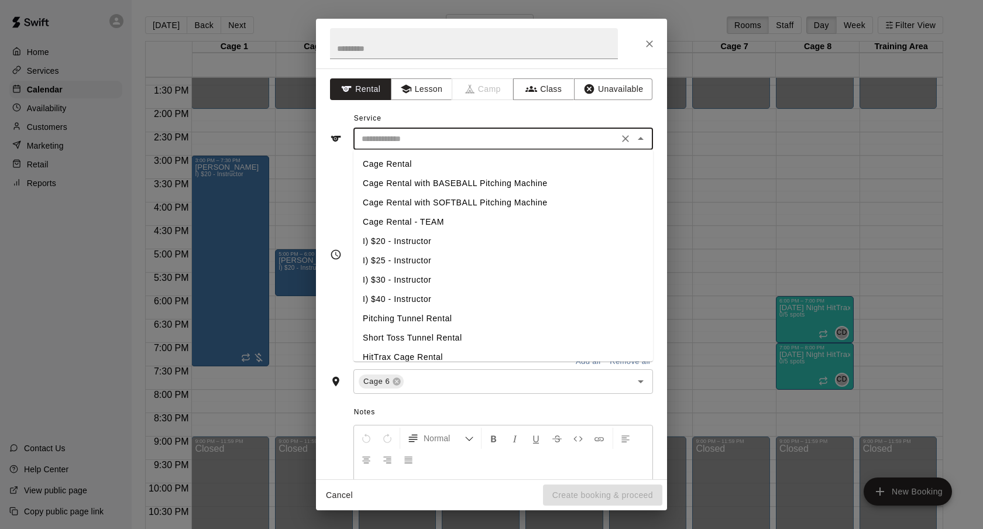
click at [443, 260] on li "I) $25 - Instructor" at bounding box center [503, 260] width 300 height 19
type input "**********"
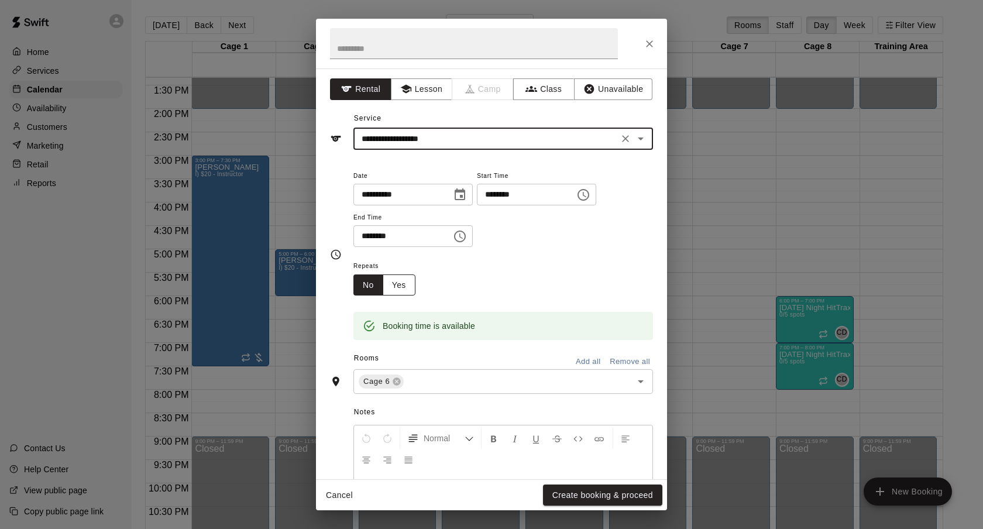
click at [403, 284] on button "Yes" at bounding box center [399, 285] width 33 height 22
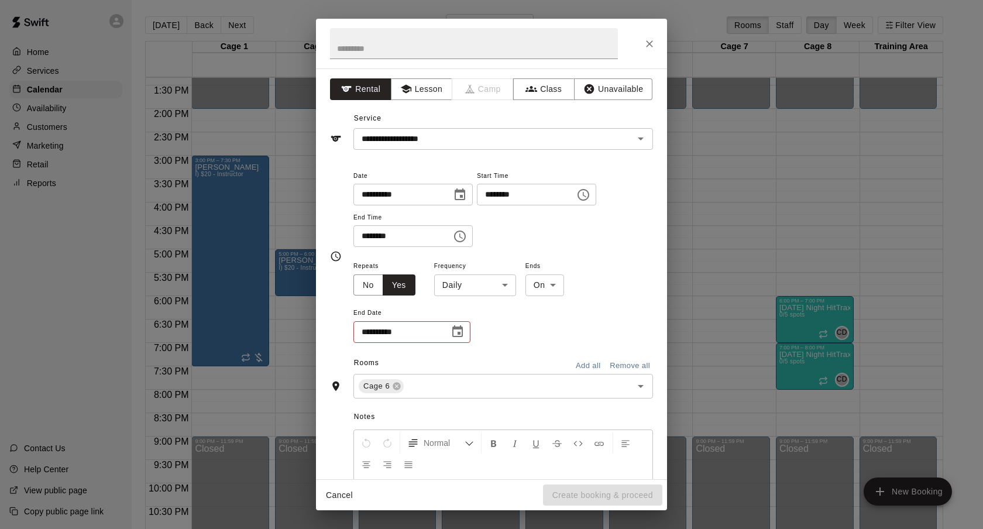
click at [454, 286] on body "Home Services Calendar Availability Customers Marketing Retail Reports Contact …" at bounding box center [491, 274] width 983 height 548
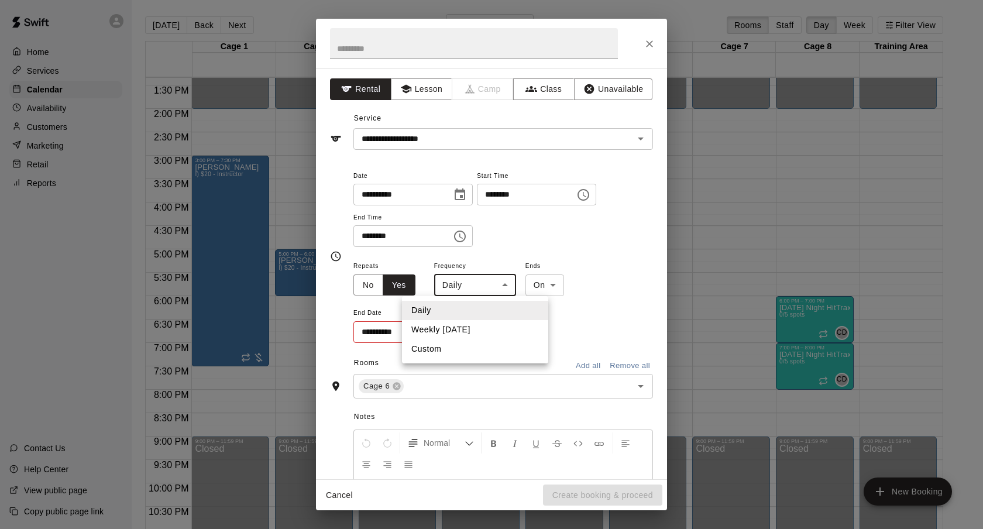
click at [454, 326] on li "Weekly [DATE]" at bounding box center [475, 329] width 146 height 19
type input "******"
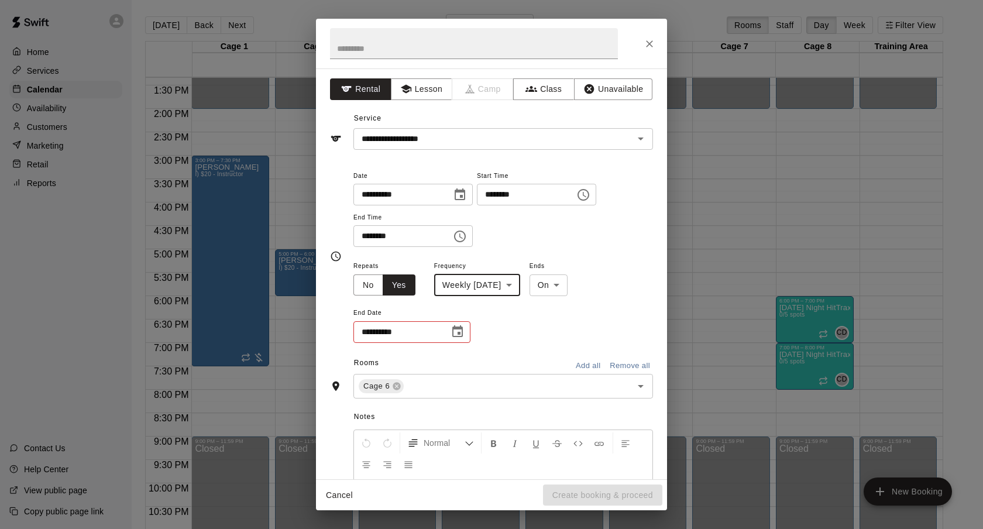
click at [445, 338] on div "**********" at bounding box center [411, 332] width 117 height 22
click at [455, 335] on icon "Choose date" at bounding box center [458, 332] width 14 height 14
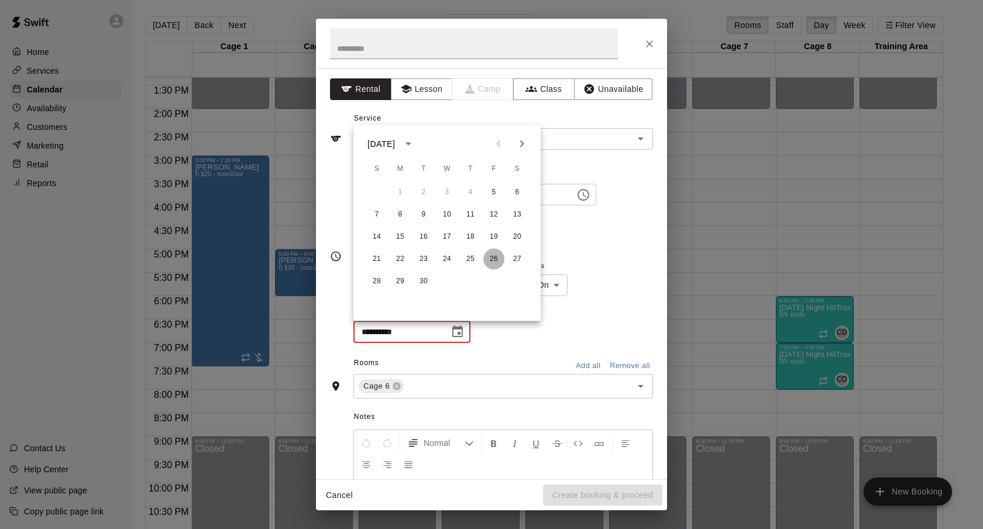
click at [494, 263] on button "26" at bounding box center [493, 259] width 21 height 21
type input "**********"
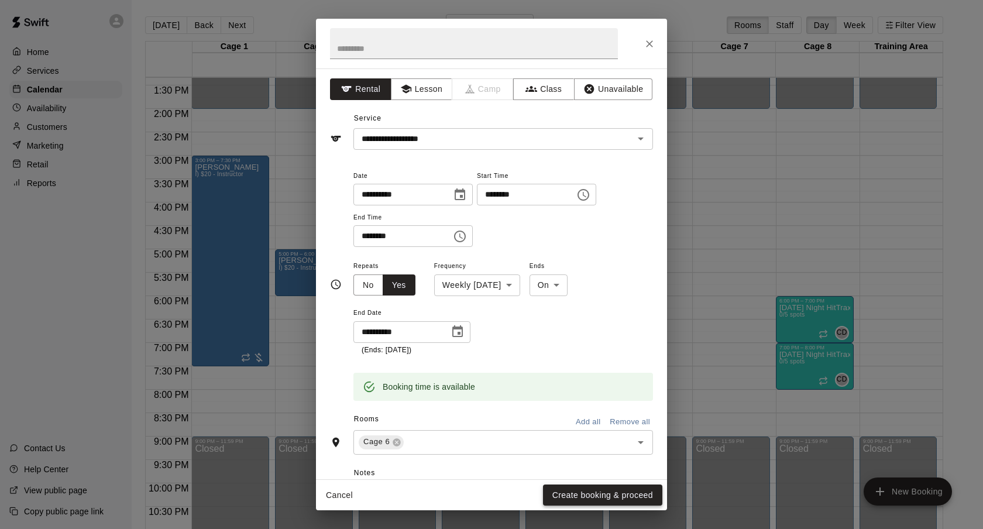
click at [575, 494] on button "Create booking & proceed" at bounding box center [602, 495] width 119 height 22
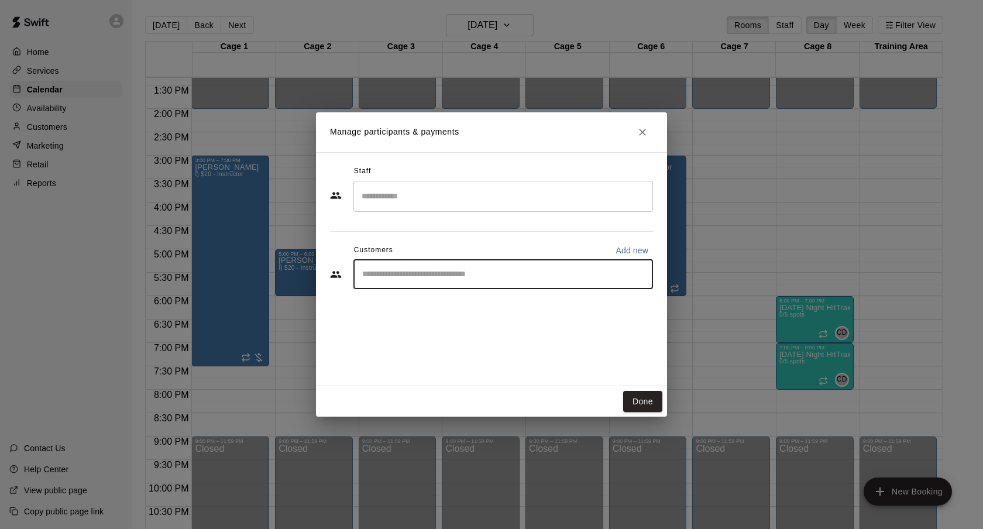
click at [491, 274] on input "Start typing to search customers..." at bounding box center [503, 275] width 289 height 12
type input "*****"
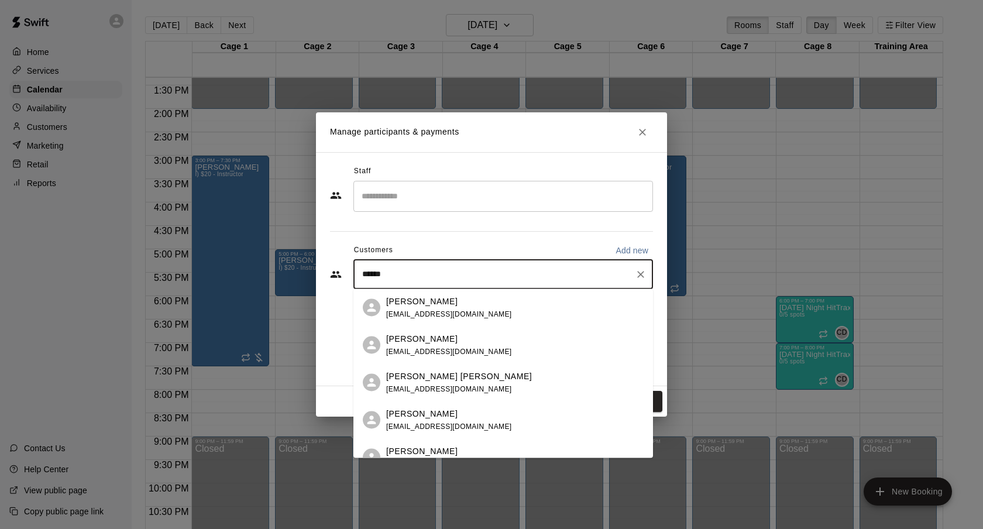
click at [480, 314] on div "[PERSON_NAME] [EMAIL_ADDRESS][DOMAIN_NAME]" at bounding box center [514, 307] width 257 height 25
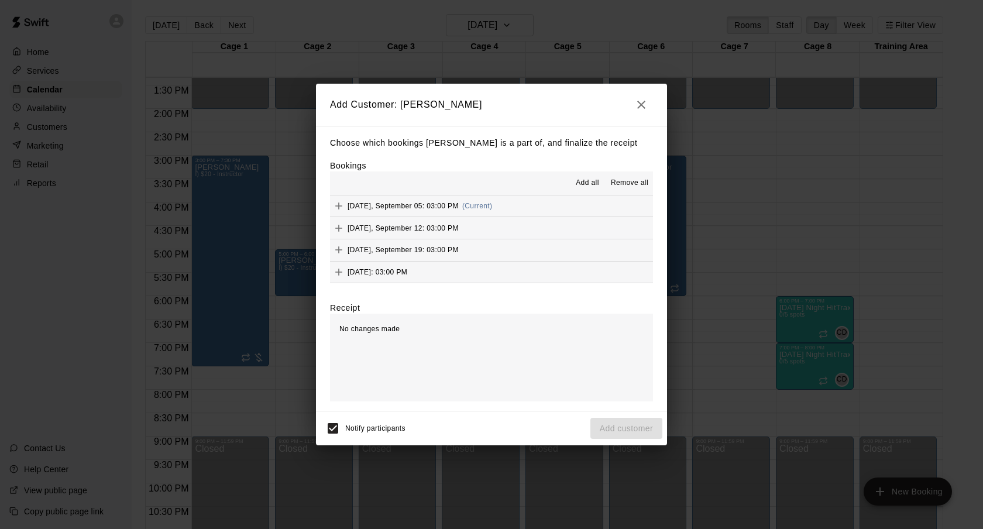
click at [583, 183] on span "Add all" at bounding box center [587, 183] width 23 height 12
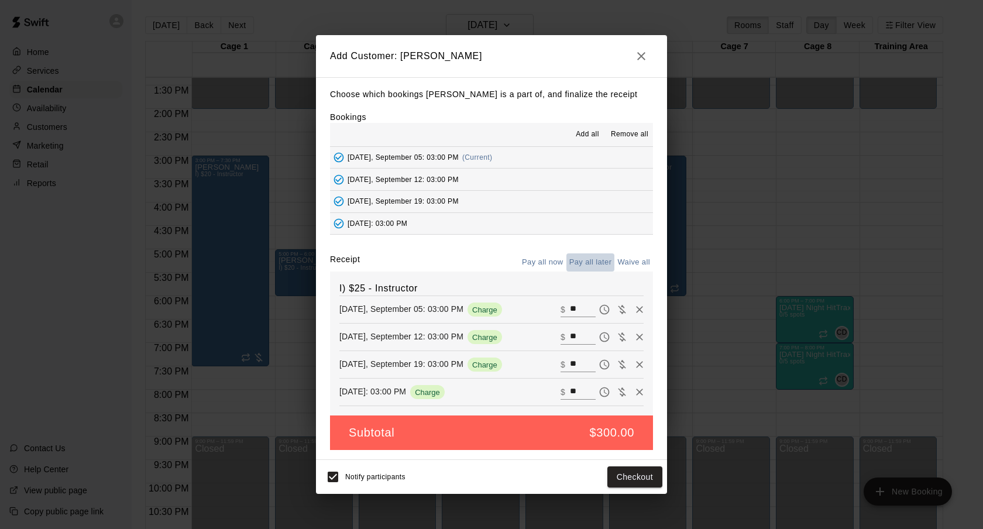
click at [584, 264] on button "Pay all later" at bounding box center [590, 262] width 49 height 18
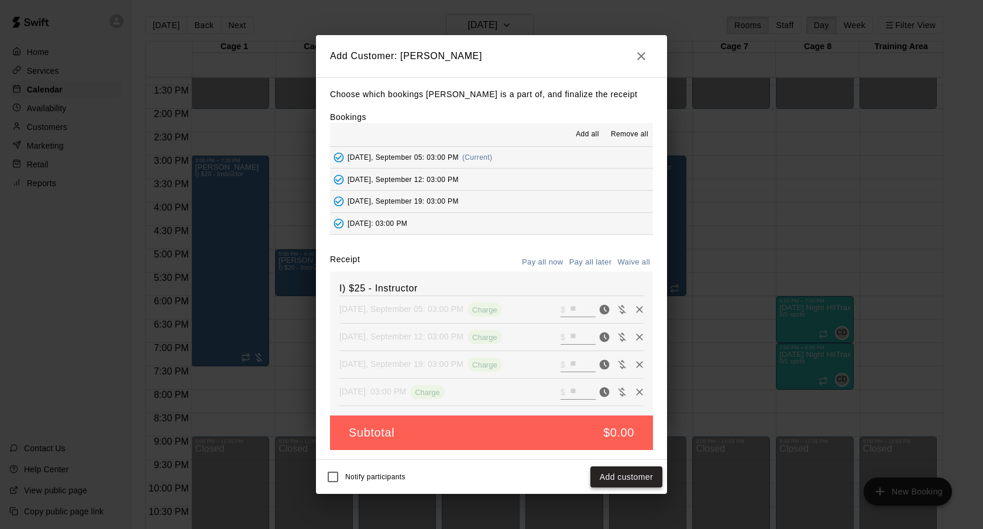
click at [615, 480] on button "Add customer" at bounding box center [626, 477] width 72 height 22
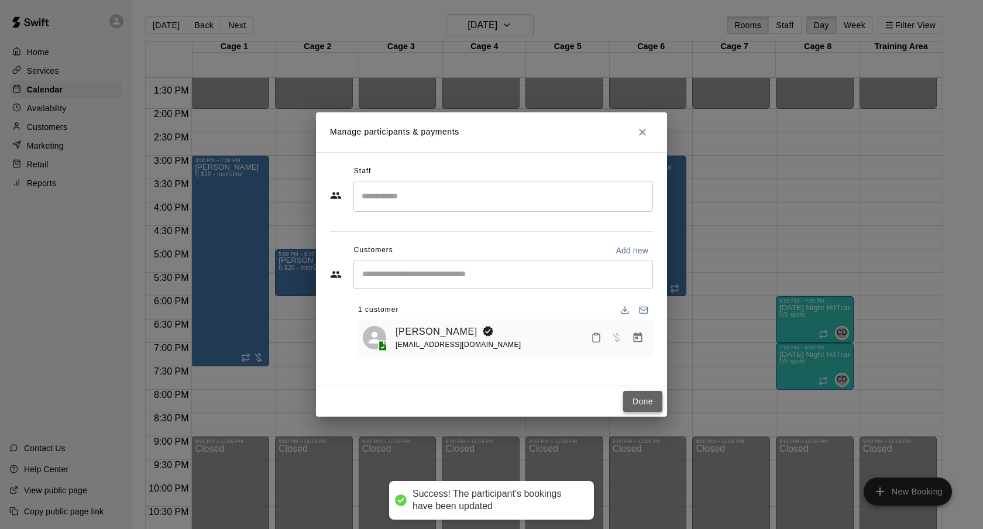
click at [652, 403] on button "Done" at bounding box center [642, 402] width 39 height 22
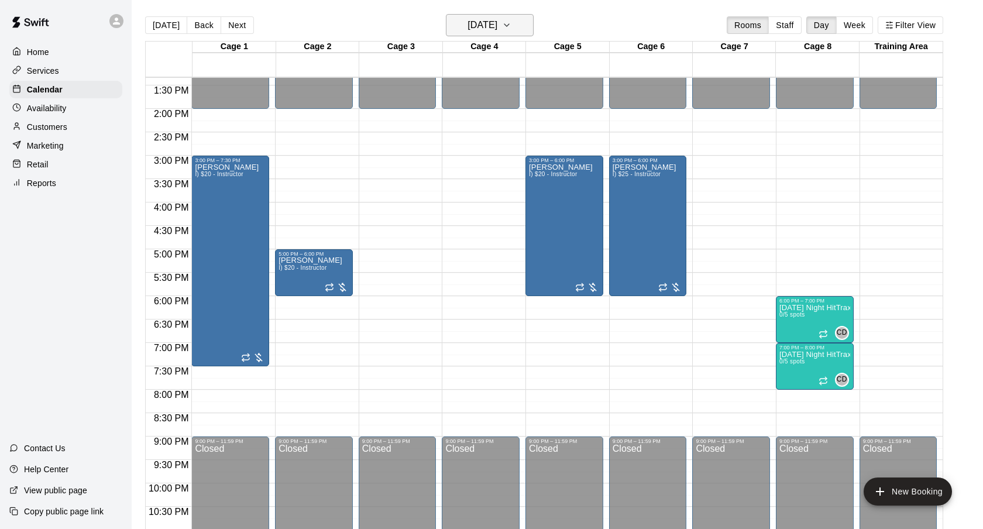
click at [518, 14] on button "[DATE]" at bounding box center [490, 25] width 88 height 22
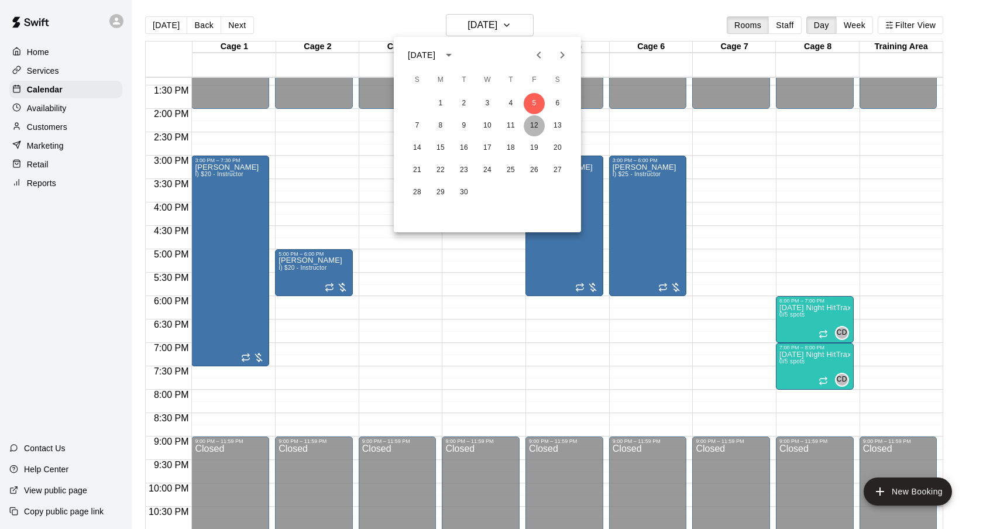
click at [538, 119] on button "12" at bounding box center [534, 125] width 21 height 21
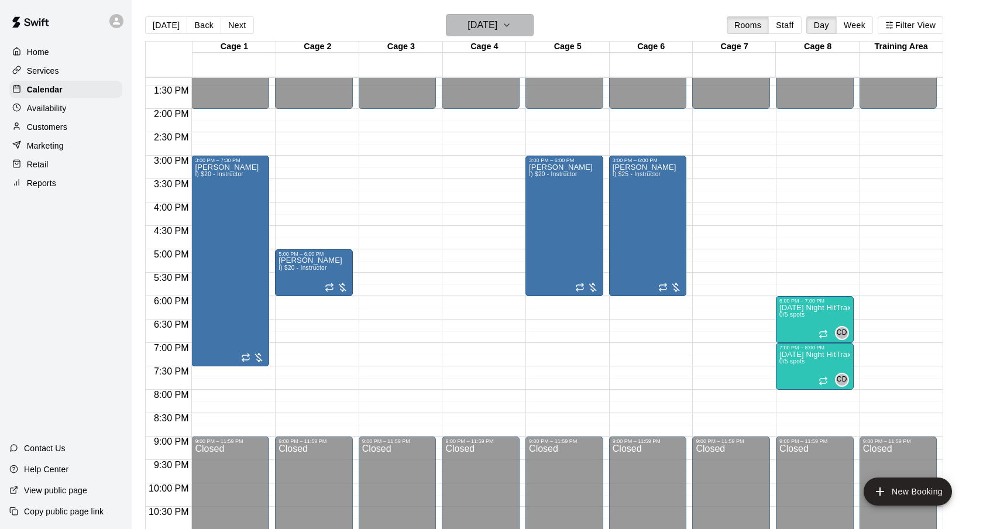
click at [497, 26] on h6 "[DATE]" at bounding box center [483, 25] width 30 height 16
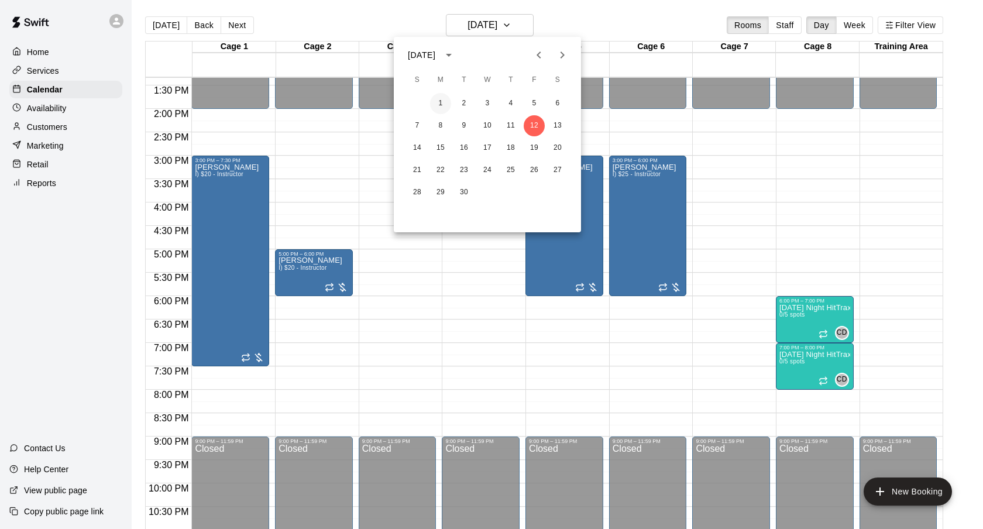
click at [439, 97] on button "1" at bounding box center [440, 103] width 21 height 21
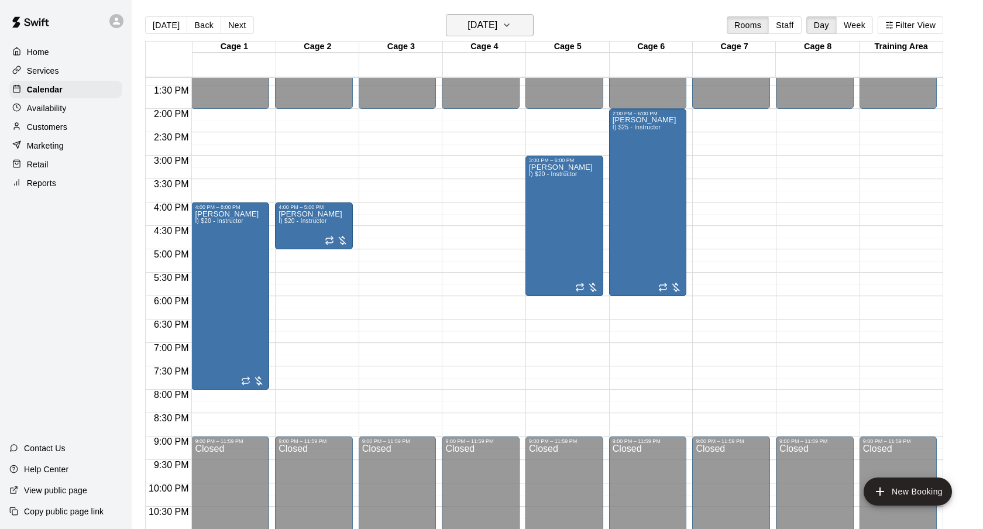
click at [517, 32] on button "[DATE]" at bounding box center [490, 25] width 88 height 22
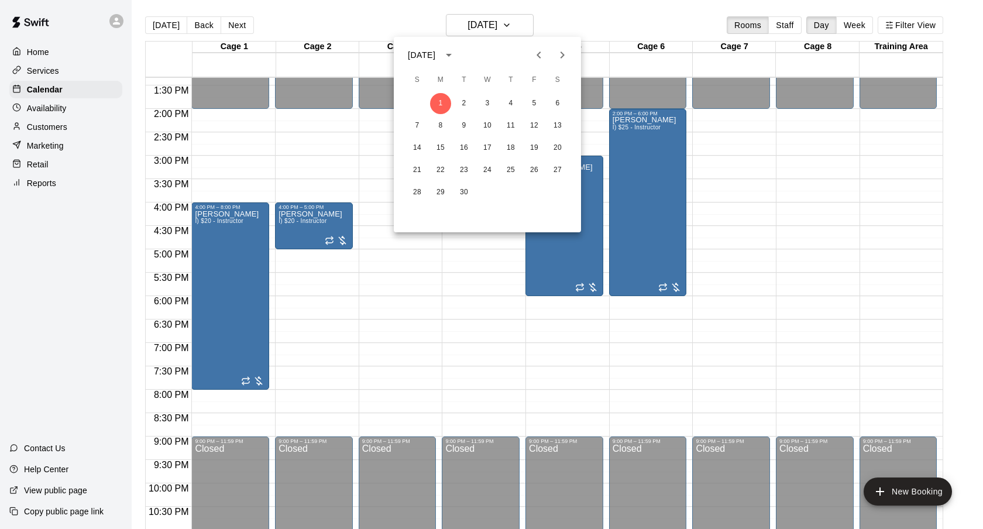
click at [587, 11] on div at bounding box center [491, 264] width 983 height 529
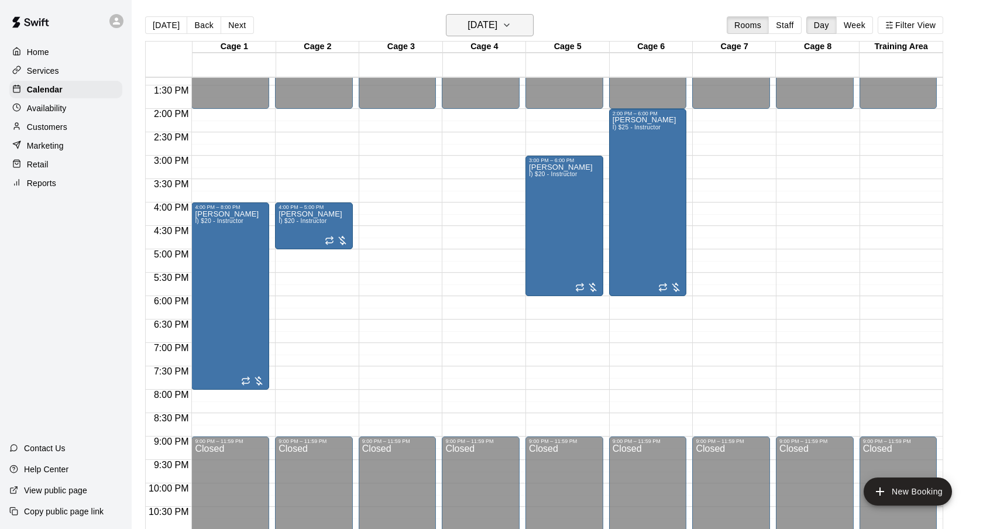
click at [497, 30] on h6 "[DATE]" at bounding box center [483, 25] width 30 height 16
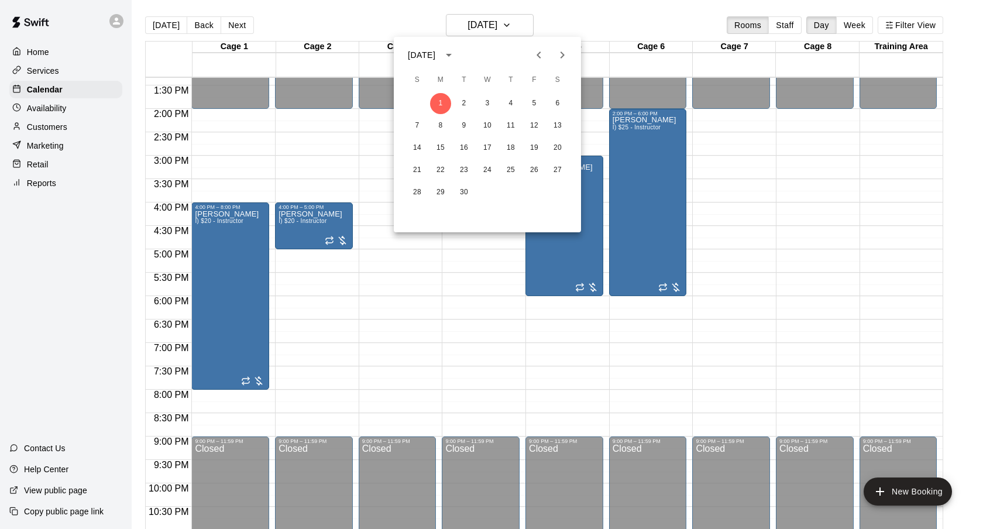
click at [541, 57] on icon "Previous month" at bounding box center [539, 55] width 14 height 14
click at [463, 199] on button "26" at bounding box center [463, 192] width 21 height 21
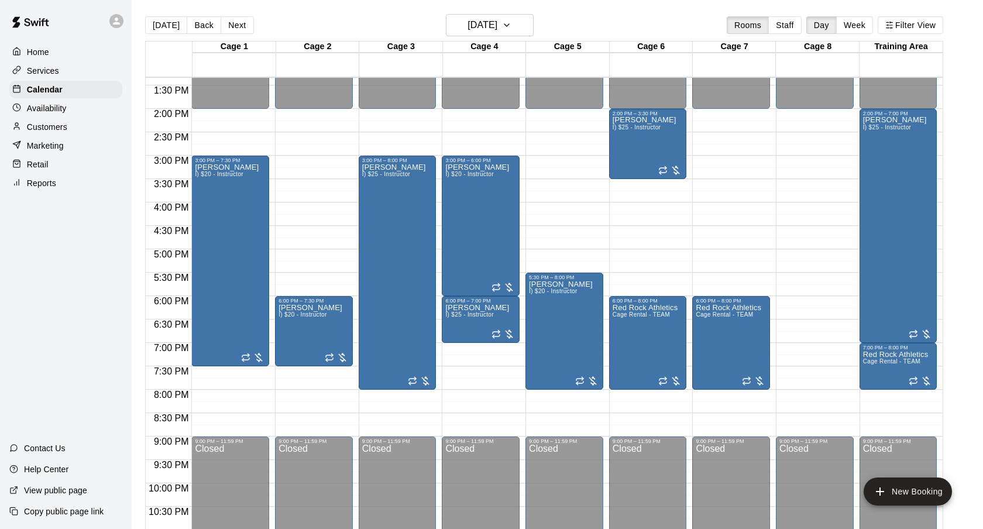
click at [510, 39] on div "[DATE] Back [DATE][DATE] Rooms Staff Day Week Filter View" at bounding box center [544, 27] width 798 height 27
click at [497, 28] on h6 "[DATE]" at bounding box center [483, 25] width 30 height 16
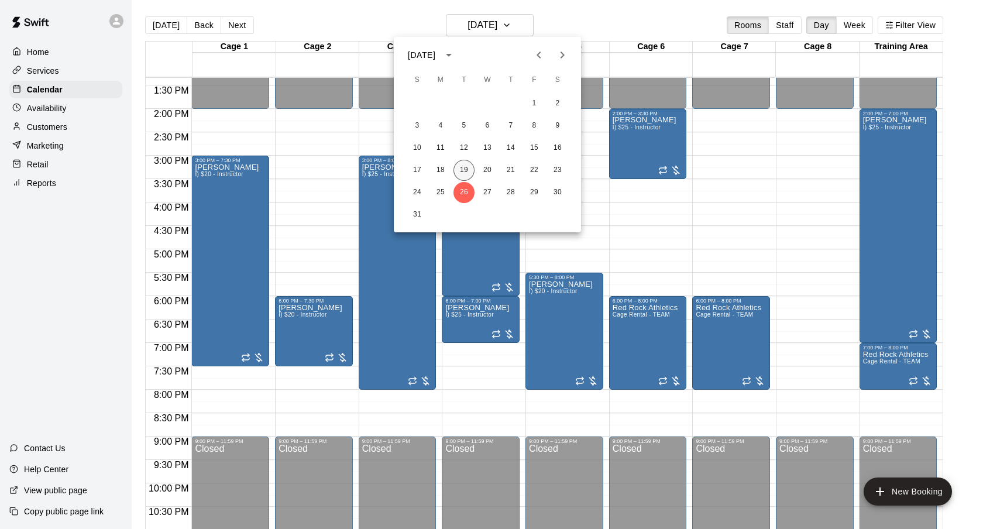
click at [464, 160] on button "19" at bounding box center [463, 170] width 21 height 21
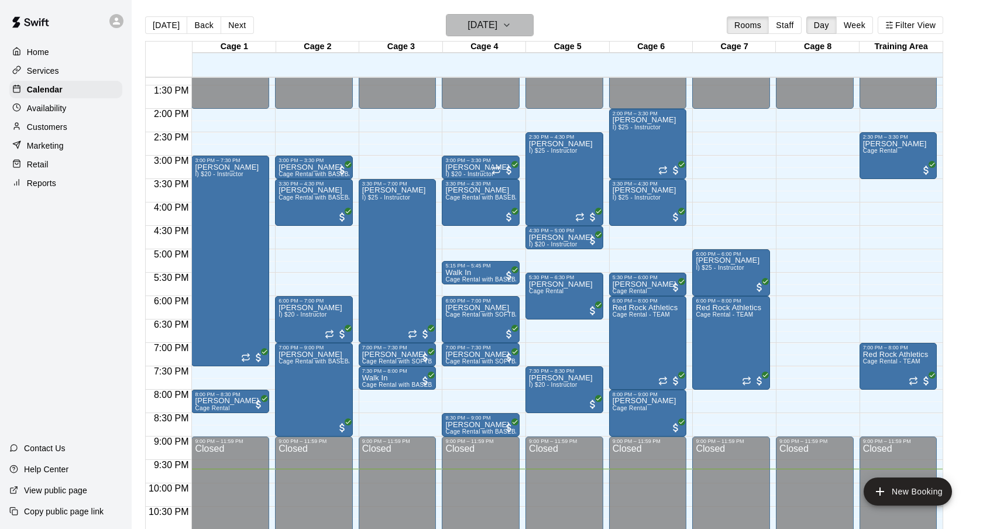
click at [518, 27] on button "[DATE]" at bounding box center [490, 25] width 88 height 22
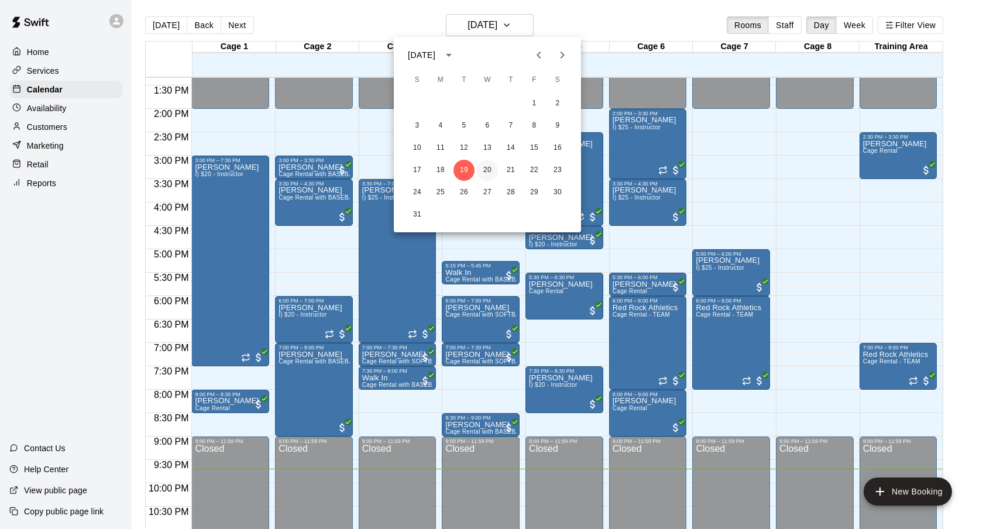
click at [490, 173] on button "20" at bounding box center [487, 170] width 21 height 21
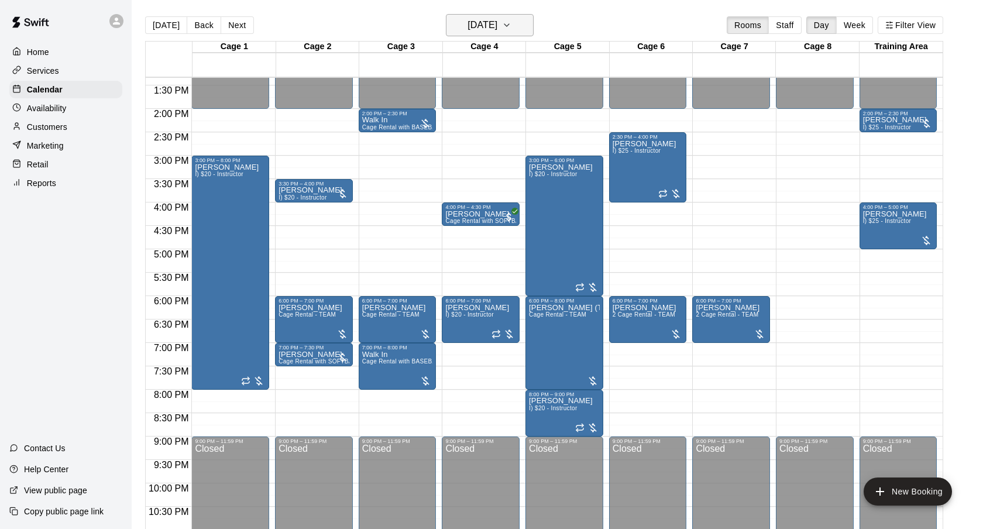
click at [534, 26] on button "[DATE]" at bounding box center [490, 25] width 88 height 22
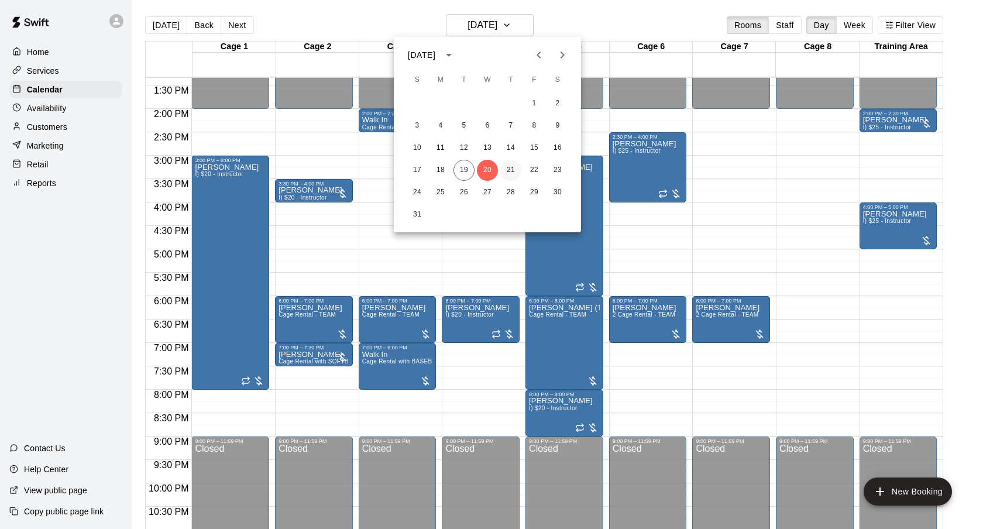
click at [513, 174] on button "21" at bounding box center [510, 170] width 21 height 21
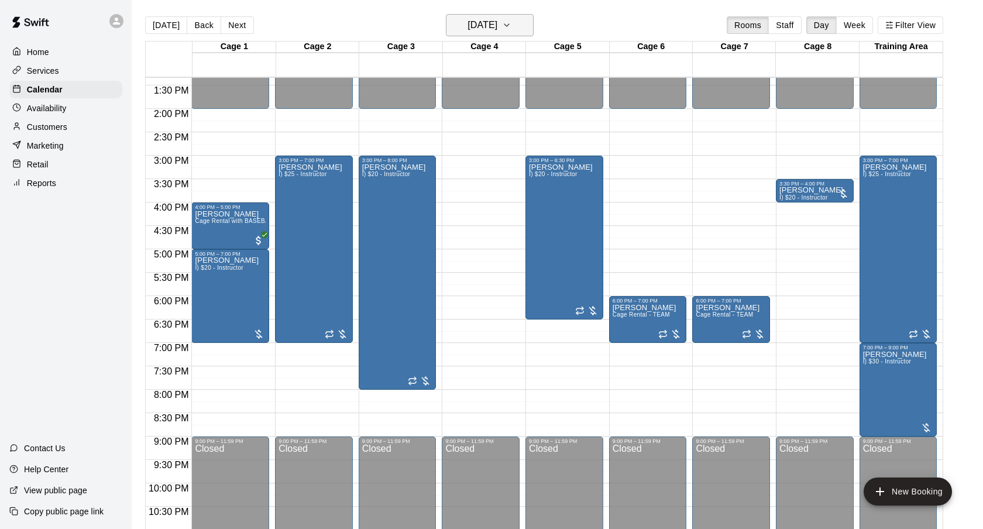
click at [511, 29] on icon "button" at bounding box center [506, 25] width 9 height 14
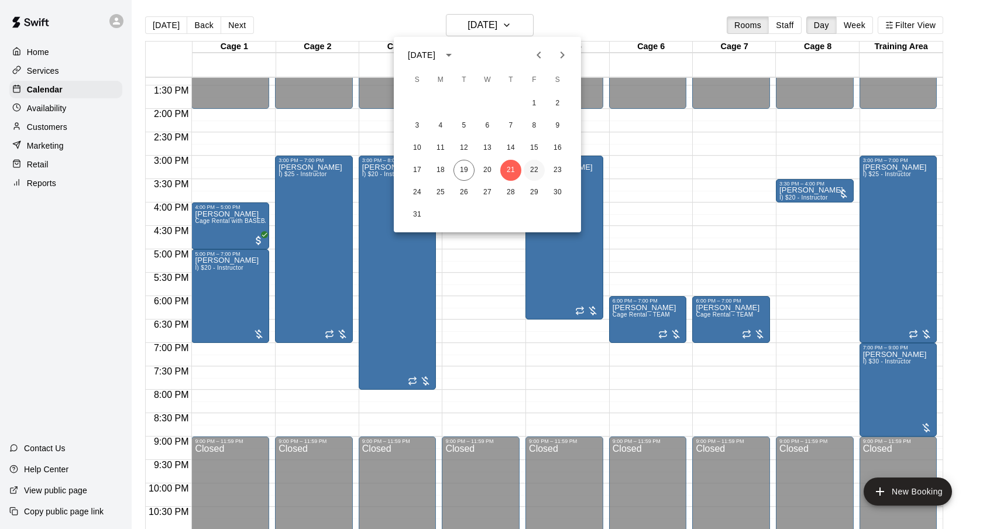
click at [537, 173] on button "22" at bounding box center [534, 170] width 21 height 21
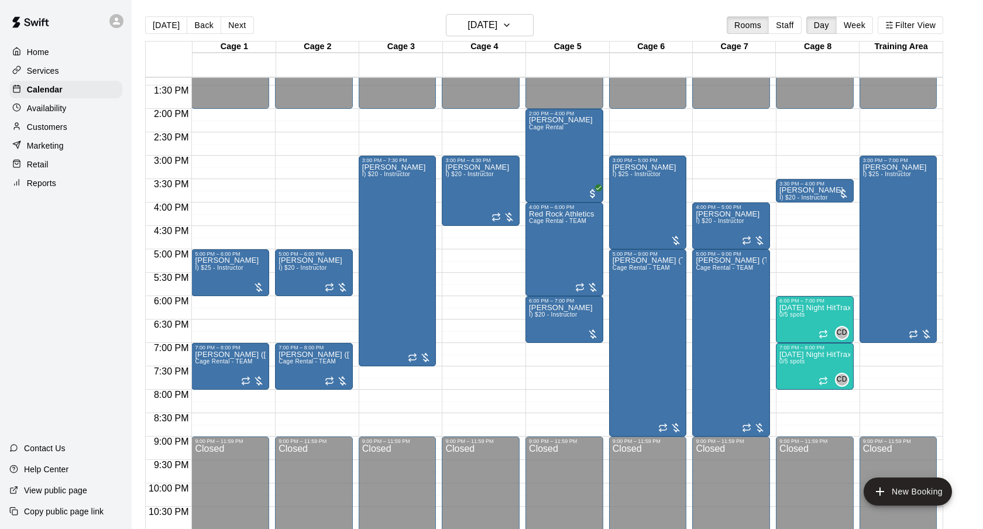
click at [562, 18] on div "[DATE] Back [DATE][DATE] Rooms Staff Day Week Filter View" at bounding box center [544, 27] width 798 height 27
click at [515, 17] on button "[DATE]" at bounding box center [490, 25] width 88 height 22
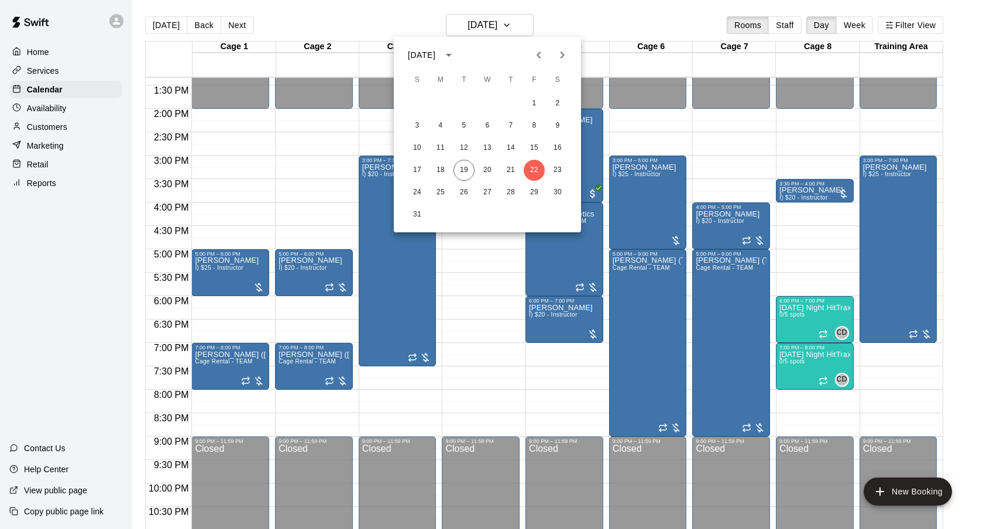
click at [523, 171] on div "17 18 19 20 21 22 23" at bounding box center [487, 170] width 187 height 21
click at [517, 170] on button "21" at bounding box center [510, 170] width 21 height 21
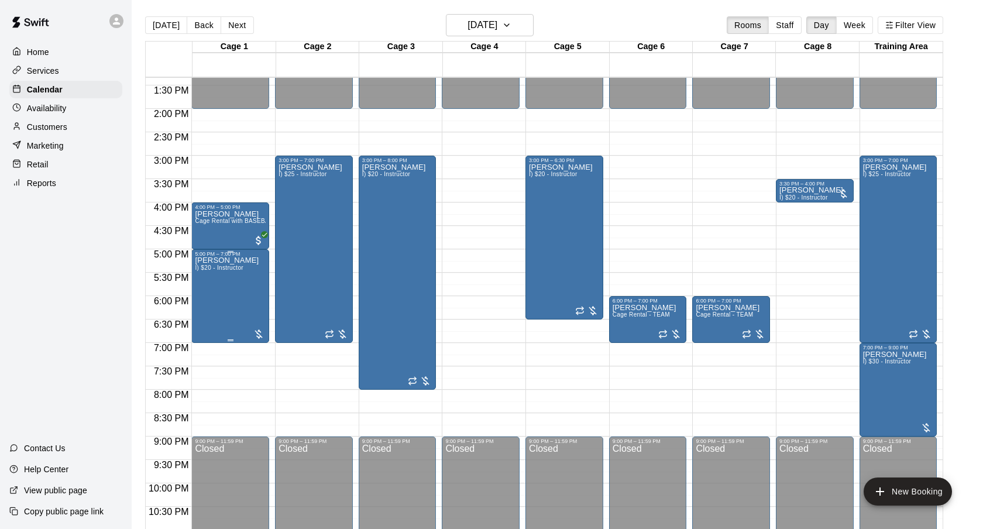
click at [231, 311] on div "[PERSON_NAME] I) $20 - Instructor" at bounding box center [227, 521] width 64 height 529
click at [209, 330] on icon "delete" at bounding box center [207, 325] width 8 height 11
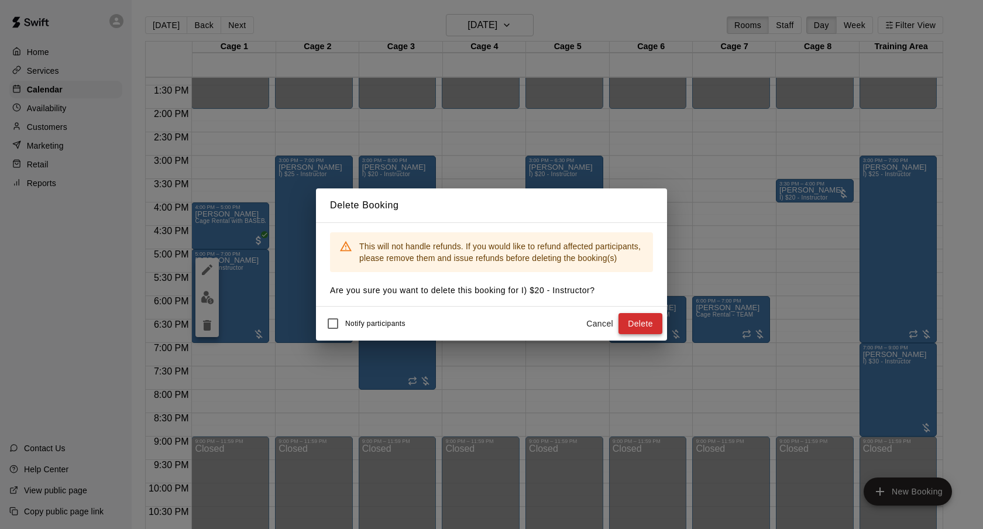
click at [638, 325] on button "Delete" at bounding box center [640, 324] width 44 height 22
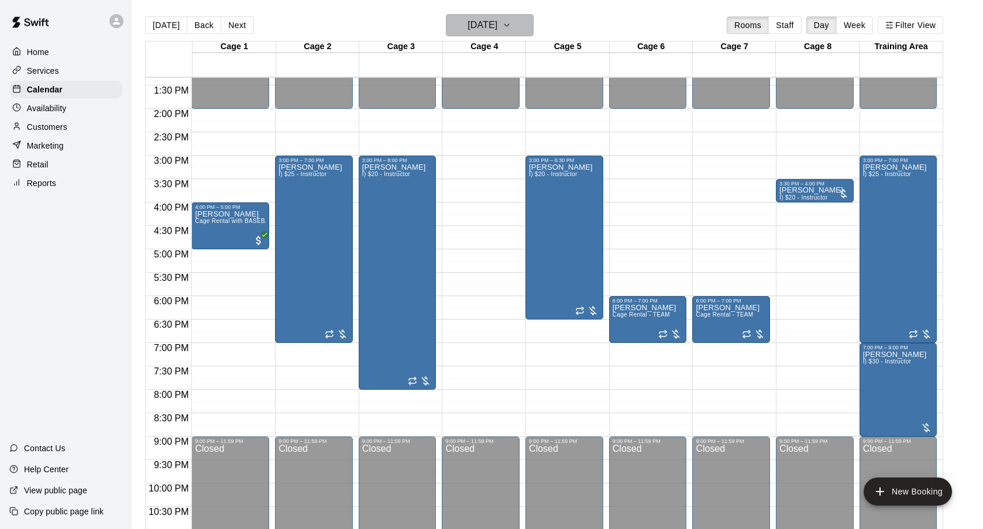
click at [511, 32] on icon "button" at bounding box center [506, 25] width 9 height 14
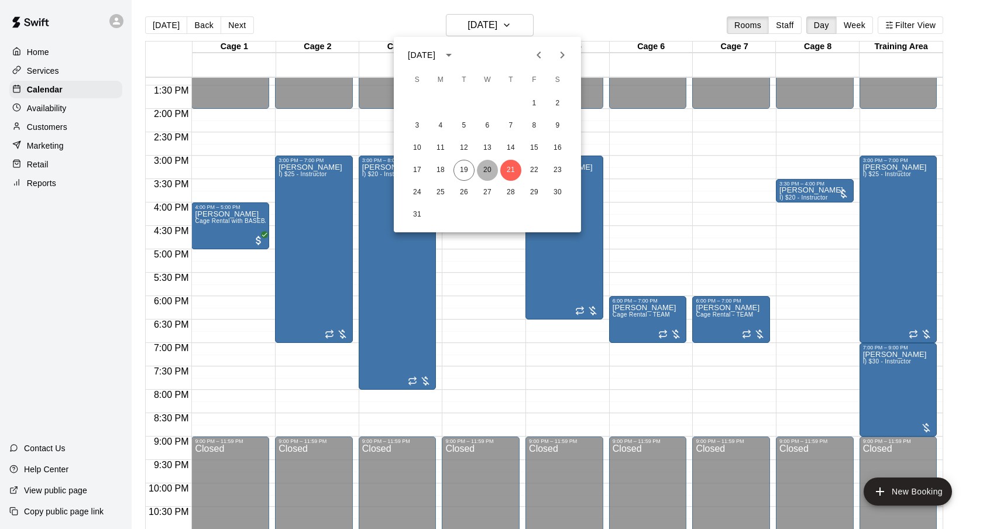
click at [486, 173] on button "20" at bounding box center [487, 170] width 21 height 21
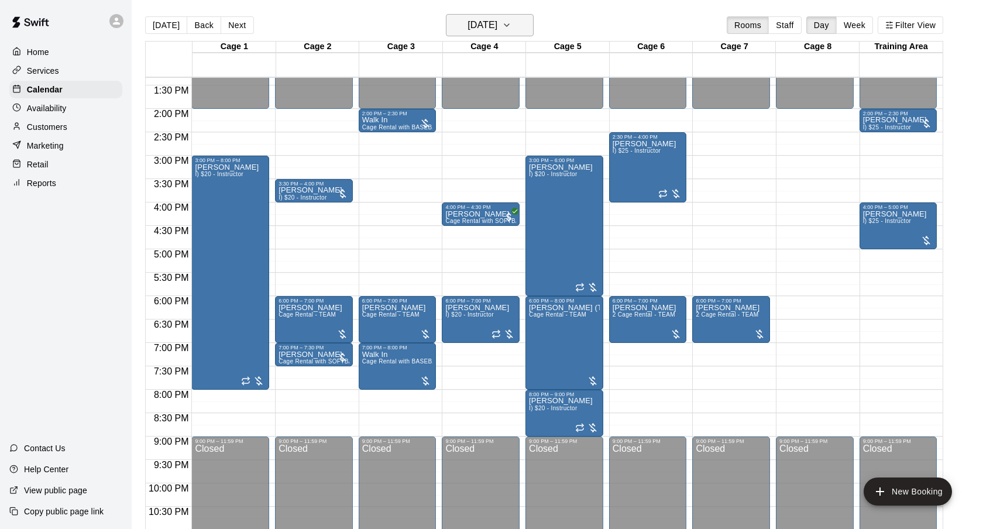
click at [497, 20] on h6 "[DATE]" at bounding box center [483, 25] width 30 height 16
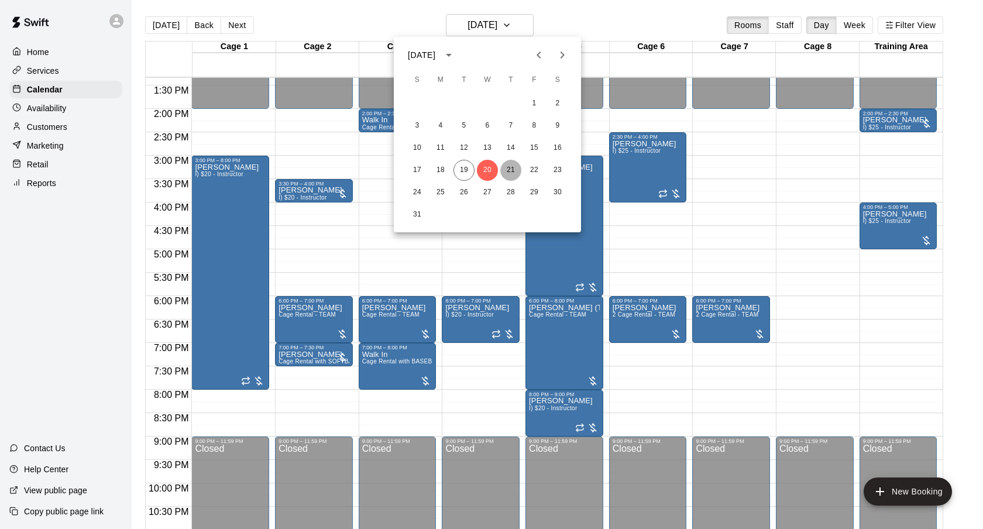
click at [513, 171] on button "21" at bounding box center [510, 170] width 21 height 21
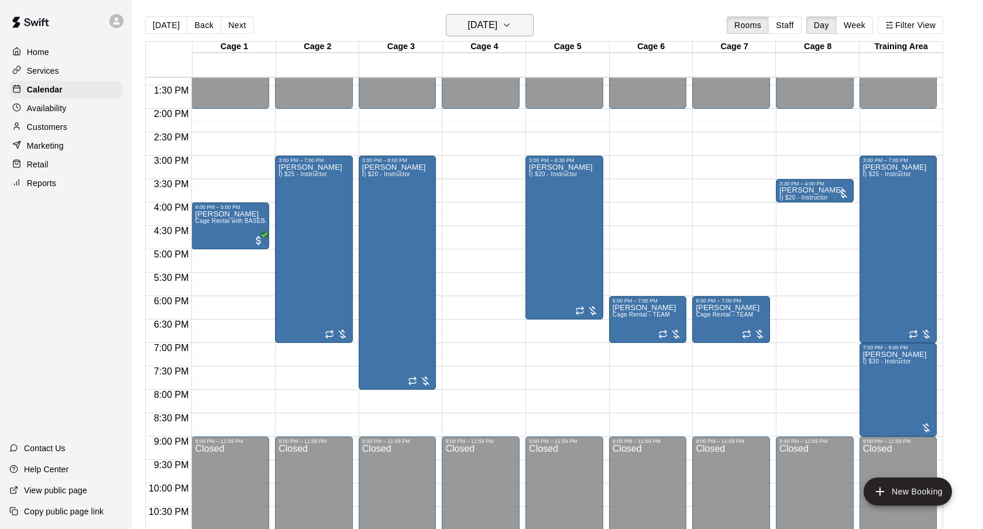
click at [511, 19] on icon "button" at bounding box center [506, 25] width 9 height 14
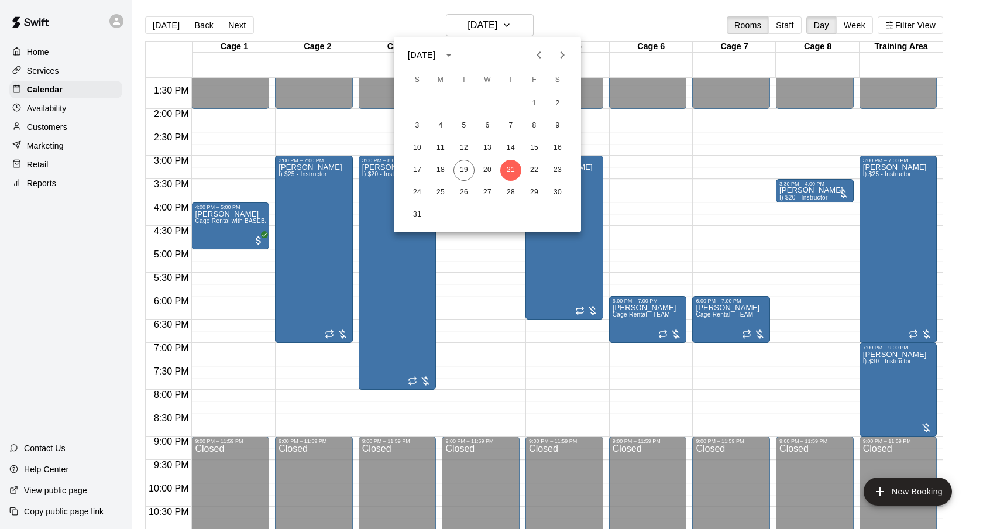
click at [599, 9] on div at bounding box center [491, 264] width 983 height 529
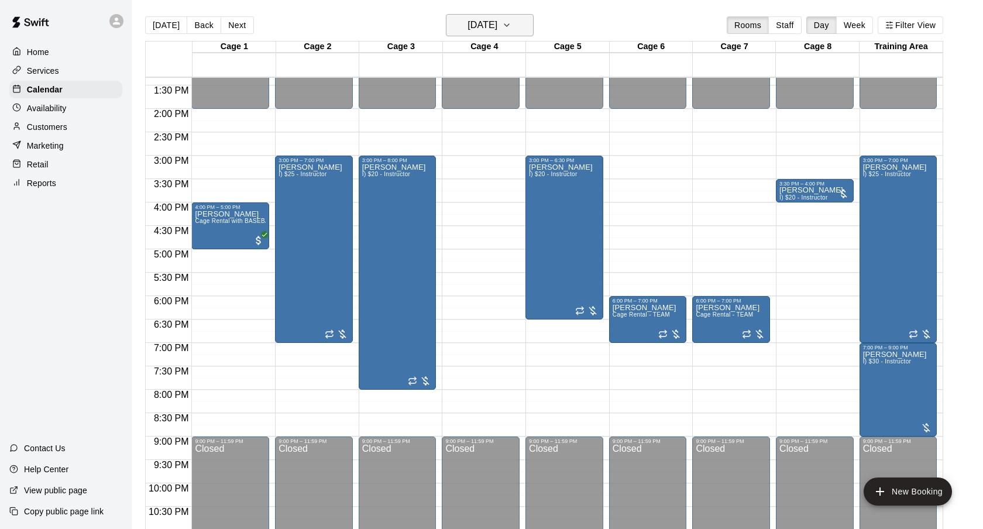
click at [511, 26] on icon "button" at bounding box center [506, 25] width 9 height 14
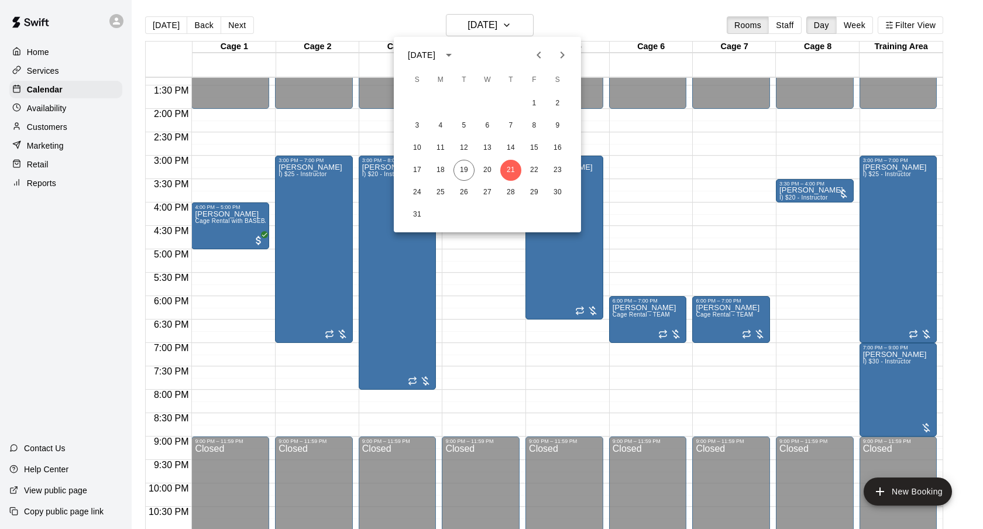
click at [555, 20] on div at bounding box center [491, 264] width 983 height 529
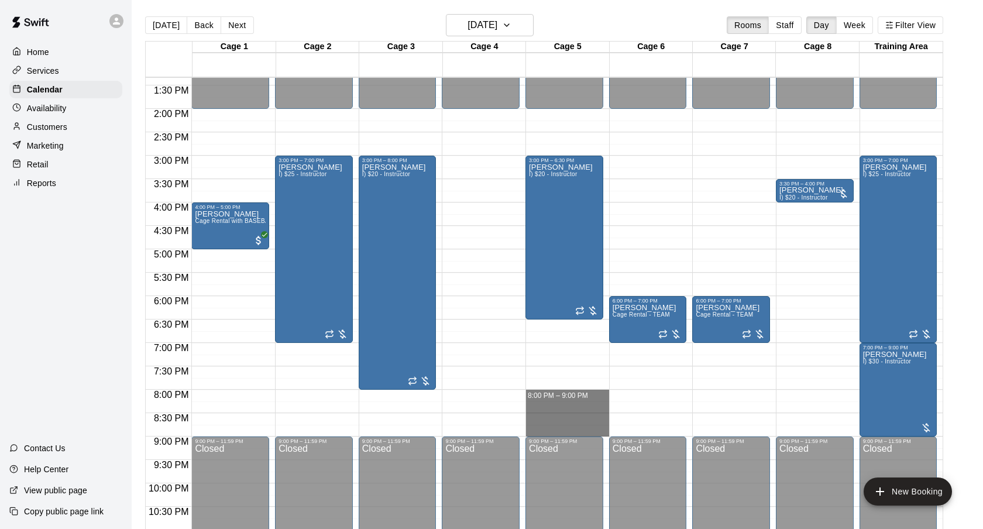
drag, startPoint x: 559, startPoint y: 394, endPoint x: 559, endPoint y: 434, distance: 39.8
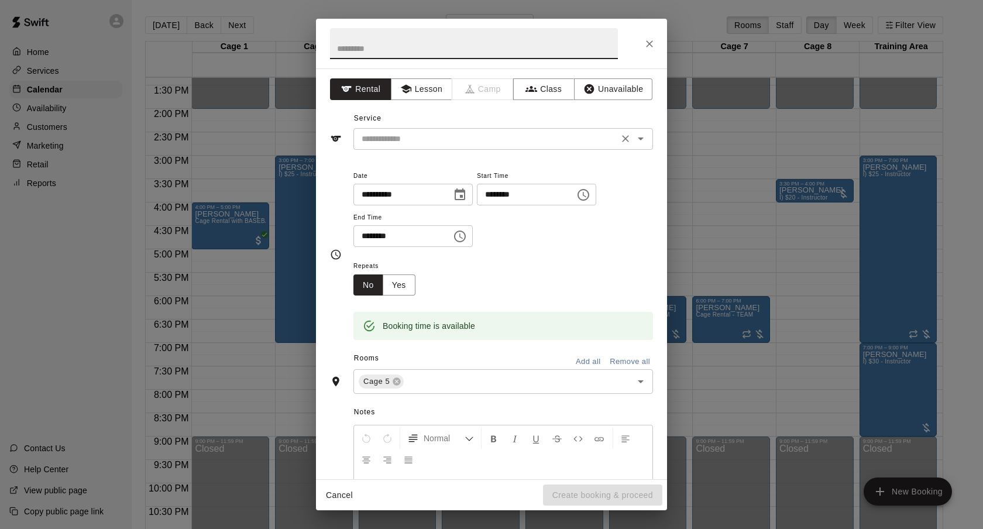
click at [496, 146] on div "​" at bounding box center [503, 139] width 300 height 22
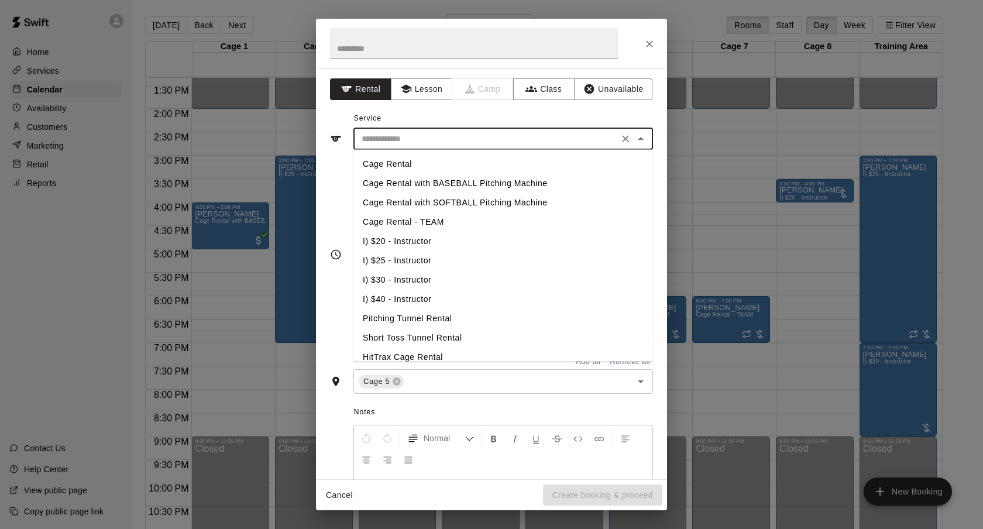
click at [425, 233] on li "I) $20 - Instructor" at bounding box center [503, 241] width 300 height 19
type input "**********"
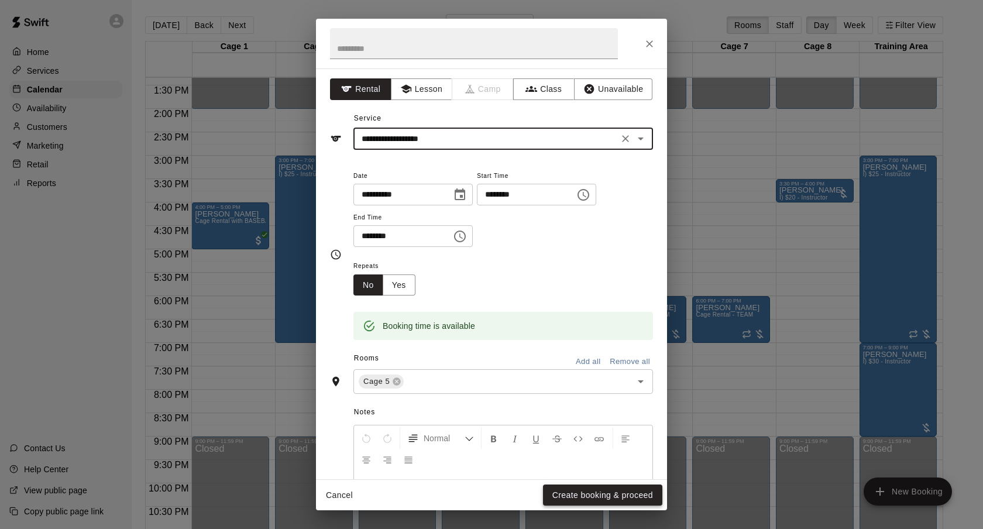
click at [596, 486] on button "Create booking & proceed" at bounding box center [602, 495] width 119 height 22
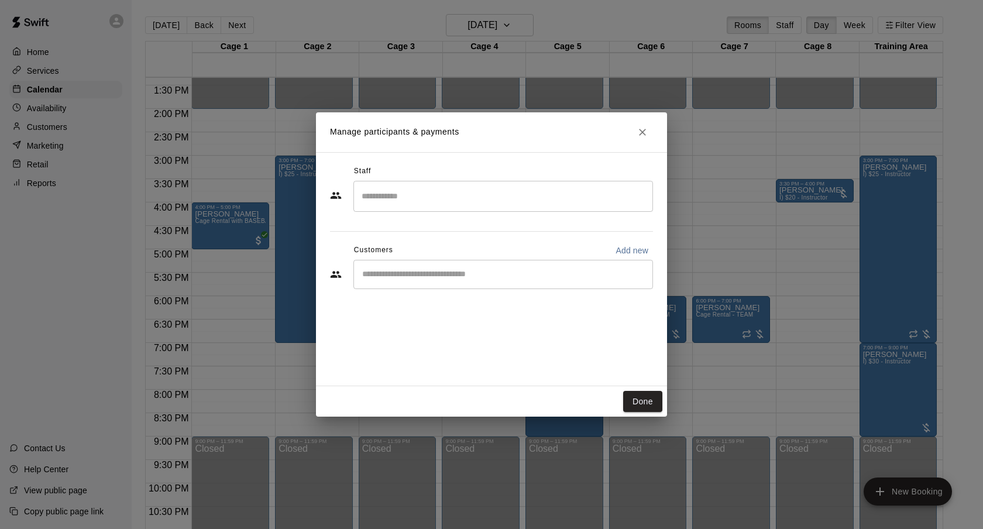
click at [455, 265] on div "​" at bounding box center [503, 274] width 300 height 29
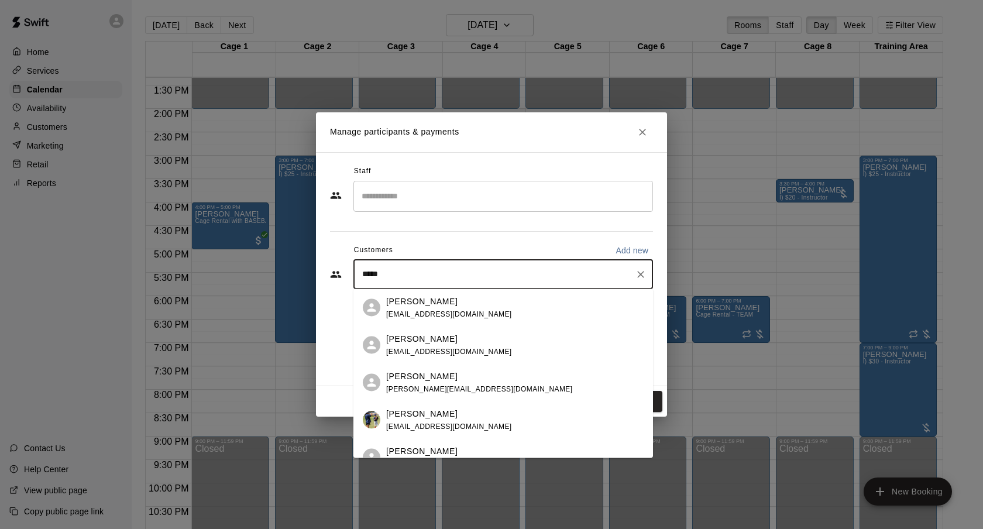
type input "******"
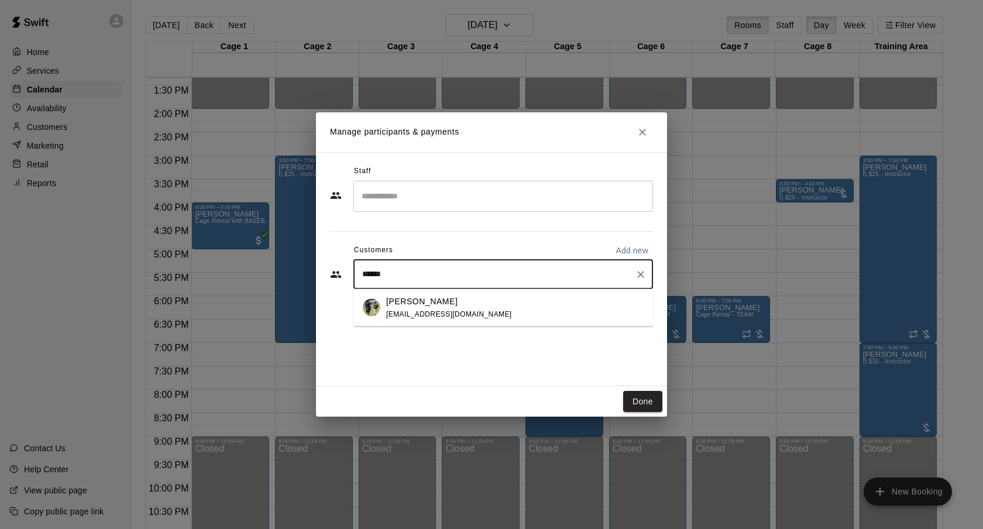
click at [486, 306] on div "[PERSON_NAME] [EMAIL_ADDRESS][DOMAIN_NAME]" at bounding box center [514, 307] width 257 height 25
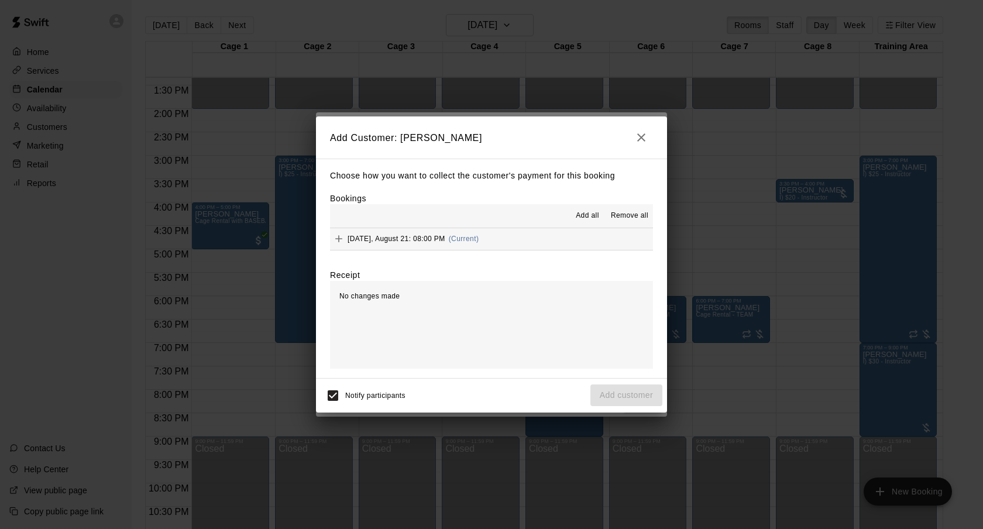
click at [585, 222] on button "Add all" at bounding box center [587, 216] width 37 height 19
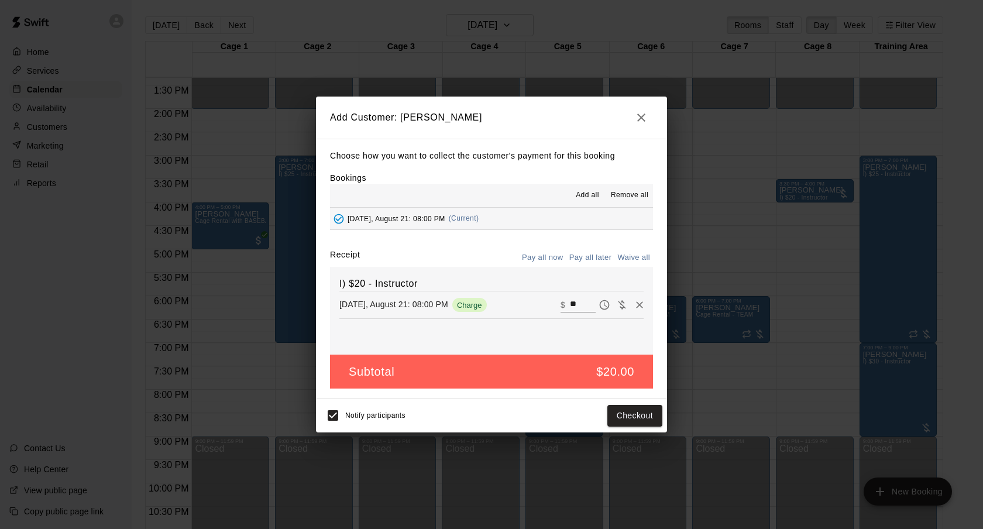
click at [600, 260] on button "Pay all later" at bounding box center [590, 258] width 49 height 18
click at [608, 426] on div "Notify participants Add customer" at bounding box center [492, 415] width 342 height 25
click at [609, 419] on button "Add customer" at bounding box center [626, 416] width 72 height 22
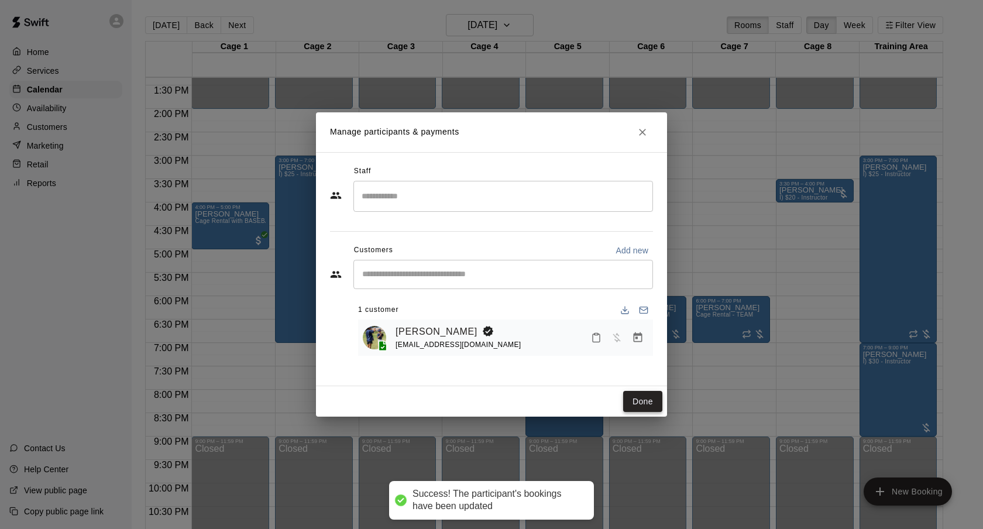
click at [634, 400] on button "Done" at bounding box center [642, 402] width 39 height 22
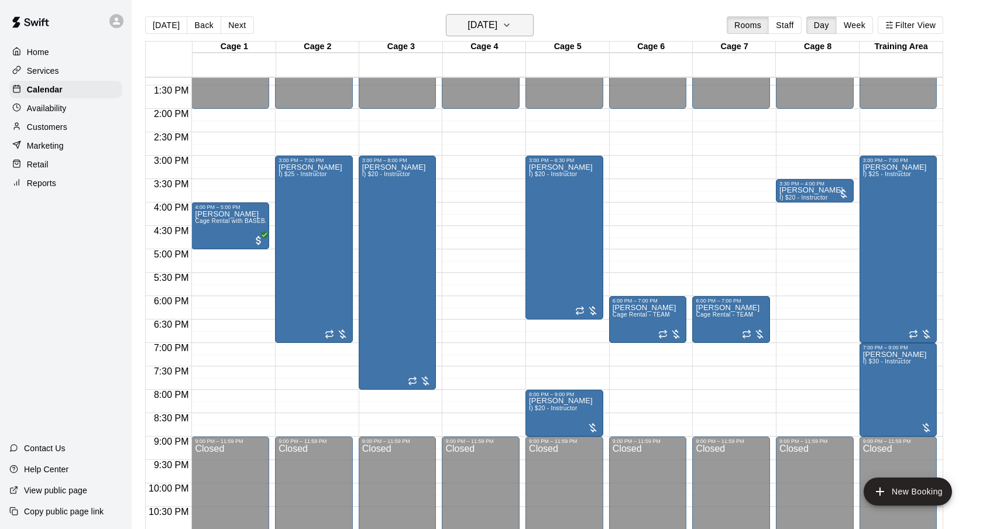
click at [531, 19] on button "[DATE]" at bounding box center [490, 25] width 88 height 22
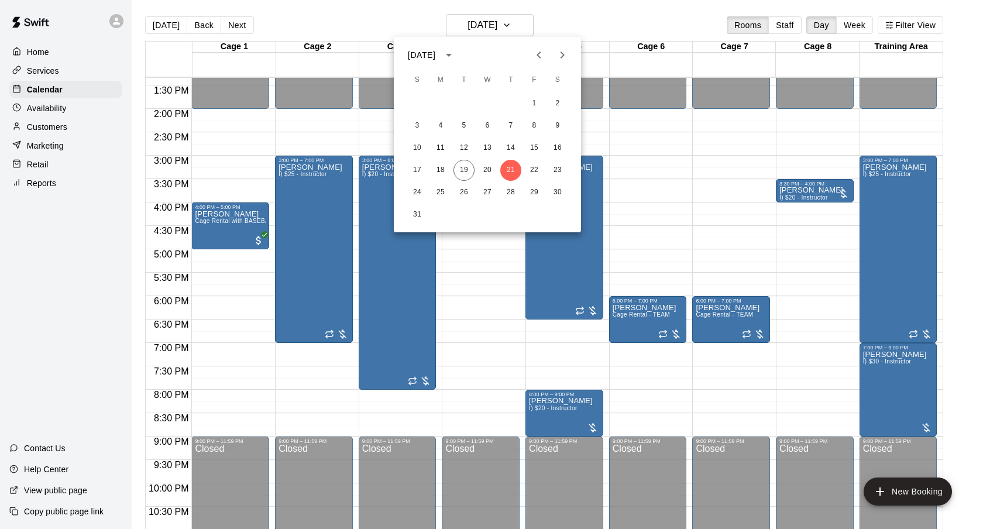
click at [450, 164] on div "17 18 19 20 21 22 23" at bounding box center [487, 170] width 187 height 21
click at [456, 167] on button "19" at bounding box center [463, 170] width 21 height 21
